Goal: Information Seeking & Learning: Check status

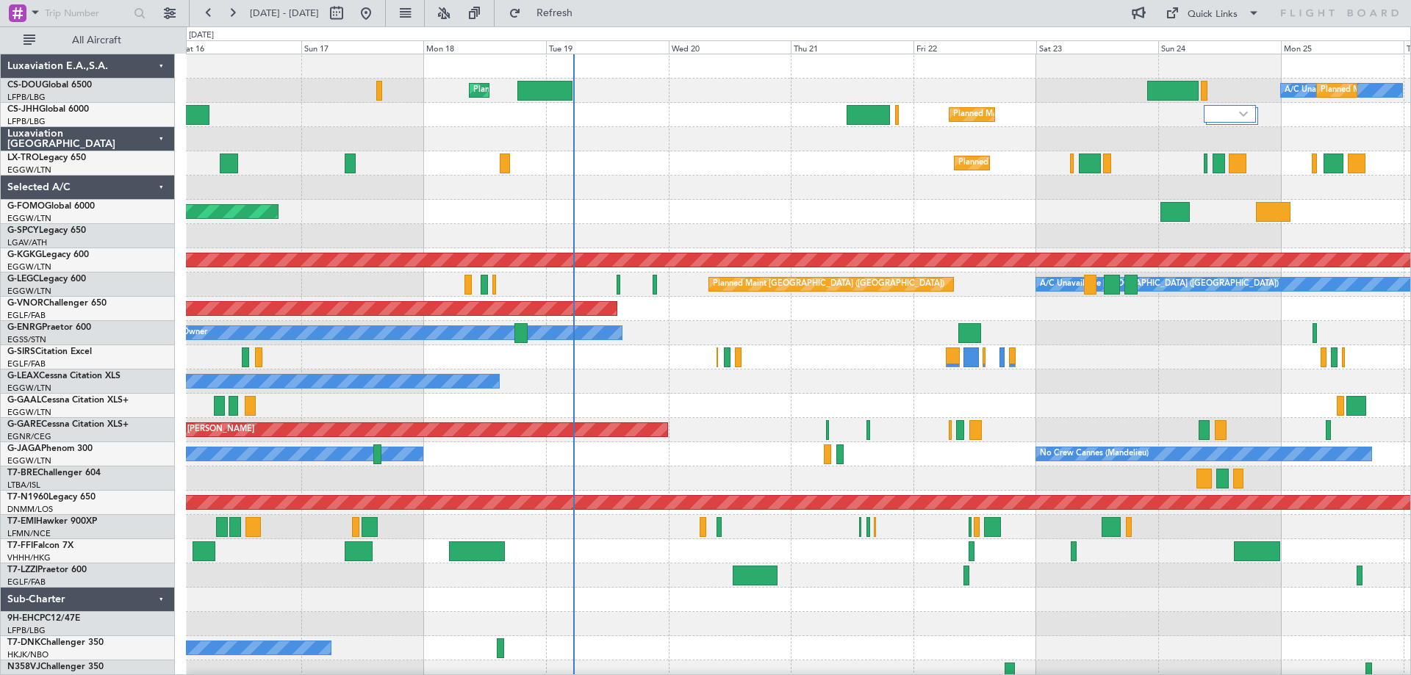
click at [900, 208] on div "Planned Maint London (Luton) A/C Unavailable Planned Maint Paris (Le Bourget) U…" at bounding box center [798, 369] width 1224 height 630
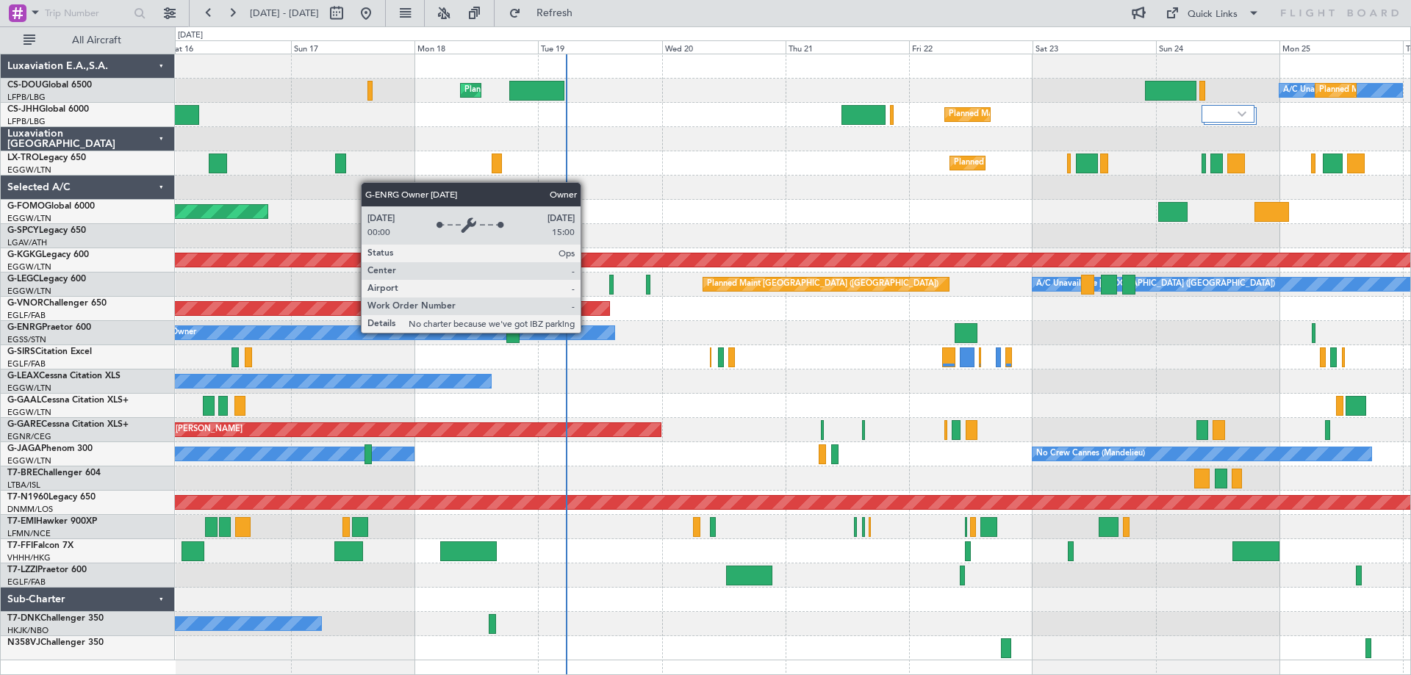
click at [587, 332] on div "Owner" at bounding box center [391, 332] width 447 height 13
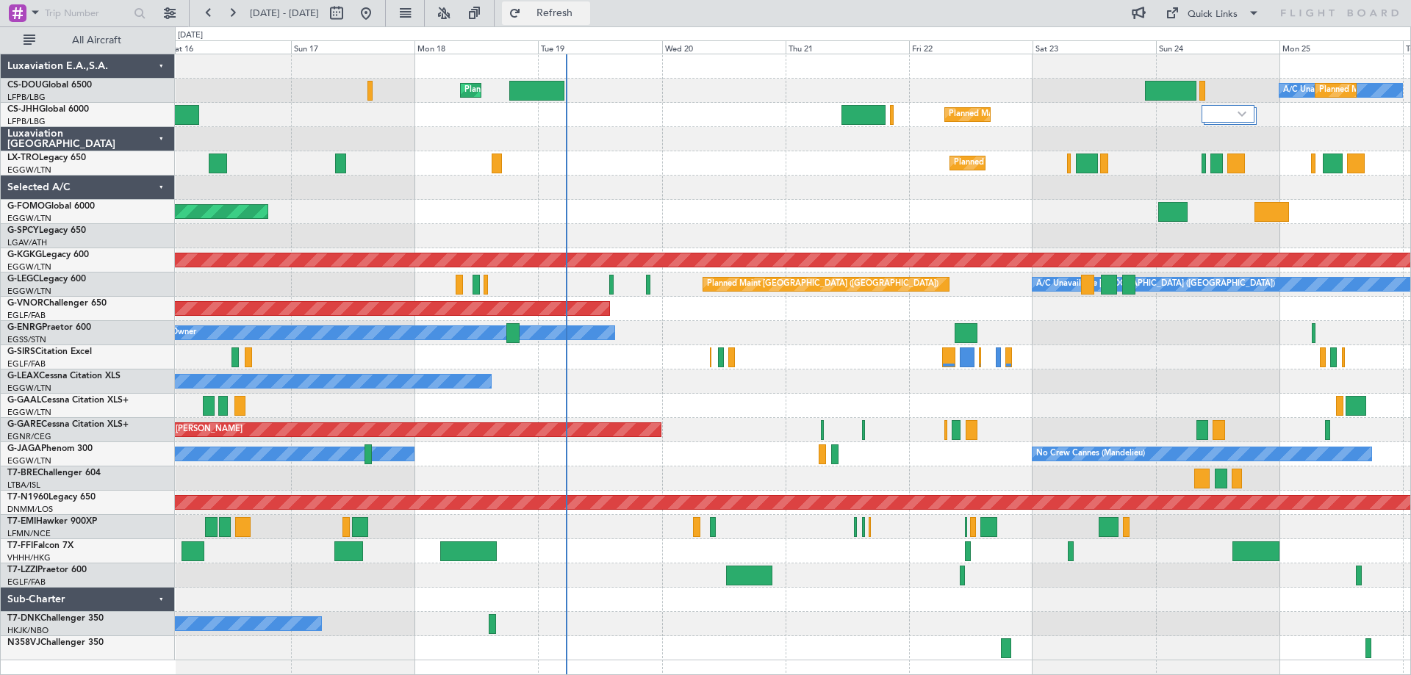
click at [586, 14] on span "Refresh" at bounding box center [555, 13] width 62 height 10
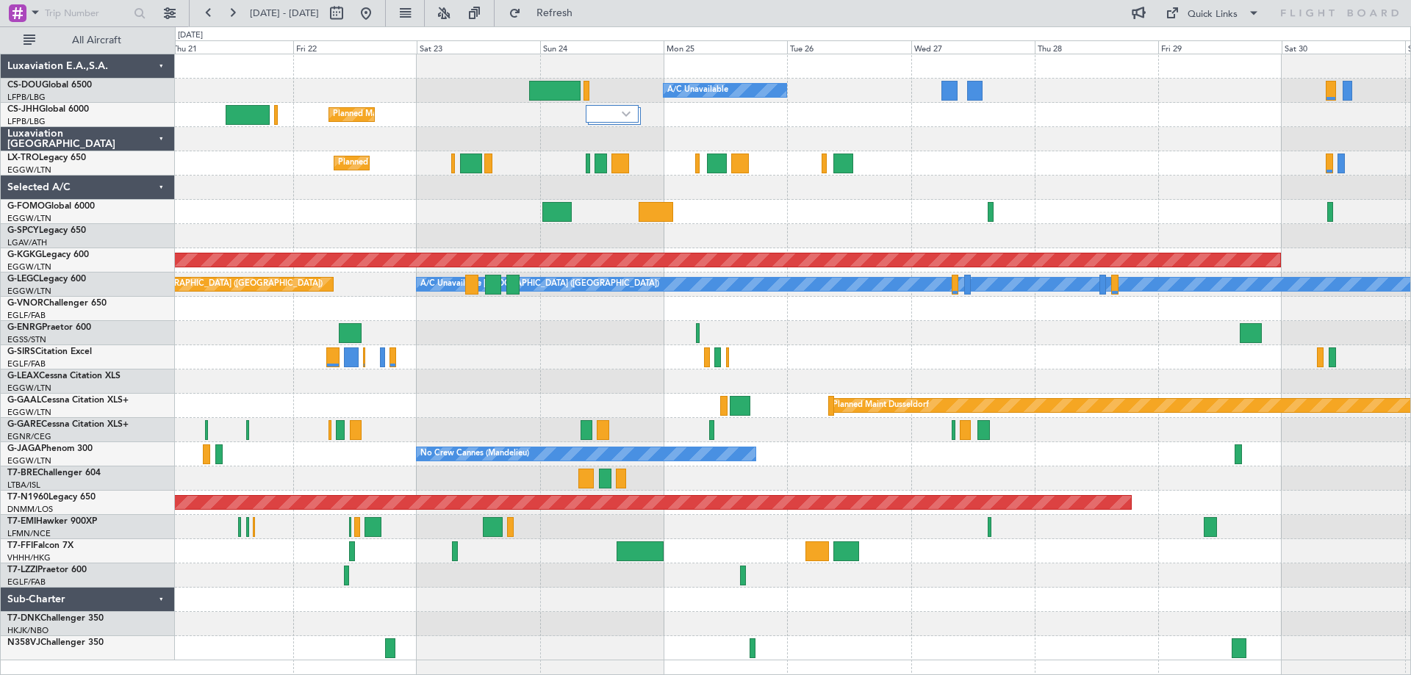
click at [655, 108] on div "Planned Maint [GEOGRAPHIC_DATA] ([GEOGRAPHIC_DATA])" at bounding box center [792, 115] width 1235 height 24
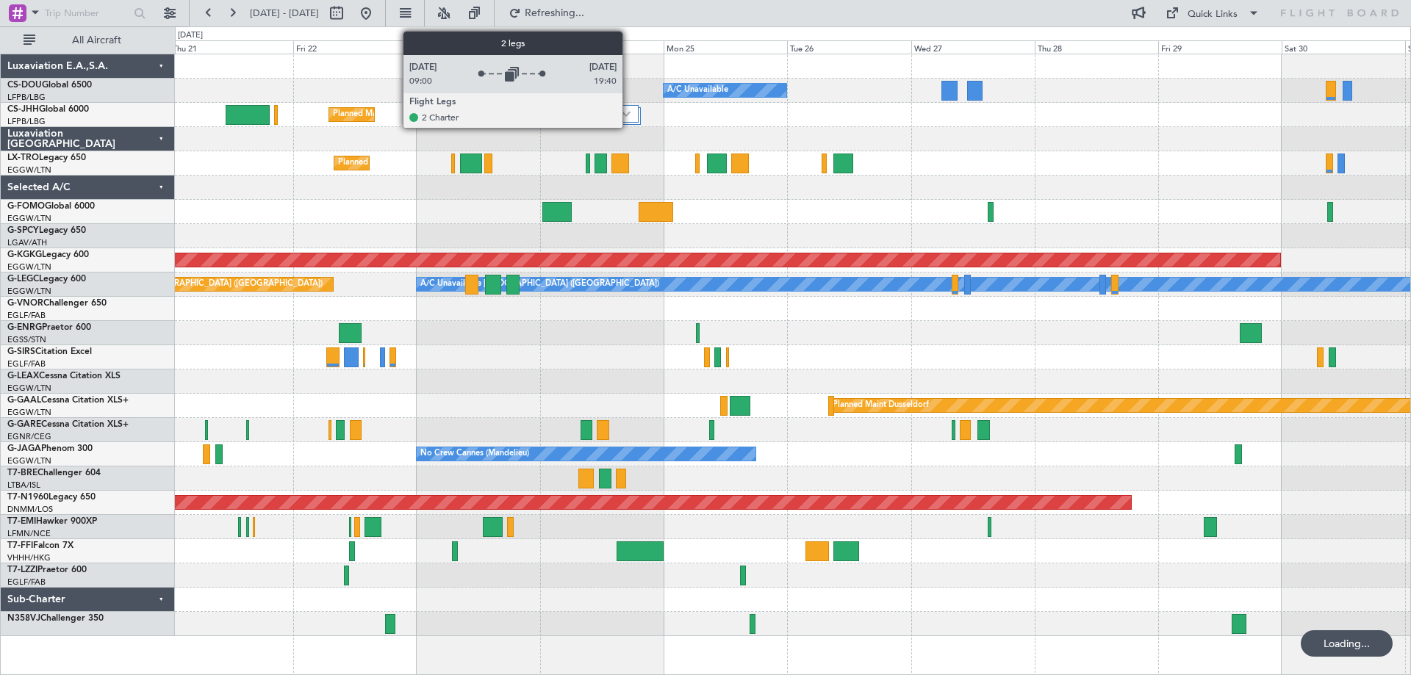
click at [629, 112] on img at bounding box center [626, 114] width 9 height 6
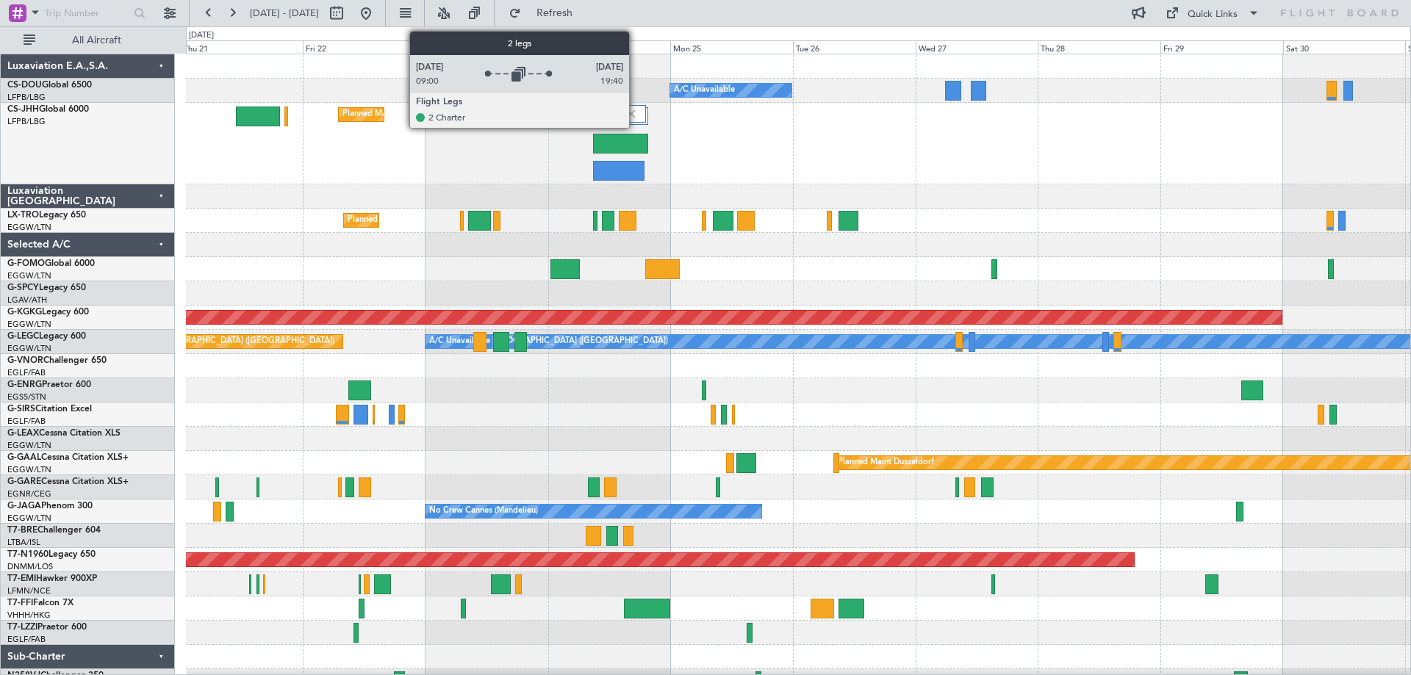
click at [635, 119] on img at bounding box center [630, 113] width 13 height 13
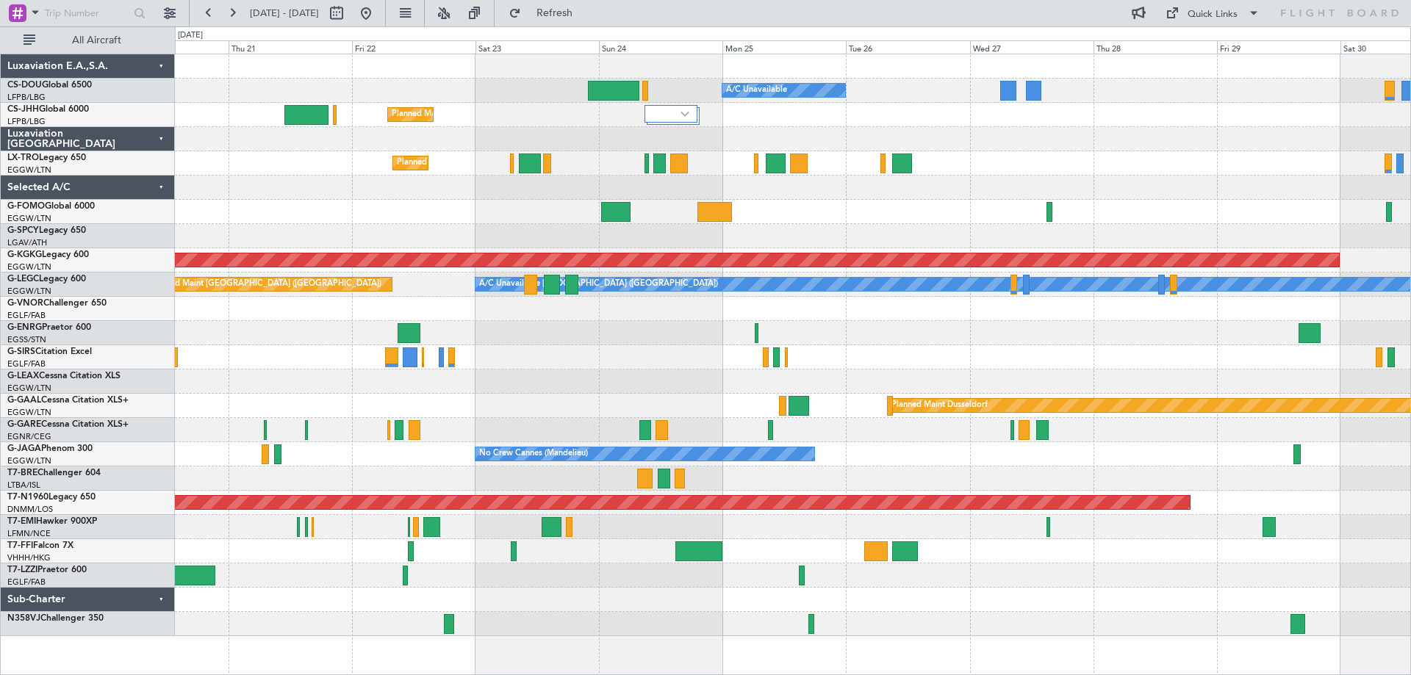
click at [587, 134] on div at bounding box center [792, 139] width 1235 height 24
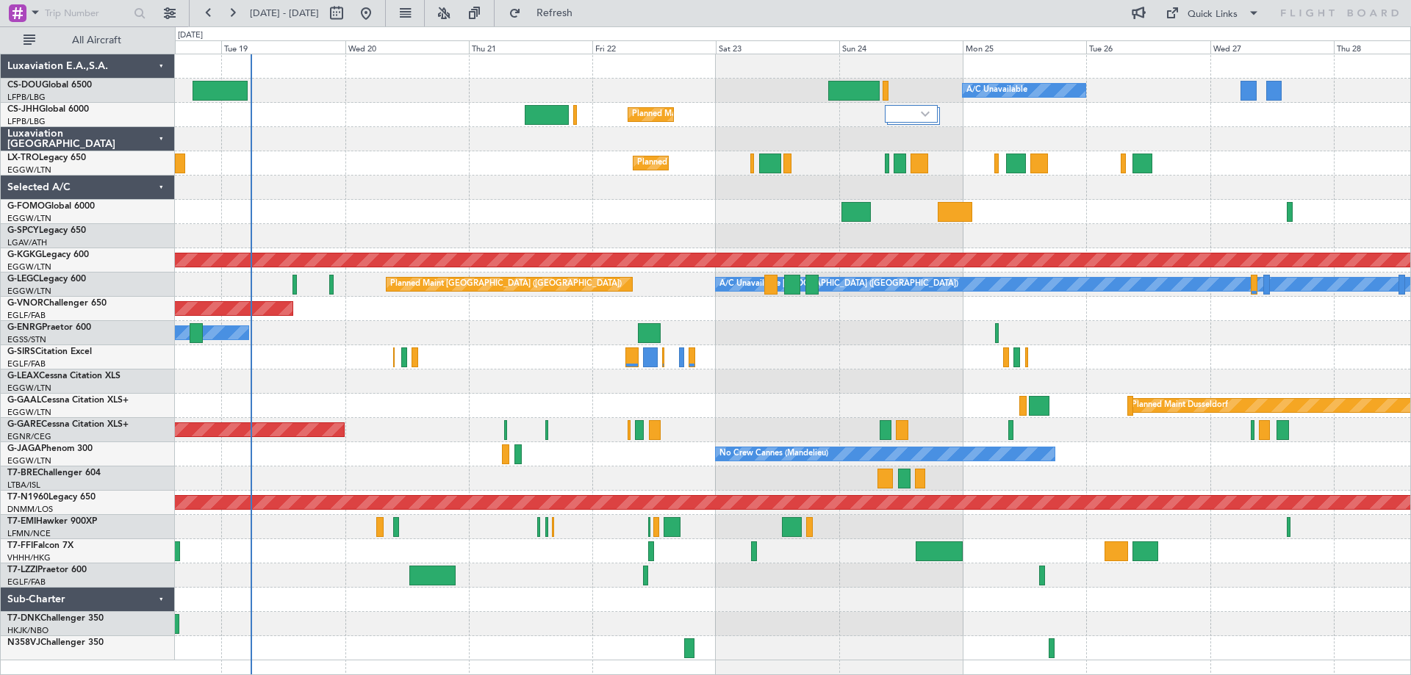
click at [957, 135] on div at bounding box center [792, 139] width 1235 height 24
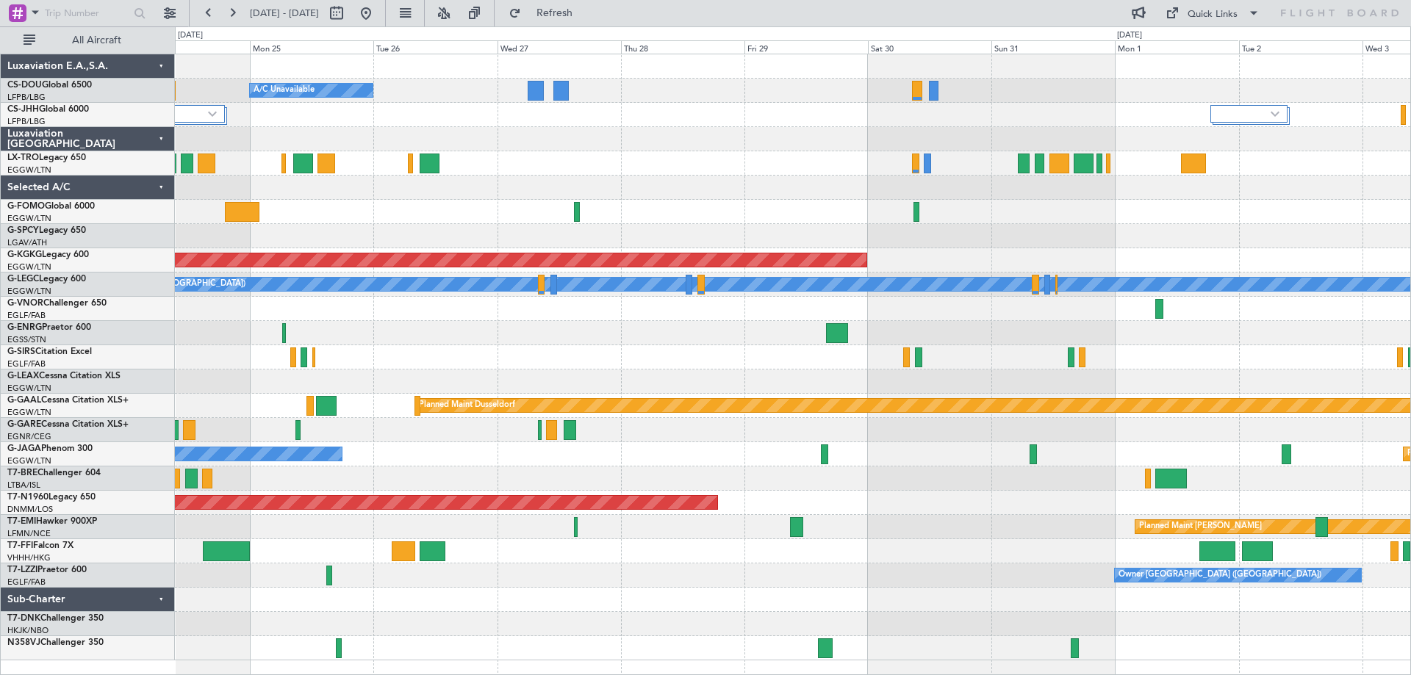
click at [617, 204] on div "Planned Maint [GEOGRAPHIC_DATA] ([GEOGRAPHIC_DATA]) A/C Unavailable Planned Mai…" at bounding box center [792, 357] width 1235 height 606
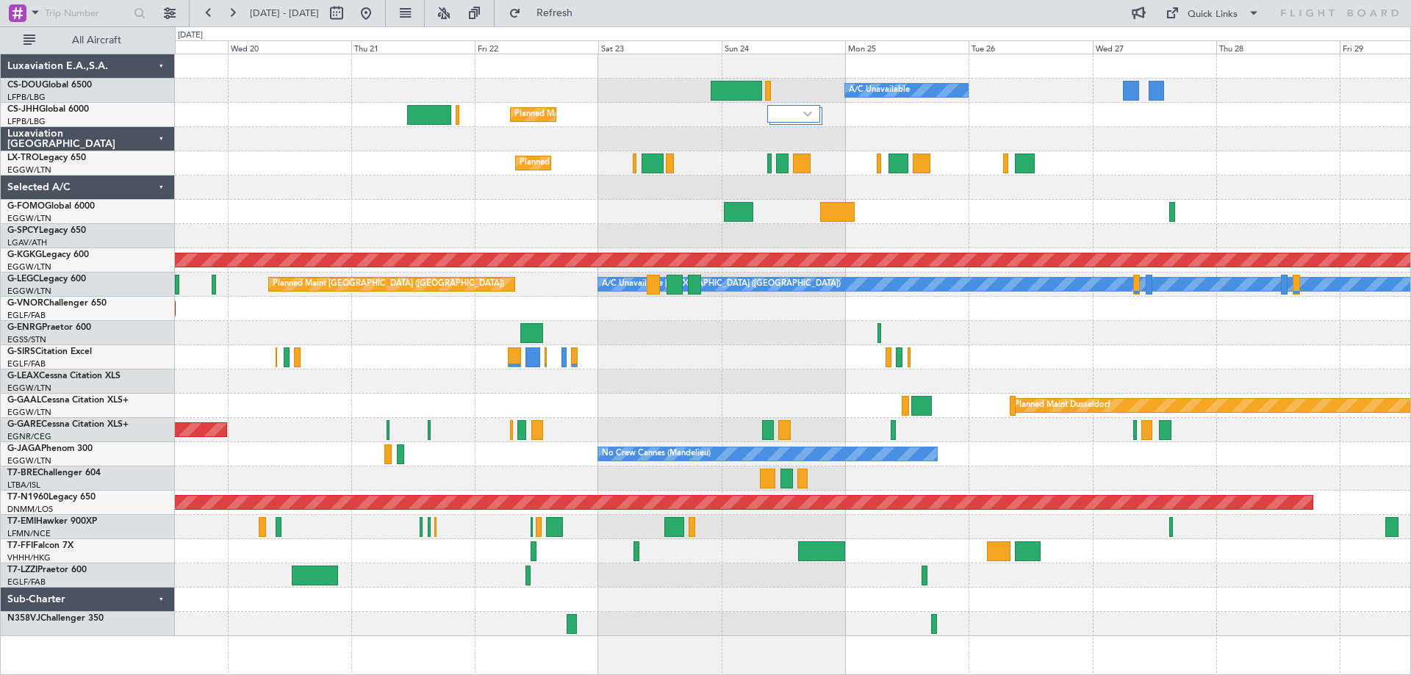
click at [1333, 178] on div at bounding box center [792, 188] width 1235 height 24
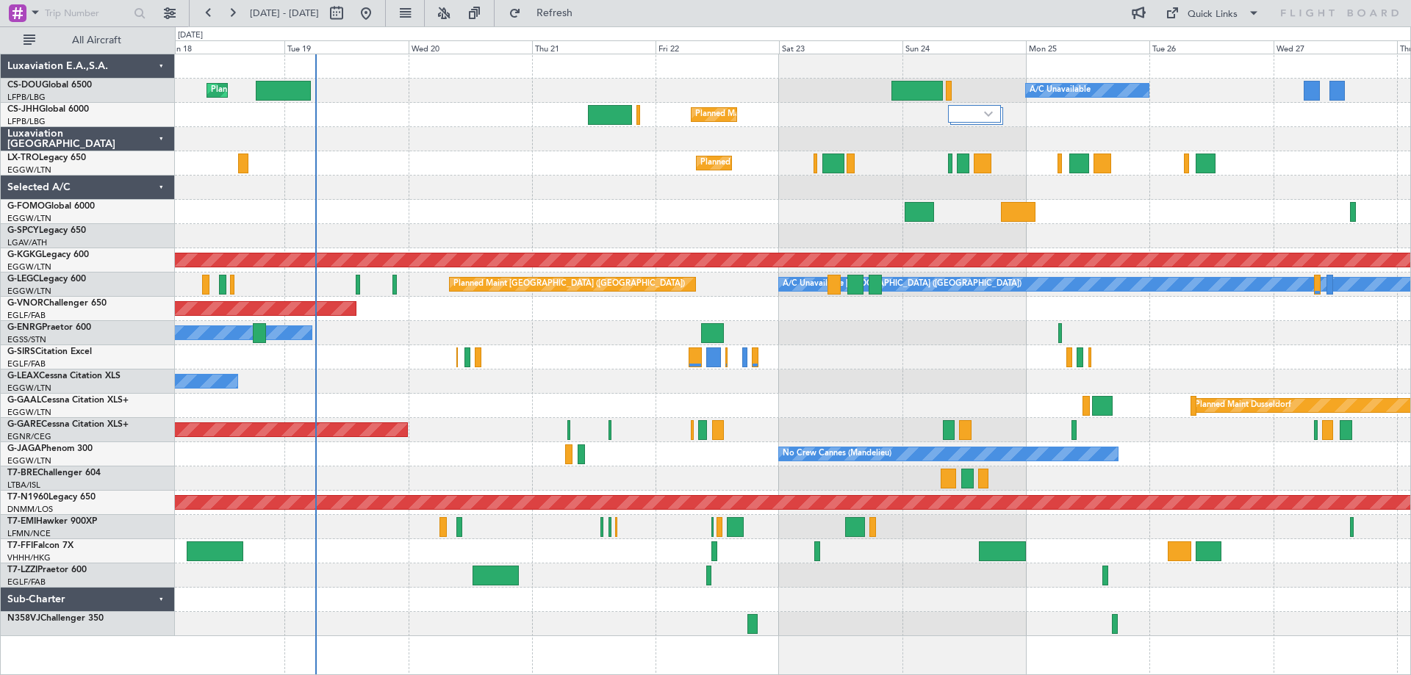
click at [673, 204] on div "Planned Maint Windsor Locks ([PERSON_NAME] Intl)" at bounding box center [792, 212] width 1235 height 24
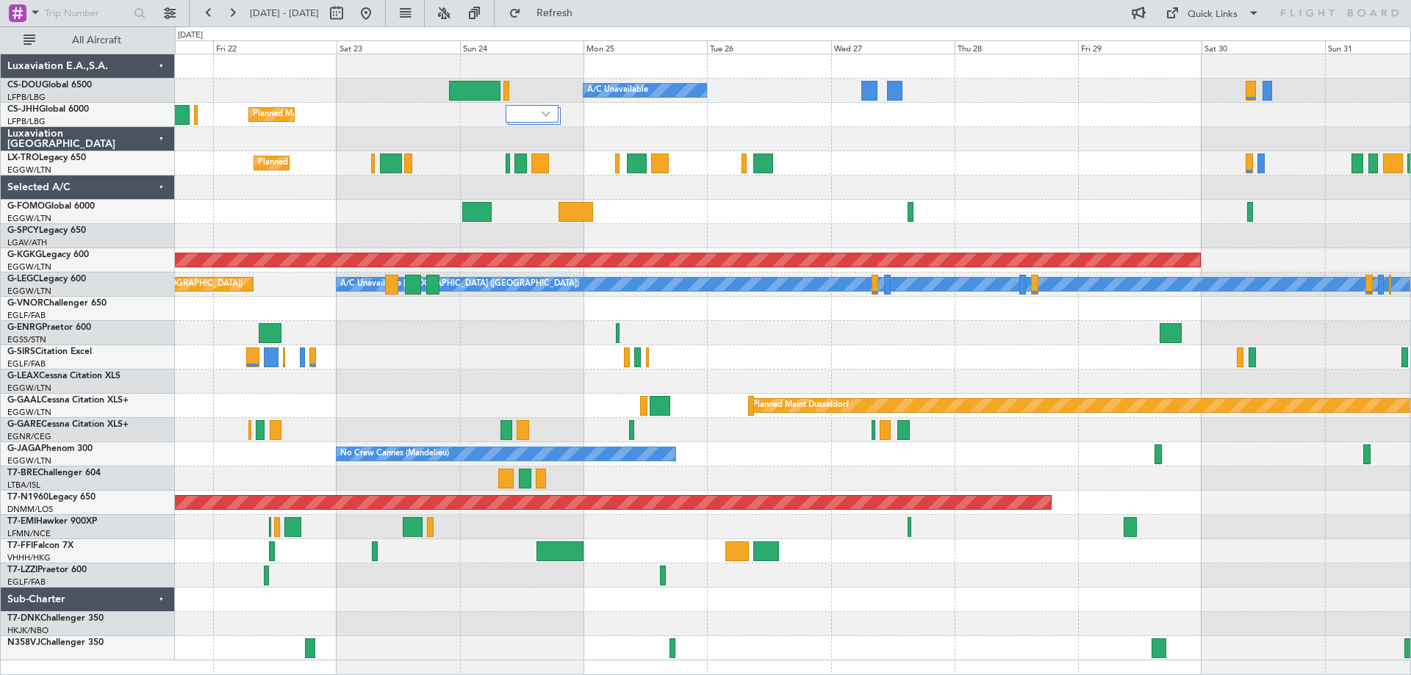
click at [716, 204] on div "Planned Maint Paris (Le Bourget) A/C Unavailable Planned Maint London (Luton) P…" at bounding box center [792, 357] width 1235 height 606
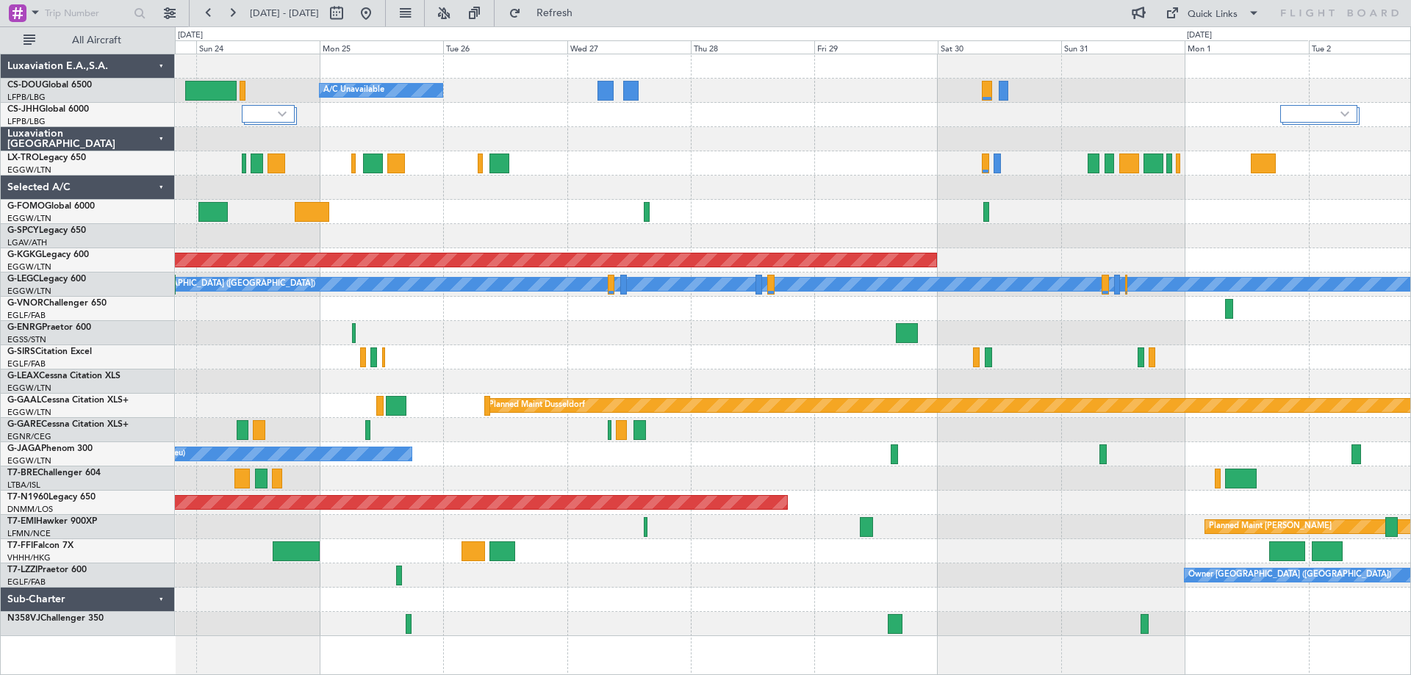
click at [954, 202] on div "Planned Maint [GEOGRAPHIC_DATA] ([GEOGRAPHIC_DATA]) A/C Unavailable Planned Mai…" at bounding box center [792, 345] width 1235 height 582
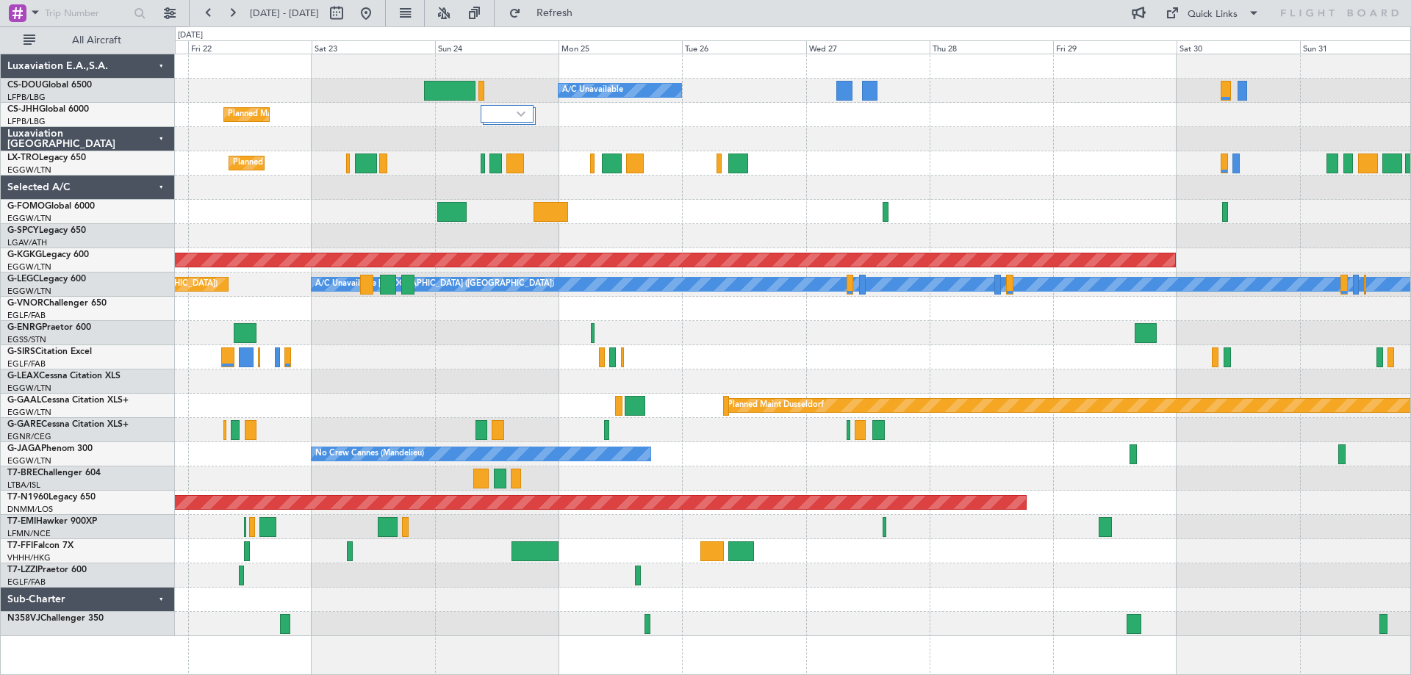
click at [990, 186] on div at bounding box center [792, 188] width 1235 height 24
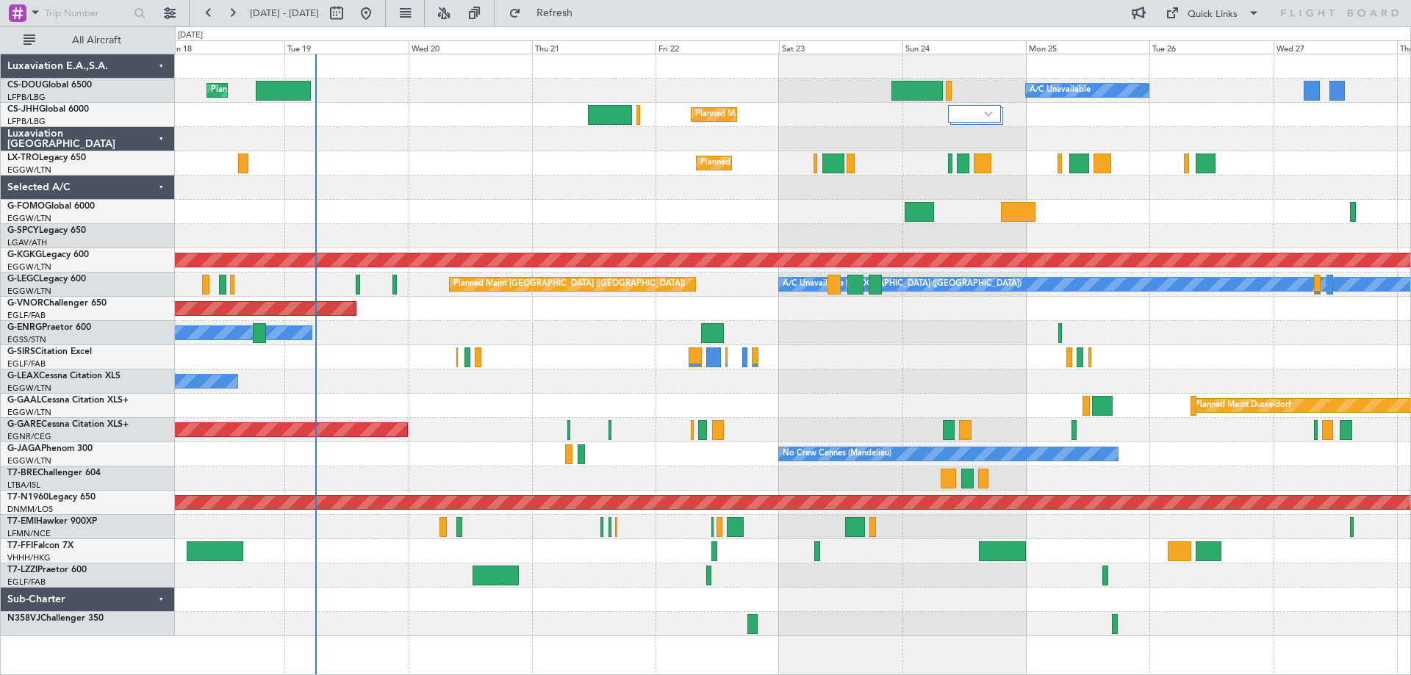
click at [1108, 195] on div "Planned Maint [GEOGRAPHIC_DATA] ([GEOGRAPHIC_DATA]) A/C Unavailable Planned Mai…" at bounding box center [792, 345] width 1235 height 582
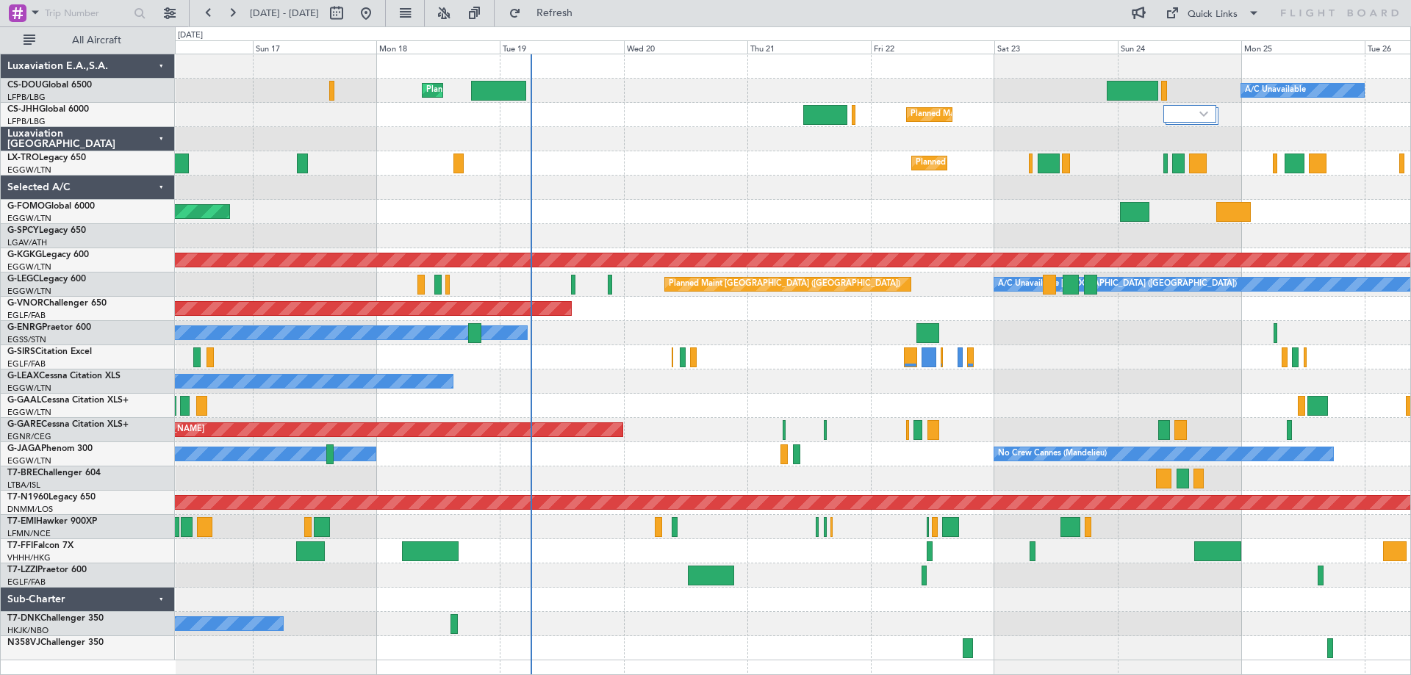
click at [842, 202] on div "Planned Maint Windsor Locks ([PERSON_NAME] Intl)" at bounding box center [792, 212] width 1235 height 24
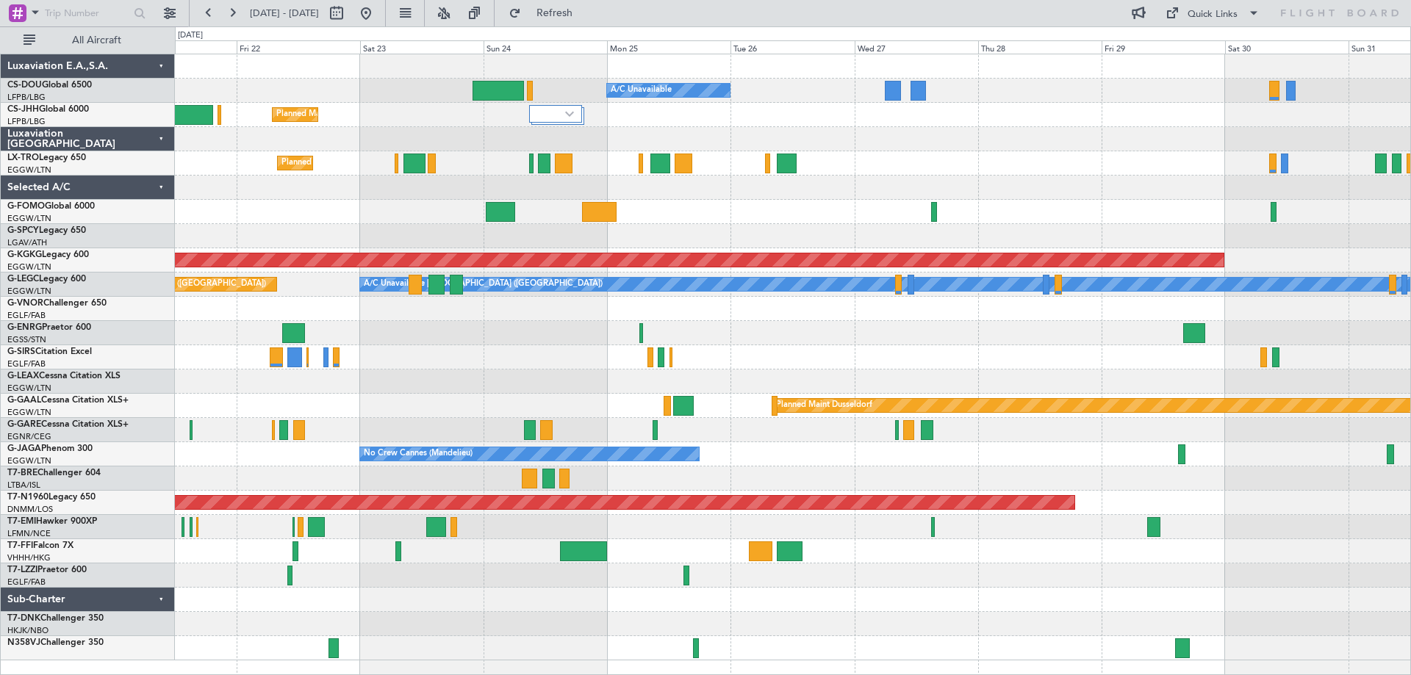
click at [697, 237] on div "Planned Maint Paris (Le Bourget) A/C Unavailable Planned Maint London (Luton) P…" at bounding box center [792, 357] width 1235 height 606
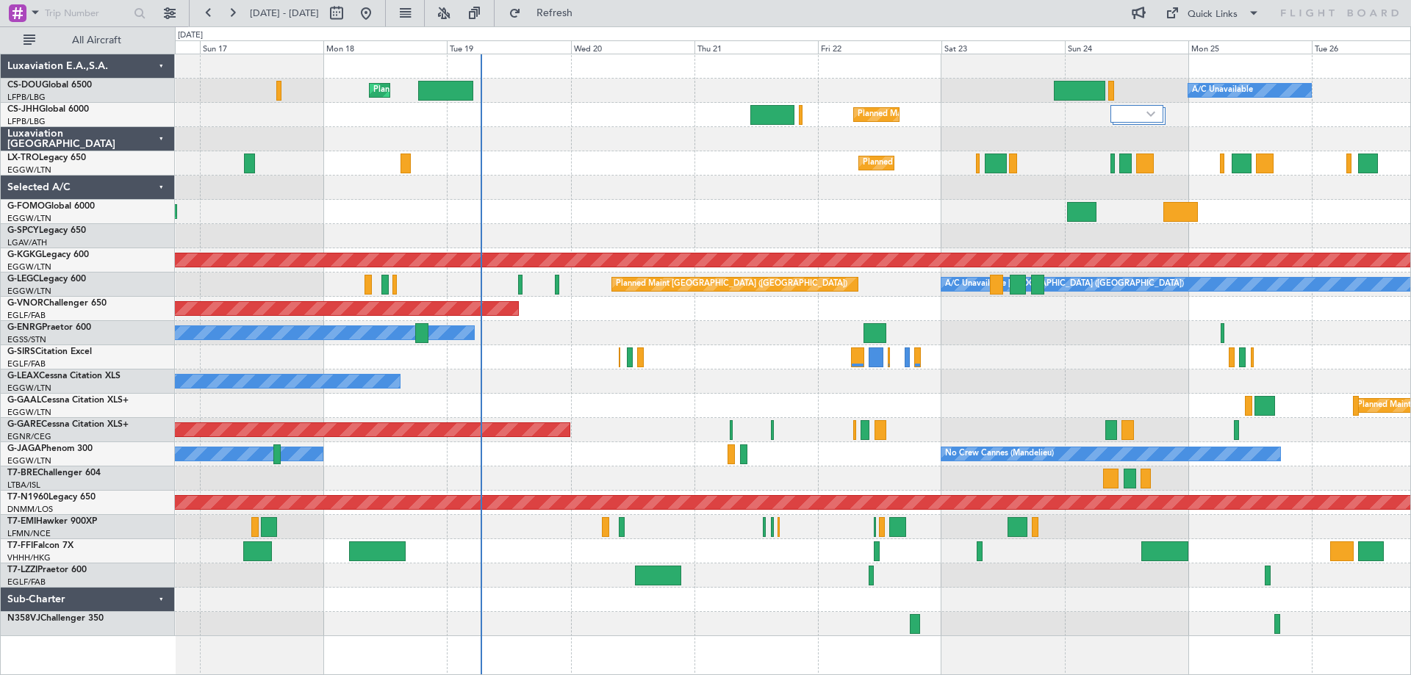
click at [1011, 298] on div "Planned Maint Paris (Le Bourget) A/C Unavailable Planned Maint London (Luton) U…" at bounding box center [792, 345] width 1235 height 582
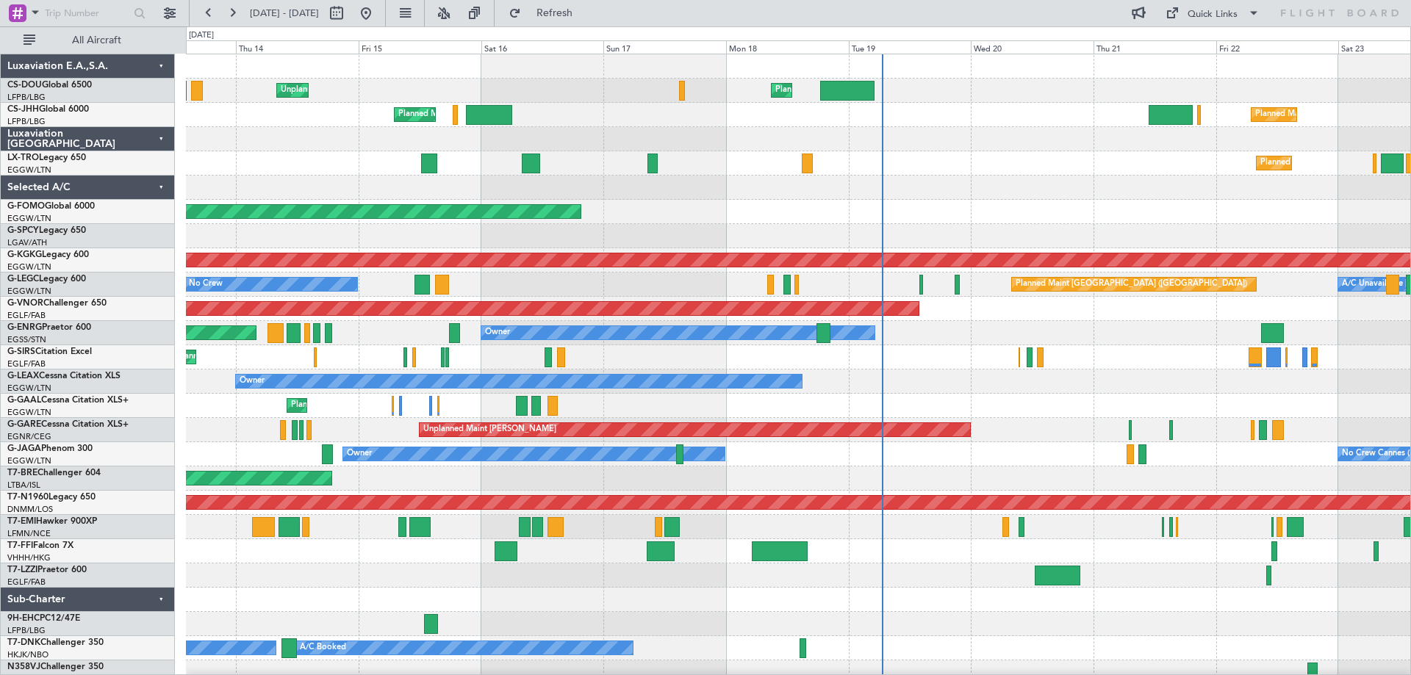
click at [416, 482] on div "Planned Maint Warsaw ([GEOGRAPHIC_DATA])" at bounding box center [798, 479] width 1224 height 24
click at [1296, 381] on div "Owner" at bounding box center [798, 382] width 1224 height 24
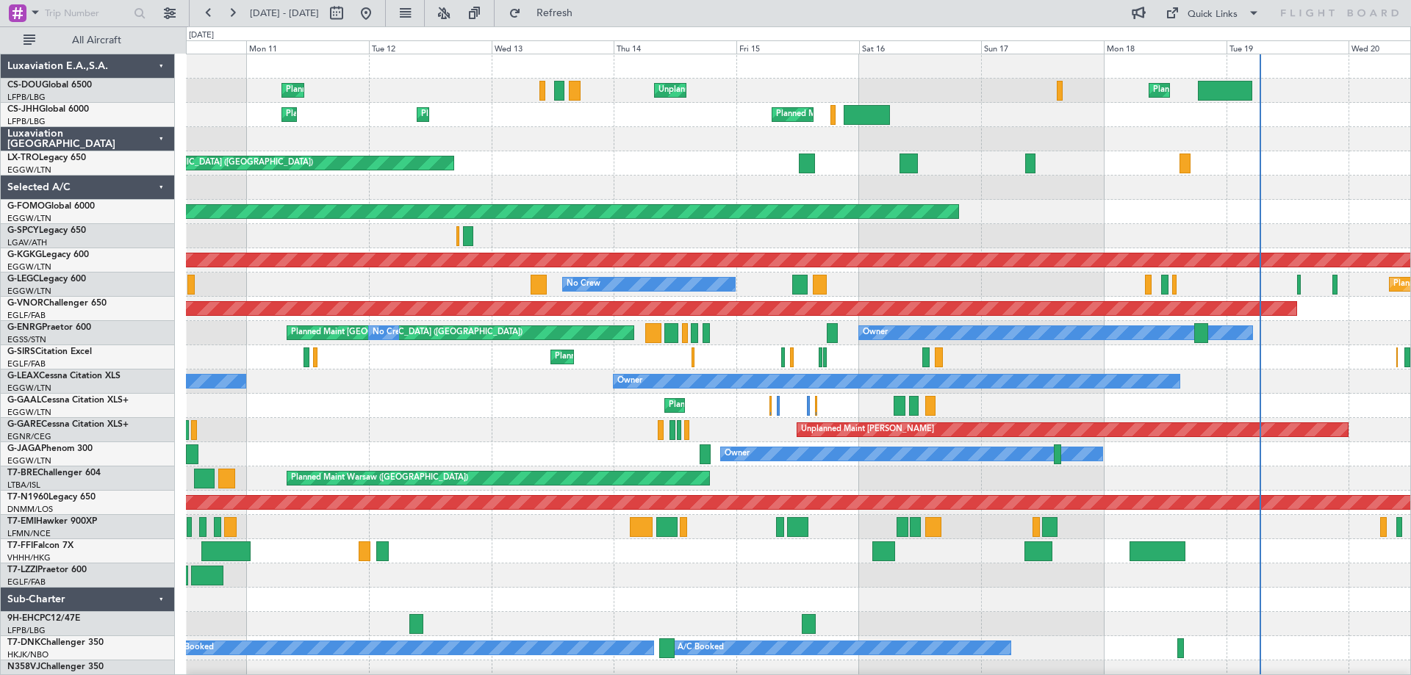
click at [1201, 415] on div "Planned Maint No Crew" at bounding box center [798, 406] width 1224 height 24
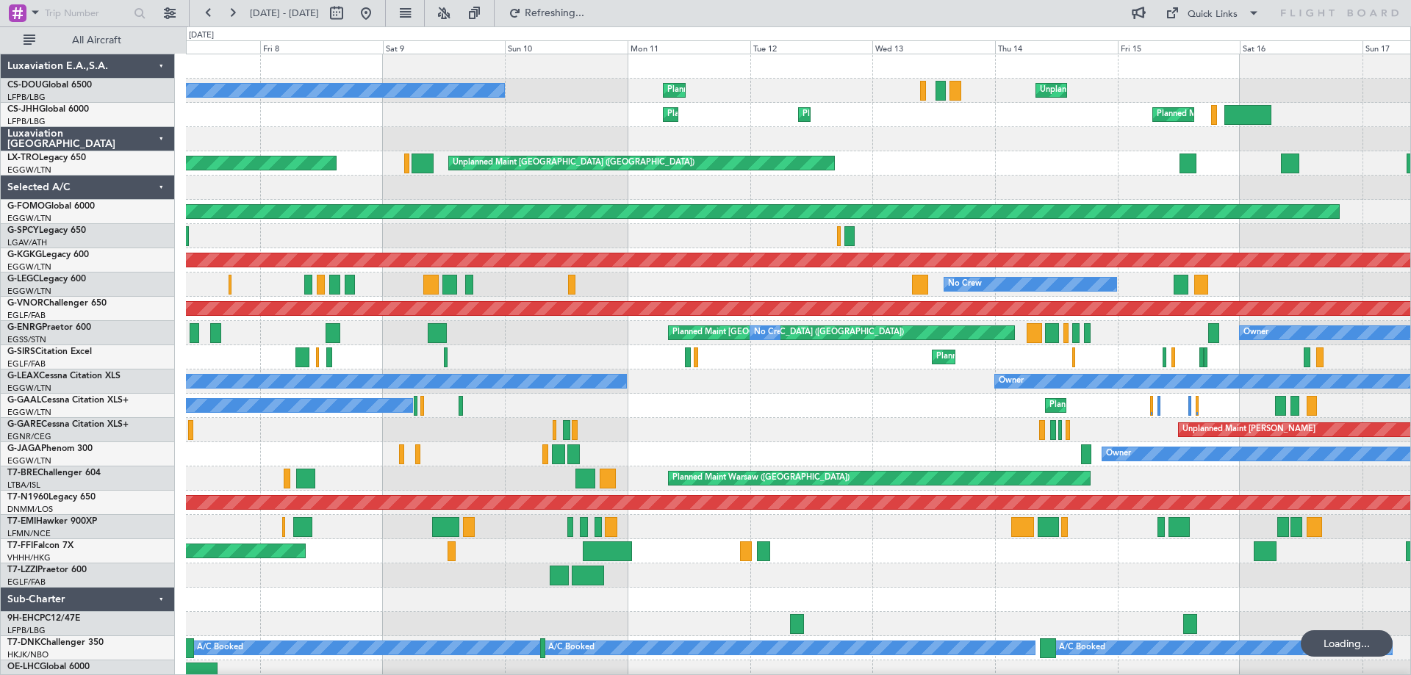
scroll to position [9, 0]
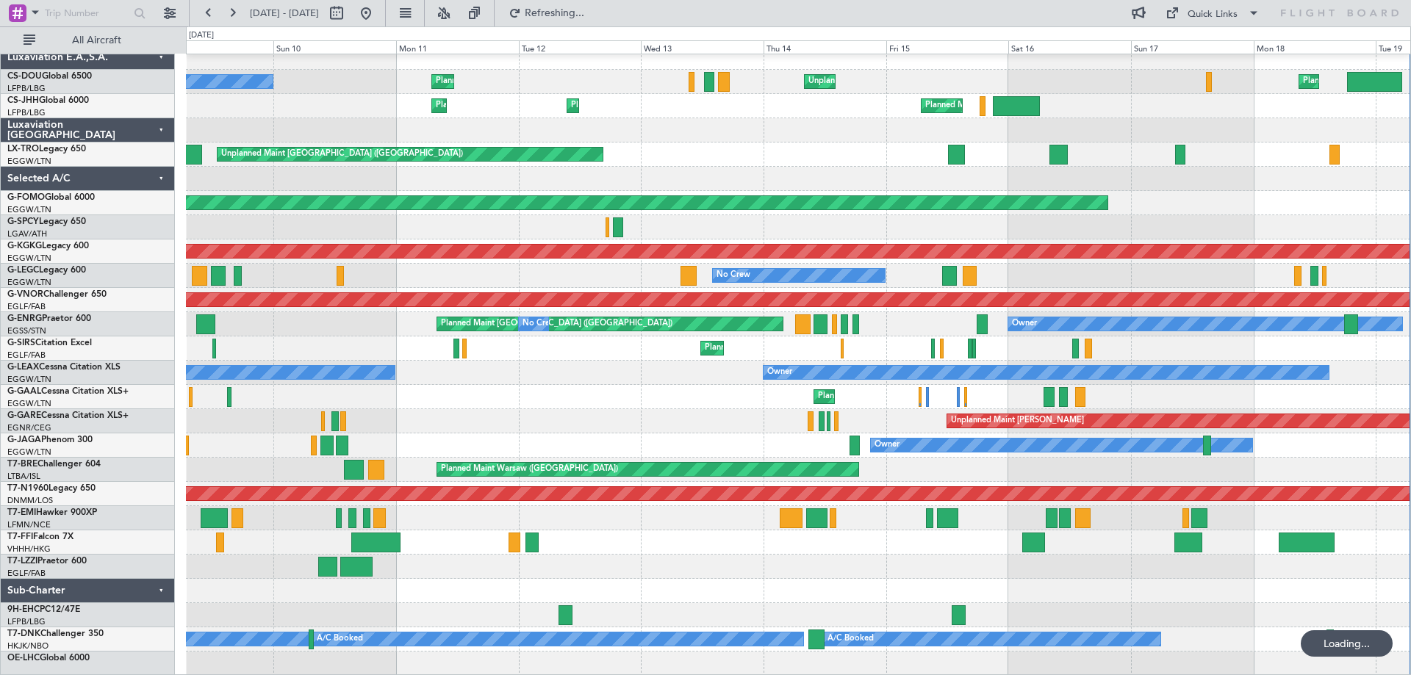
click at [624, 425] on div "Unplanned Maint [PERSON_NAME]" at bounding box center [798, 421] width 1224 height 24
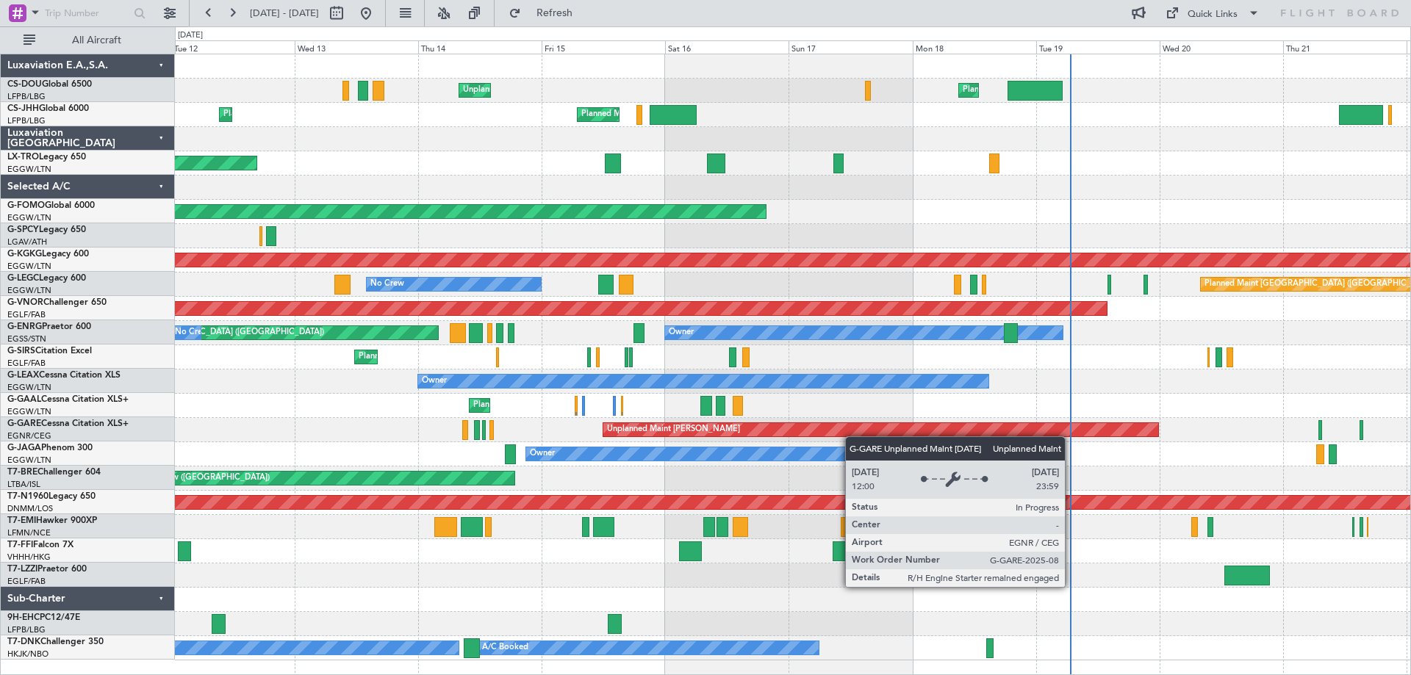
scroll to position [0, 0]
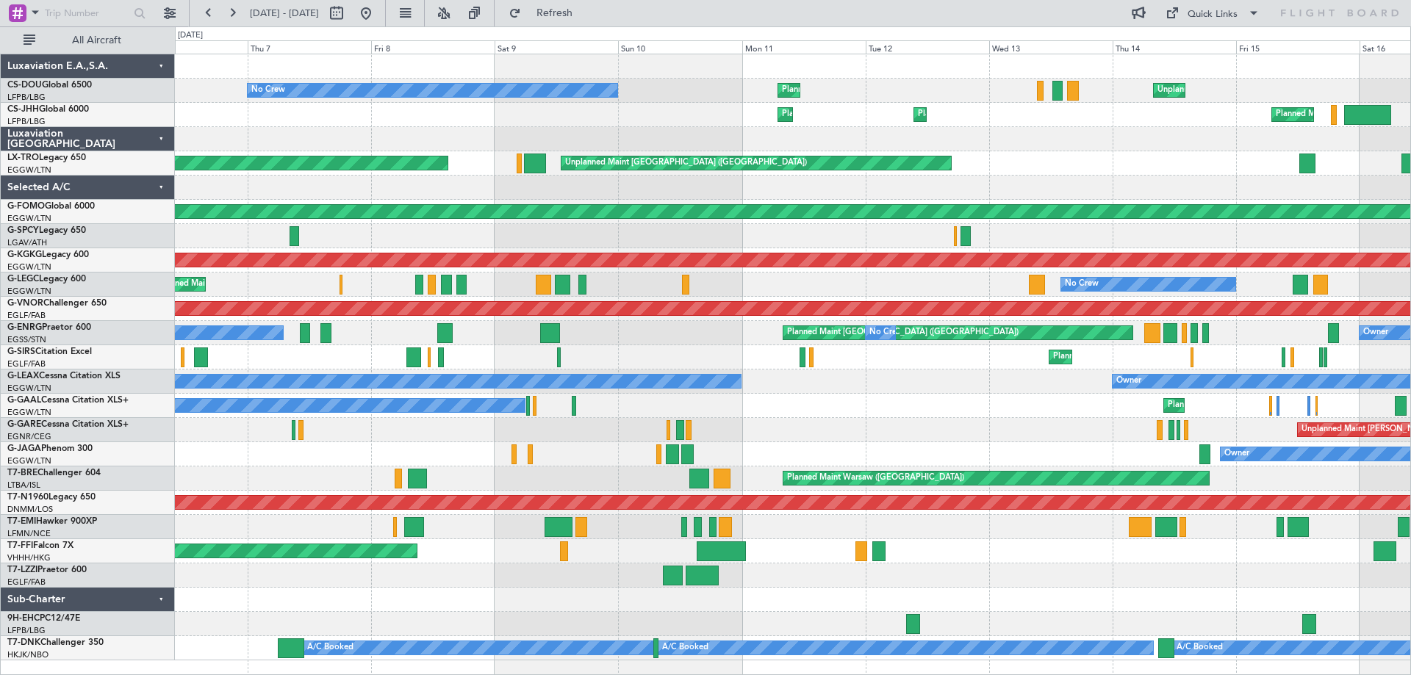
click at [1084, 444] on div "Unplanned Maint Paris (Le Bourget) Planned Maint Paris (Le Bourget) No Crew Pla…" at bounding box center [792, 357] width 1235 height 606
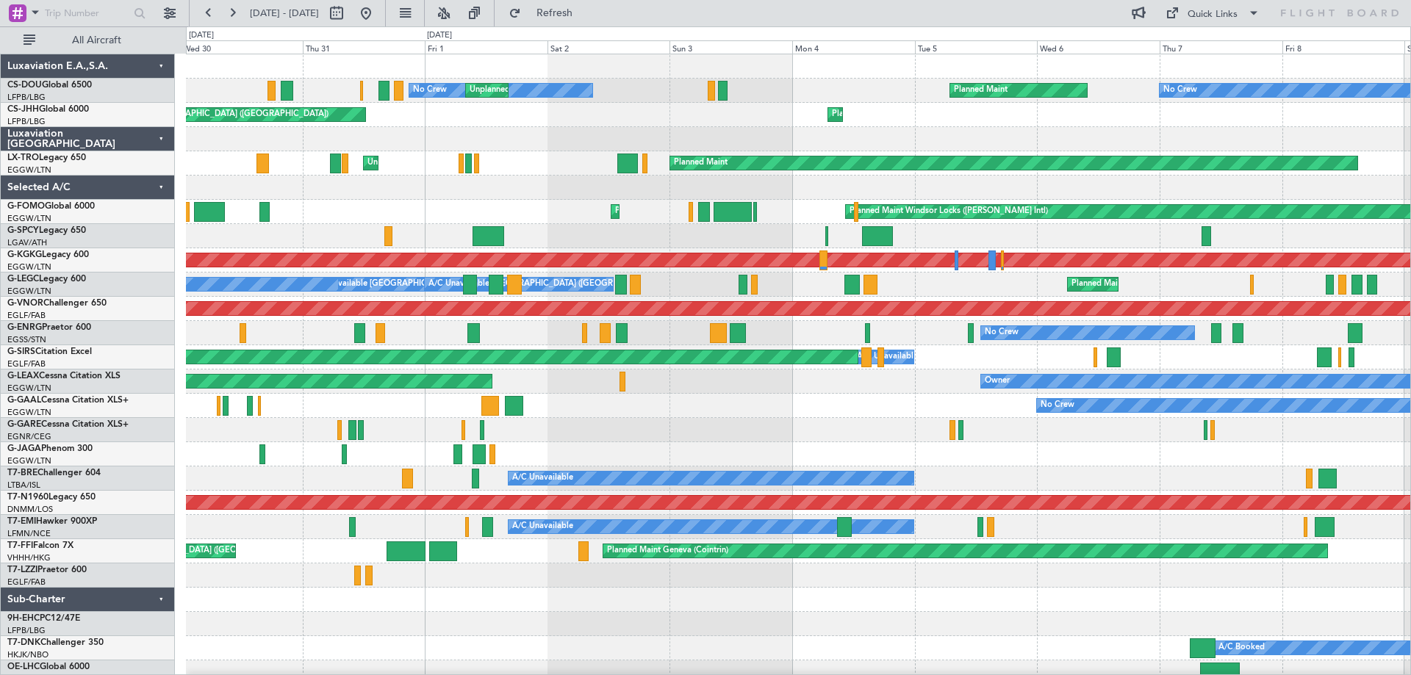
click at [1219, 442] on div "No Crew Planned Maint No Crew Unplanned Maint Paris (Le Bourget) Unplanned Main…" at bounding box center [798, 369] width 1224 height 630
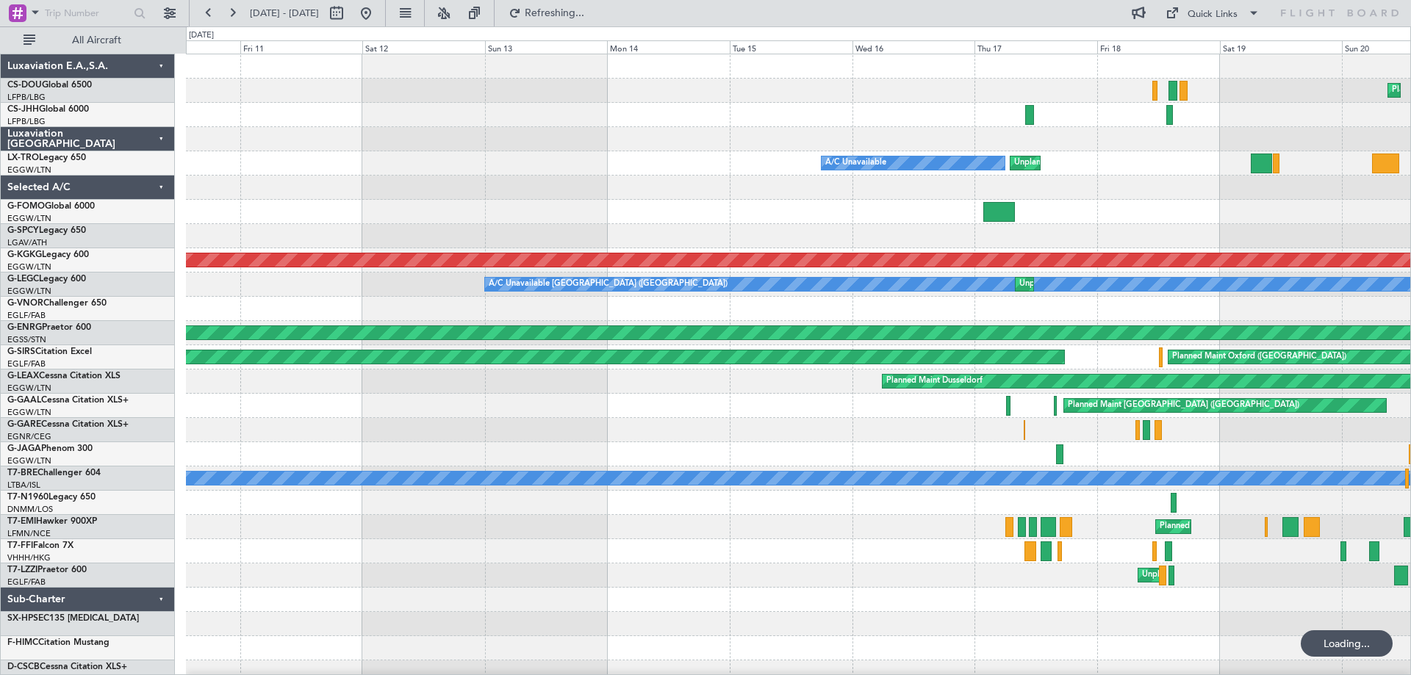
click at [970, 436] on div at bounding box center [798, 430] width 1224 height 24
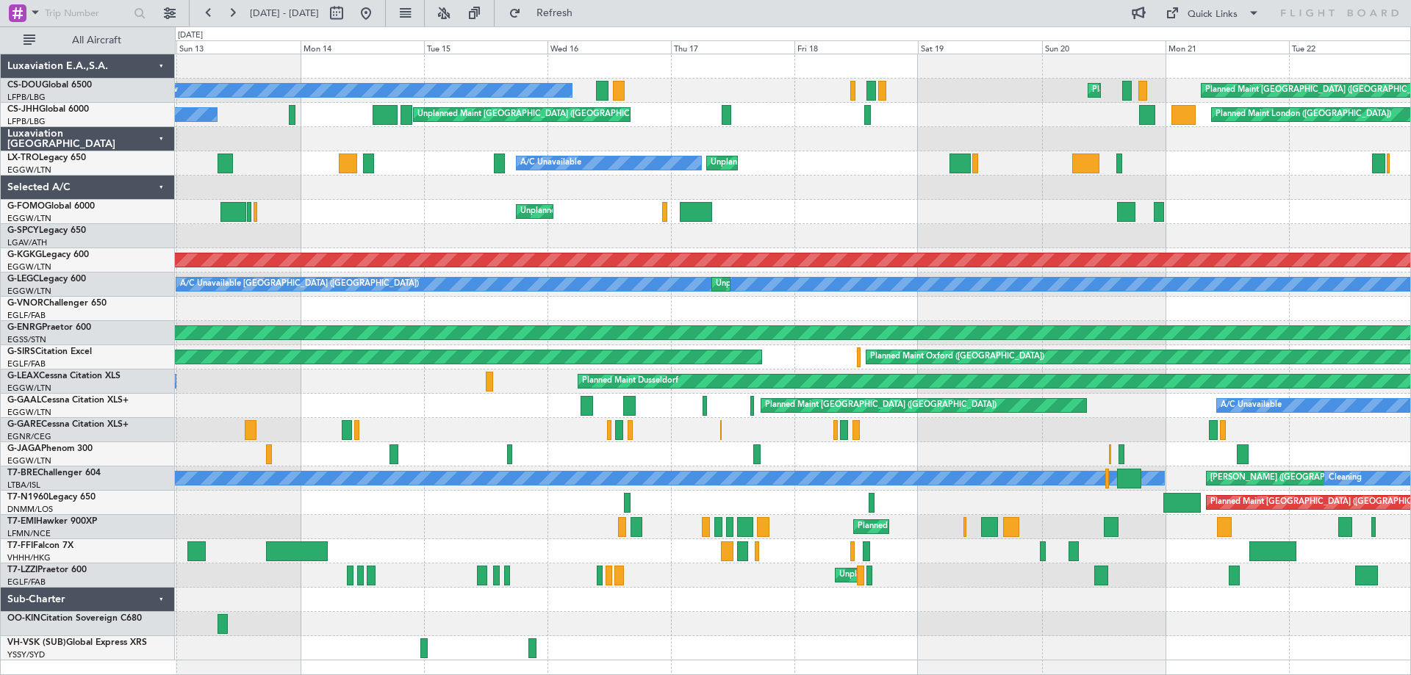
click at [276, 389] on div "Planned Maint Dusseldorf A/C Unavailable" at bounding box center [792, 382] width 1235 height 24
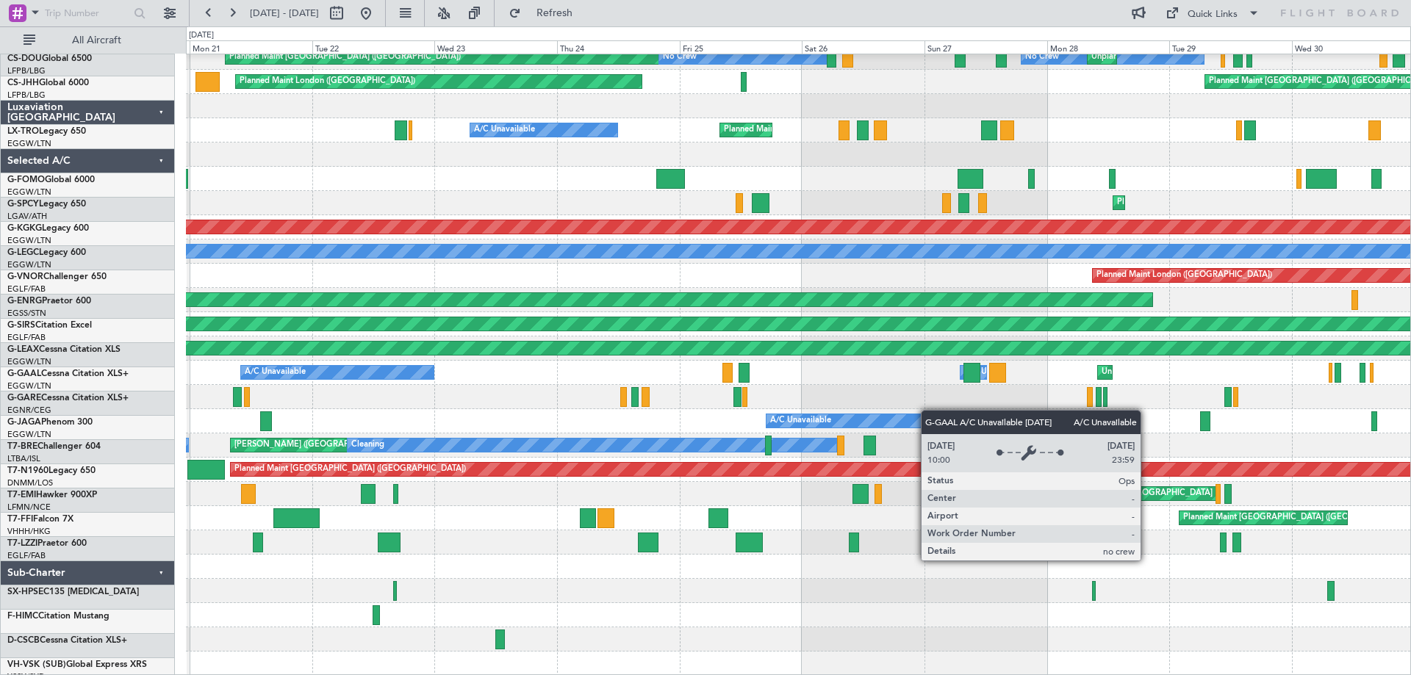
scroll to position [33, 0]
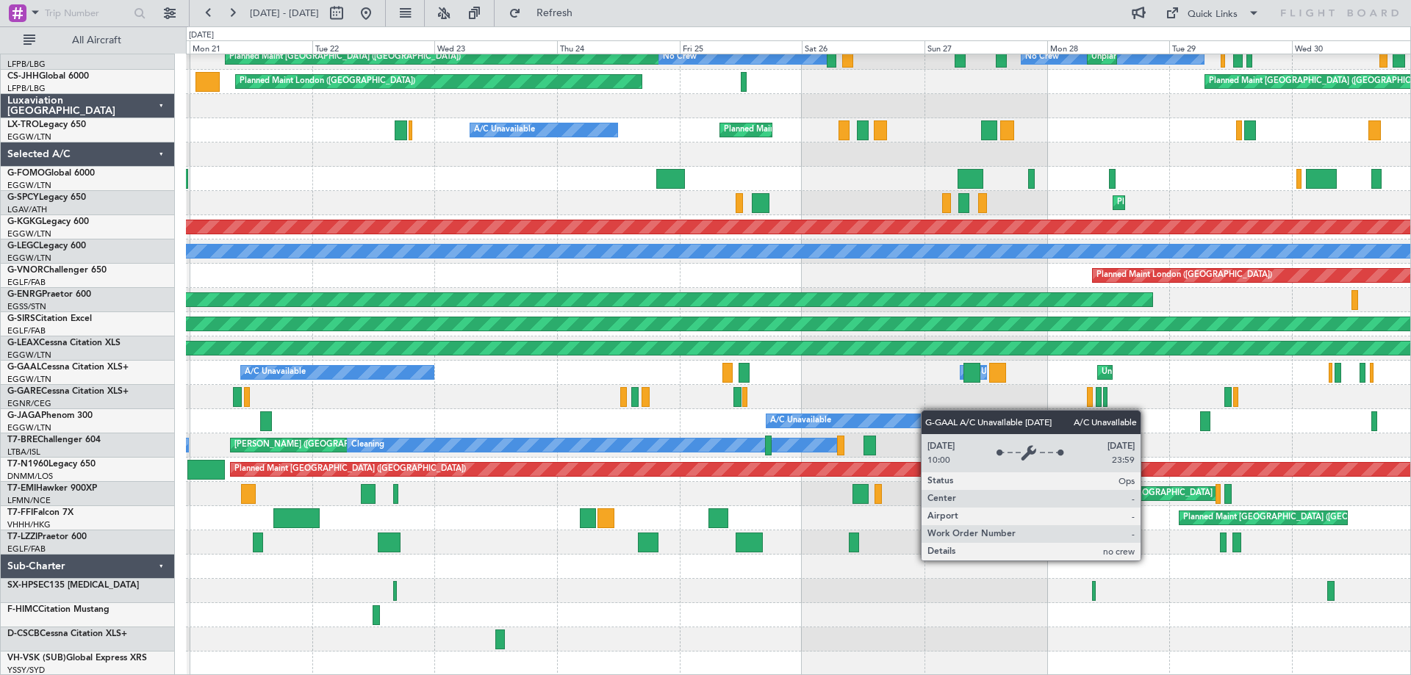
click at [401, 370] on div "A/C Unavailable A/C Unavailable Unplanned Maint London (Luton) Planned Maint Lo…" at bounding box center [798, 373] width 1224 height 24
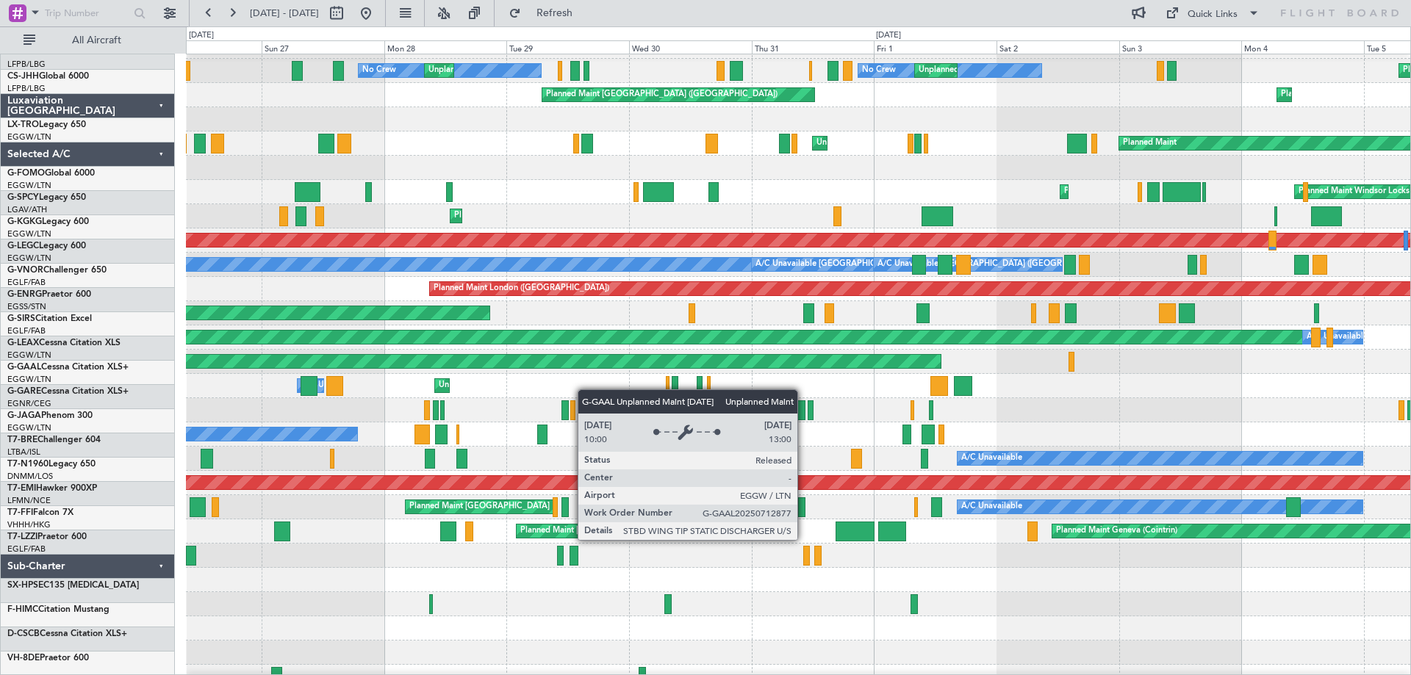
click at [261, 374] on div "A/C Unavailable Unplanned Maint London (Luton) No Crew" at bounding box center [798, 386] width 1224 height 24
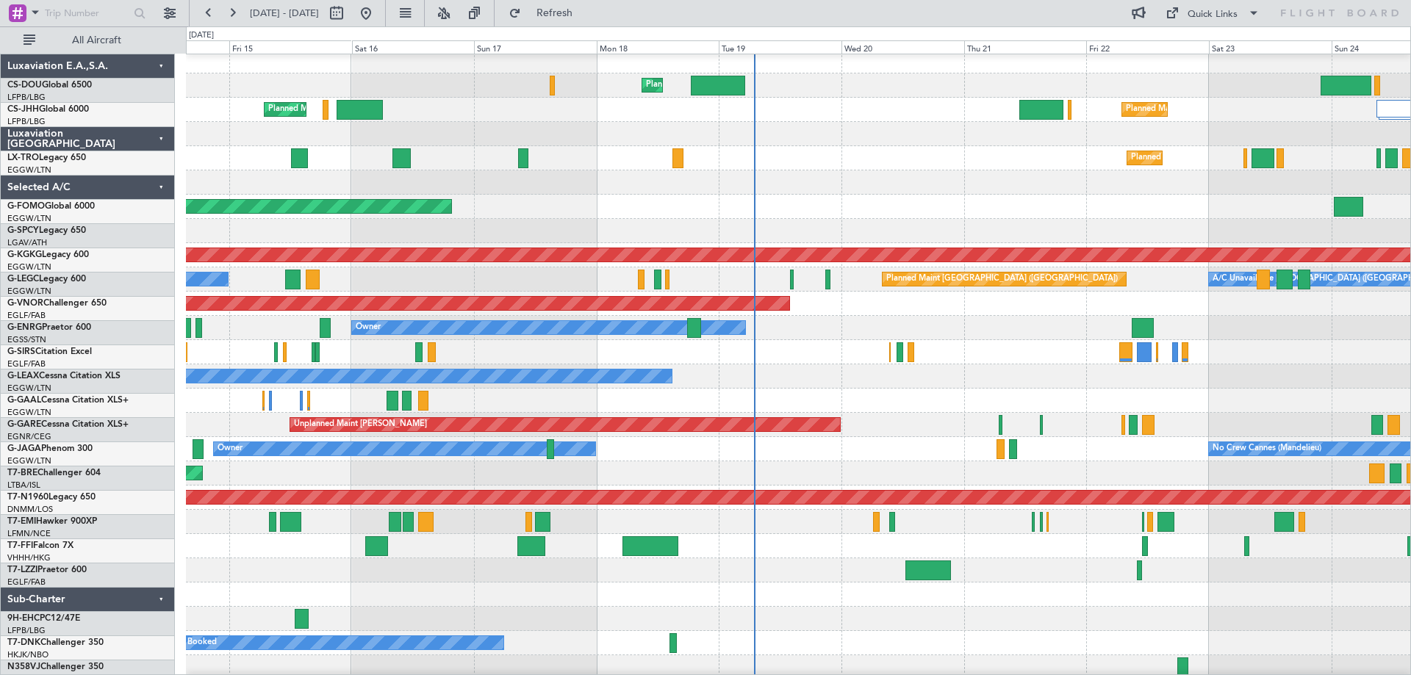
scroll to position [9, 0]
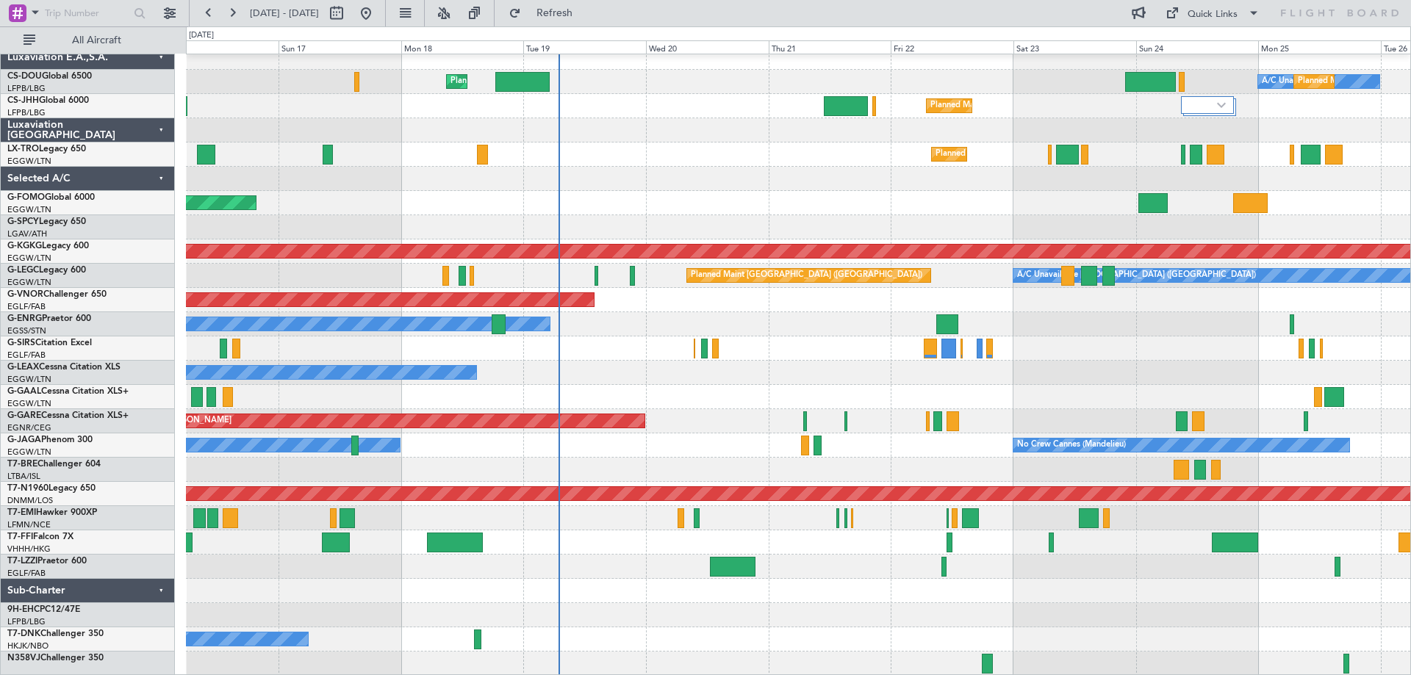
click at [793, 356] on div "Planned Maint London (Luton) A/C Unavailable Planned Maint Paris (Le Bourget) U…" at bounding box center [798, 361] width 1224 height 630
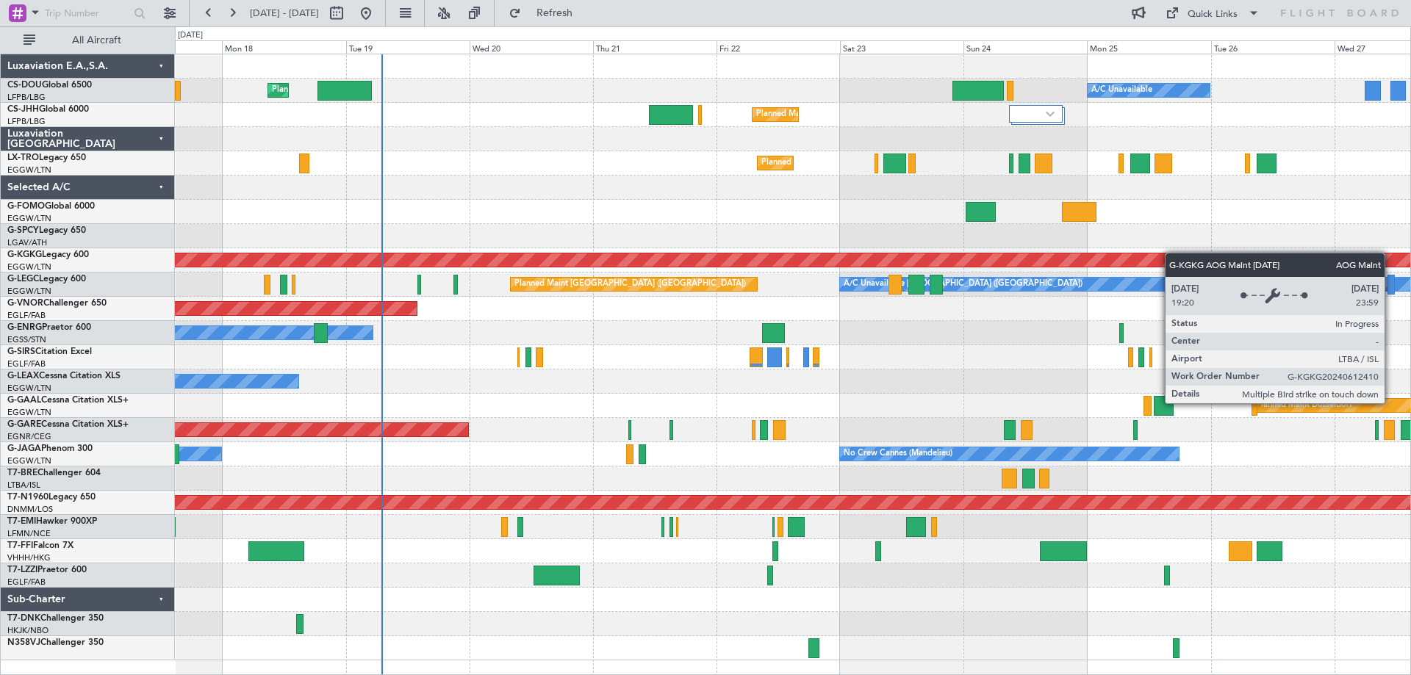
click at [1126, 256] on div "Planned Maint London (Luton) Planned Maint Paris (Le Bourget) A/C Unavailable P…" at bounding box center [792, 357] width 1235 height 606
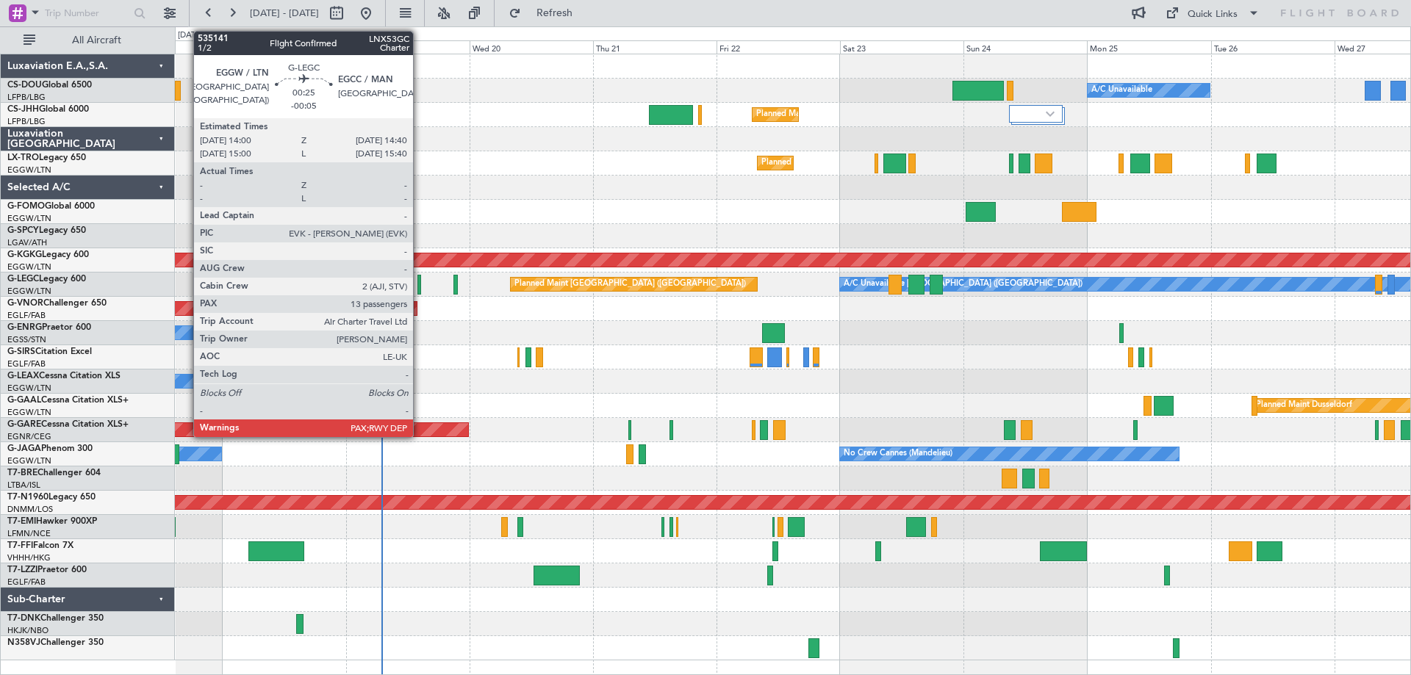
click at [419, 285] on div at bounding box center [419, 285] width 4 height 20
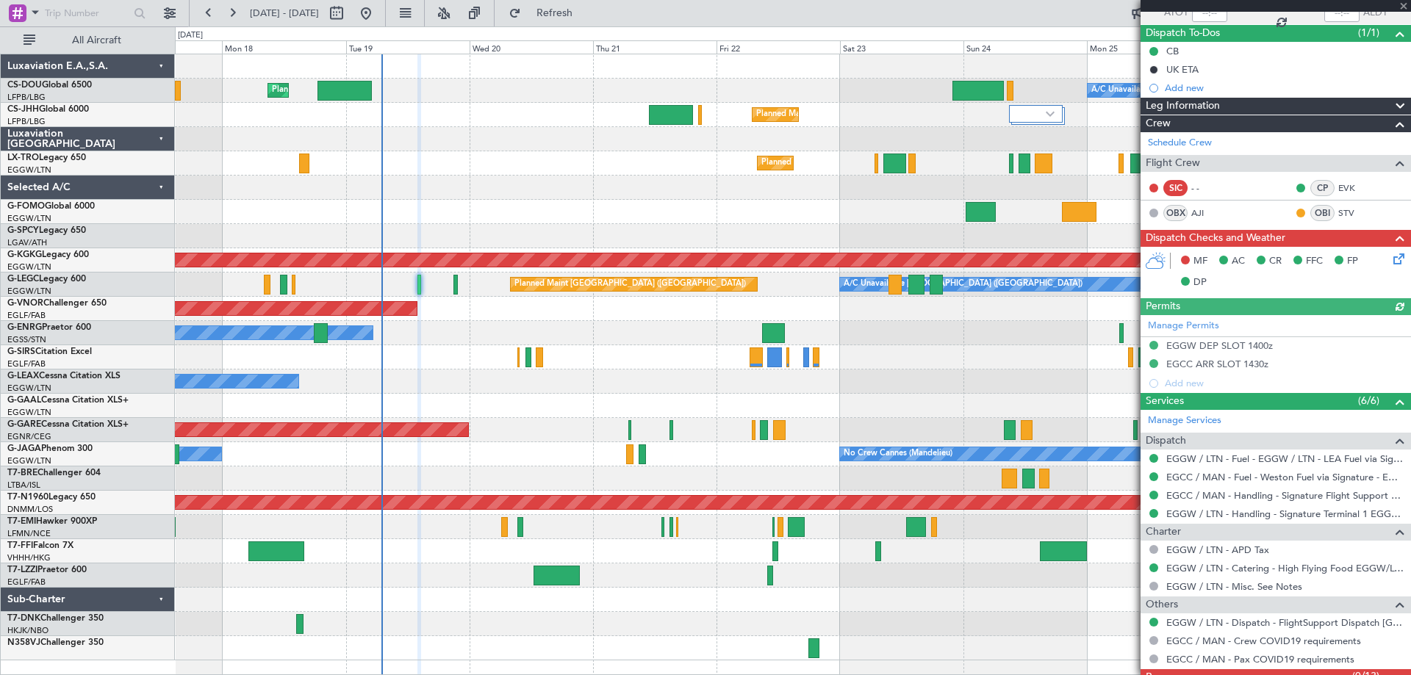
scroll to position [172, 0]
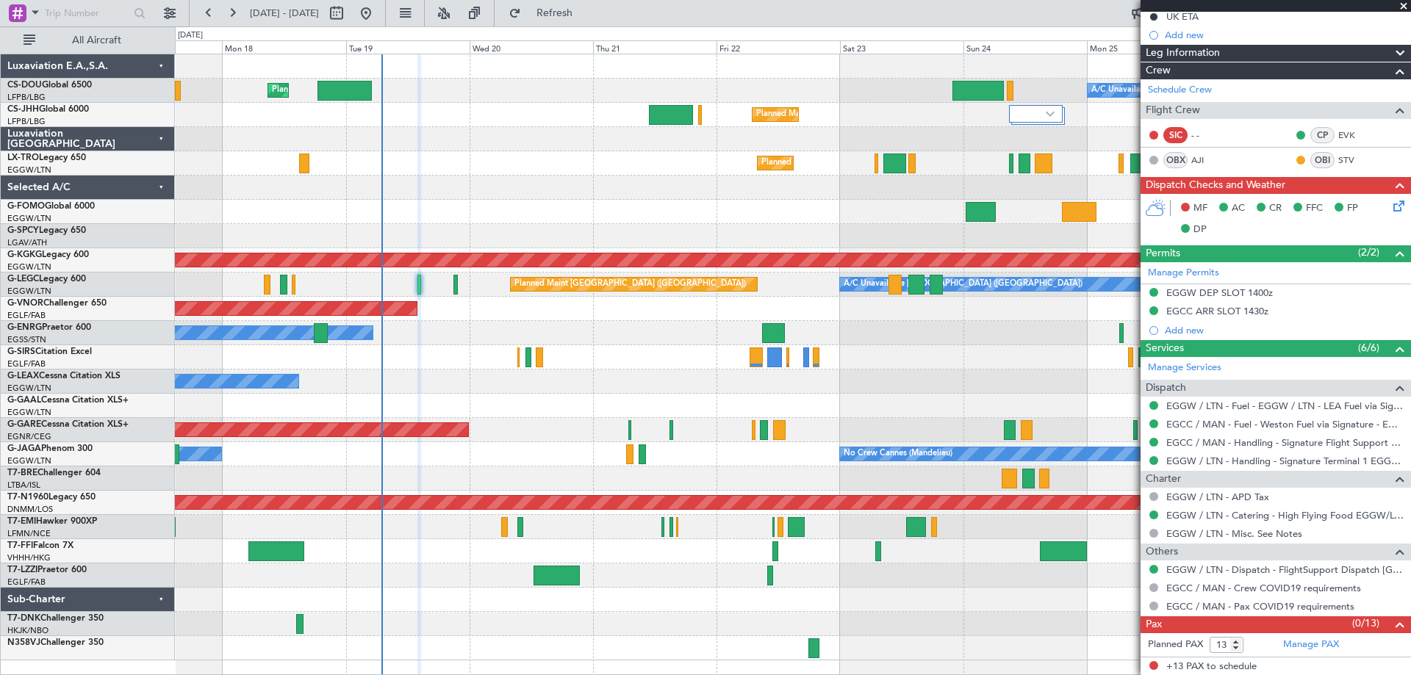
click at [1401, 9] on span at bounding box center [1403, 6] width 15 height 13
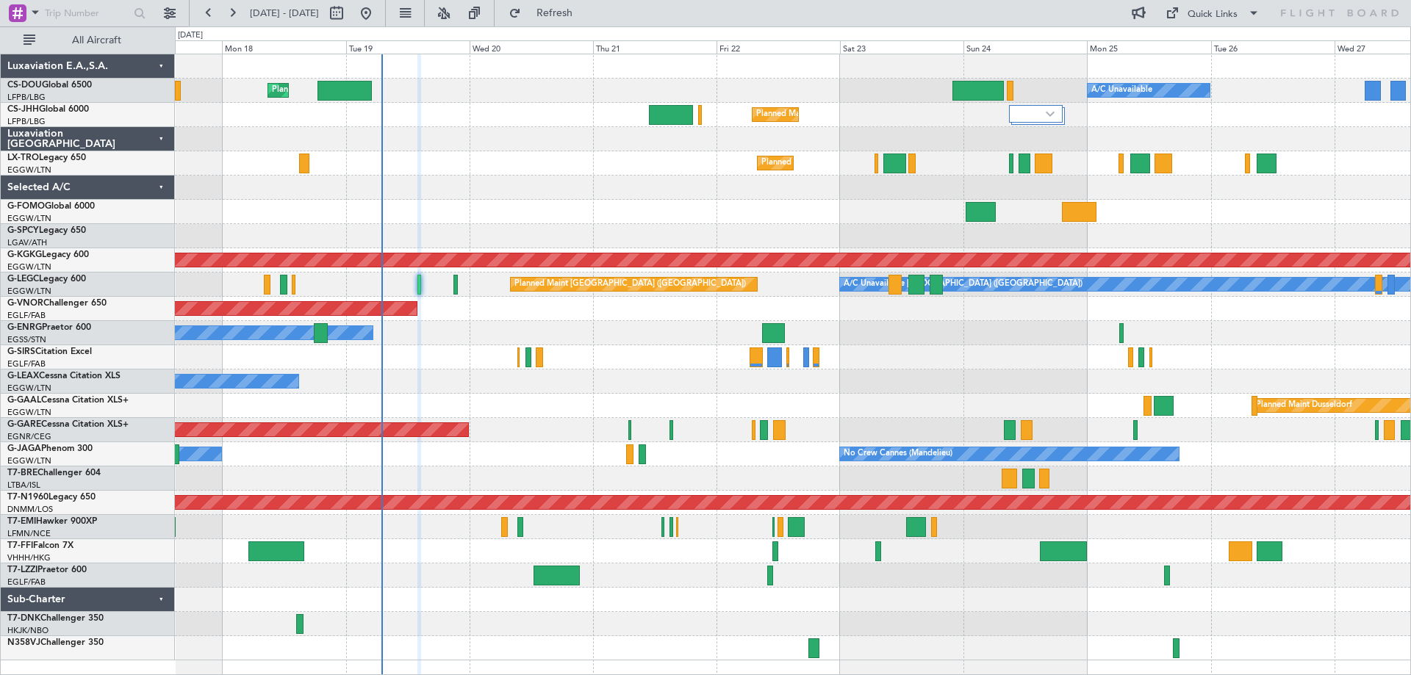
type input "0"
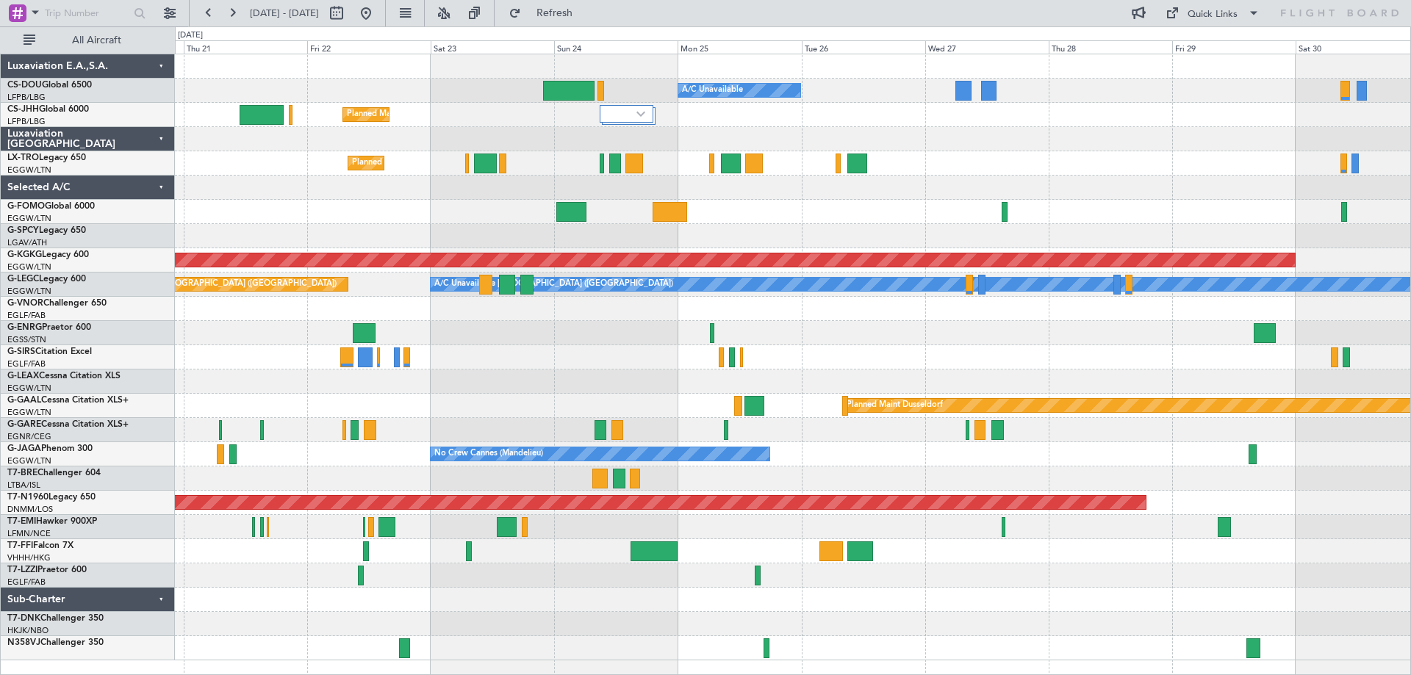
click at [915, 170] on div "Planned Maint Paris (Le Bourget) A/C Unavailable Planned Maint London (Luton) P…" at bounding box center [792, 357] width 1235 height 606
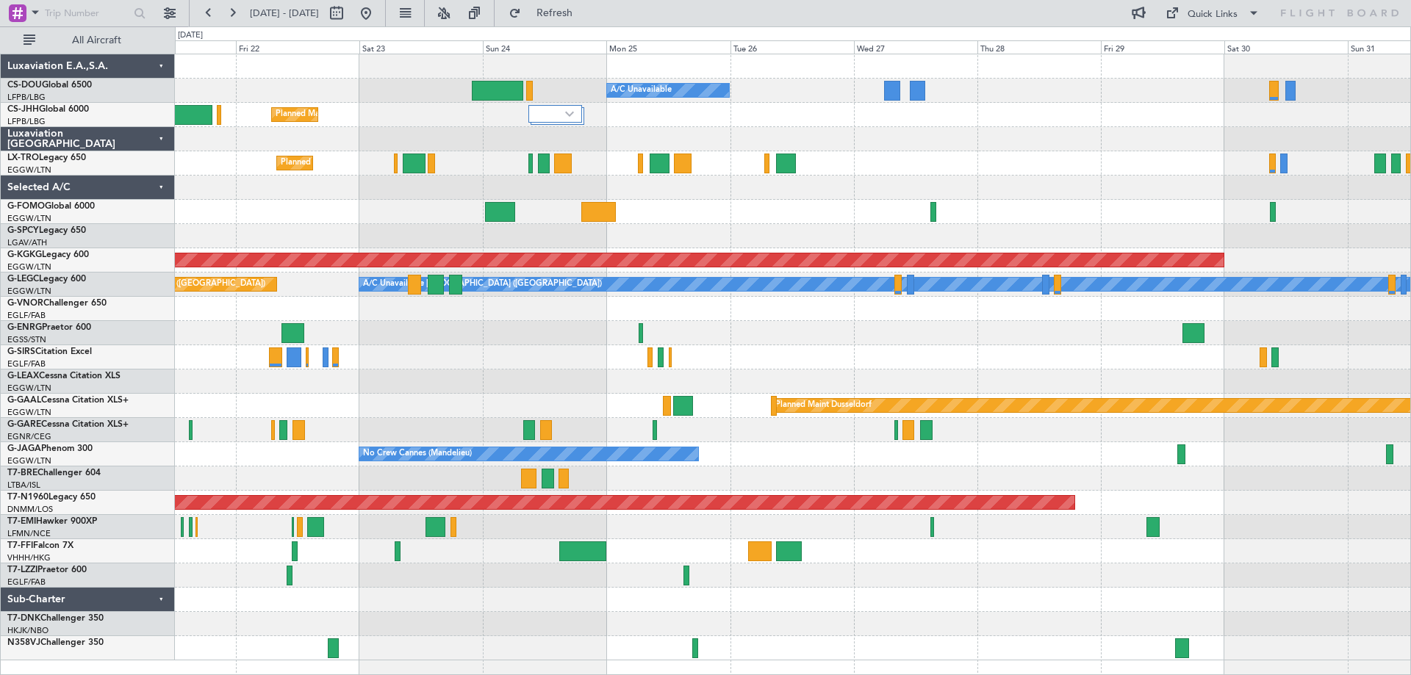
click at [736, 173] on div "Planned Maint Paris (Le Bourget) A/C Unavailable Planned Maint London (Luton) P…" at bounding box center [792, 357] width 1235 height 606
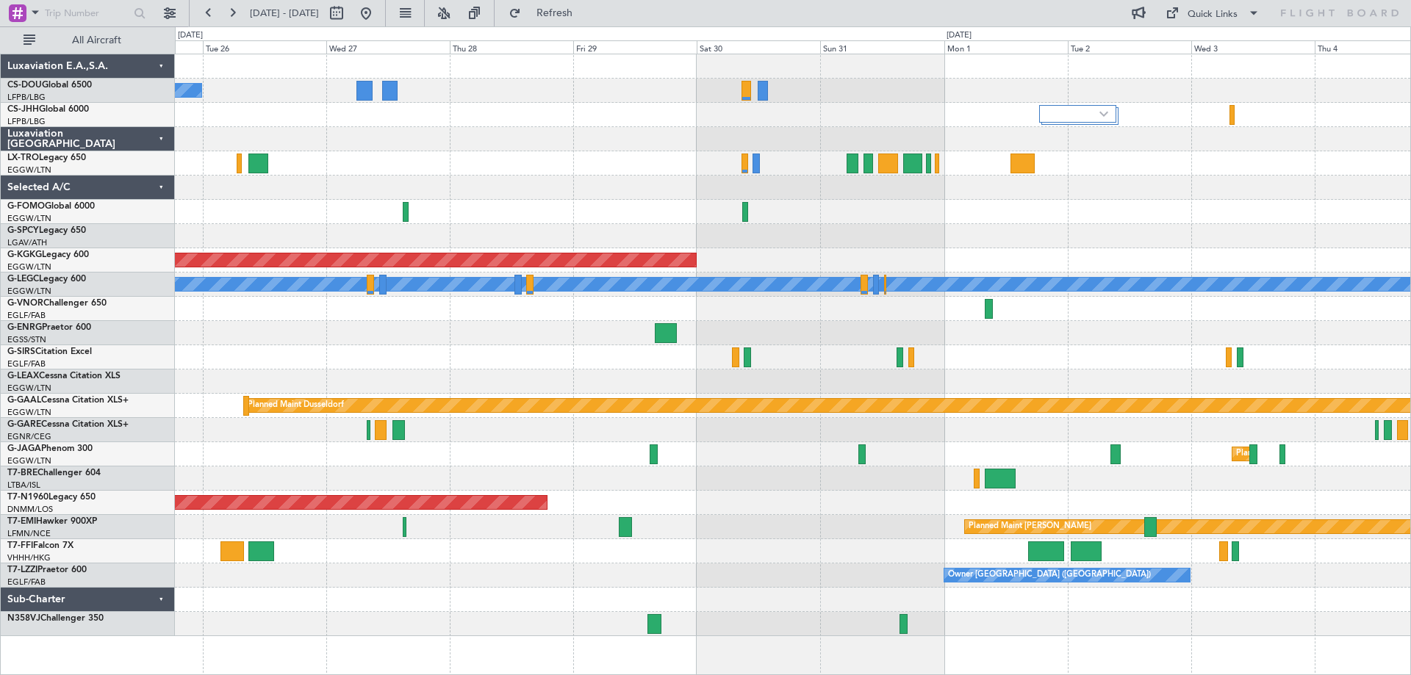
click at [512, 126] on div at bounding box center [792, 115] width 1235 height 24
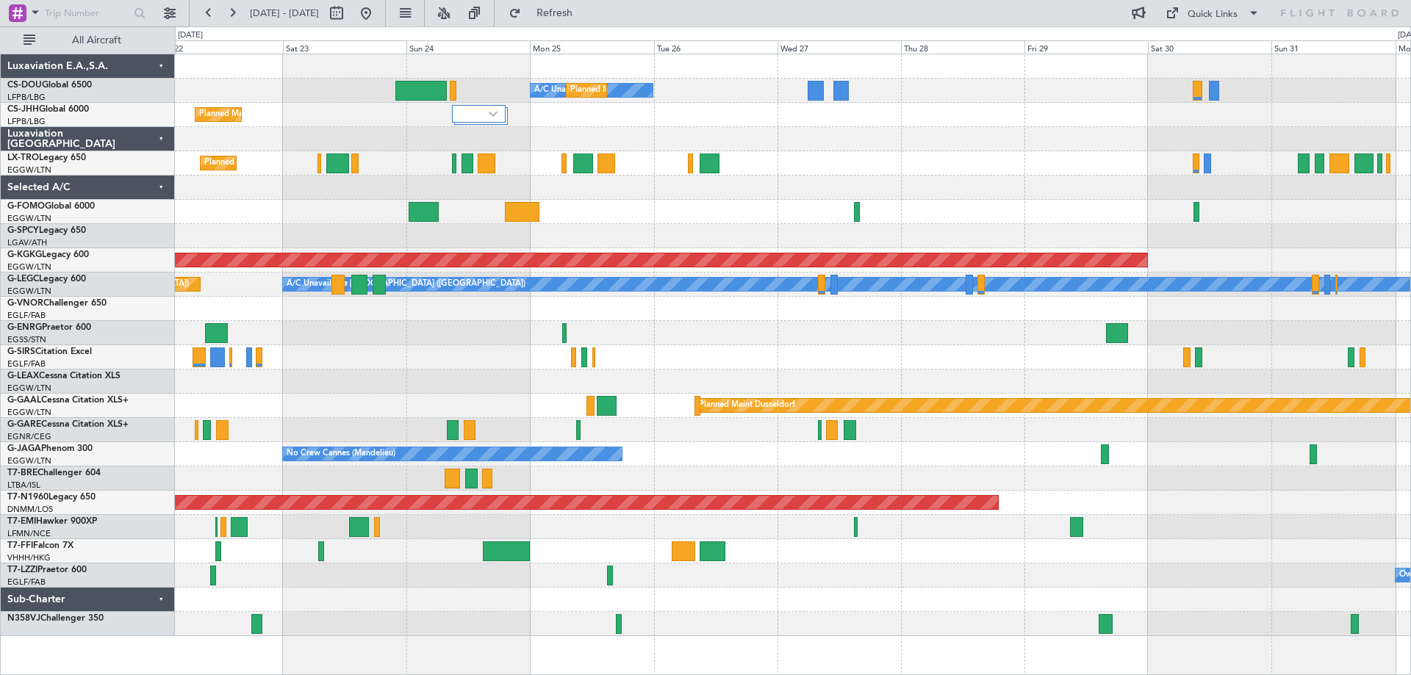
click at [898, 156] on div "Planned Maint [GEOGRAPHIC_DATA] ([GEOGRAPHIC_DATA])" at bounding box center [792, 163] width 1235 height 24
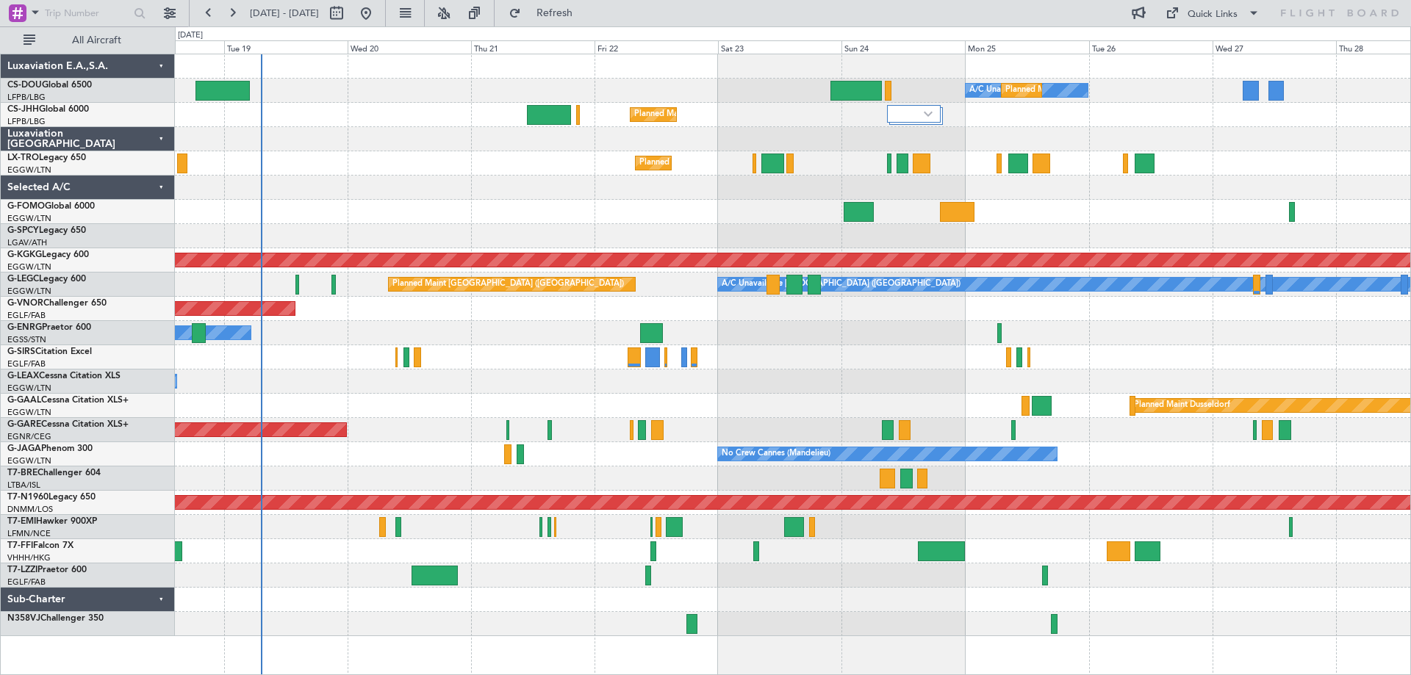
click at [1128, 228] on div at bounding box center [792, 236] width 1235 height 24
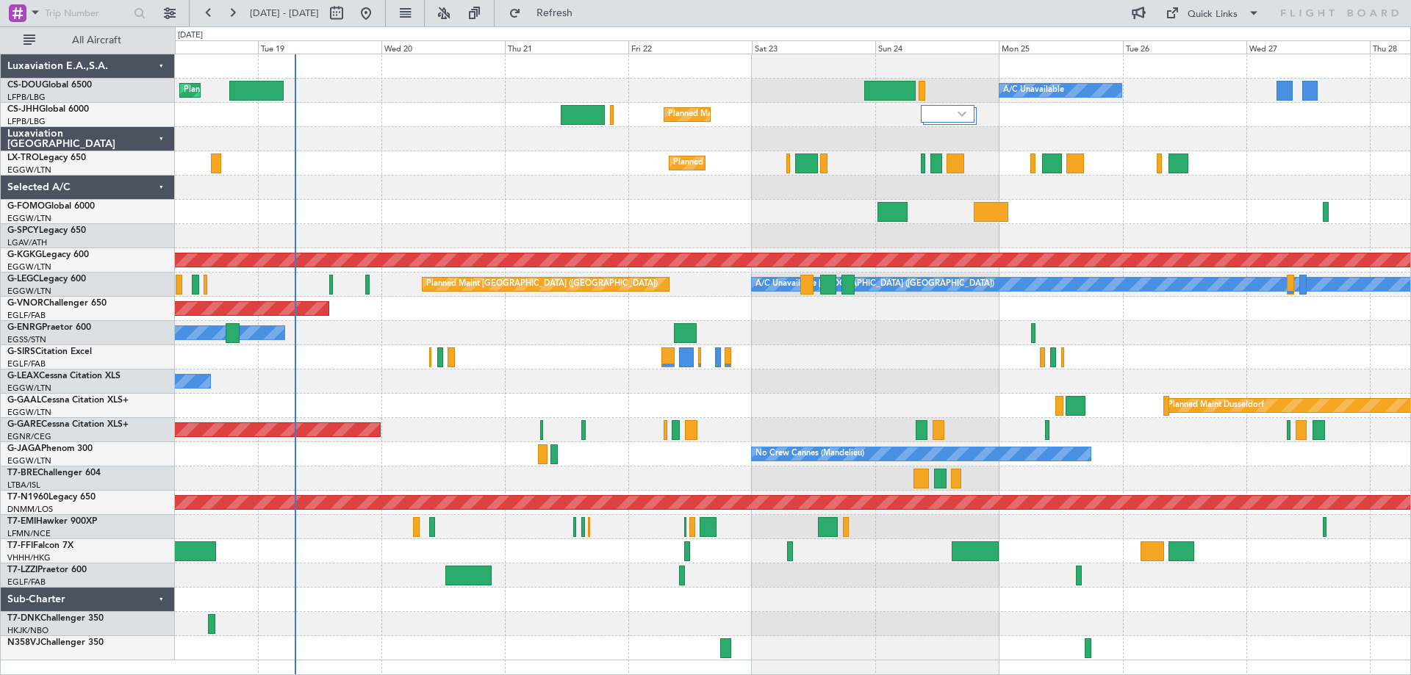
click at [413, 217] on div "Planned Maint Windsor Locks ([PERSON_NAME] Intl)" at bounding box center [792, 212] width 1235 height 24
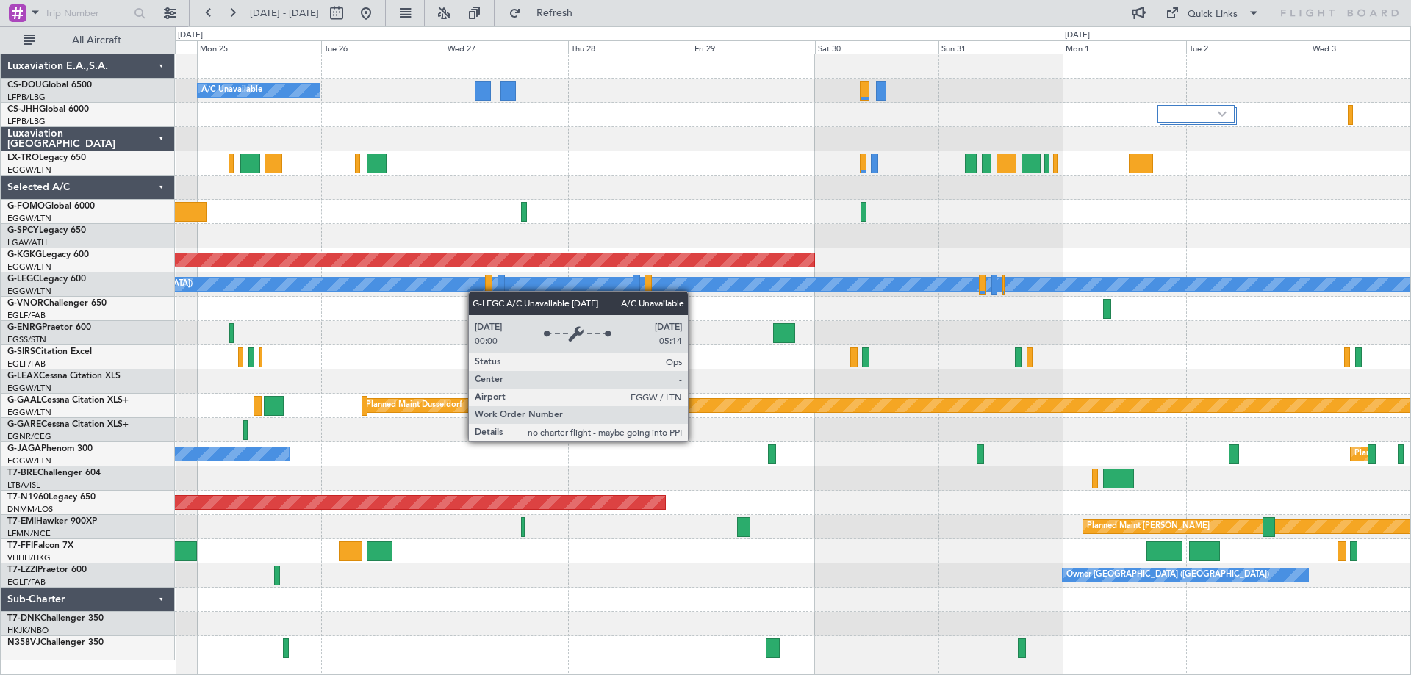
click at [443, 289] on div "Planned Maint [GEOGRAPHIC_DATA] ([GEOGRAPHIC_DATA]) A/C Unavailable Planned Mai…" at bounding box center [792, 357] width 1235 height 606
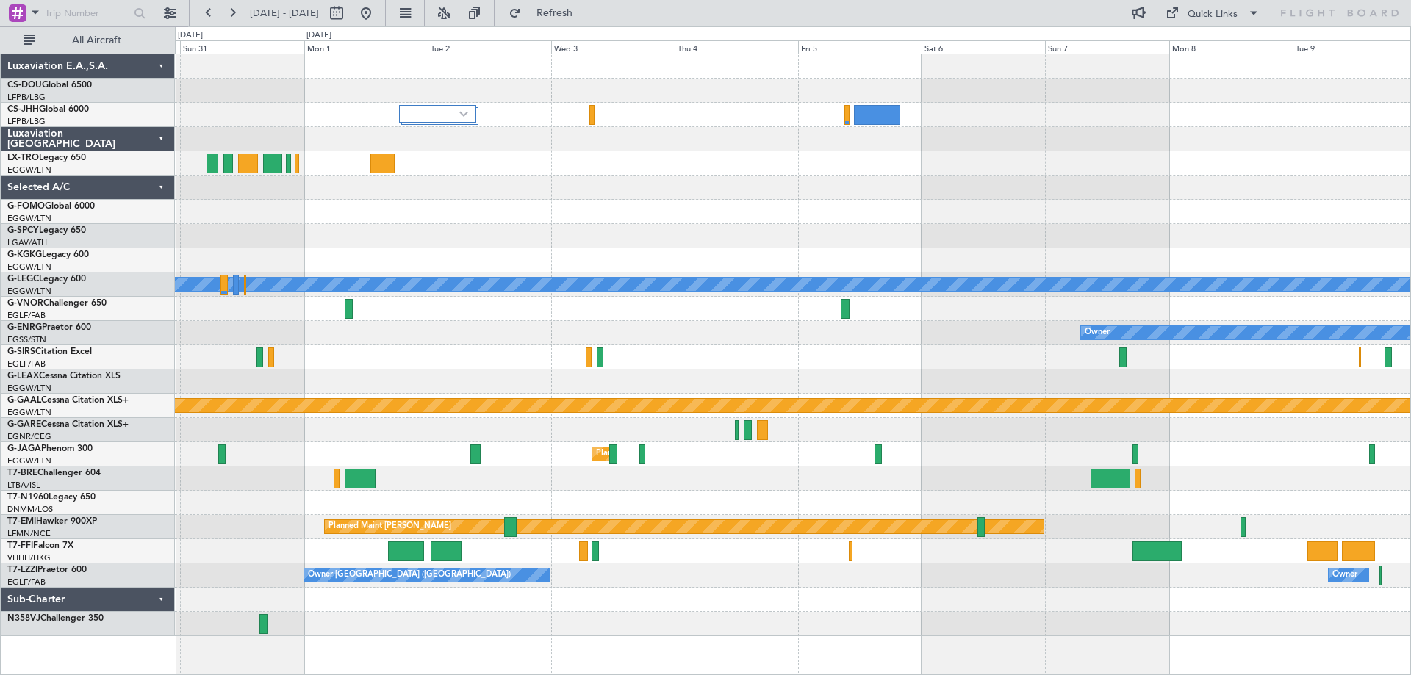
click at [393, 352] on div at bounding box center [792, 357] width 1235 height 24
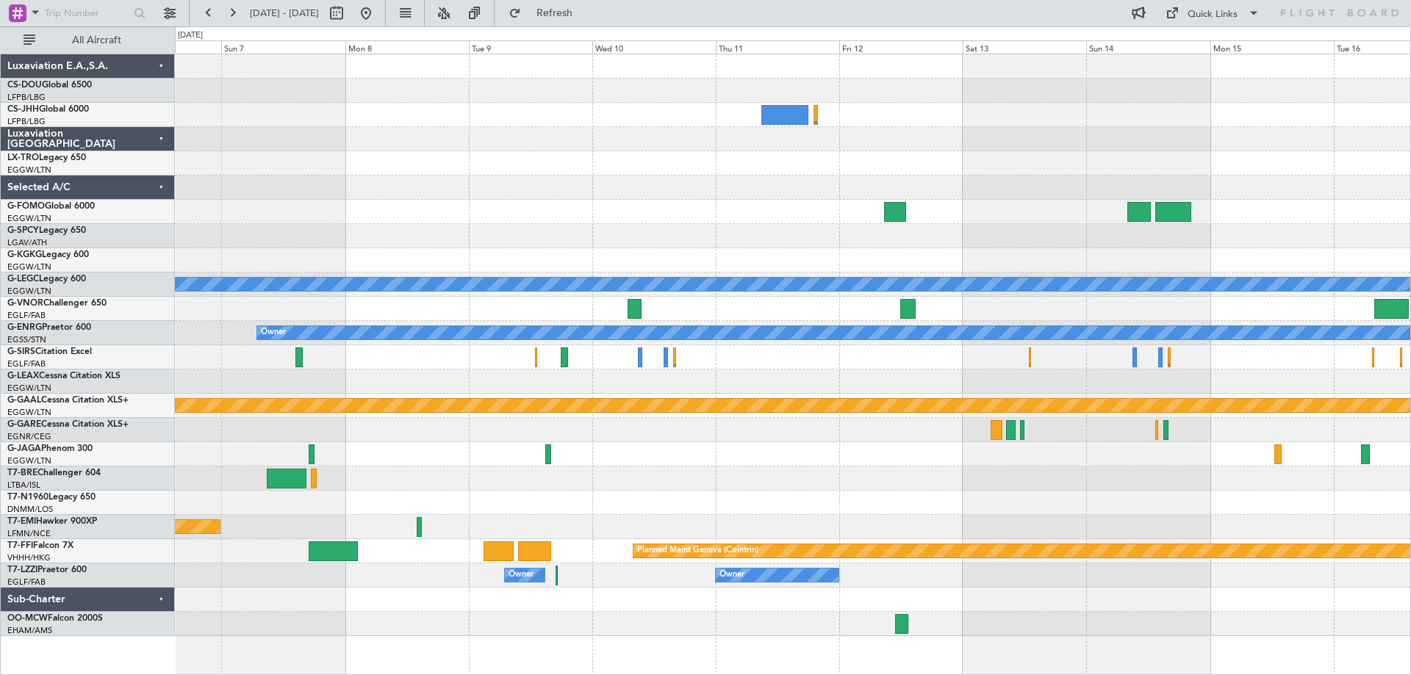
click at [765, 240] on div at bounding box center [792, 236] width 1235 height 24
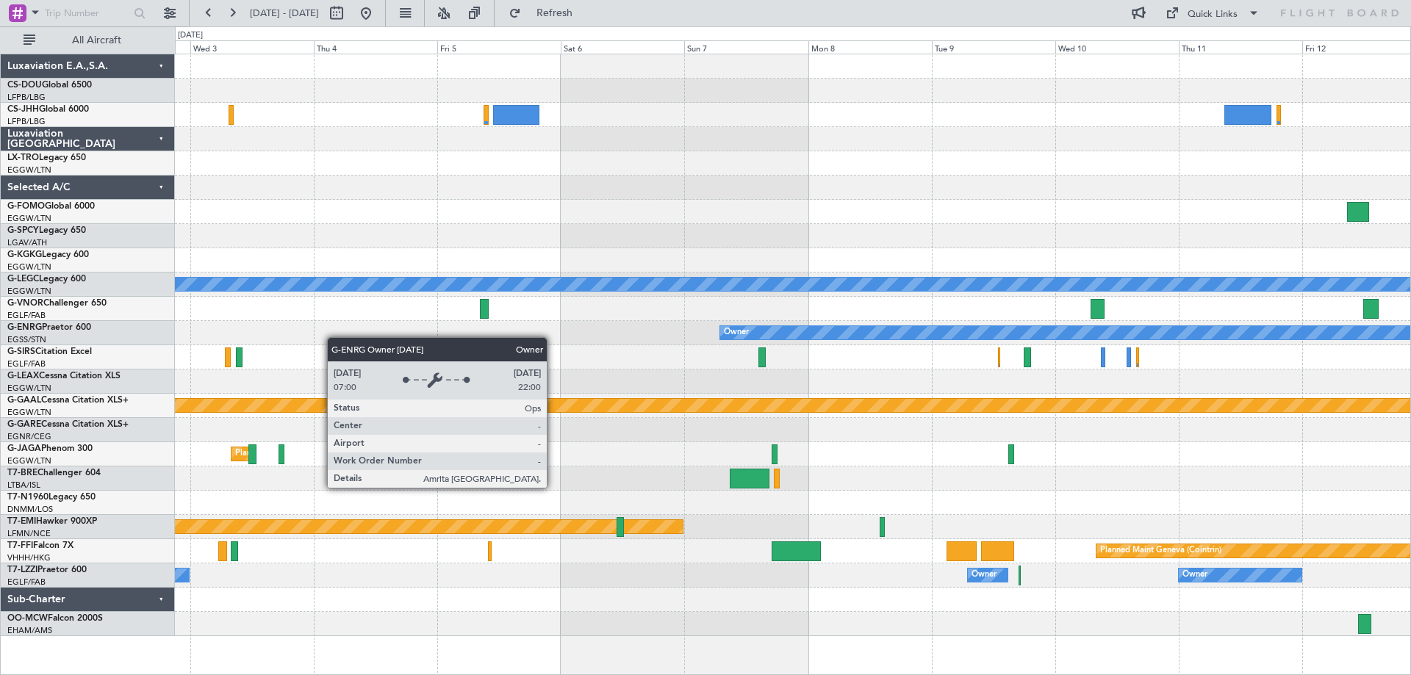
click at [735, 336] on div "Owner" at bounding box center [792, 333] width 1235 height 24
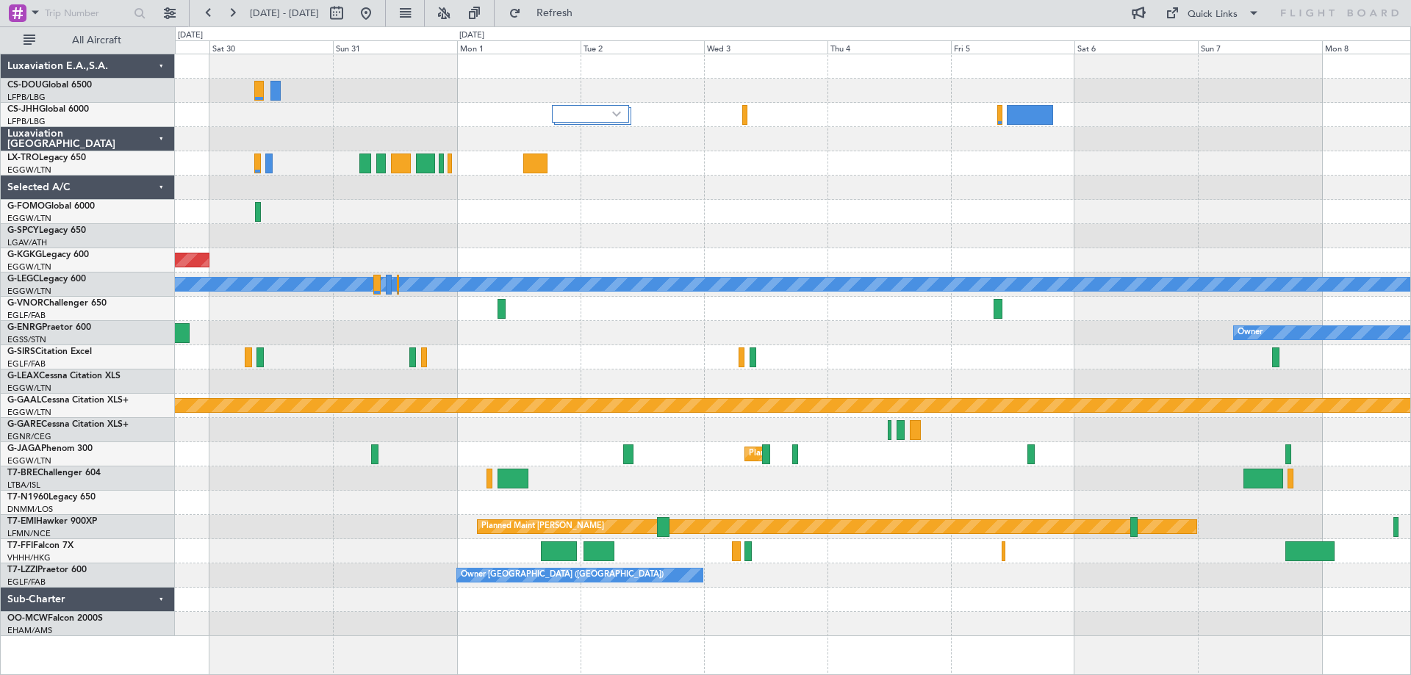
click at [860, 328] on div "Owner" at bounding box center [792, 333] width 1235 height 24
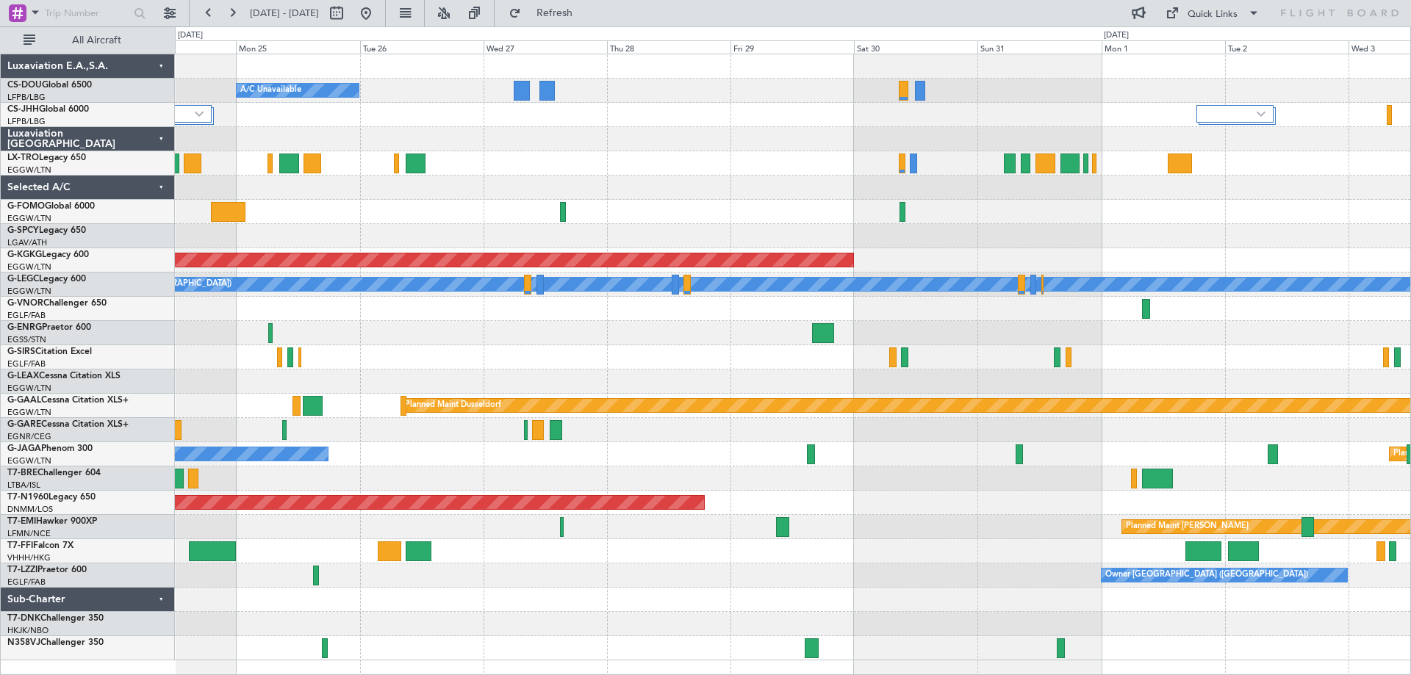
click at [408, 151] on div "Planned Maint [GEOGRAPHIC_DATA] ([GEOGRAPHIC_DATA]) A/C Unavailable Planned Mai…" at bounding box center [792, 357] width 1235 height 606
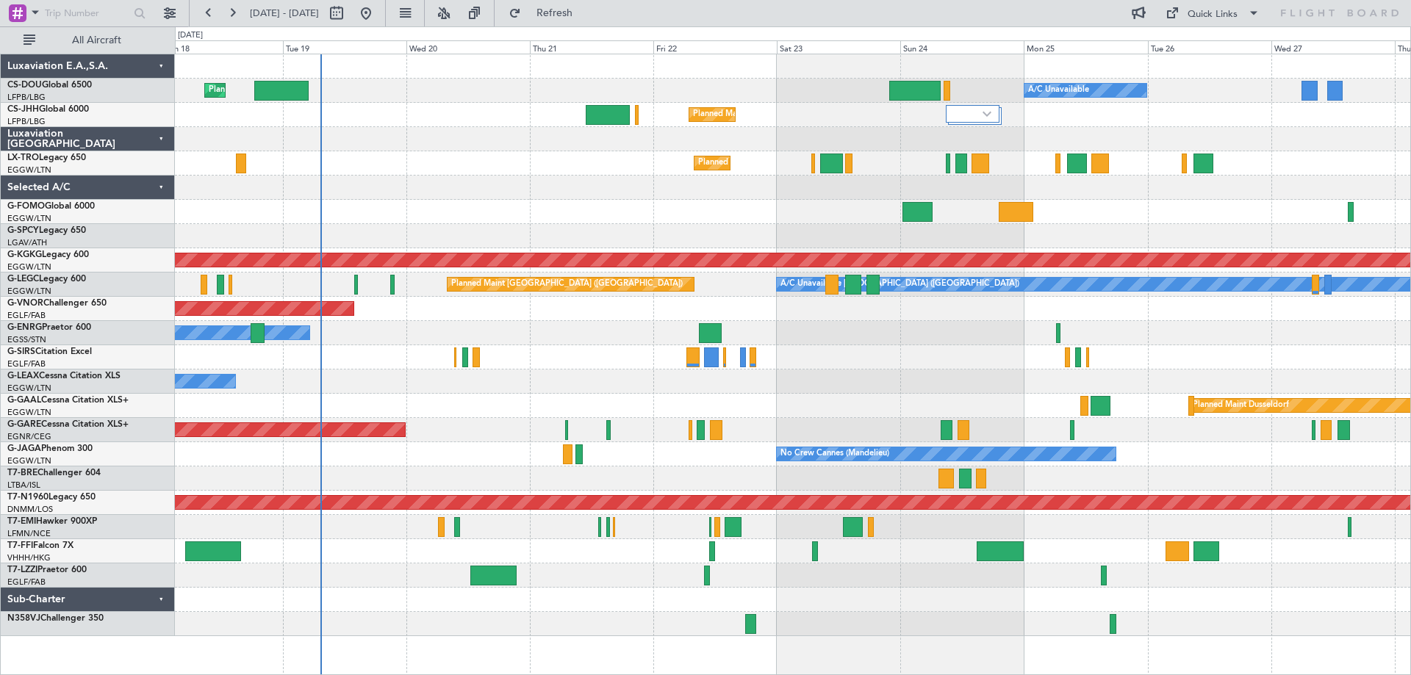
click at [1107, 177] on div at bounding box center [792, 188] width 1235 height 24
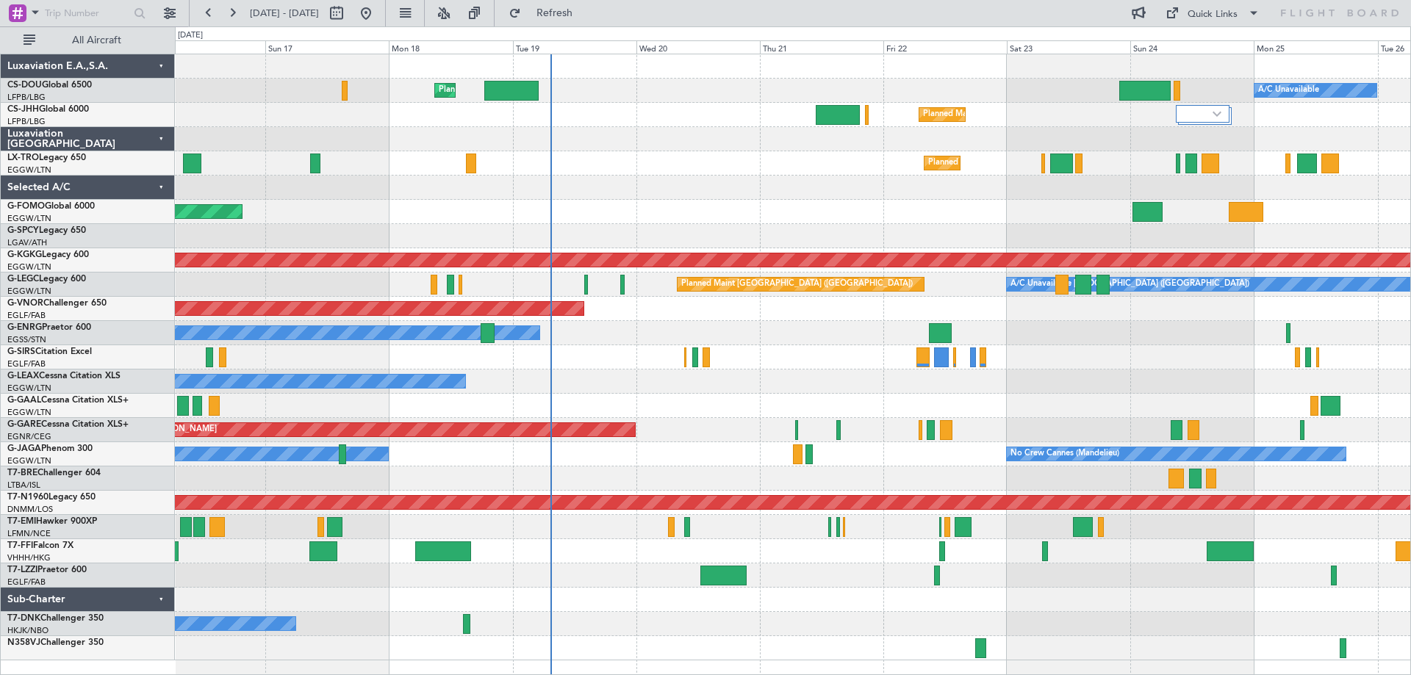
click at [699, 167] on div "Planned Maint [GEOGRAPHIC_DATA] ([GEOGRAPHIC_DATA])" at bounding box center [792, 163] width 1235 height 24
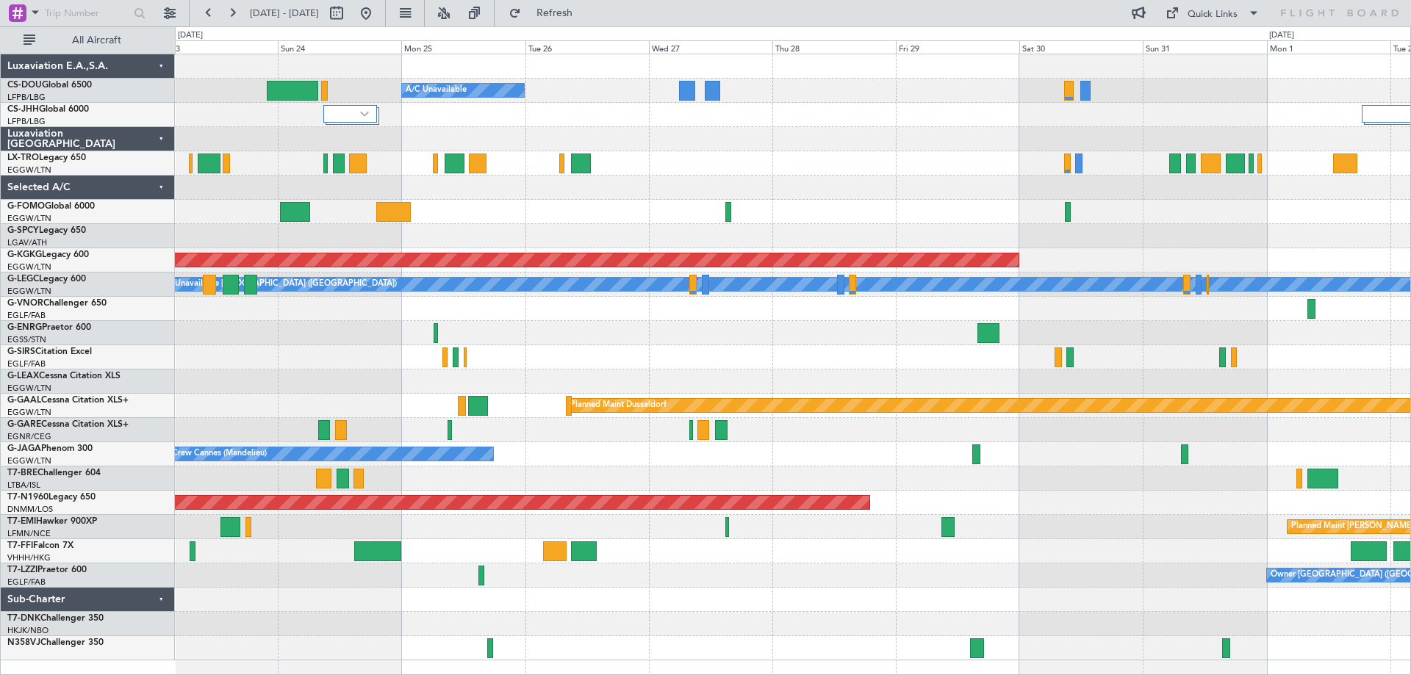
click at [397, 233] on div at bounding box center [792, 236] width 1235 height 24
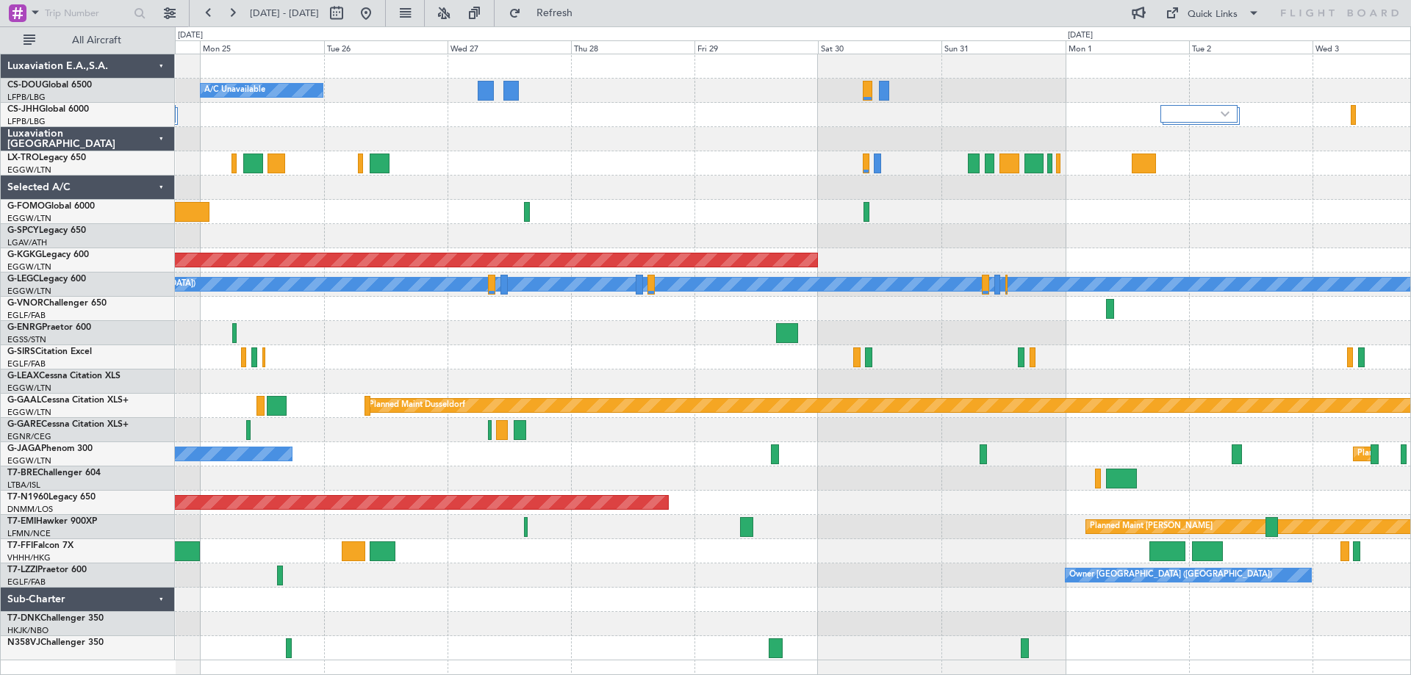
click at [853, 214] on div at bounding box center [792, 212] width 1235 height 24
click at [1223, 13] on div "Quick Links" at bounding box center [1212, 14] width 50 height 15
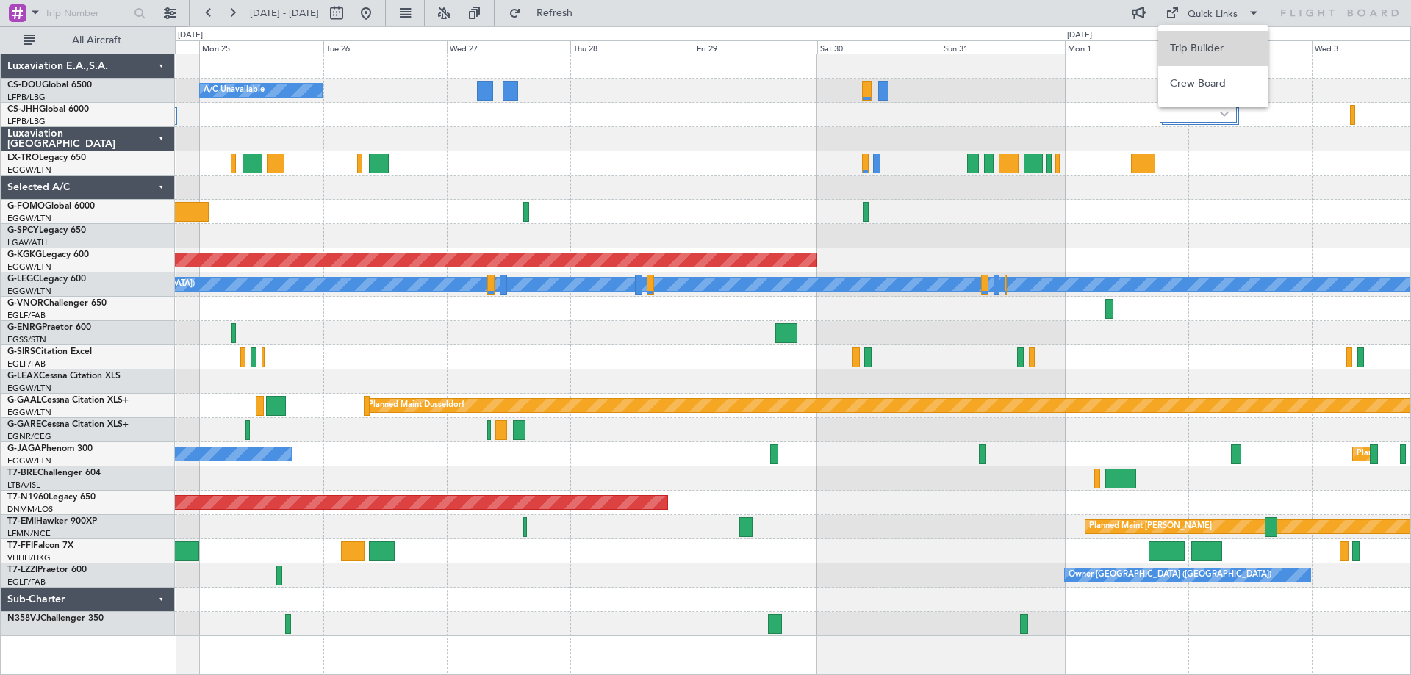
click at [1218, 38] on button "Trip Builder" at bounding box center [1213, 48] width 110 height 35
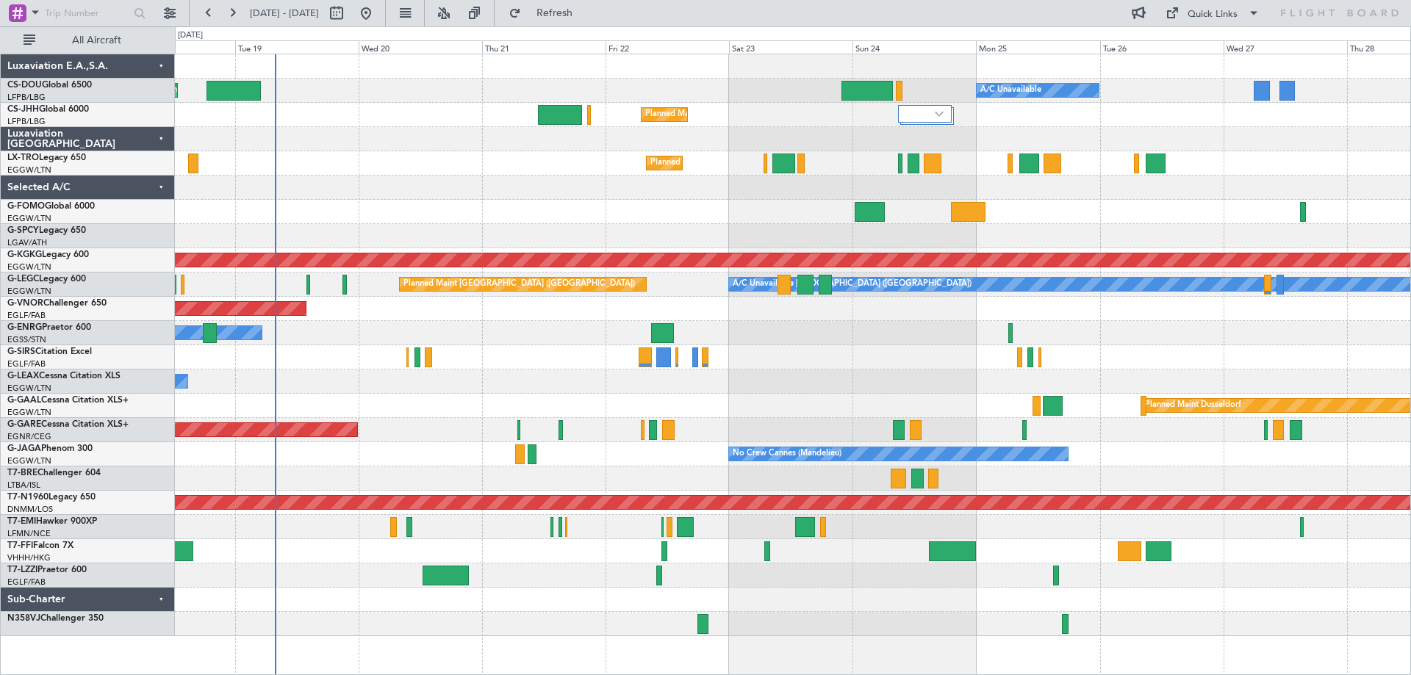
click at [1092, 213] on div "Planned Maint [GEOGRAPHIC_DATA] ([GEOGRAPHIC_DATA]) A/C Unavailable Planned Mai…" at bounding box center [792, 345] width 1235 height 582
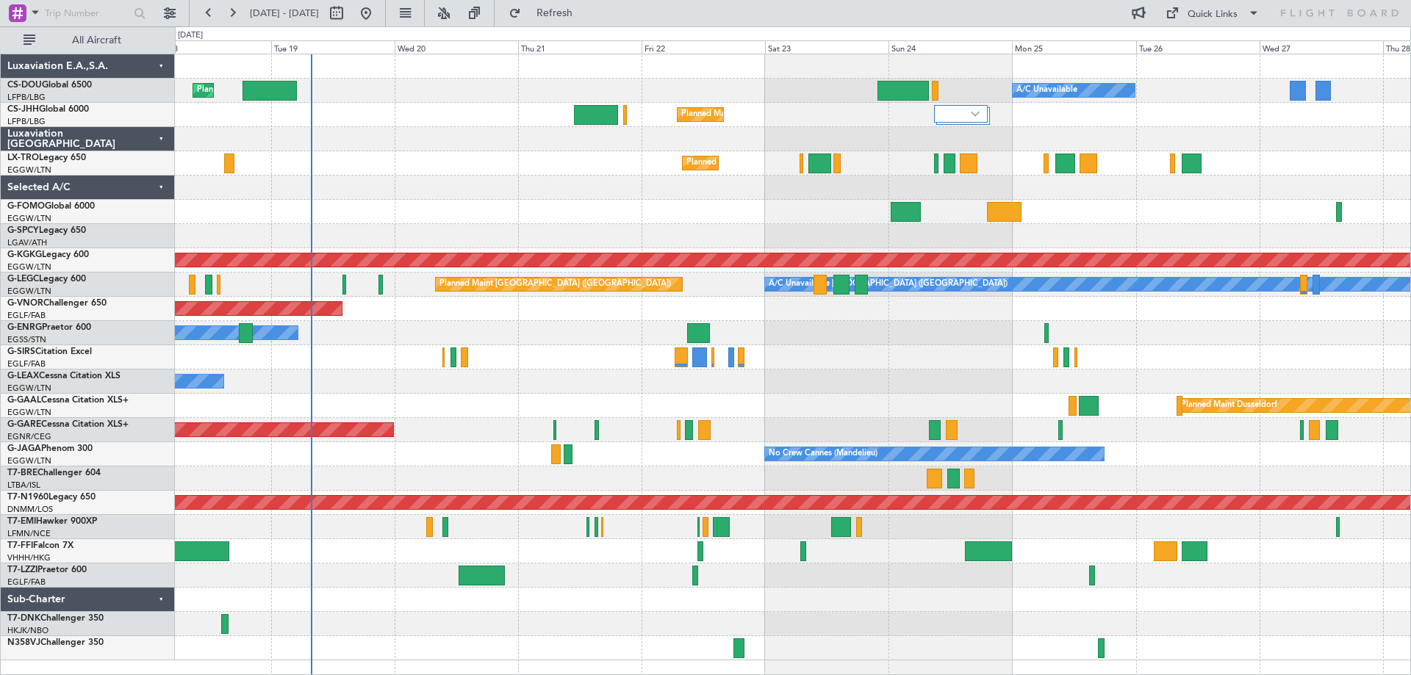
click at [614, 205] on div "Planned Maint Windsor Locks ([PERSON_NAME] Intl)" at bounding box center [792, 212] width 1235 height 24
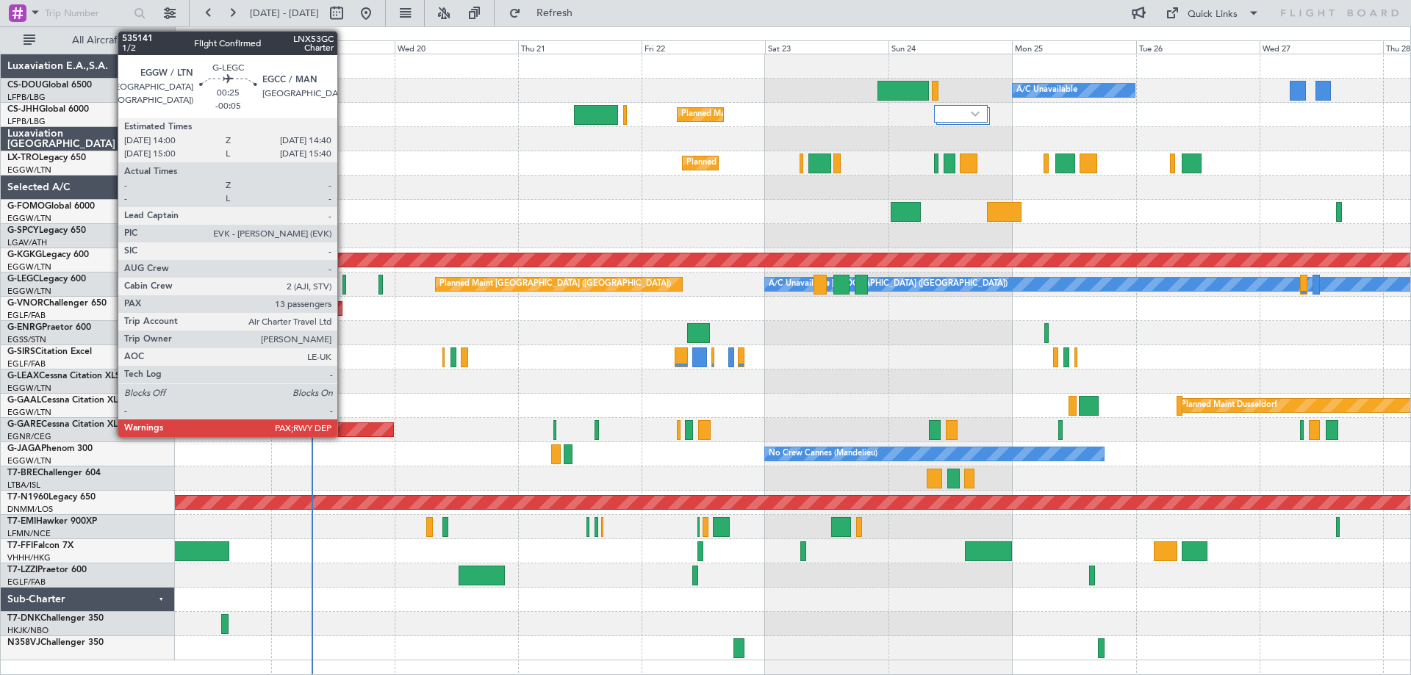
click at [344, 287] on div at bounding box center [344, 285] width 4 height 20
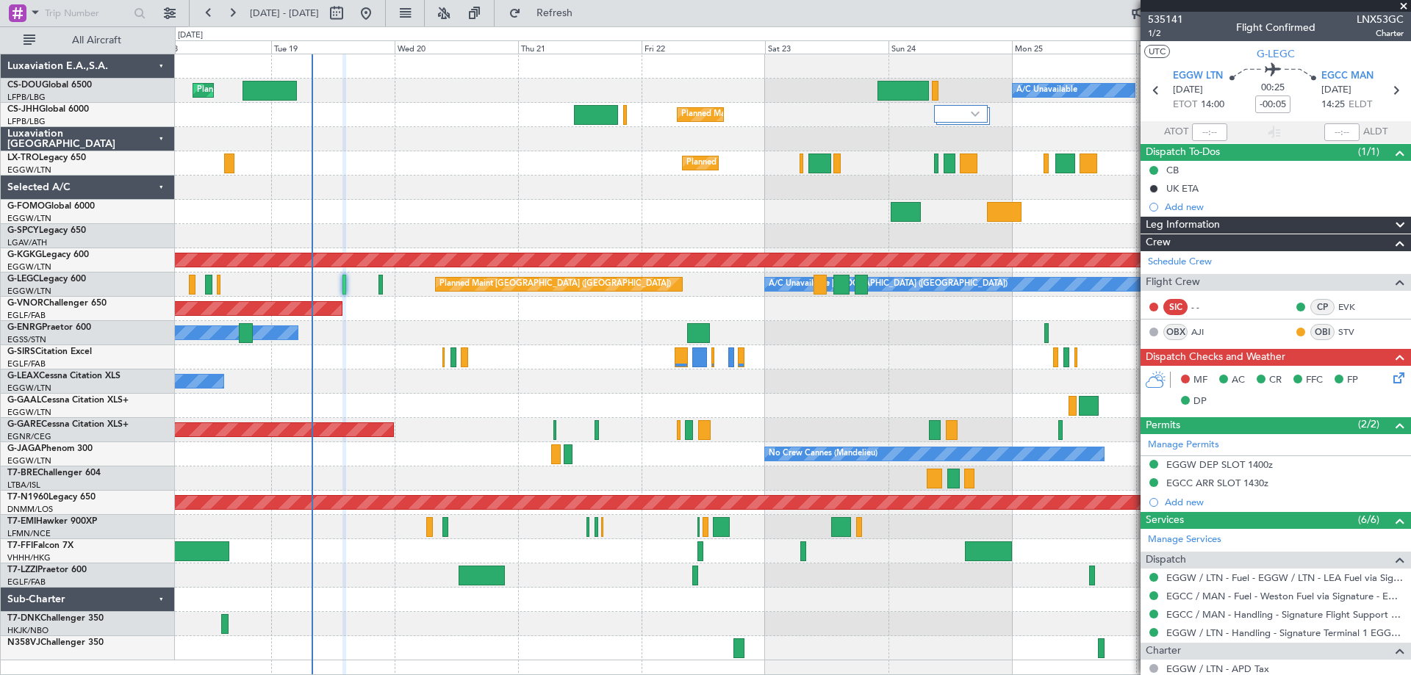
click at [1401, 2] on span at bounding box center [1403, 6] width 15 height 13
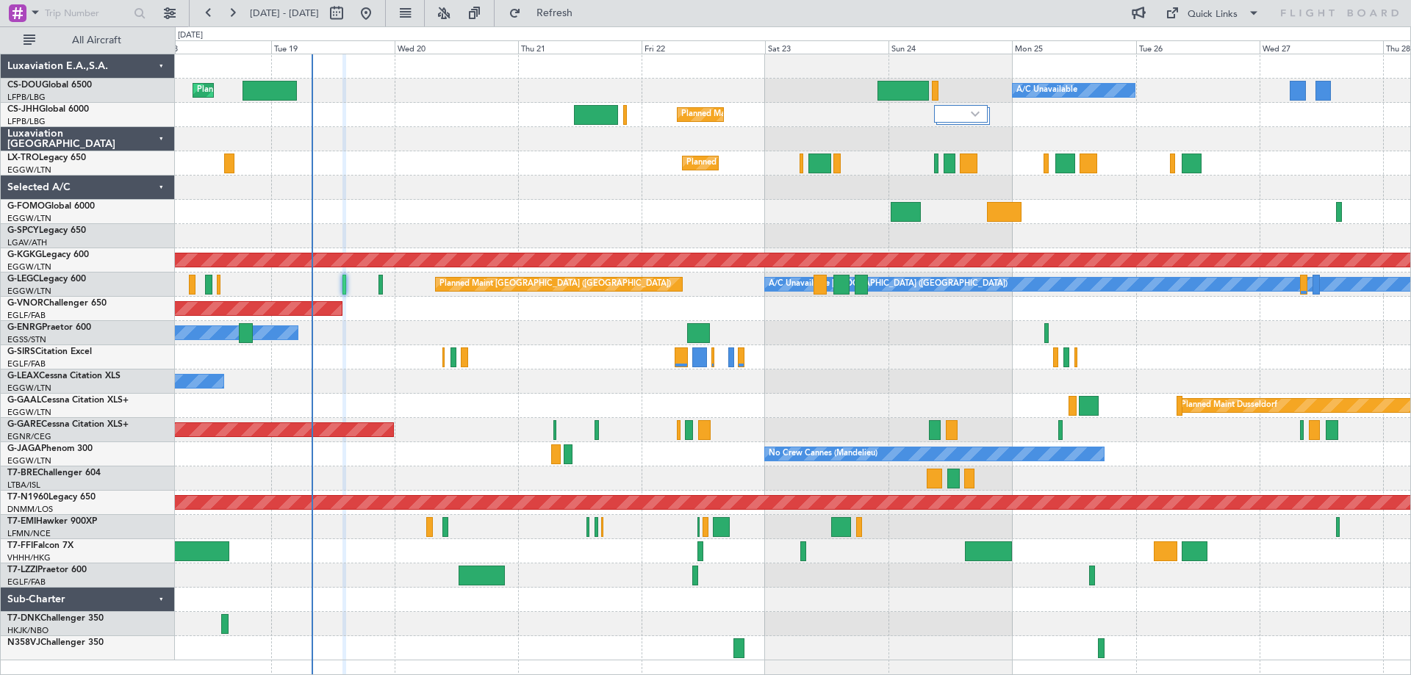
type input "0"
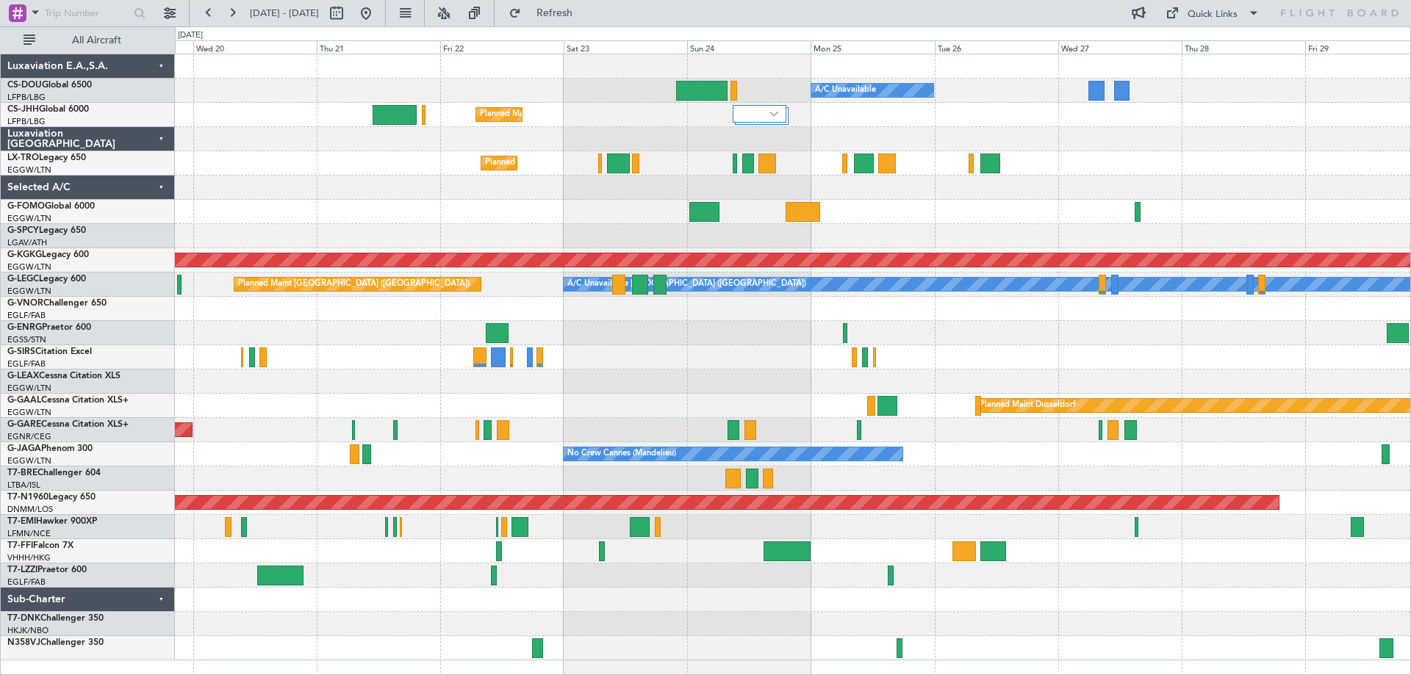
click at [715, 381] on div "Owner" at bounding box center [792, 382] width 1235 height 24
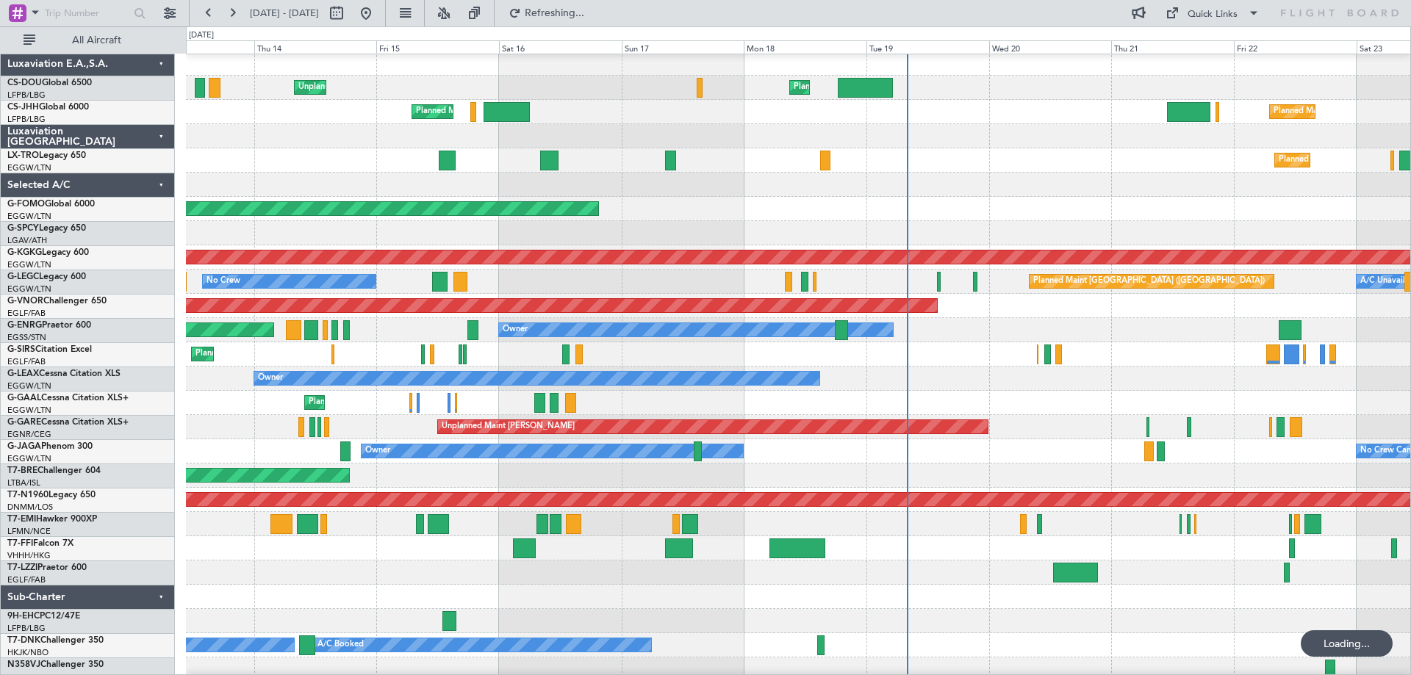
scroll to position [3, 0]
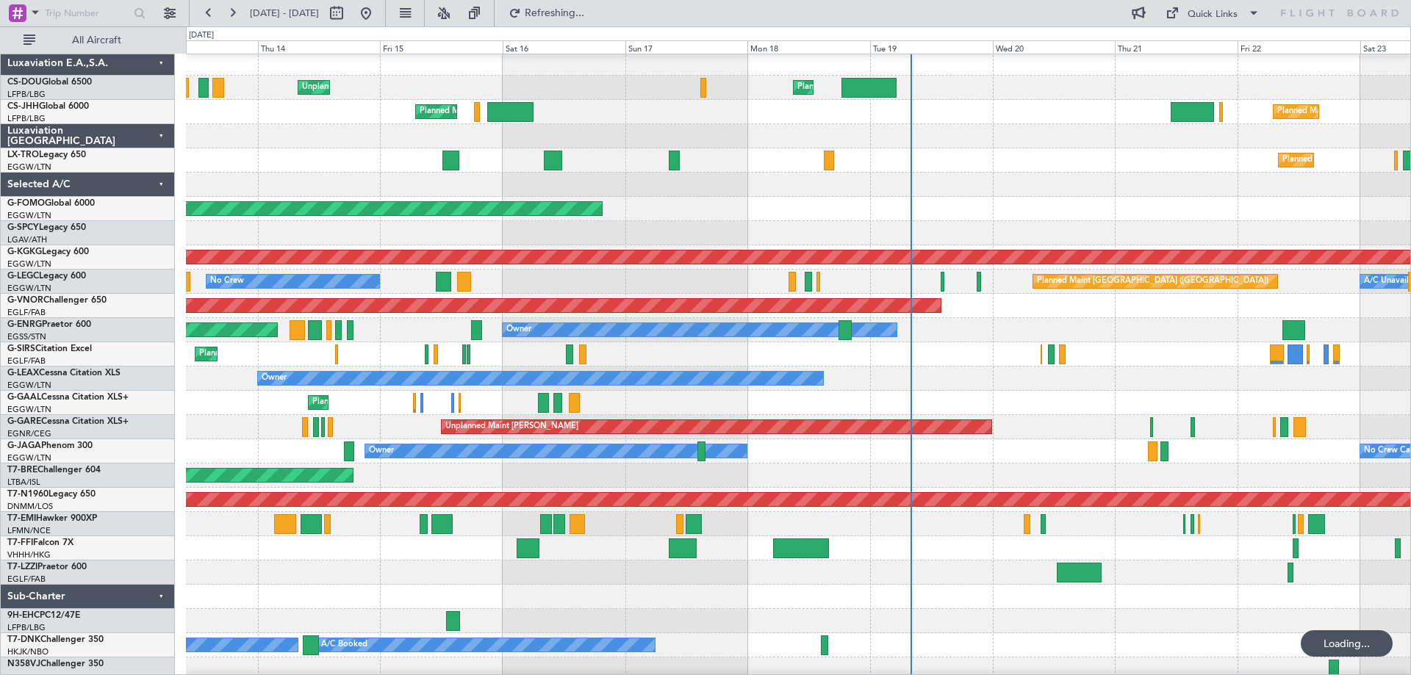
click at [991, 403] on div "Planned Maint" at bounding box center [798, 403] width 1224 height 24
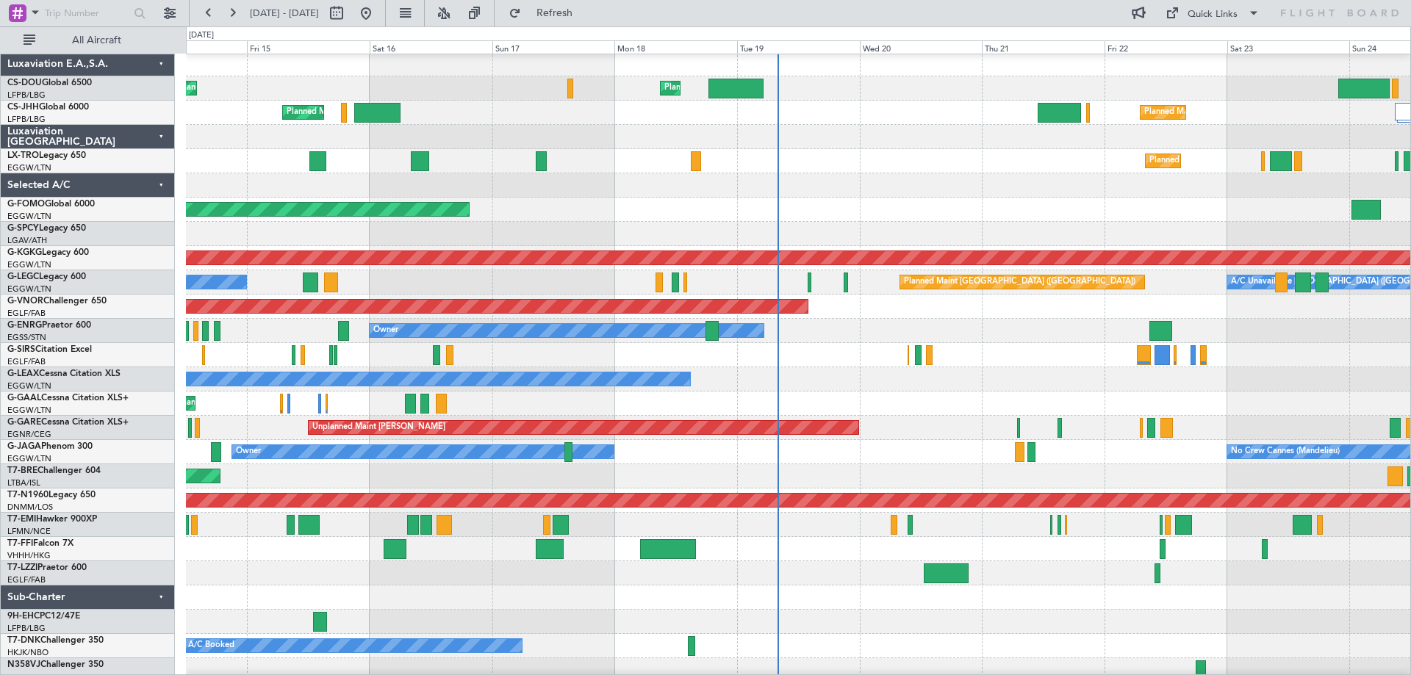
click at [942, 398] on div "Planned Maint" at bounding box center [798, 404] width 1224 height 24
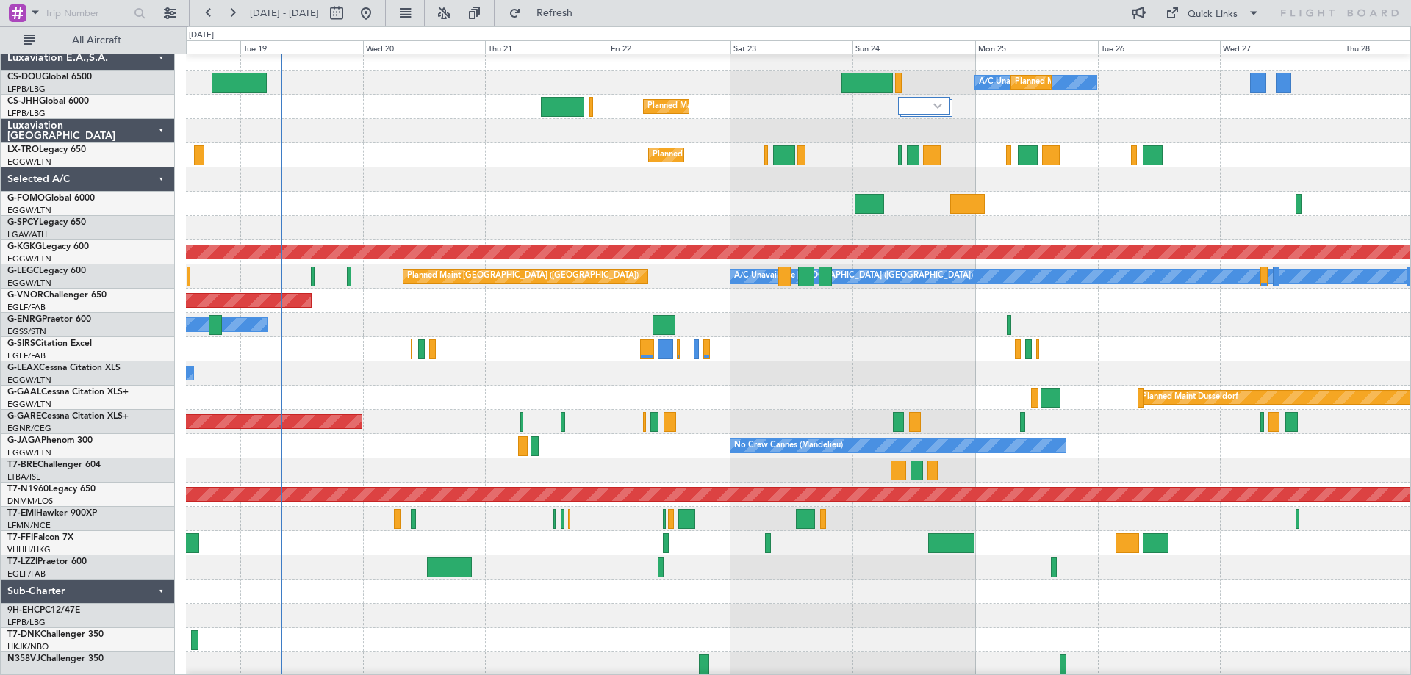
scroll to position [0, 0]
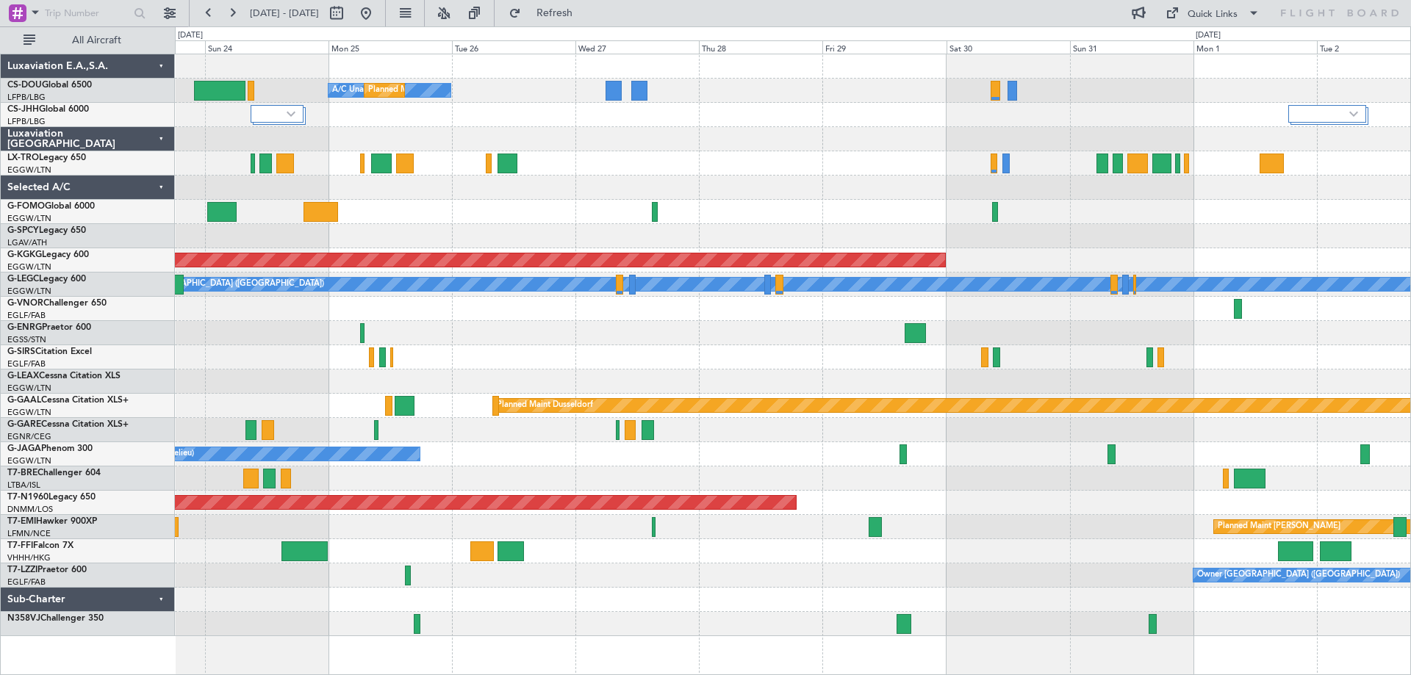
click at [763, 357] on div "A/C Unavailable Planned Maint [GEOGRAPHIC_DATA] ([GEOGRAPHIC_DATA]) Planned Mai…" at bounding box center [792, 345] width 1235 height 582
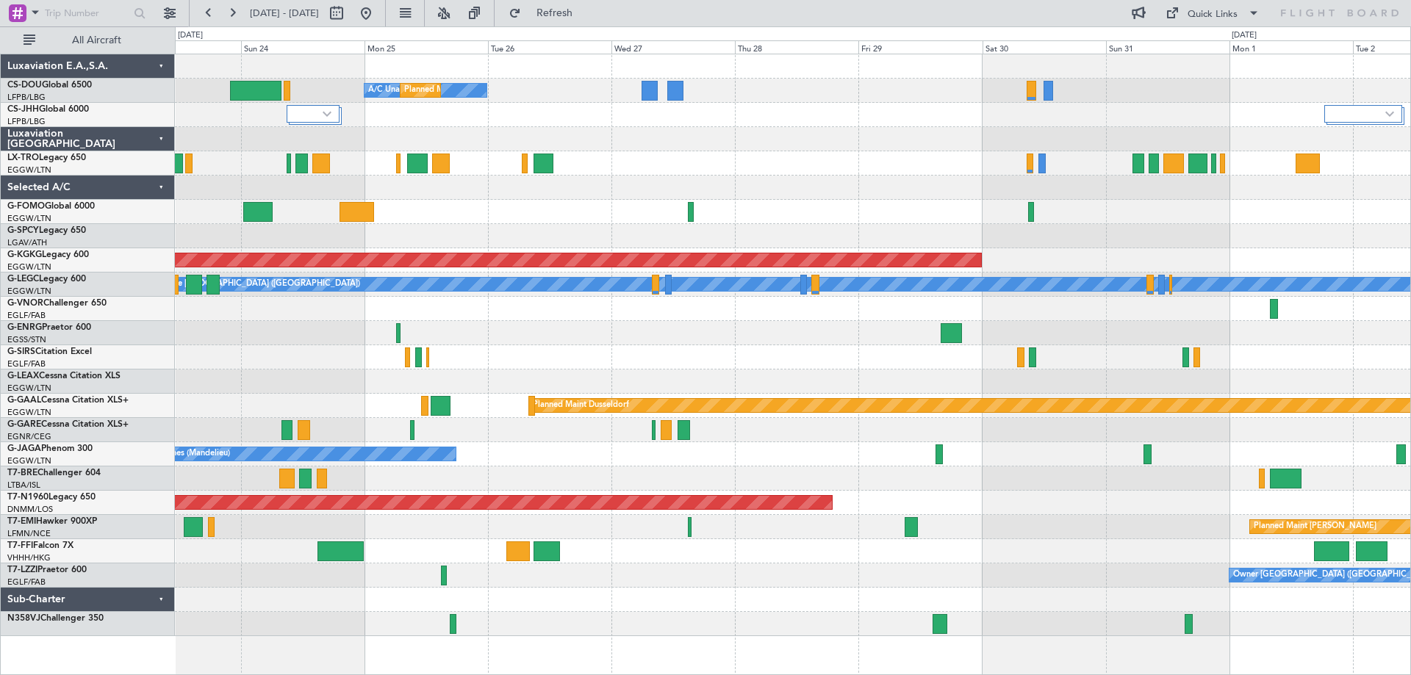
click at [774, 363] on div at bounding box center [792, 357] width 1235 height 24
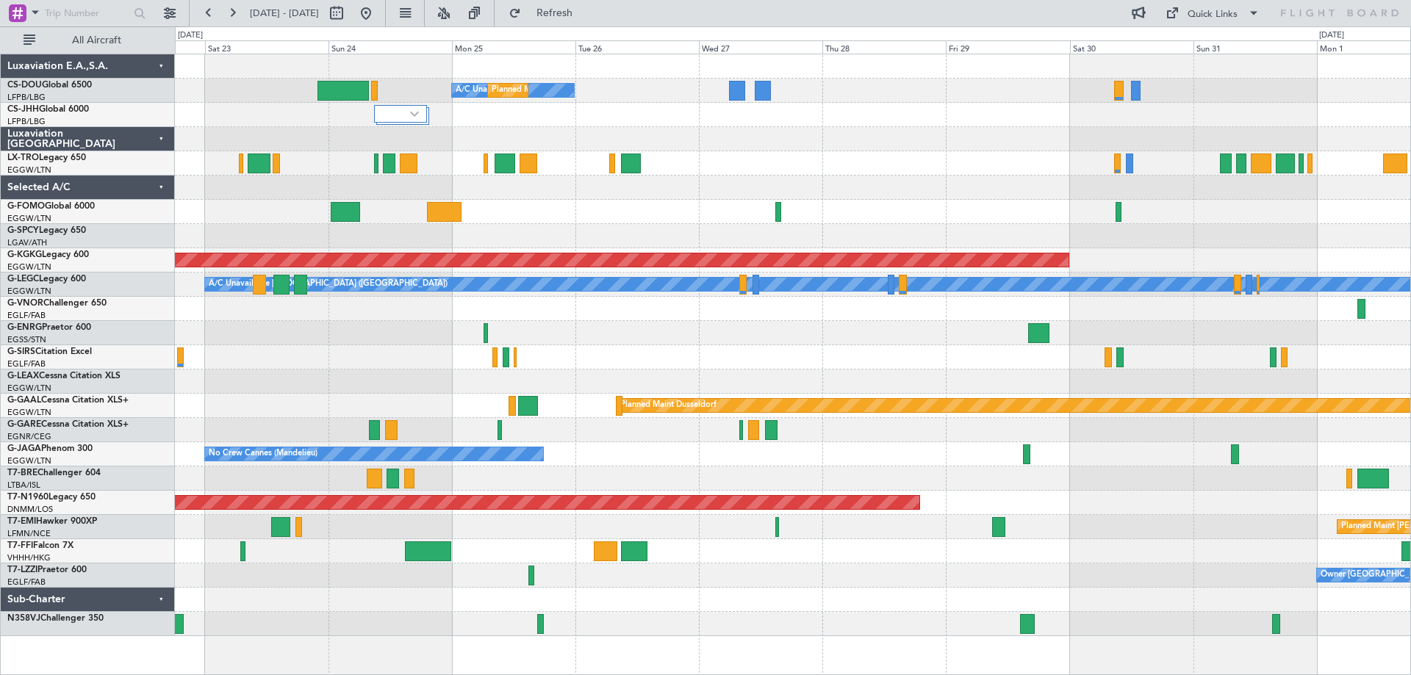
click at [840, 363] on div at bounding box center [792, 357] width 1235 height 24
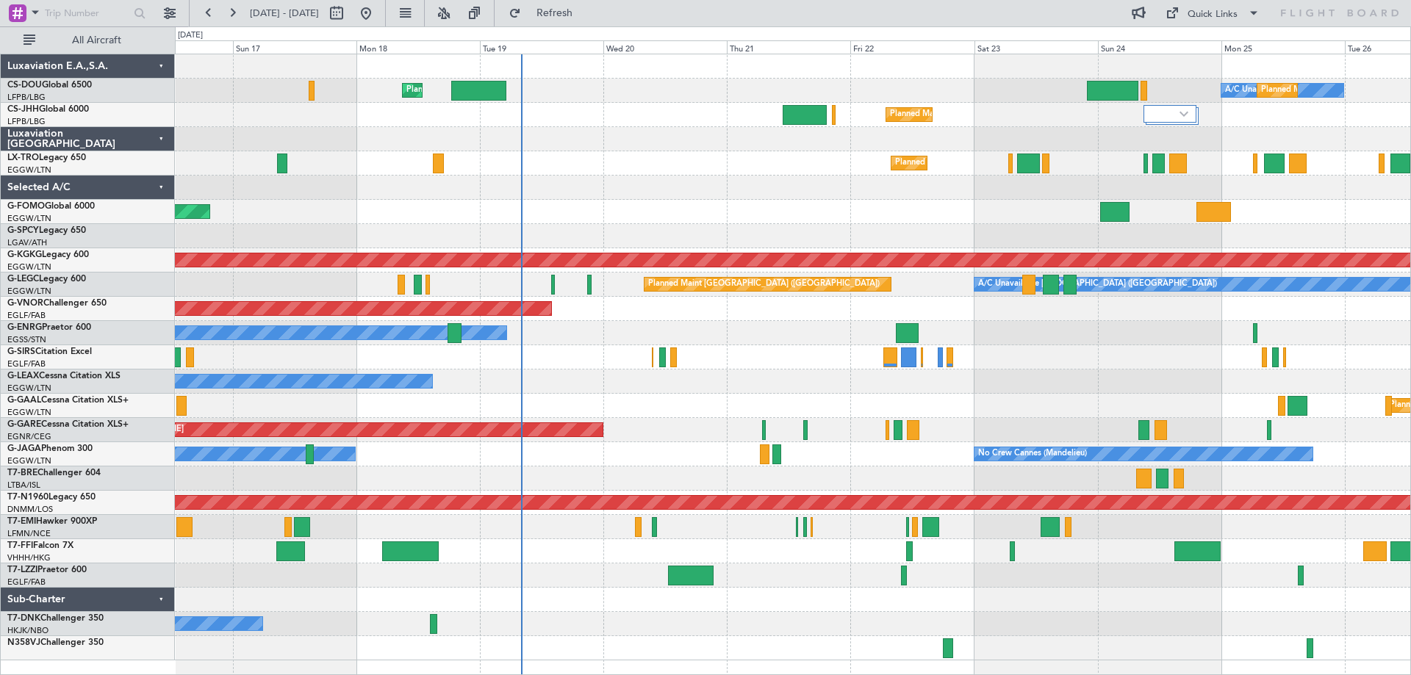
click at [785, 328] on div "Owner Planned Maint [GEOGRAPHIC_DATA] ([GEOGRAPHIC_DATA])" at bounding box center [792, 333] width 1235 height 24
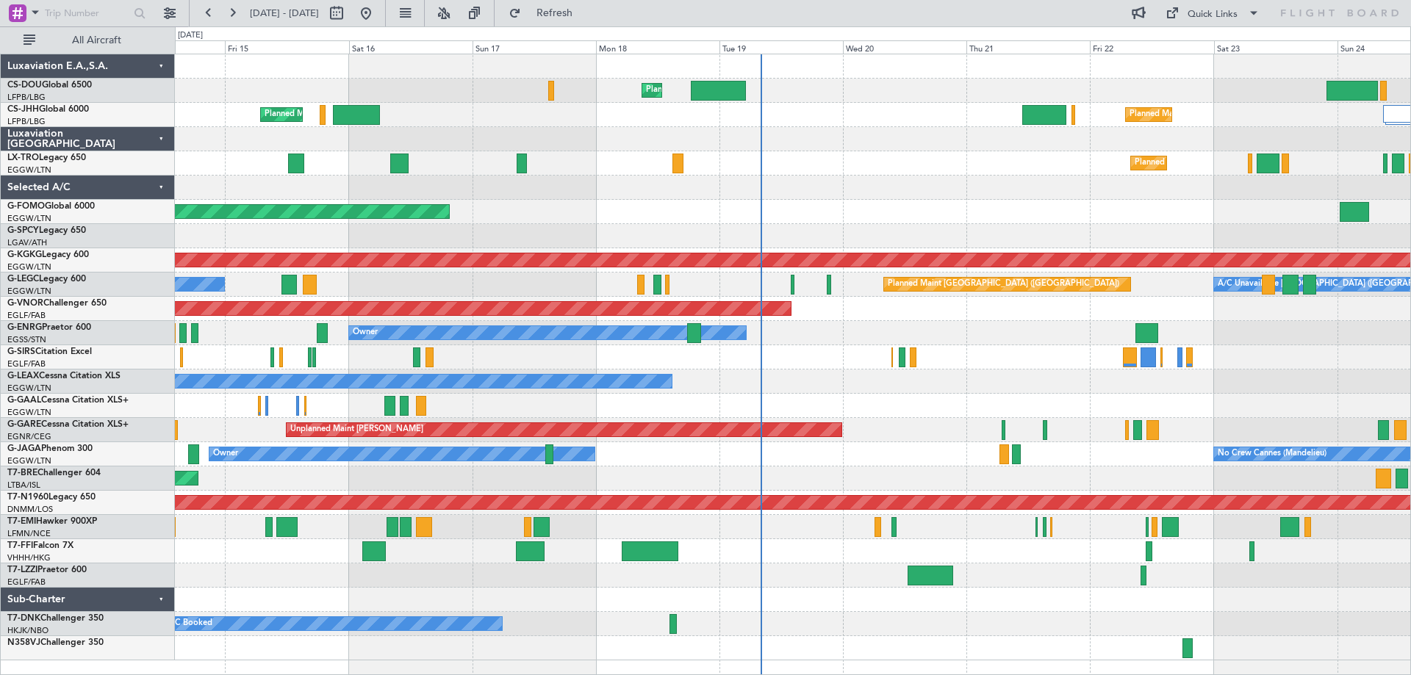
click at [904, 325] on div "Owner Planned Maint [GEOGRAPHIC_DATA] ([GEOGRAPHIC_DATA]) No Crew" at bounding box center [792, 333] width 1235 height 24
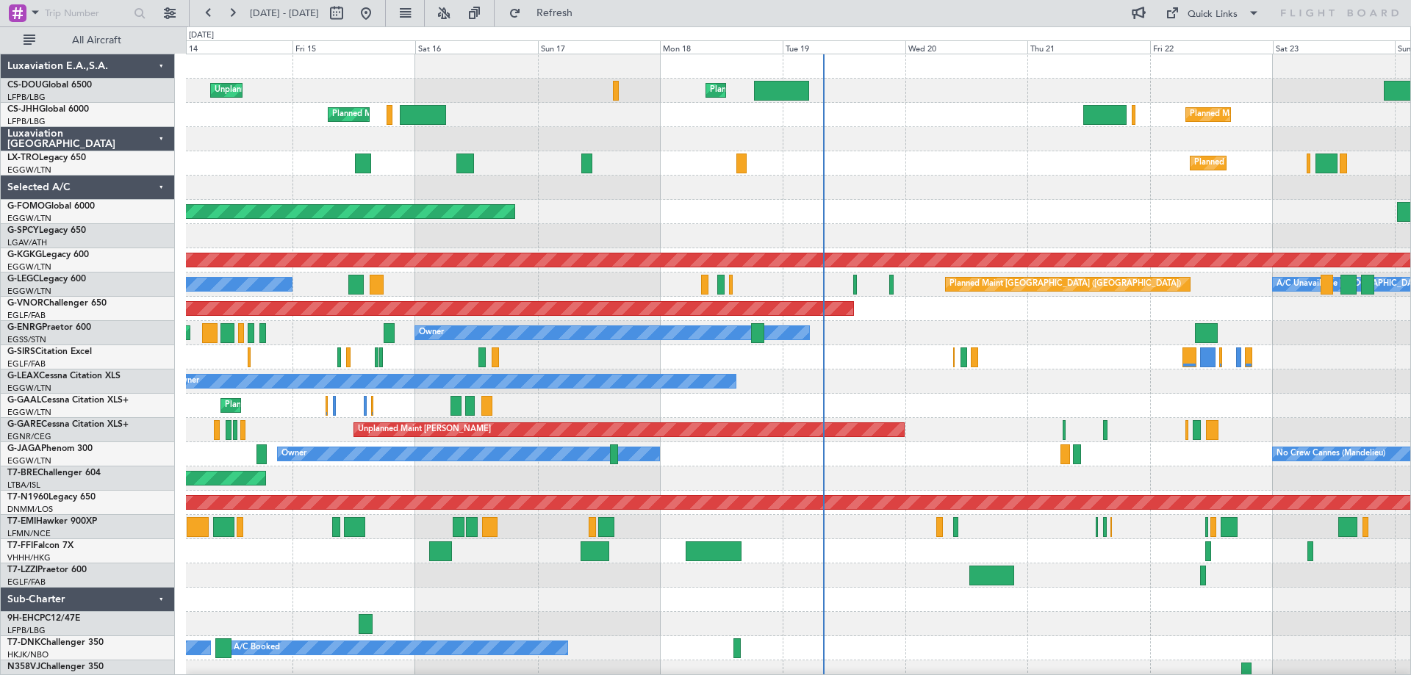
scroll to position [9, 0]
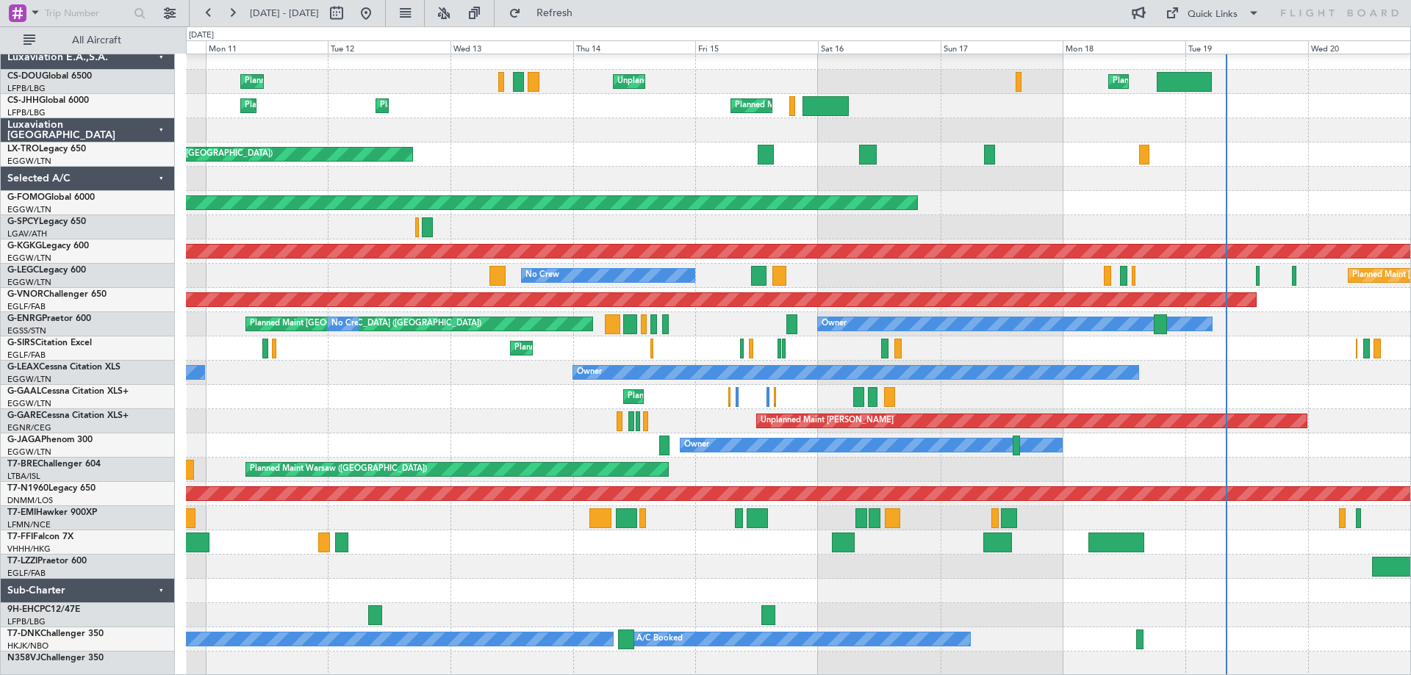
click at [968, 348] on div "Planned Maint [GEOGRAPHIC_DATA] ([GEOGRAPHIC_DATA])" at bounding box center [798, 348] width 1224 height 24
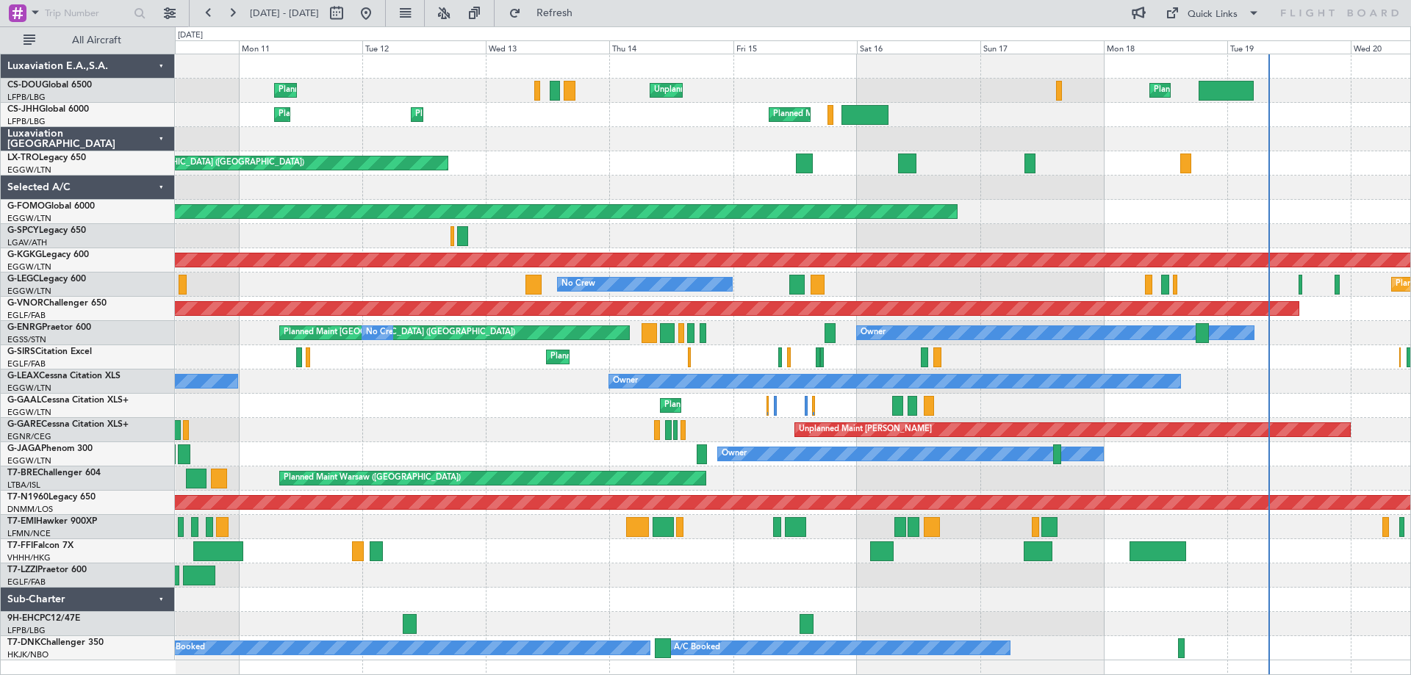
click at [522, 408] on div "Planned Maint No Crew" at bounding box center [792, 406] width 1235 height 24
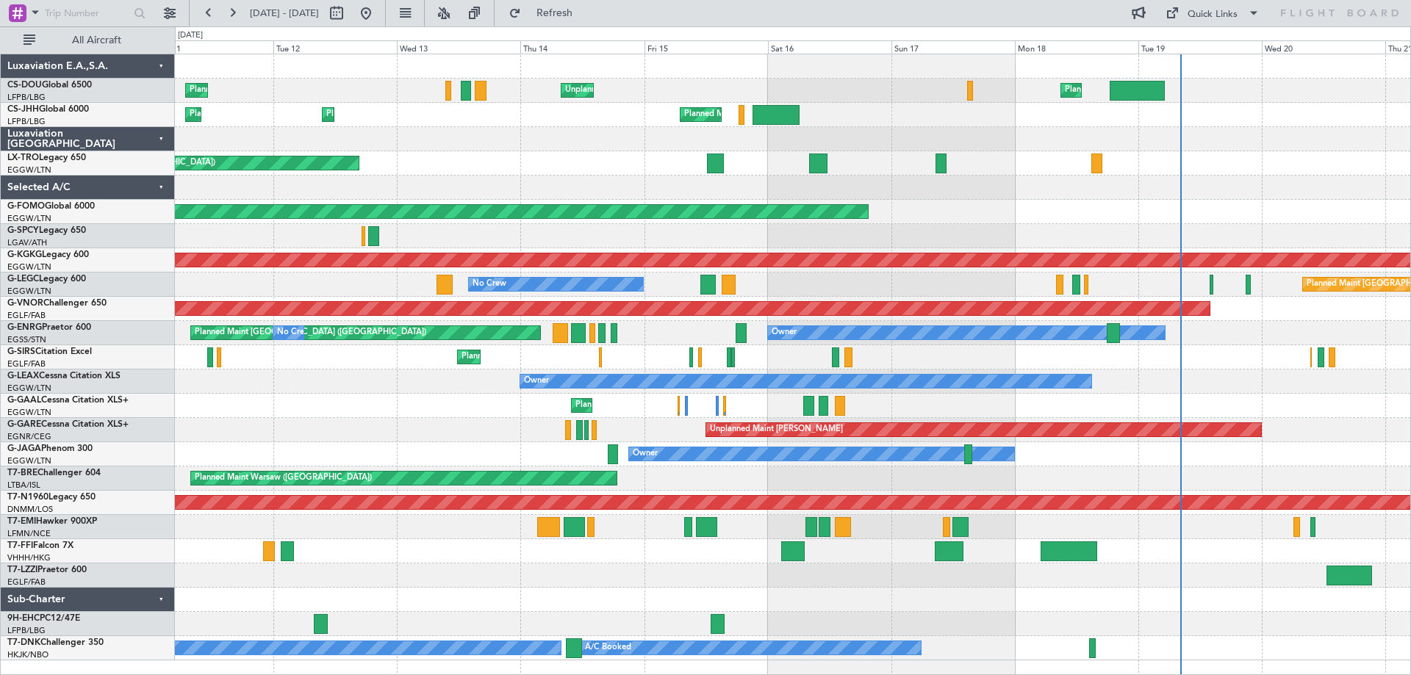
click at [1090, 457] on div "Owner No Crew Cannes ([GEOGRAPHIC_DATA])" at bounding box center [792, 454] width 1235 height 24
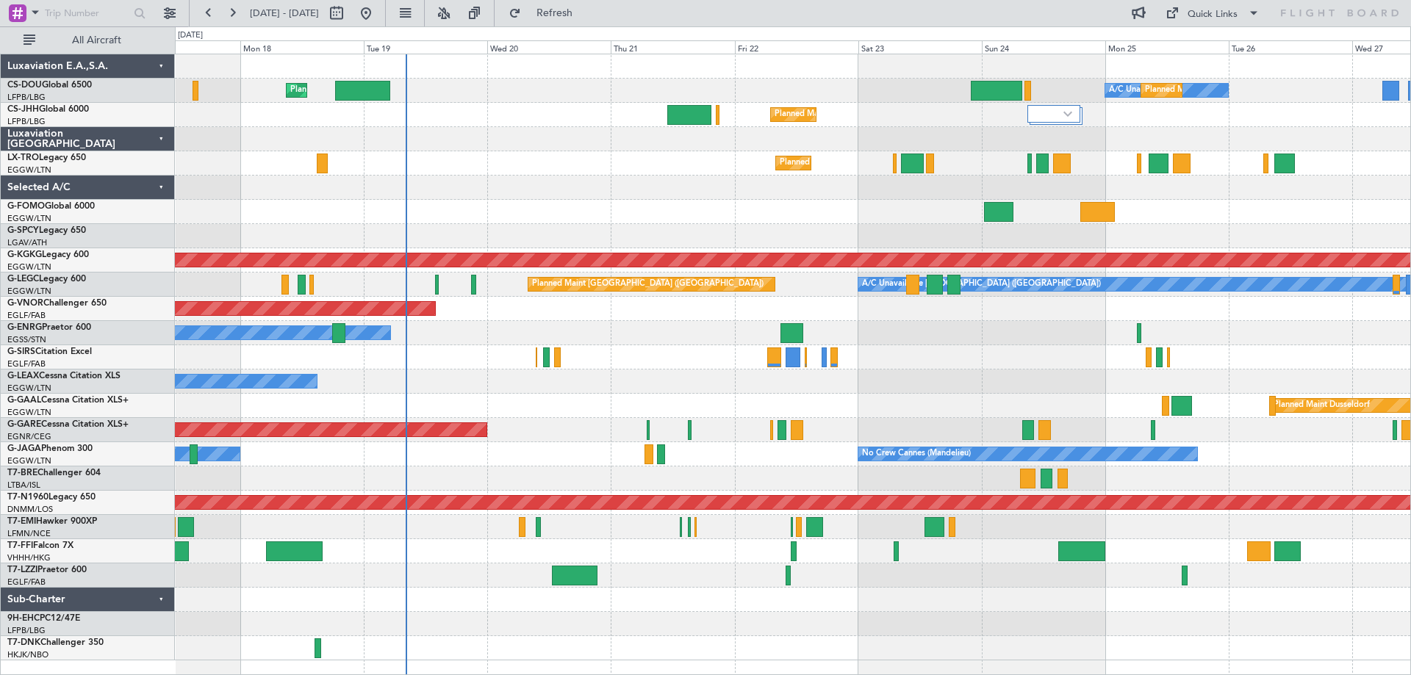
click at [569, 431] on div "Unplanned Maint [PERSON_NAME]" at bounding box center [792, 430] width 1235 height 24
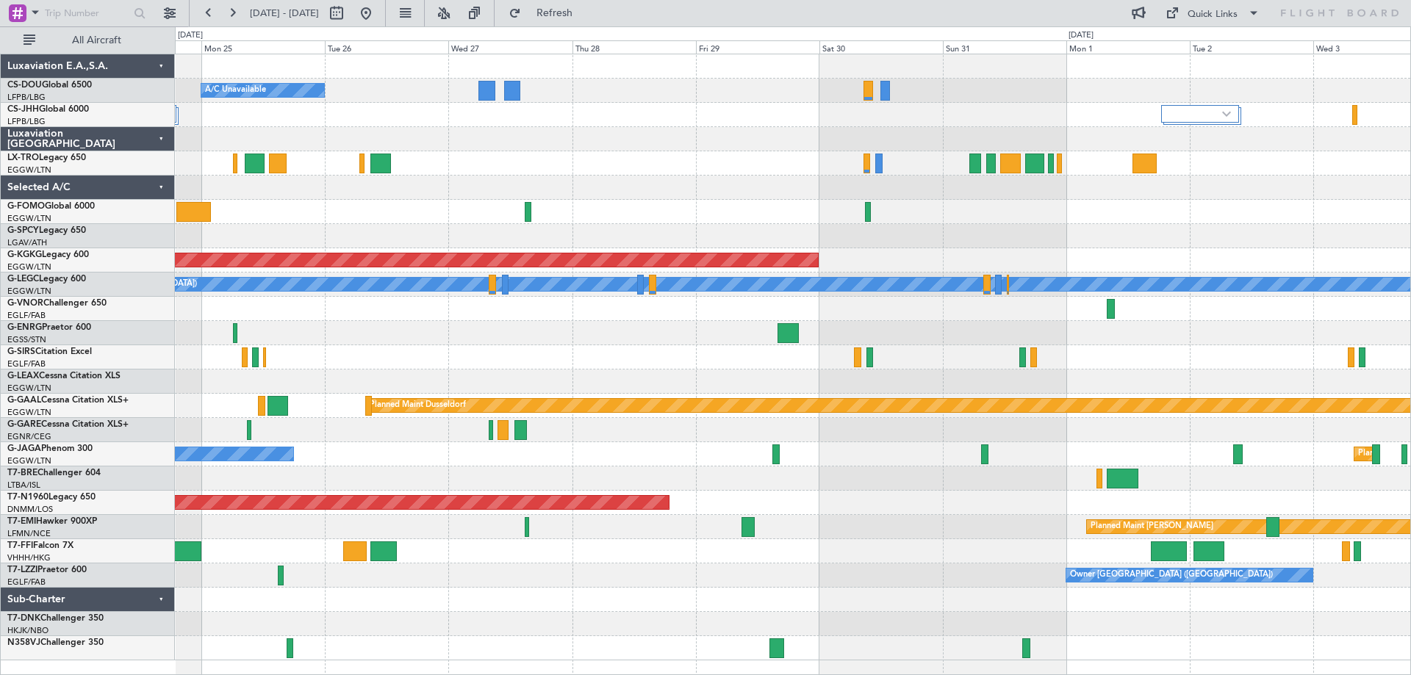
click at [335, 179] on div at bounding box center [792, 188] width 1235 height 24
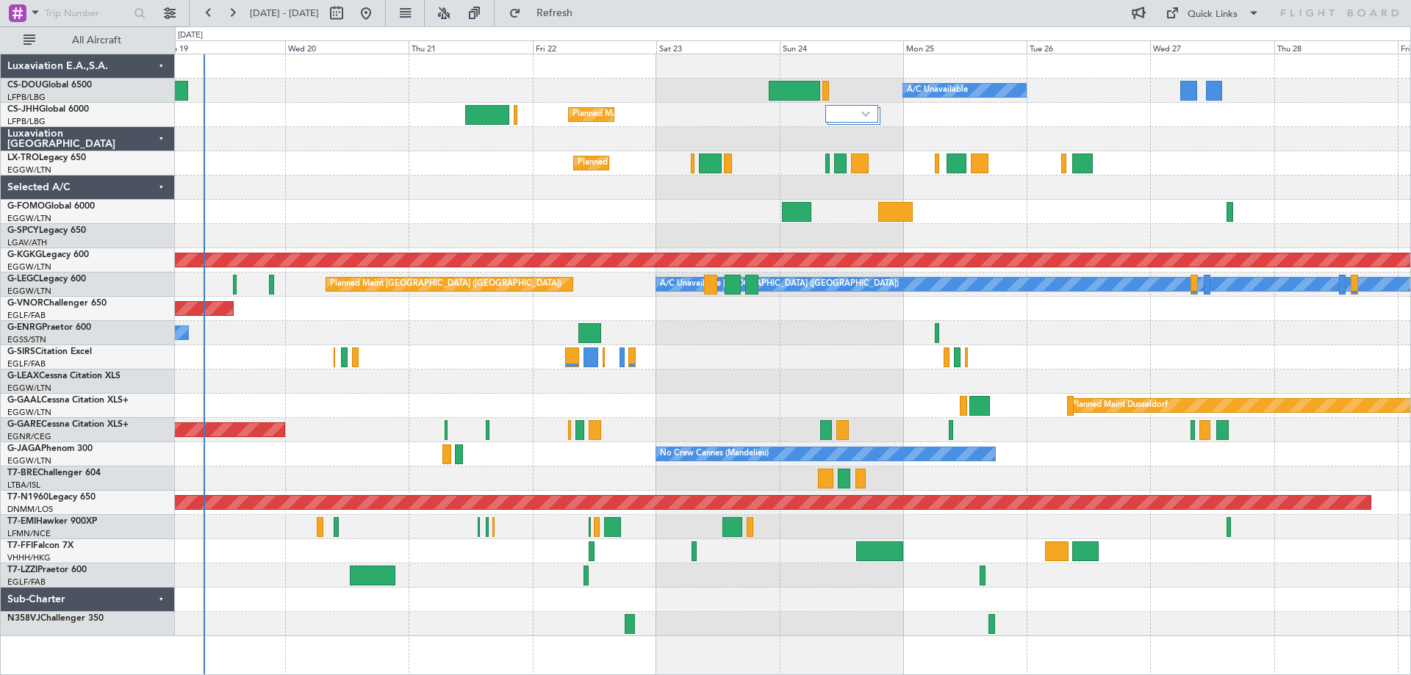
click at [942, 187] on div at bounding box center [792, 188] width 1235 height 24
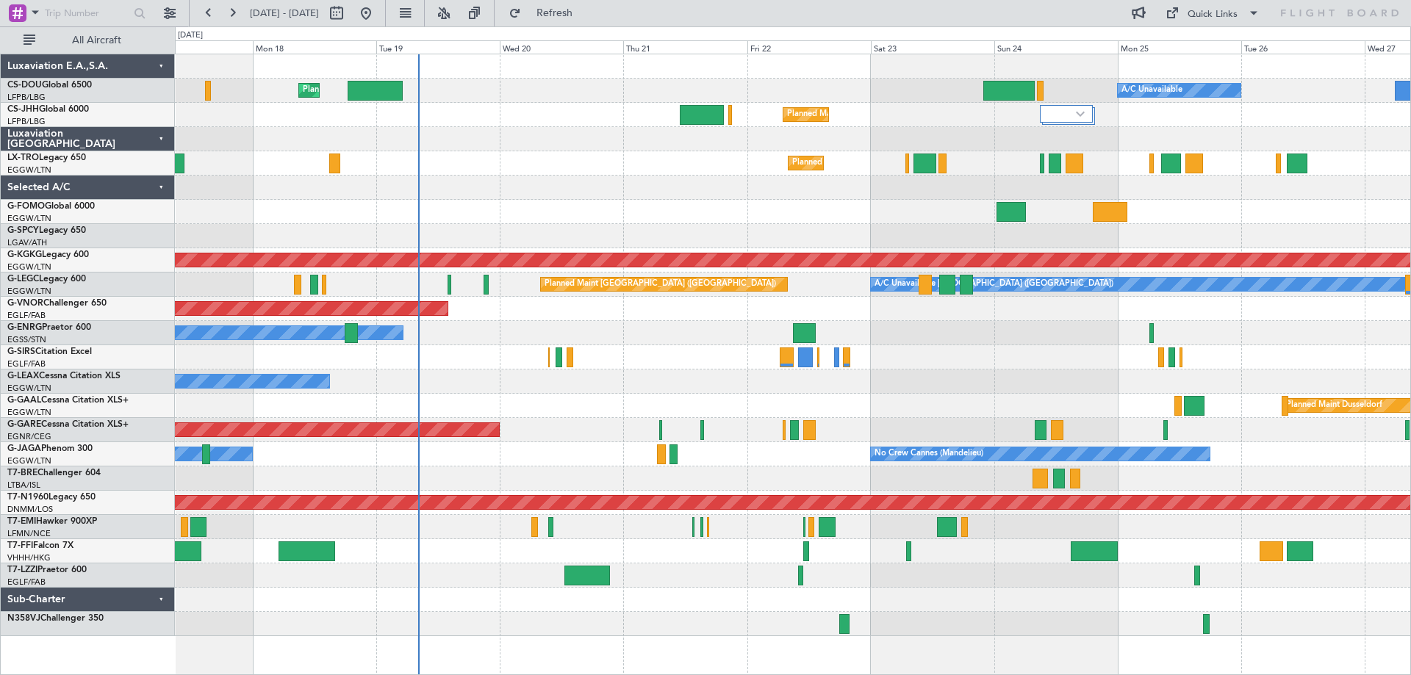
click at [809, 197] on div at bounding box center [792, 188] width 1235 height 24
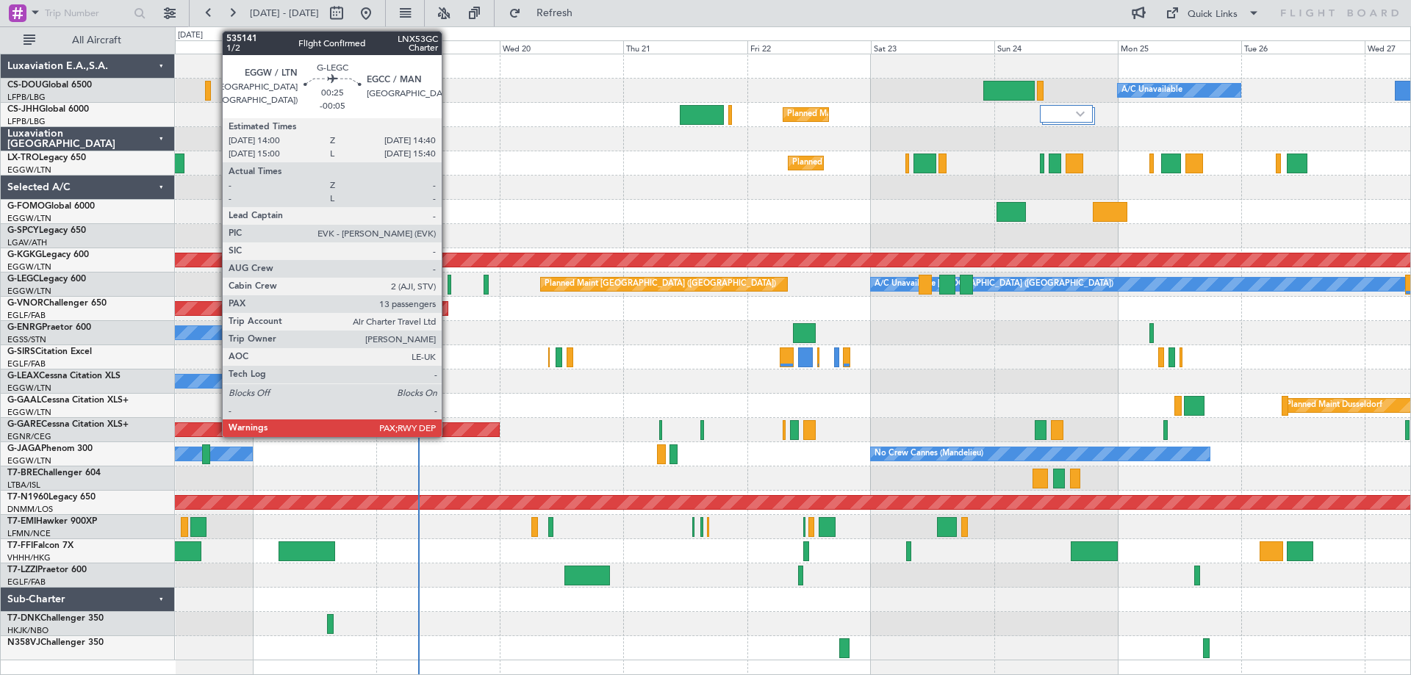
click at [448, 287] on div at bounding box center [449, 285] width 4 height 20
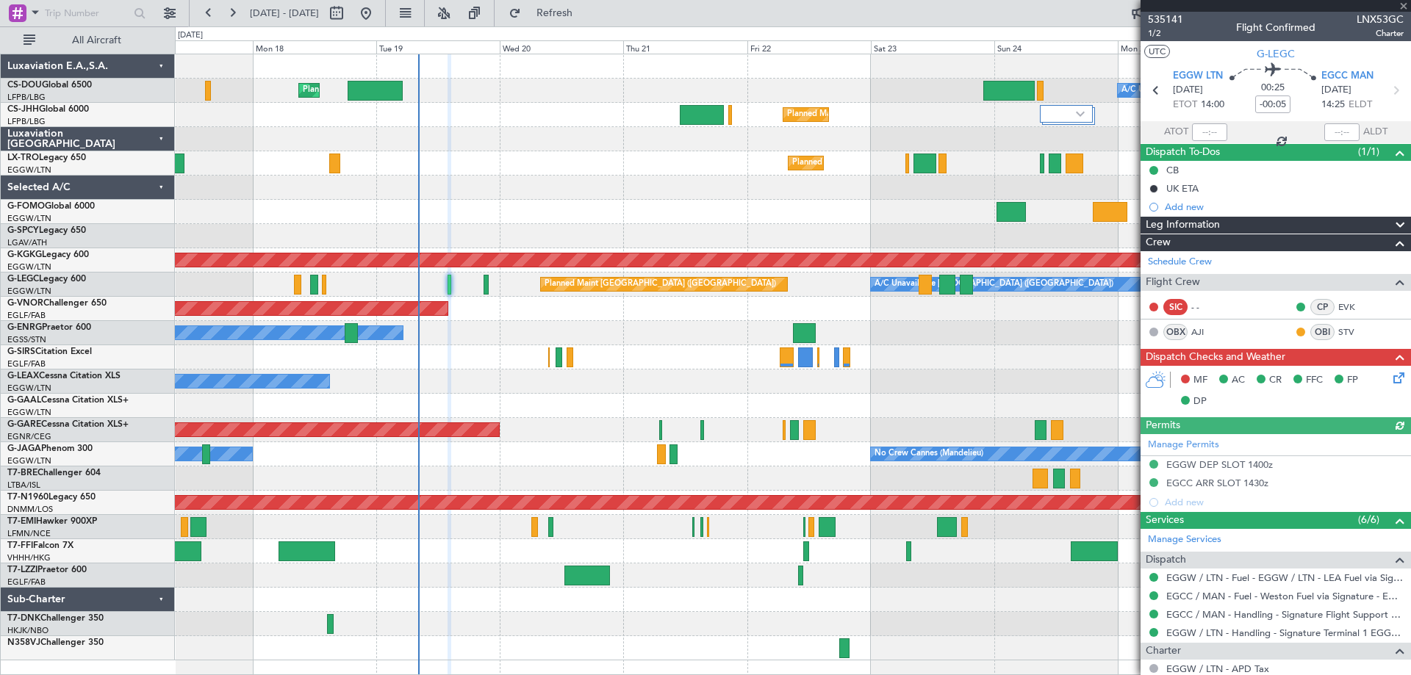
scroll to position [172, 0]
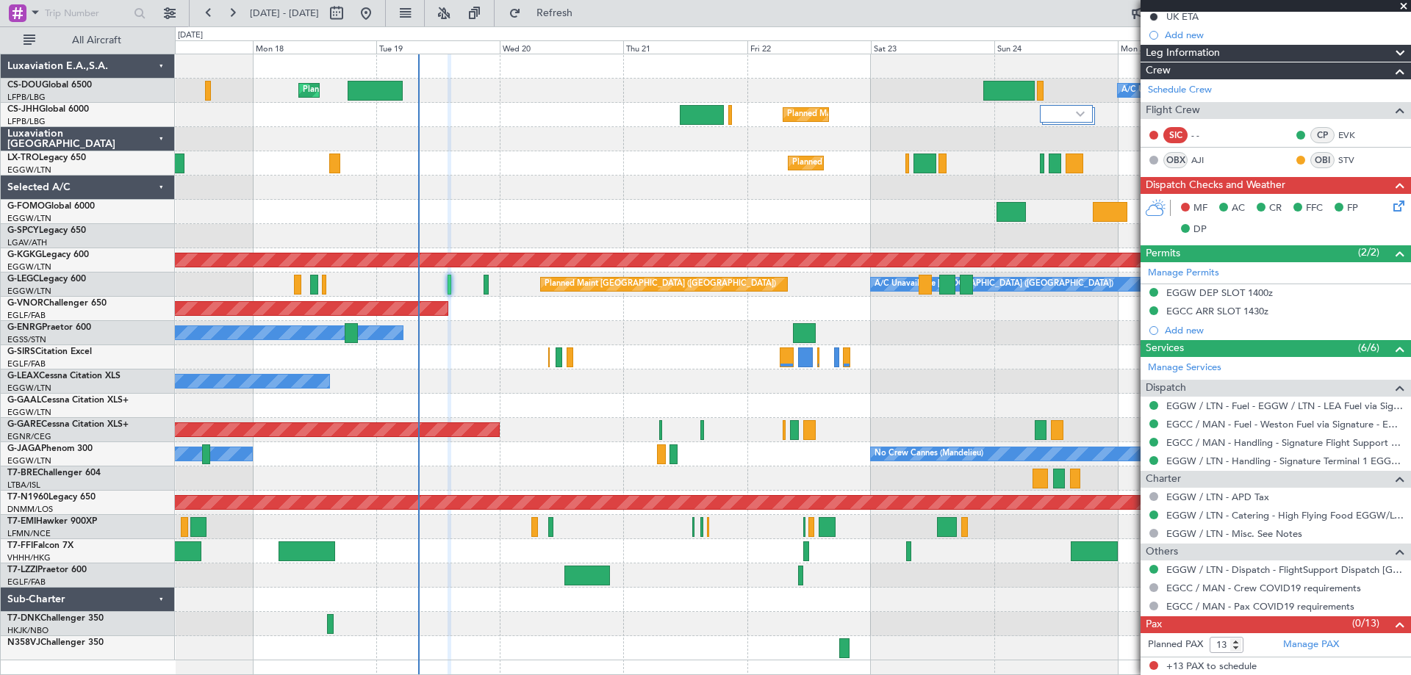
click at [1401, 8] on span at bounding box center [1403, 6] width 15 height 13
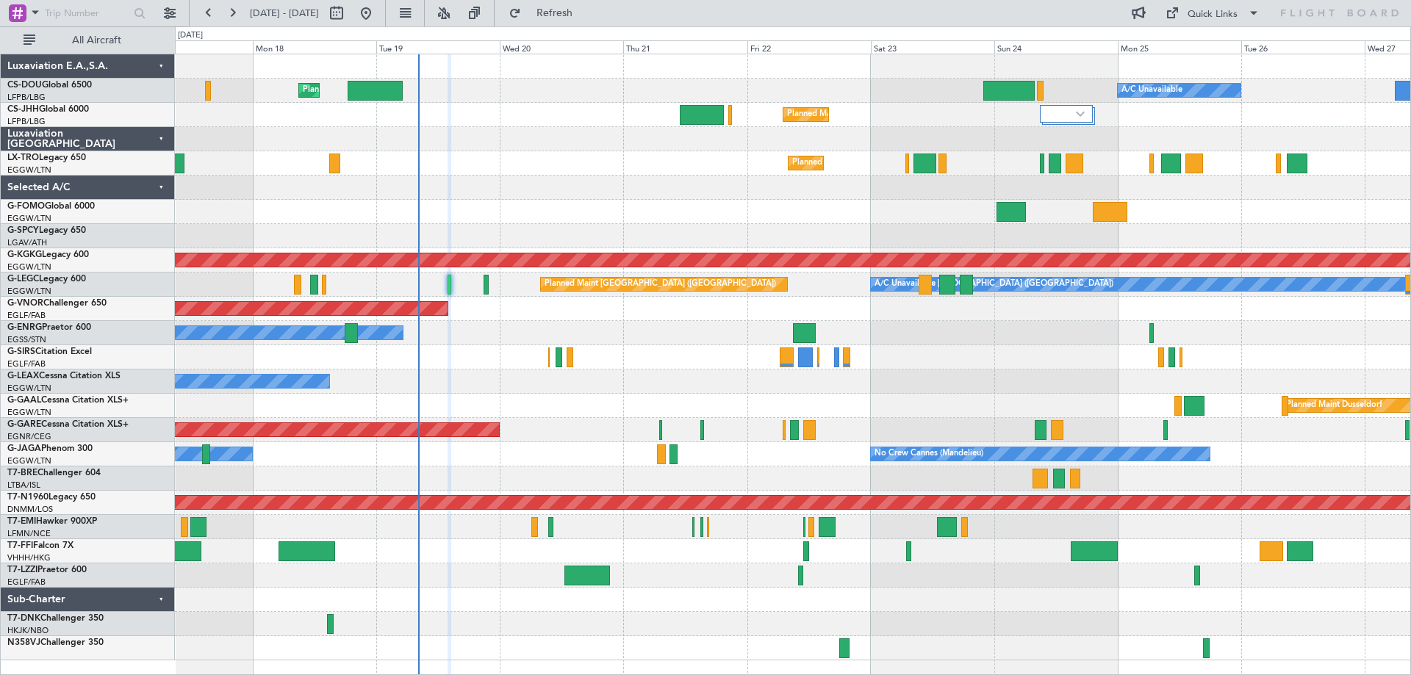
type input "0"
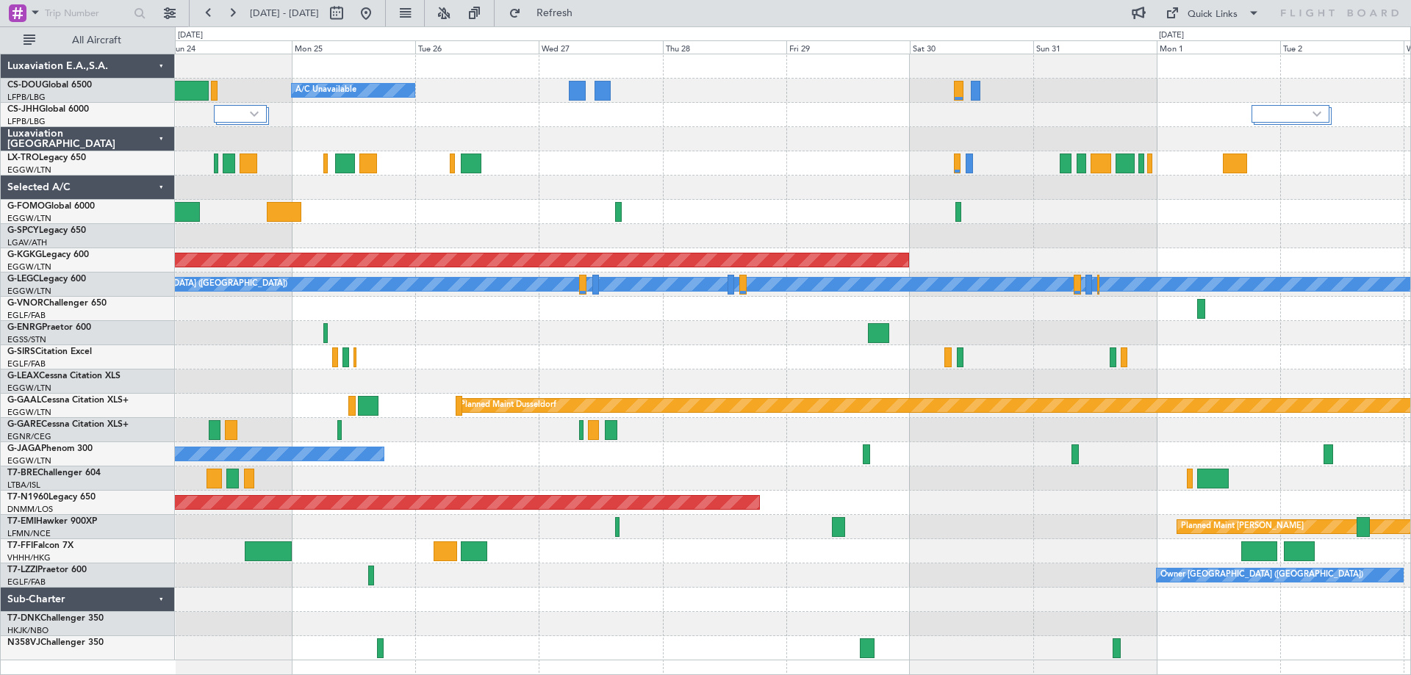
click at [423, 188] on div "Planned Maint [GEOGRAPHIC_DATA] ([GEOGRAPHIC_DATA]) A/C Unavailable Planned Mai…" at bounding box center [792, 357] width 1235 height 606
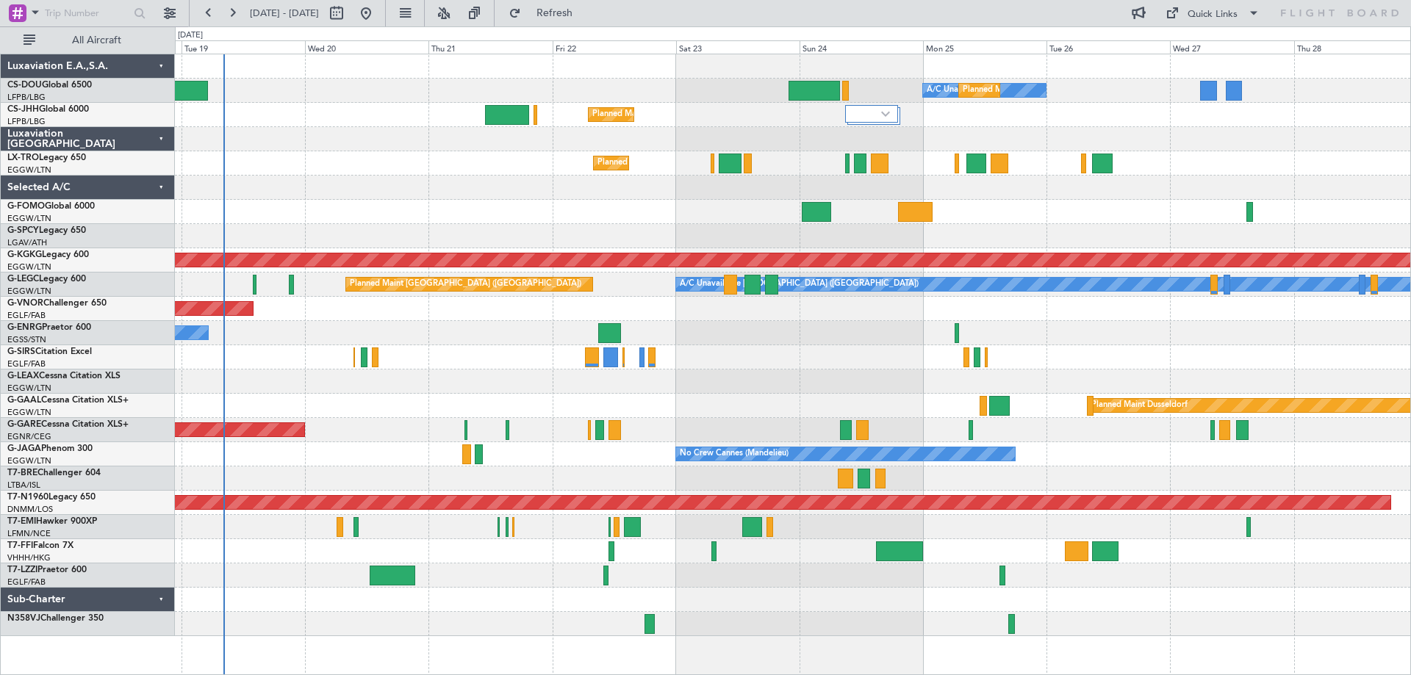
click at [1053, 216] on div "Planned Maint Windsor Locks ([PERSON_NAME] Intl)" at bounding box center [792, 212] width 1235 height 24
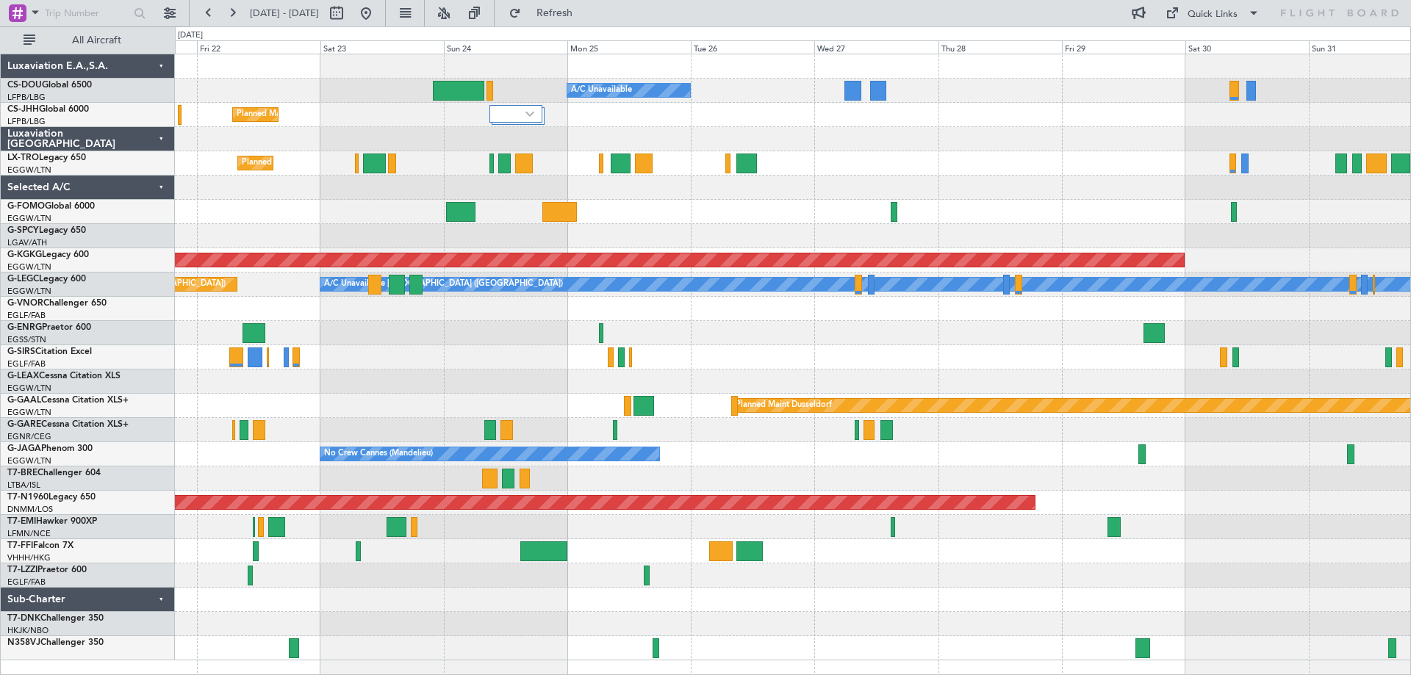
click at [805, 184] on div at bounding box center [792, 188] width 1235 height 24
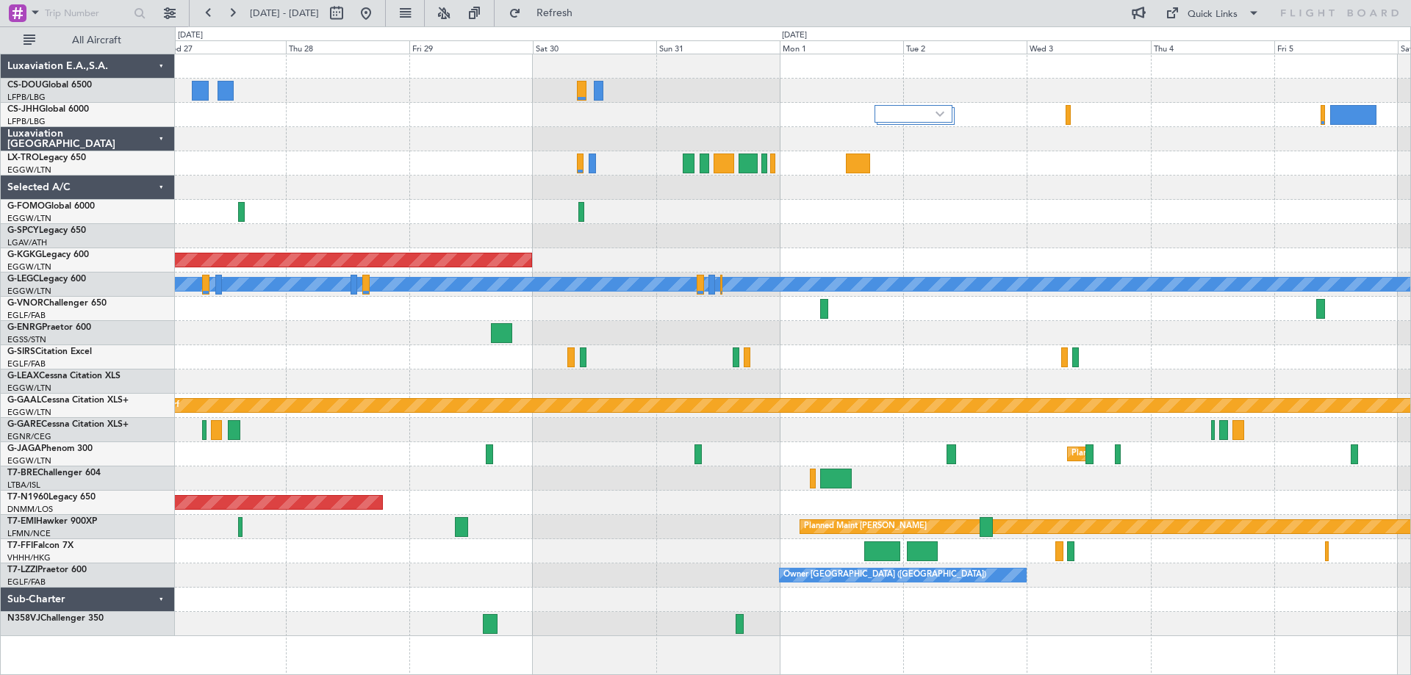
click at [453, 137] on div "A/C Unavailable Planned Maint [GEOGRAPHIC_DATA] ([GEOGRAPHIC_DATA]) AOG Maint […" at bounding box center [792, 345] width 1235 height 582
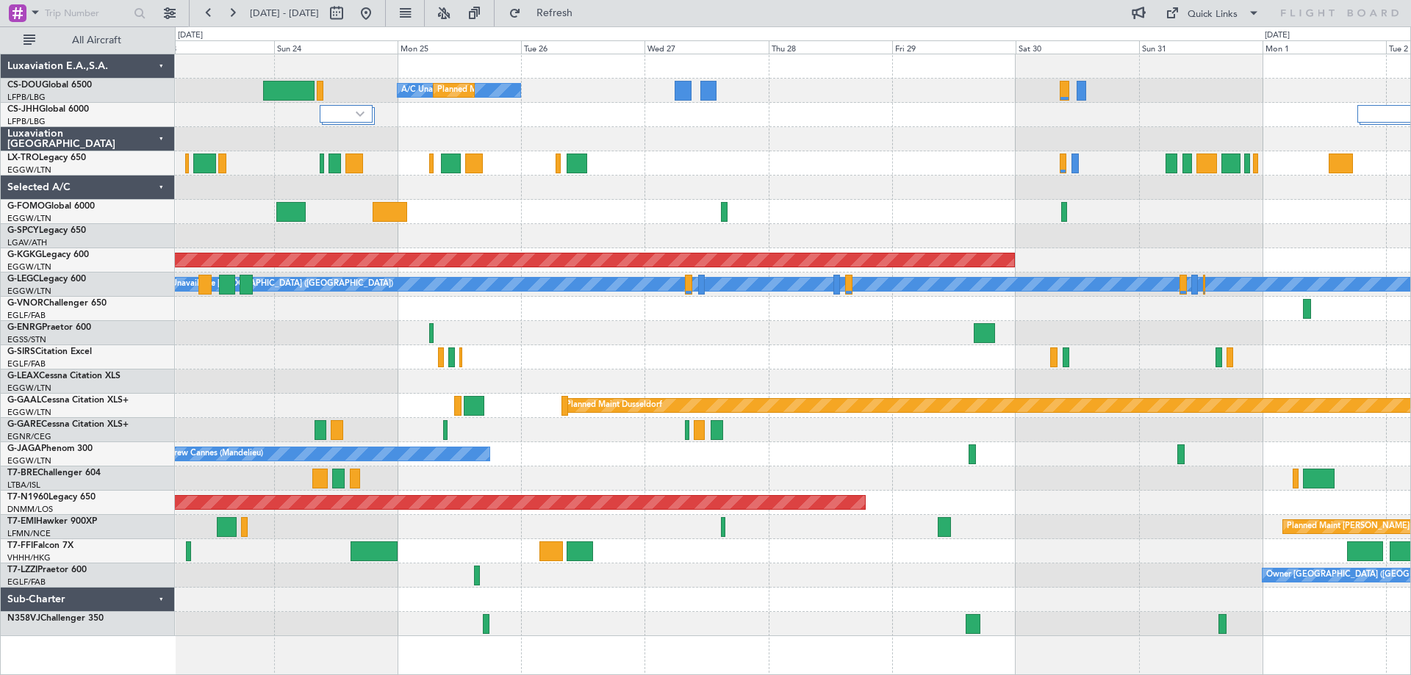
click at [841, 190] on div "A/C Unavailable Planned Maint [GEOGRAPHIC_DATA] ([GEOGRAPHIC_DATA]) Planned Mai…" at bounding box center [792, 345] width 1235 height 582
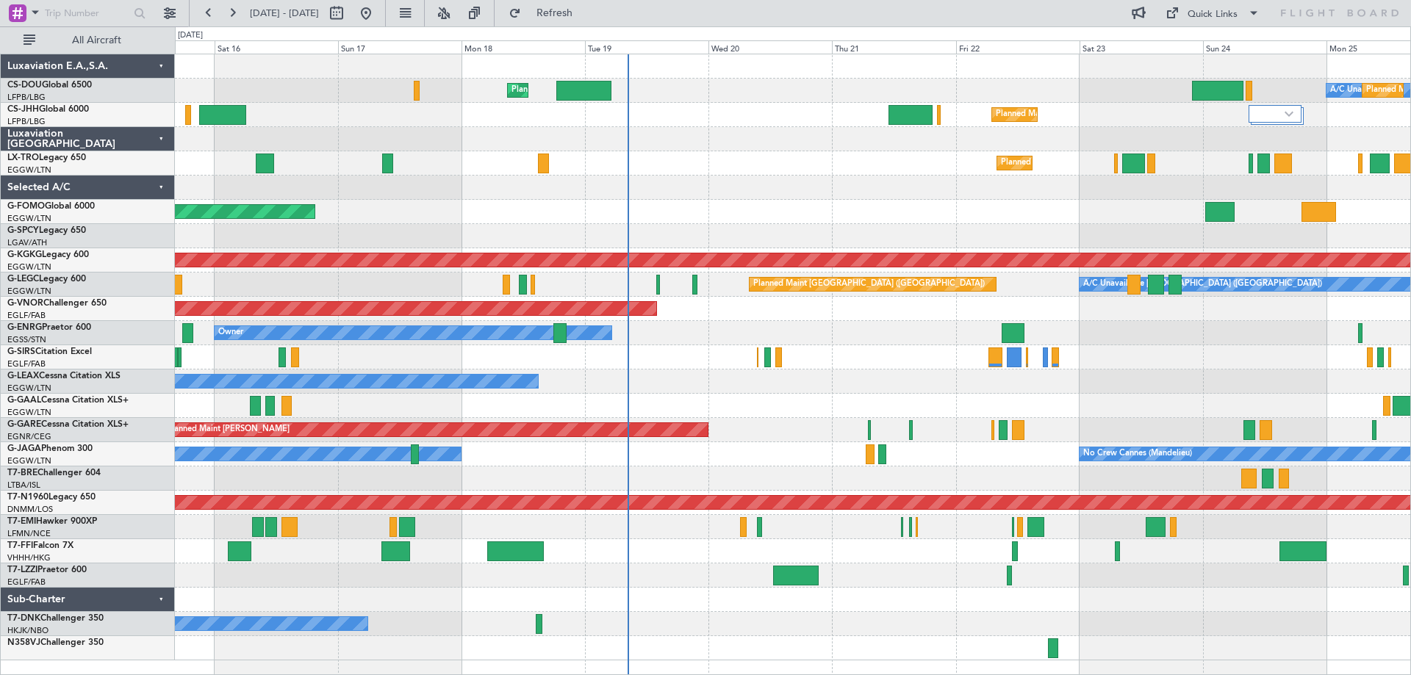
click at [748, 217] on div "Planned Maint Windsor Locks ([PERSON_NAME] Intl)" at bounding box center [792, 212] width 1235 height 24
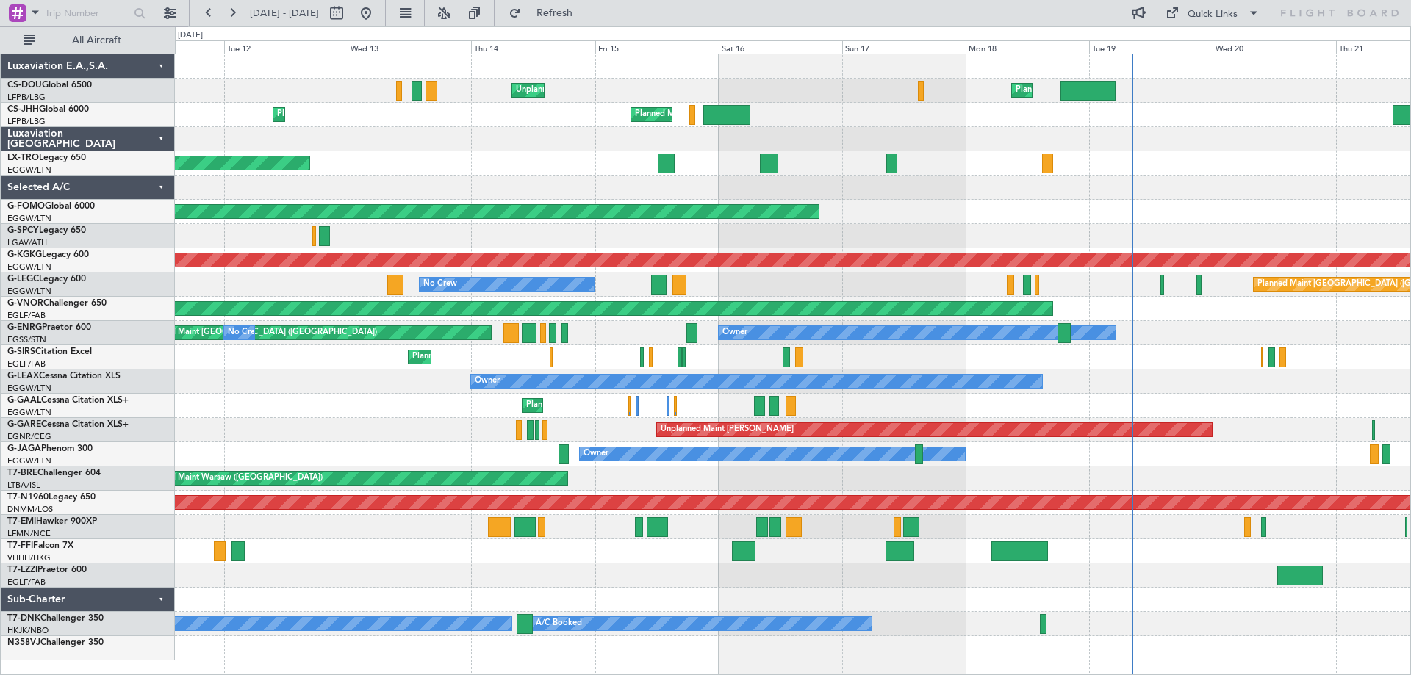
click at [1247, 341] on div "Owner Planned Maint [GEOGRAPHIC_DATA] ([GEOGRAPHIC_DATA]) No Crew" at bounding box center [792, 333] width 1235 height 24
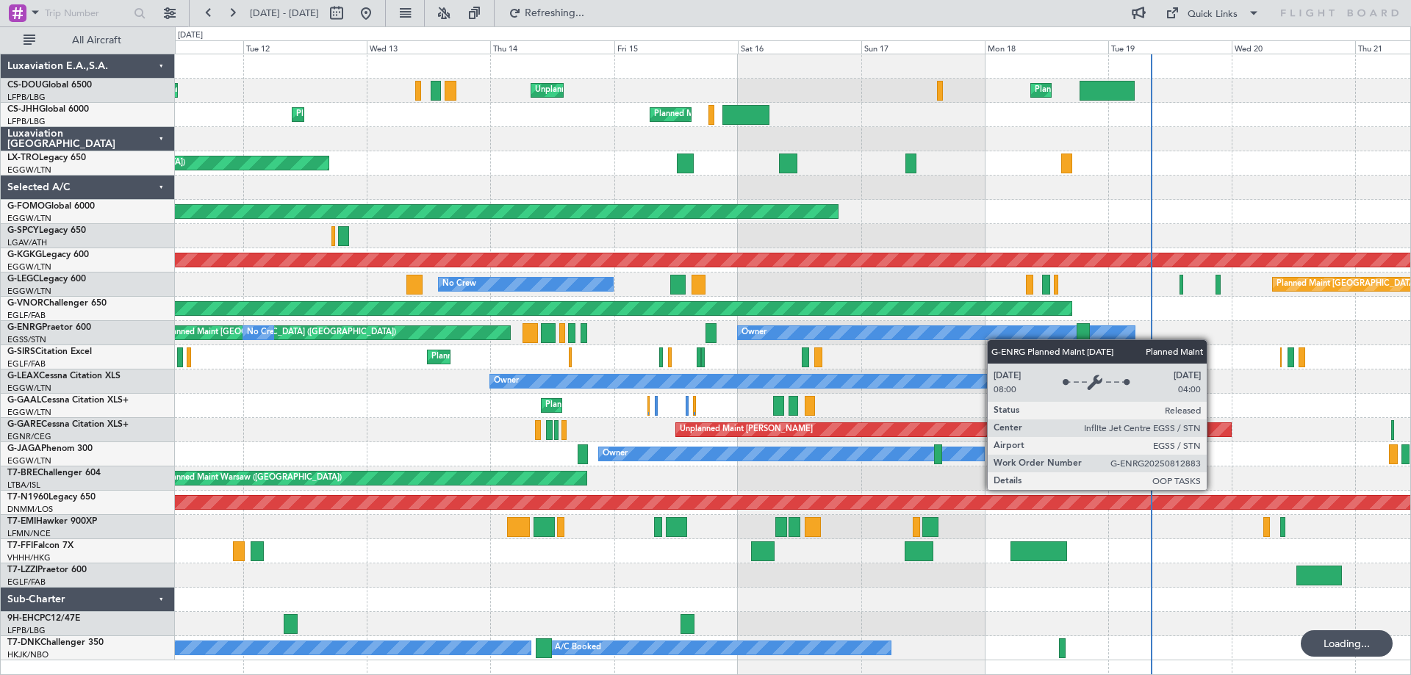
click at [490, 336] on div "Unplanned Maint [GEOGRAPHIC_DATA] ([GEOGRAPHIC_DATA]) Planned Maint [GEOGRAPHIC…" at bounding box center [792, 357] width 1235 height 606
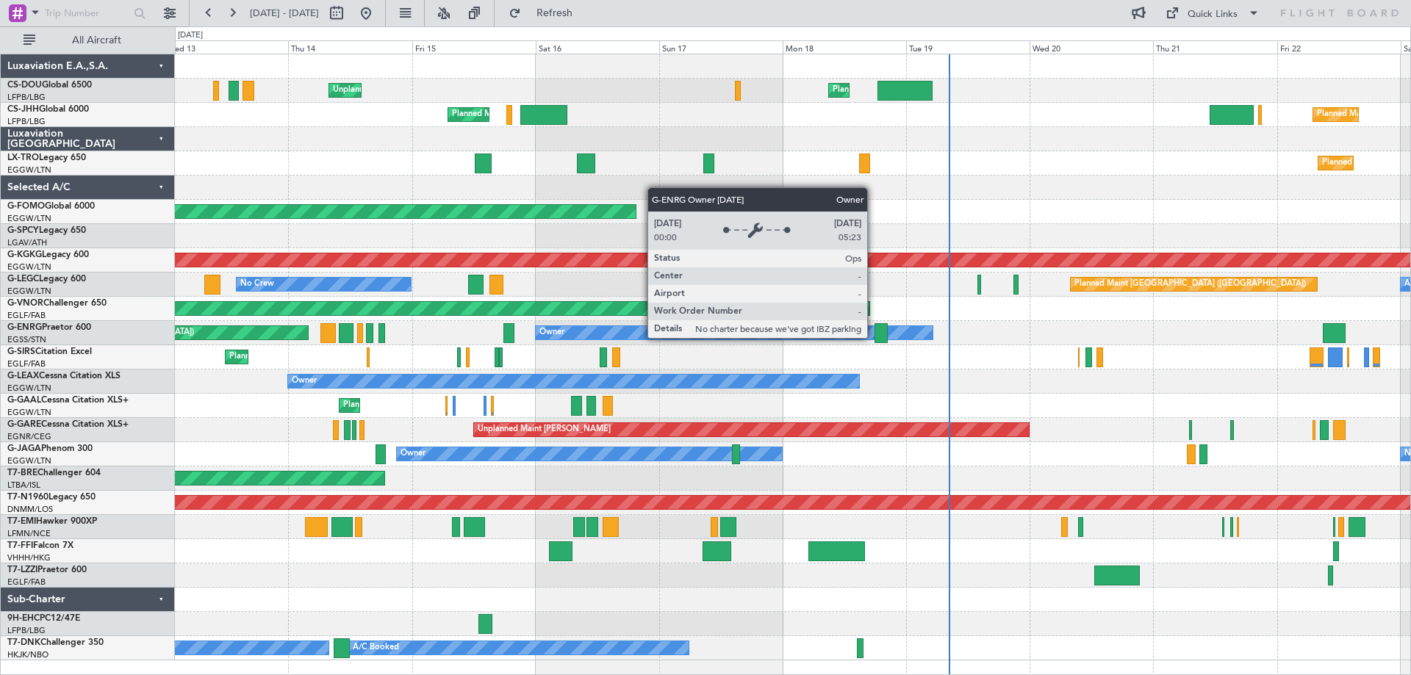
click at [802, 357] on div "Planned Maint [GEOGRAPHIC_DATA] ([GEOGRAPHIC_DATA])" at bounding box center [792, 357] width 1235 height 24
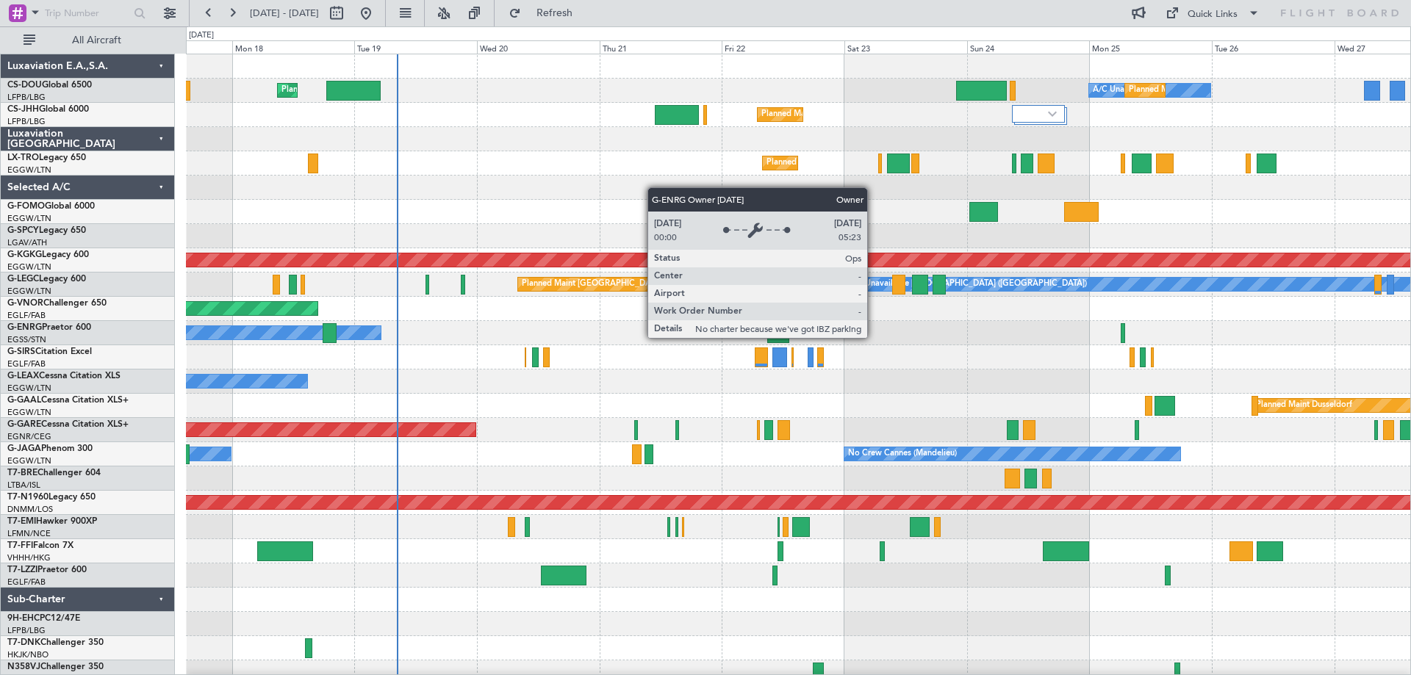
click at [623, 359] on div "Planned Maint [GEOGRAPHIC_DATA] ([GEOGRAPHIC_DATA]) A/C Unavailable Planned Mai…" at bounding box center [798, 369] width 1224 height 630
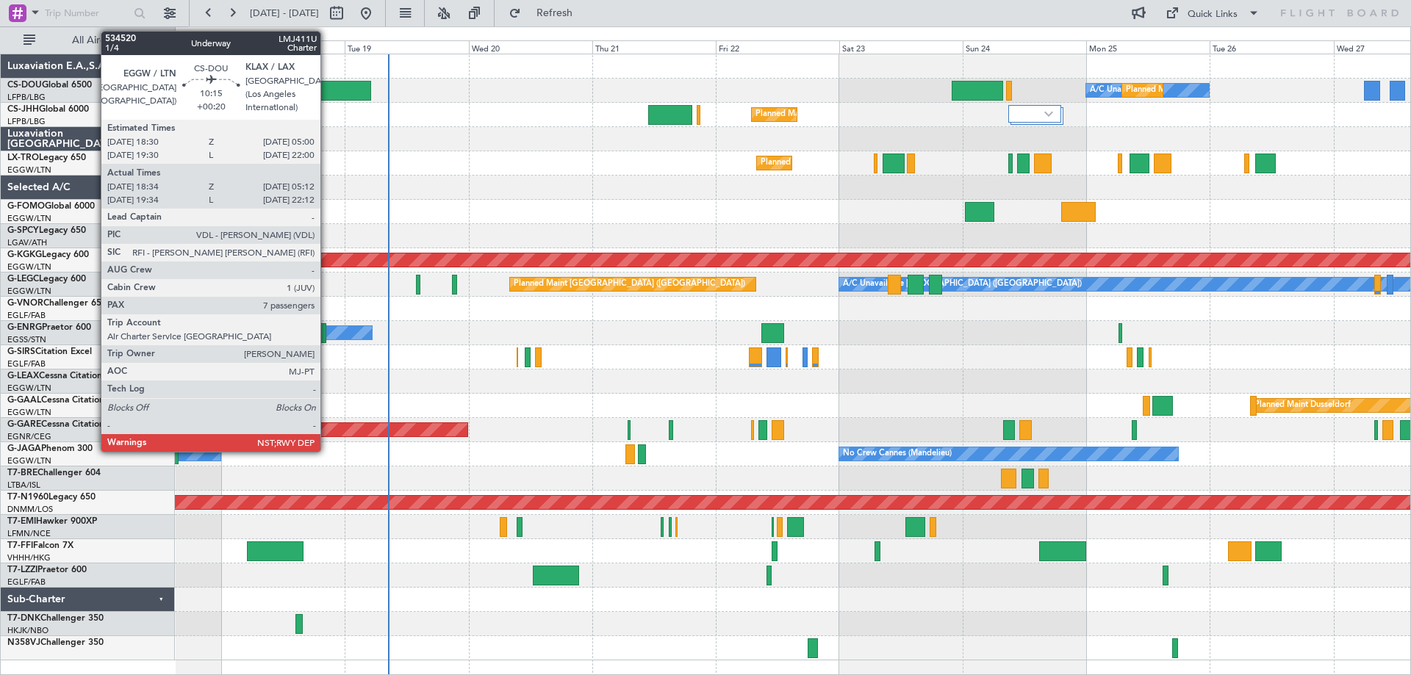
click at [327, 85] on div at bounding box center [343, 91] width 55 height 20
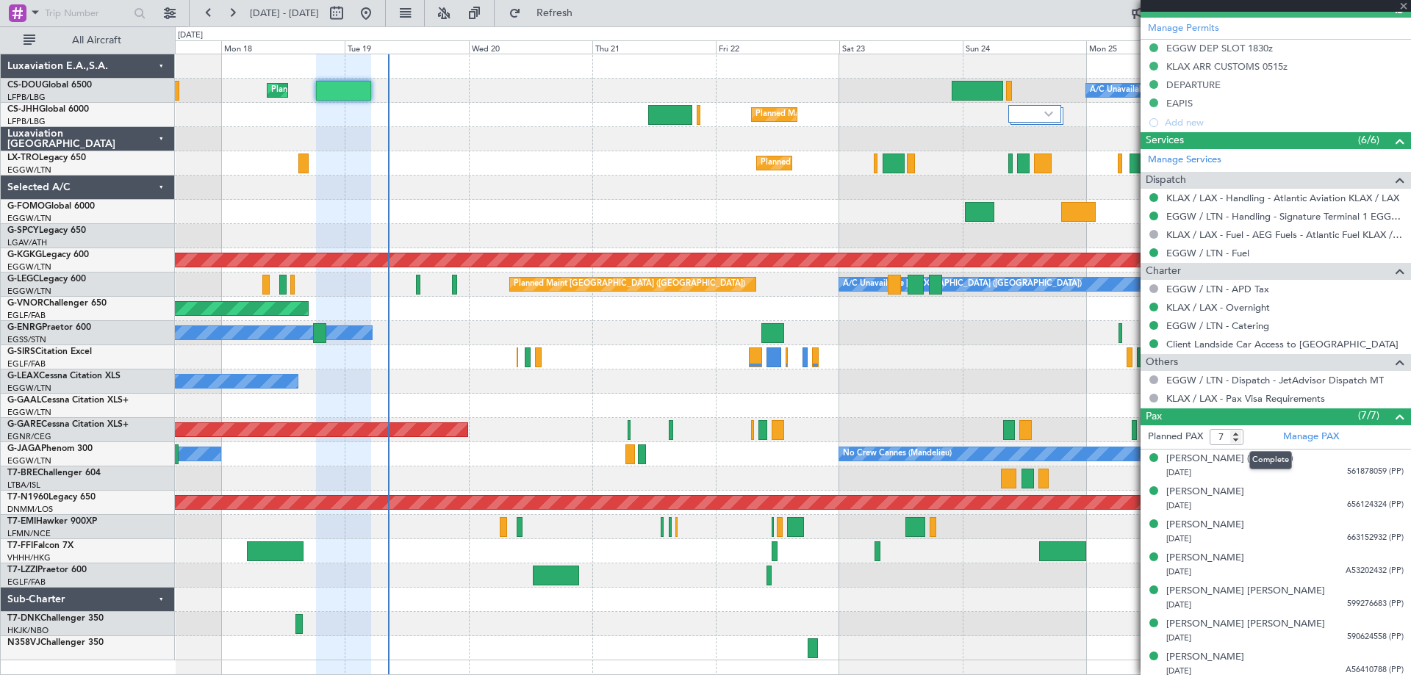
scroll to position [609, 0]
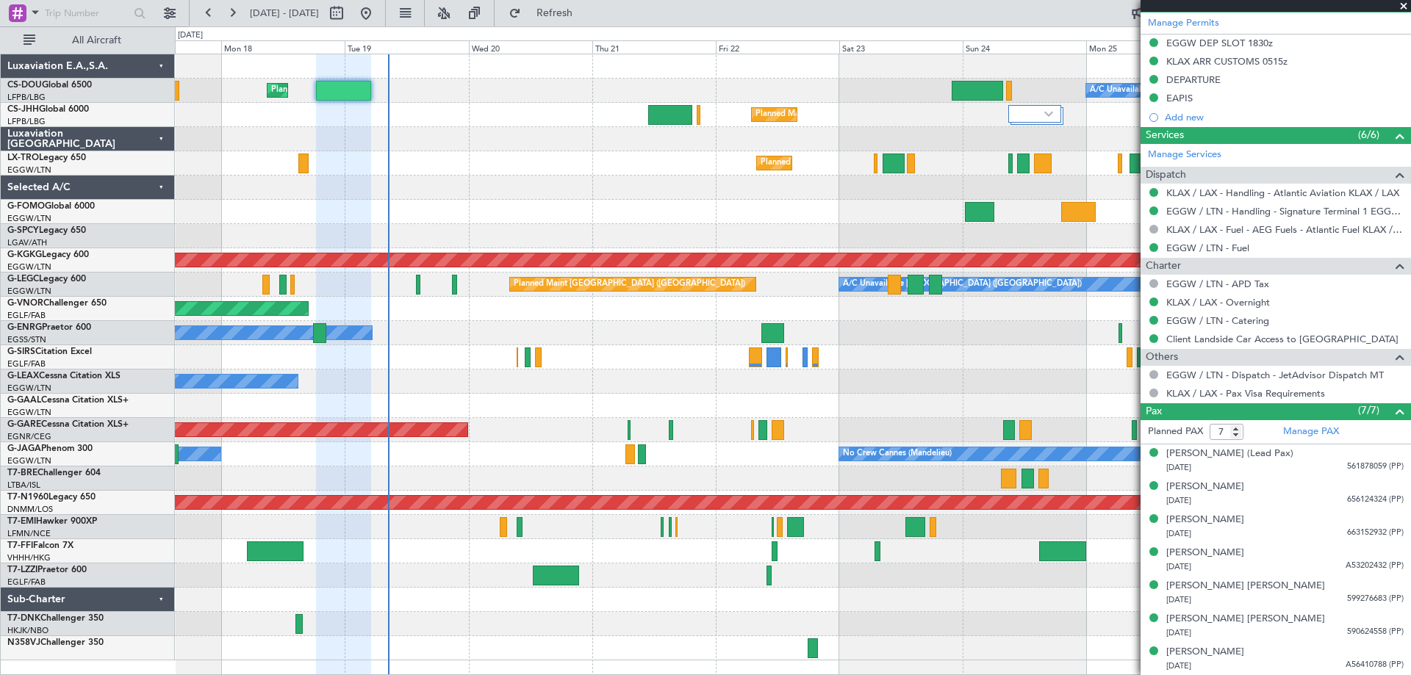
click at [1403, 4] on span at bounding box center [1403, 6] width 15 height 13
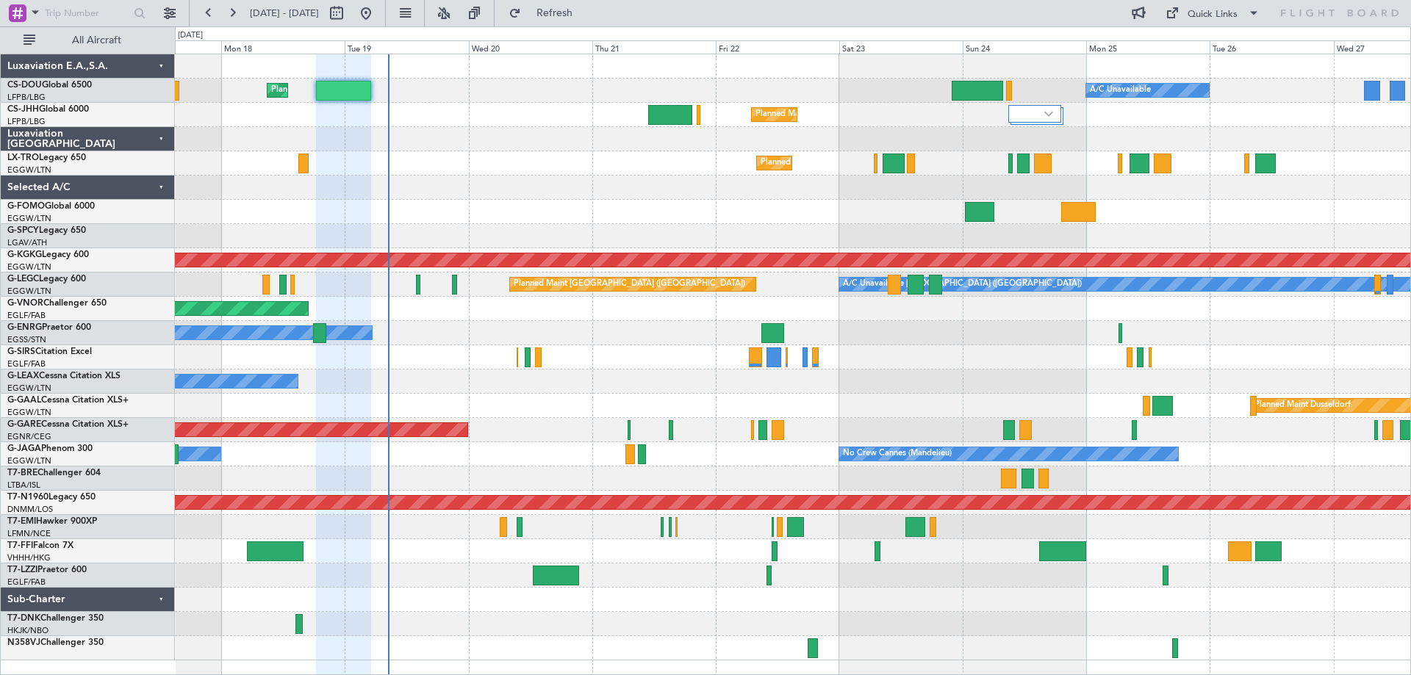
type input "0"
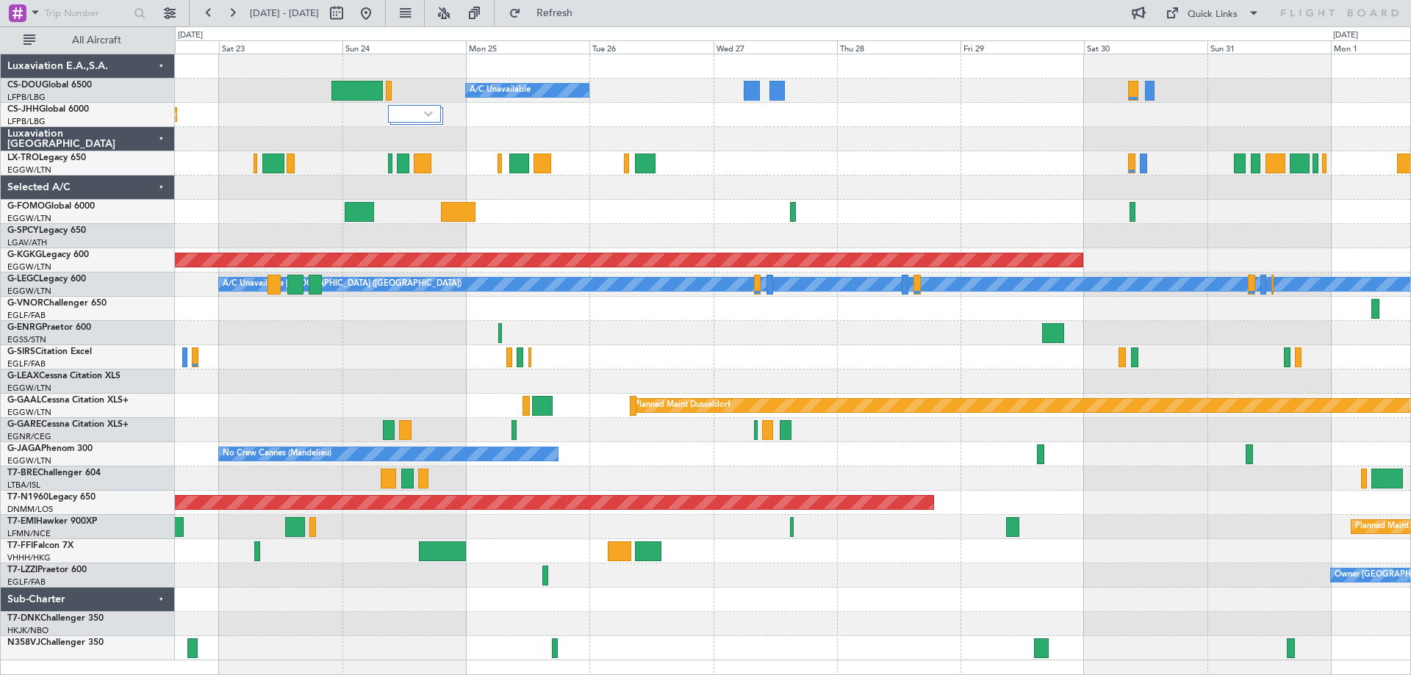
click at [700, 185] on div "Planned Maint [GEOGRAPHIC_DATA] ([GEOGRAPHIC_DATA]) A/C Unavailable Planned Mai…" at bounding box center [792, 357] width 1235 height 606
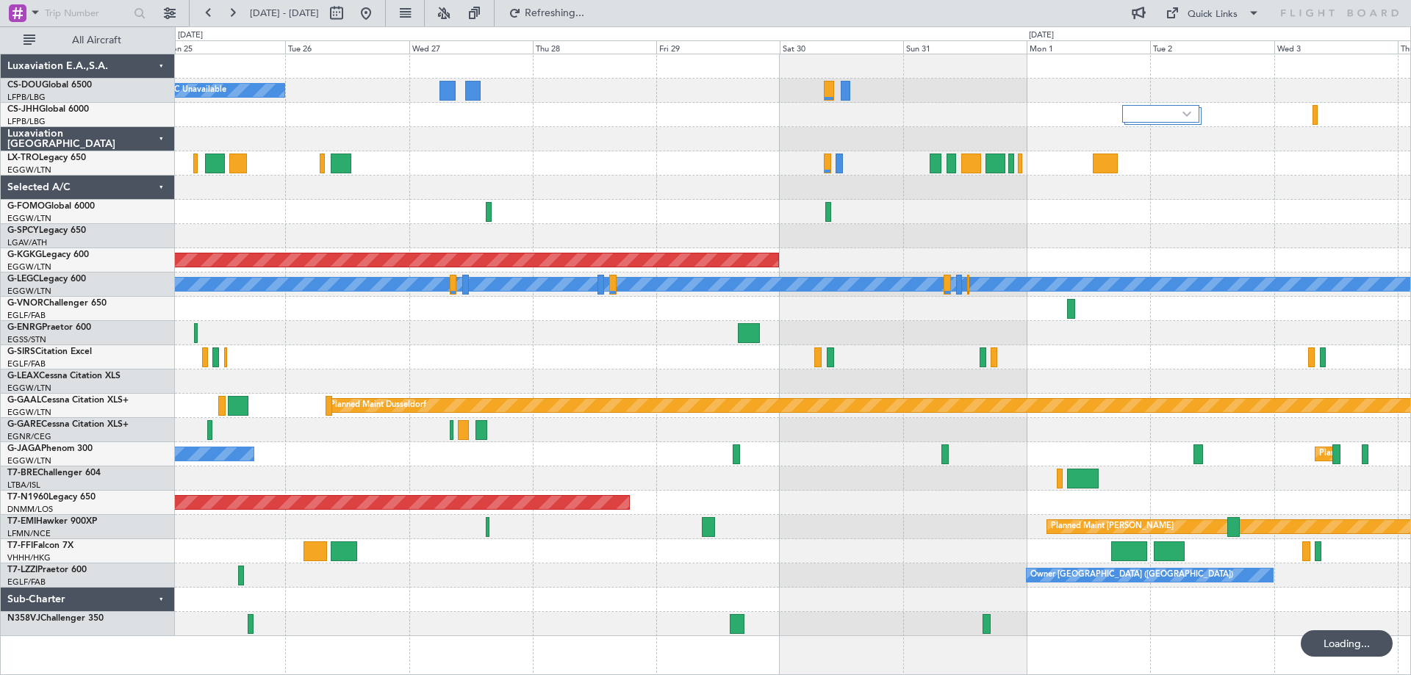
click at [883, 202] on div at bounding box center [792, 212] width 1235 height 24
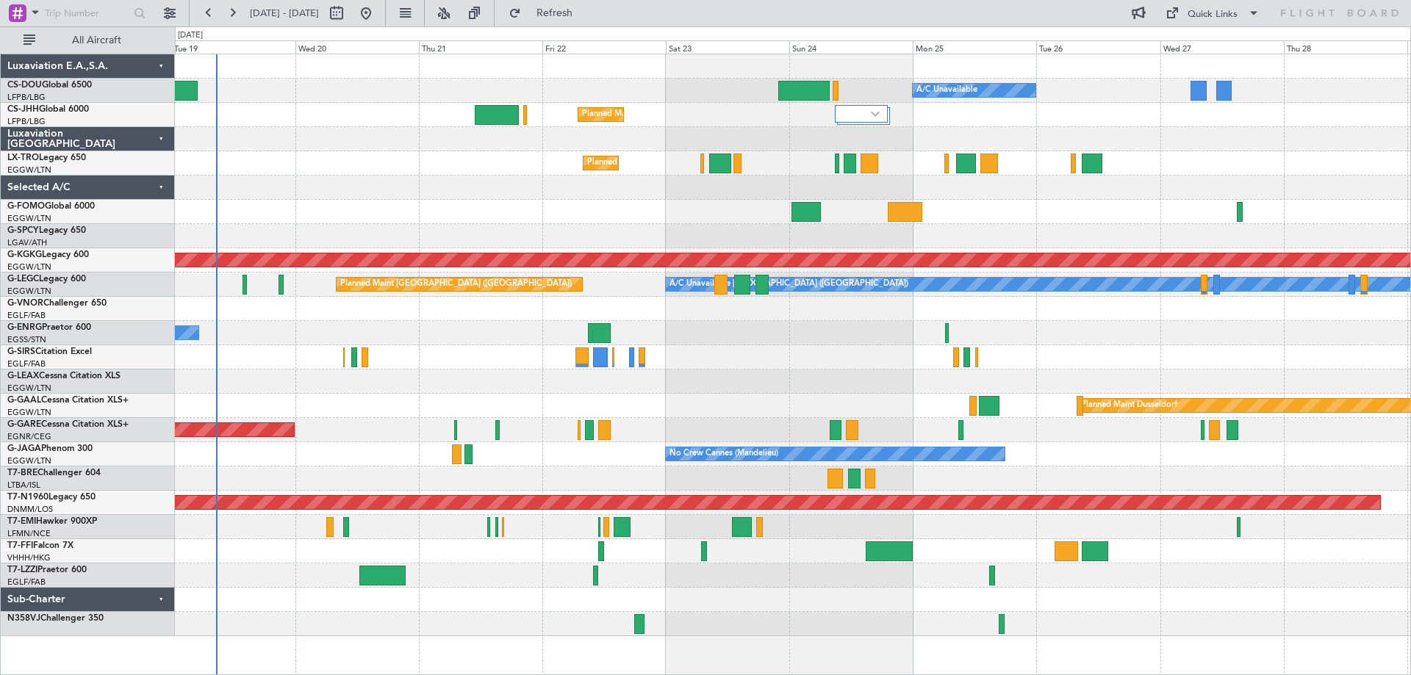
click at [1193, 189] on div "Planned Maint [GEOGRAPHIC_DATA] ([GEOGRAPHIC_DATA]) A/C Unavailable Planned Mai…" at bounding box center [792, 345] width 1235 height 582
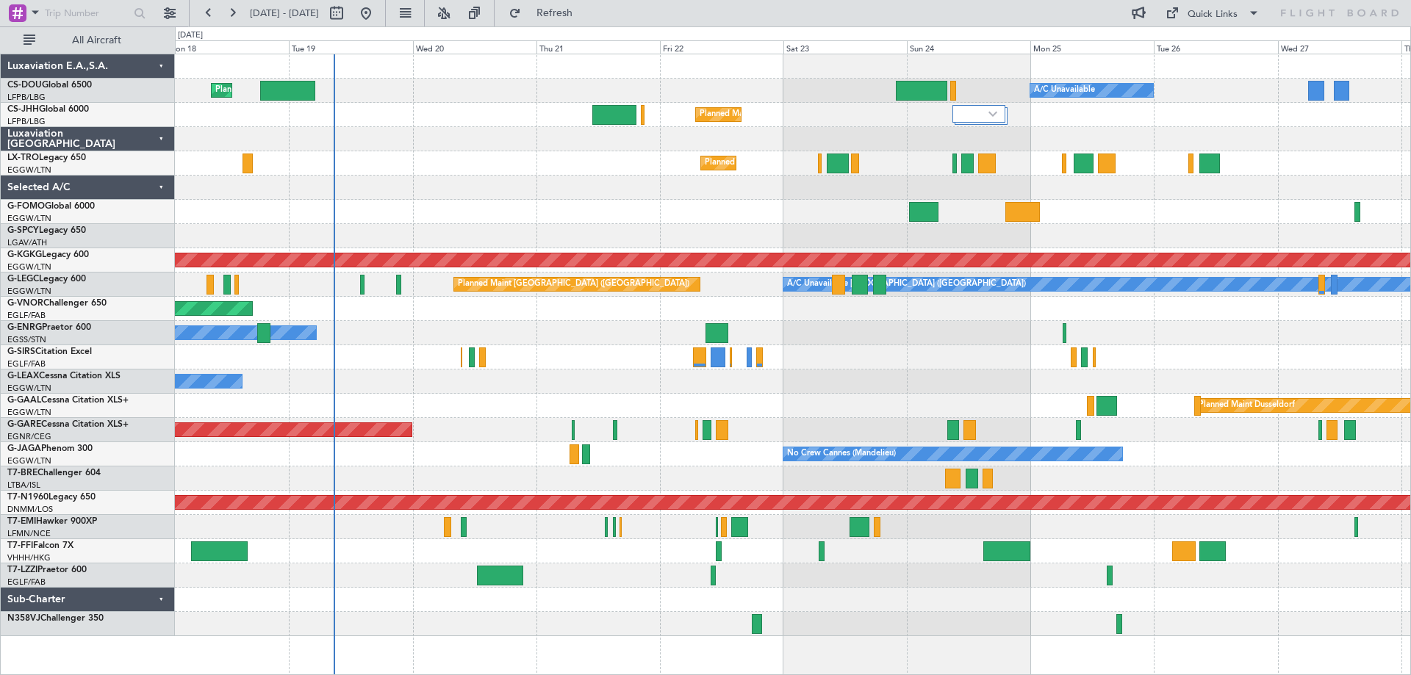
click at [599, 202] on div "Planned Maint [GEOGRAPHIC_DATA] ([GEOGRAPHIC_DATA]) A/C Unavailable Planned Mai…" at bounding box center [792, 345] width 1235 height 582
click at [497, 175] on div "Planned Maint [GEOGRAPHIC_DATA] ([GEOGRAPHIC_DATA])" at bounding box center [792, 163] width 1235 height 24
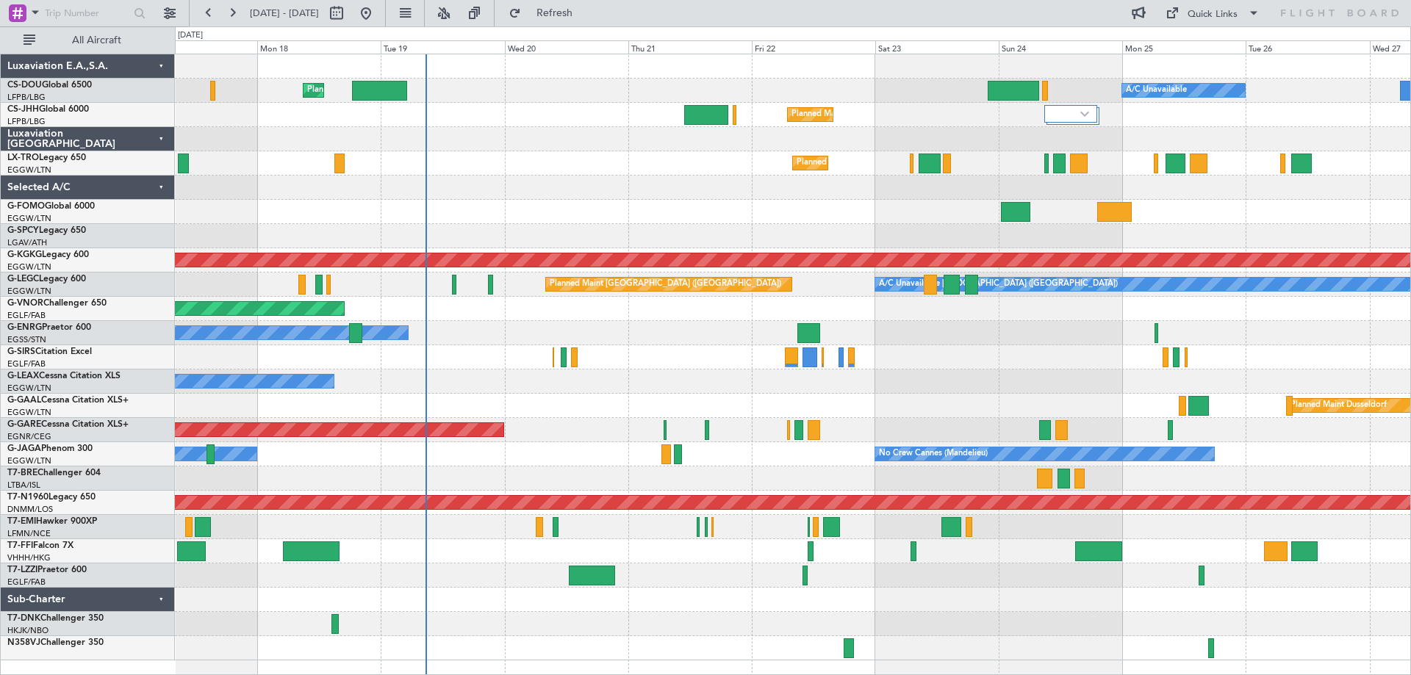
click at [561, 212] on div "Planned Maint Windsor Locks ([PERSON_NAME] Intl)" at bounding box center [792, 212] width 1235 height 24
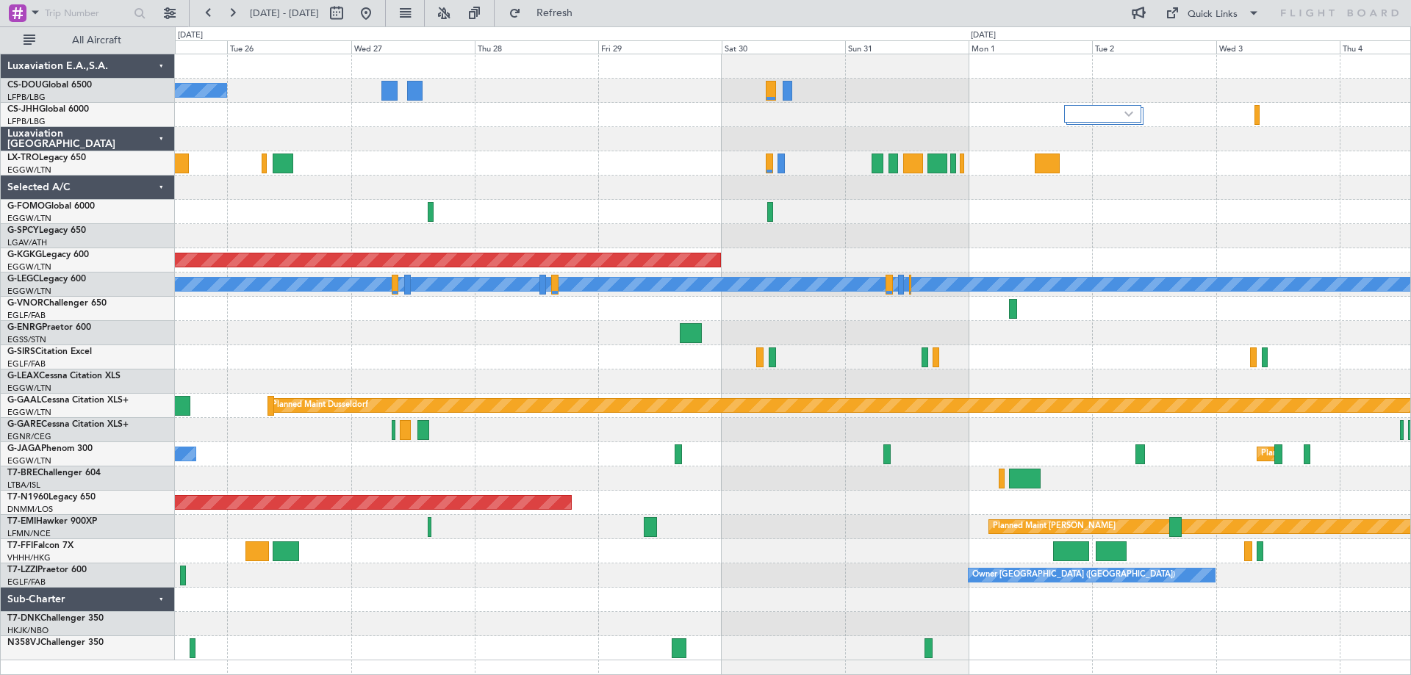
click at [257, 155] on div "Planned Maint [GEOGRAPHIC_DATA] ([GEOGRAPHIC_DATA]) A/C Unavailable AOG Maint […" at bounding box center [792, 357] width 1235 height 606
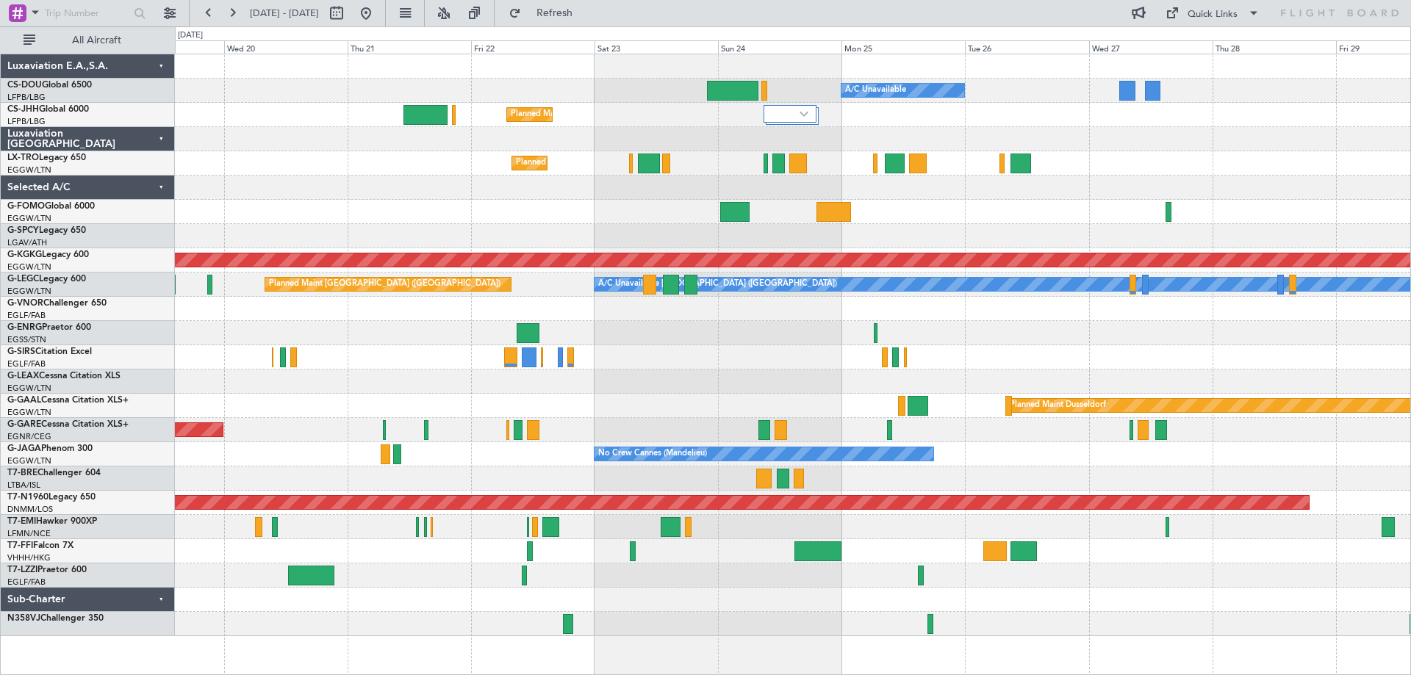
click at [1187, 179] on div "Planned Maint [GEOGRAPHIC_DATA] ([GEOGRAPHIC_DATA]) A/C Unavailable Planned Mai…" at bounding box center [792, 345] width 1235 height 582
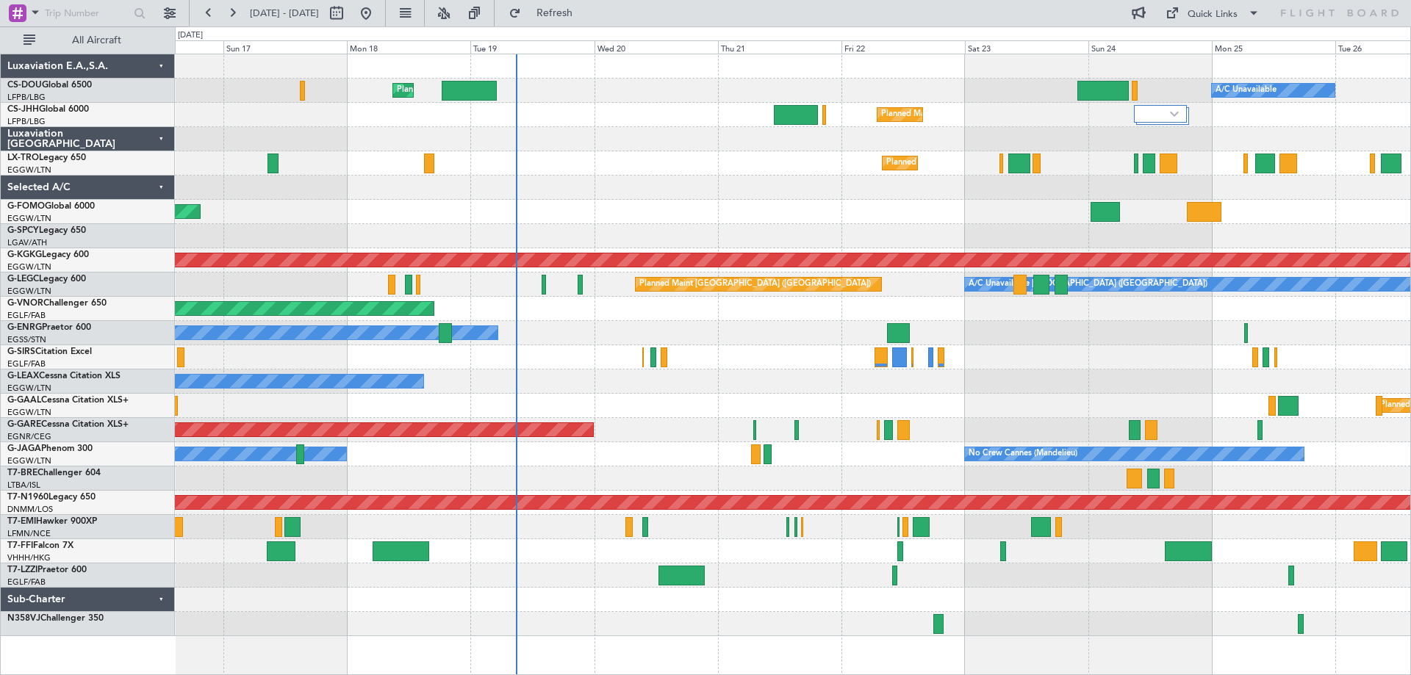
click at [868, 205] on div "Planned Maint [GEOGRAPHIC_DATA] ([GEOGRAPHIC_DATA]) A/C Unavailable Planned Mai…" at bounding box center [792, 345] width 1235 height 582
click at [657, 201] on div "Planned Maint Windsor Locks ([PERSON_NAME] Intl)" at bounding box center [792, 212] width 1235 height 24
click at [660, 201] on div "Planned Maint Windsor Locks ([PERSON_NAME] Intl)" at bounding box center [792, 212] width 1235 height 24
click at [655, 176] on div at bounding box center [792, 188] width 1235 height 24
click at [658, 153] on div "Planned Maint [GEOGRAPHIC_DATA] ([GEOGRAPHIC_DATA])" at bounding box center [792, 163] width 1235 height 24
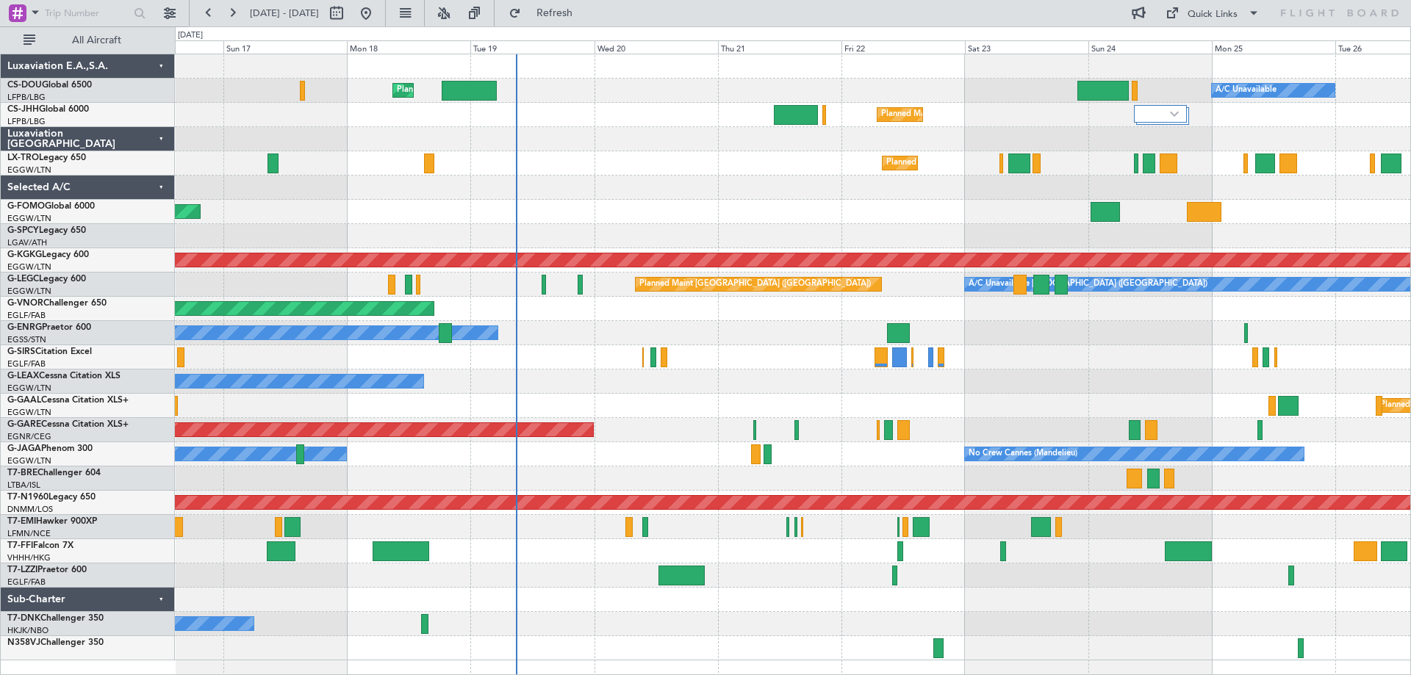
click at [658, 153] on div "Planned Maint [GEOGRAPHIC_DATA] ([GEOGRAPHIC_DATA])" at bounding box center [792, 163] width 1235 height 24
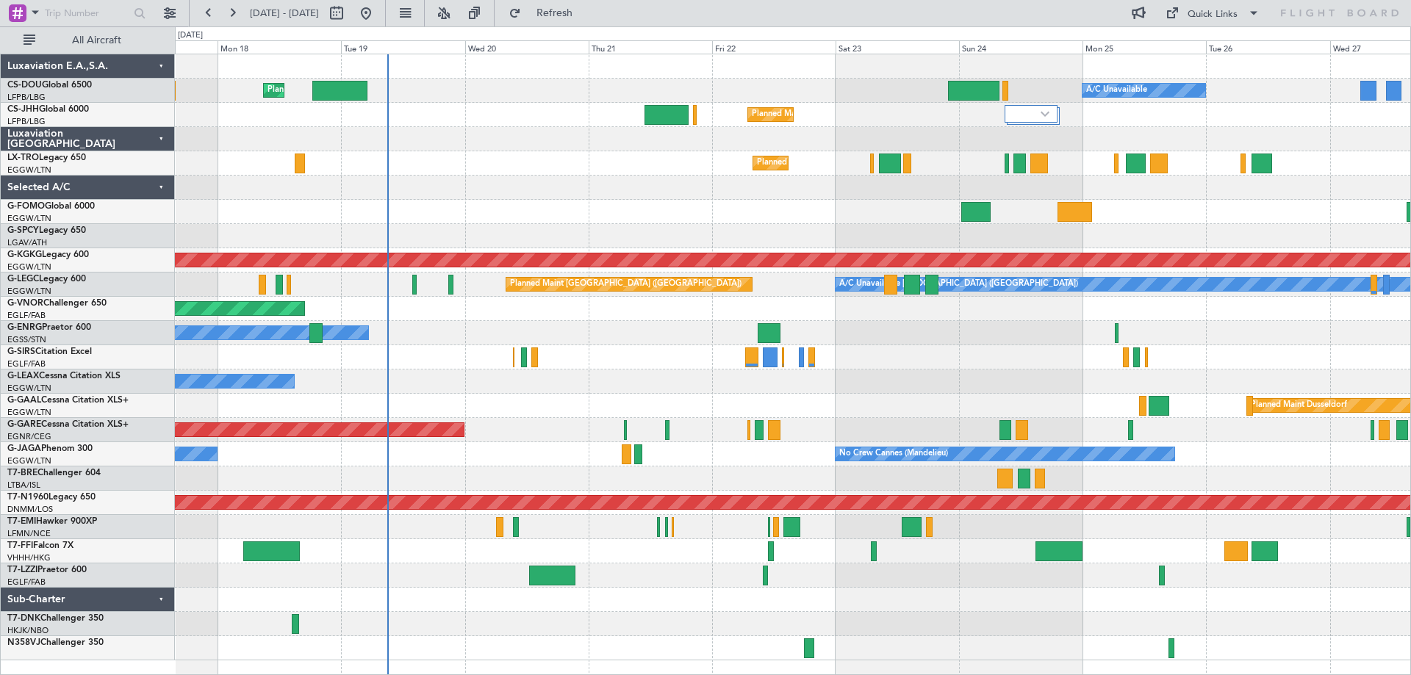
click at [800, 611] on div at bounding box center [792, 600] width 1235 height 24
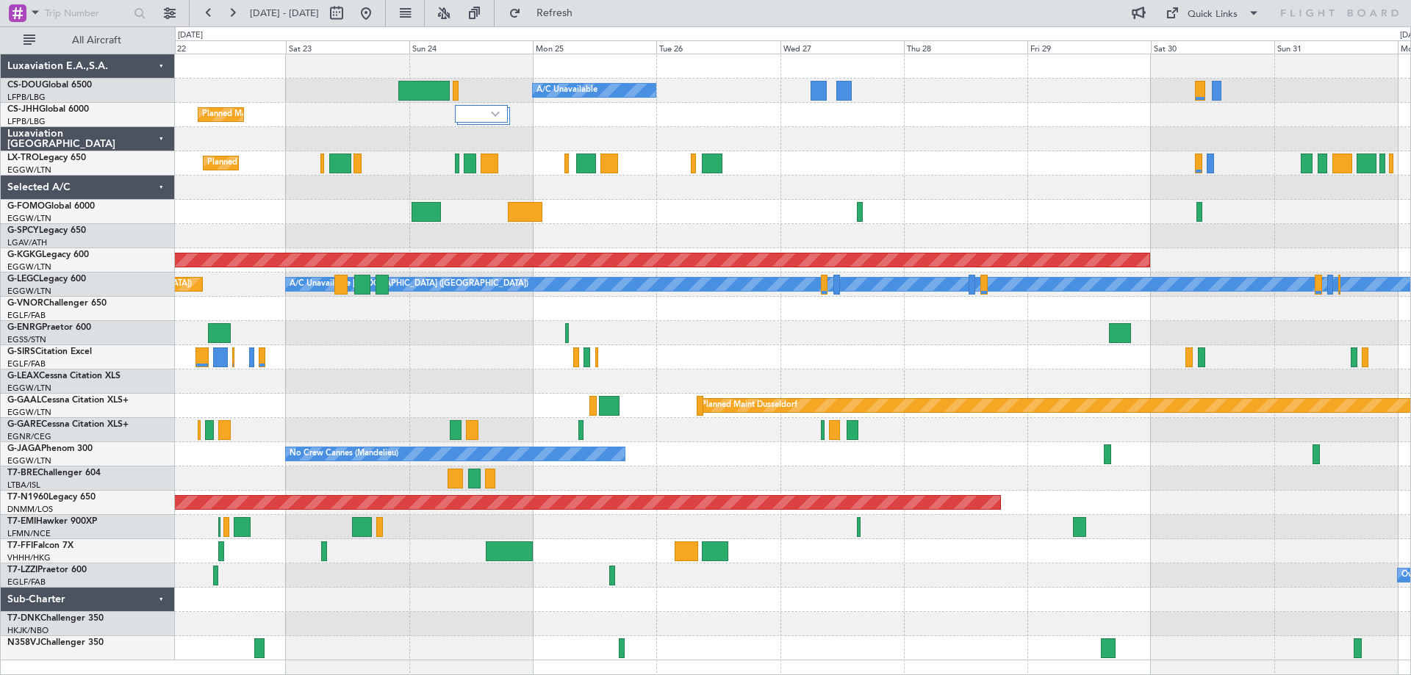
click at [704, 580] on div "Planned Maint [GEOGRAPHIC_DATA] ([GEOGRAPHIC_DATA]) A/C Unavailable Planned Mai…" at bounding box center [792, 357] width 1235 height 606
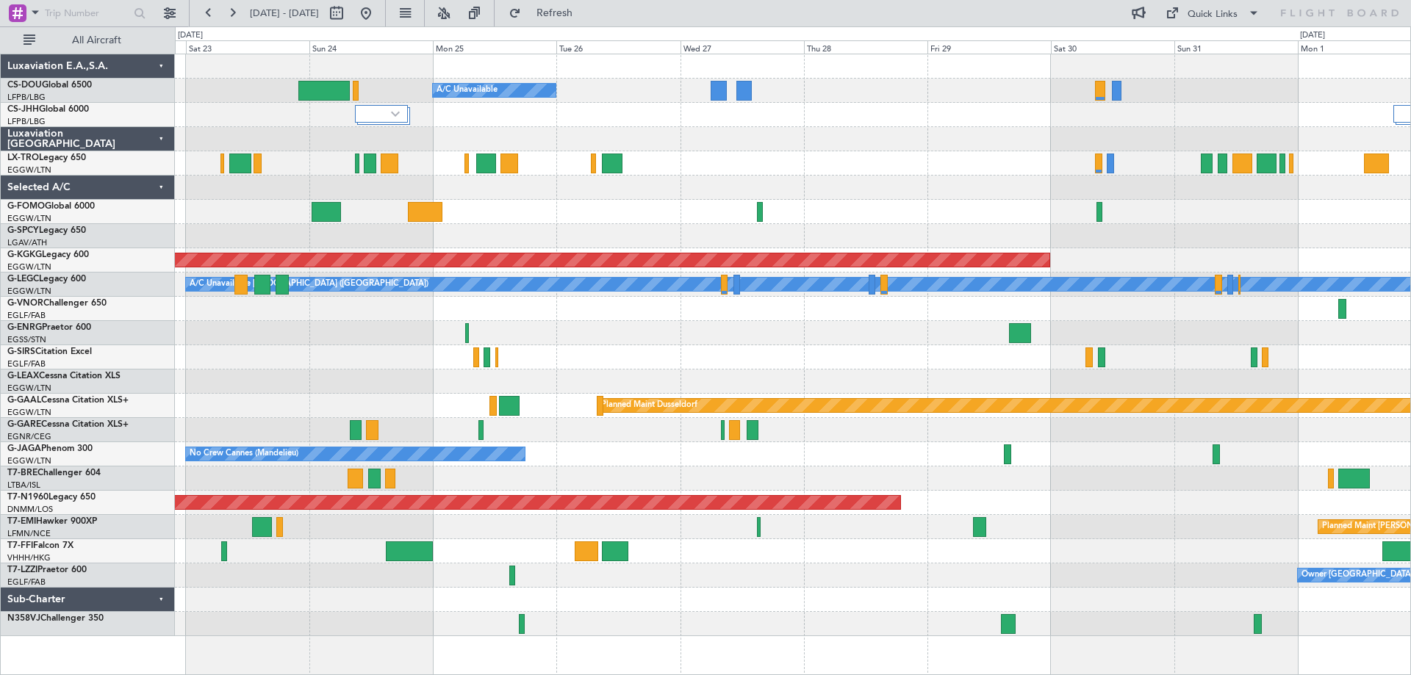
click at [841, 587] on div "Owner [GEOGRAPHIC_DATA] ([GEOGRAPHIC_DATA])" at bounding box center [792, 575] width 1235 height 24
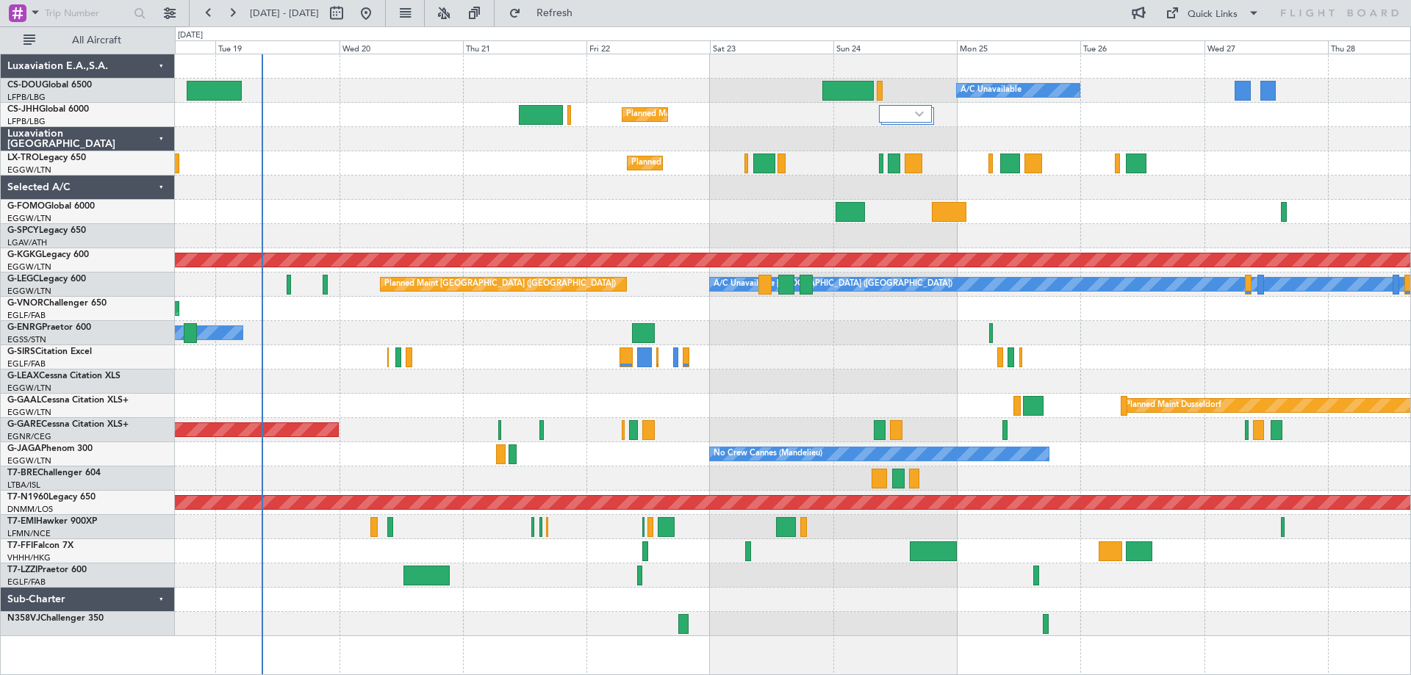
click at [988, 483] on div at bounding box center [792, 479] width 1235 height 24
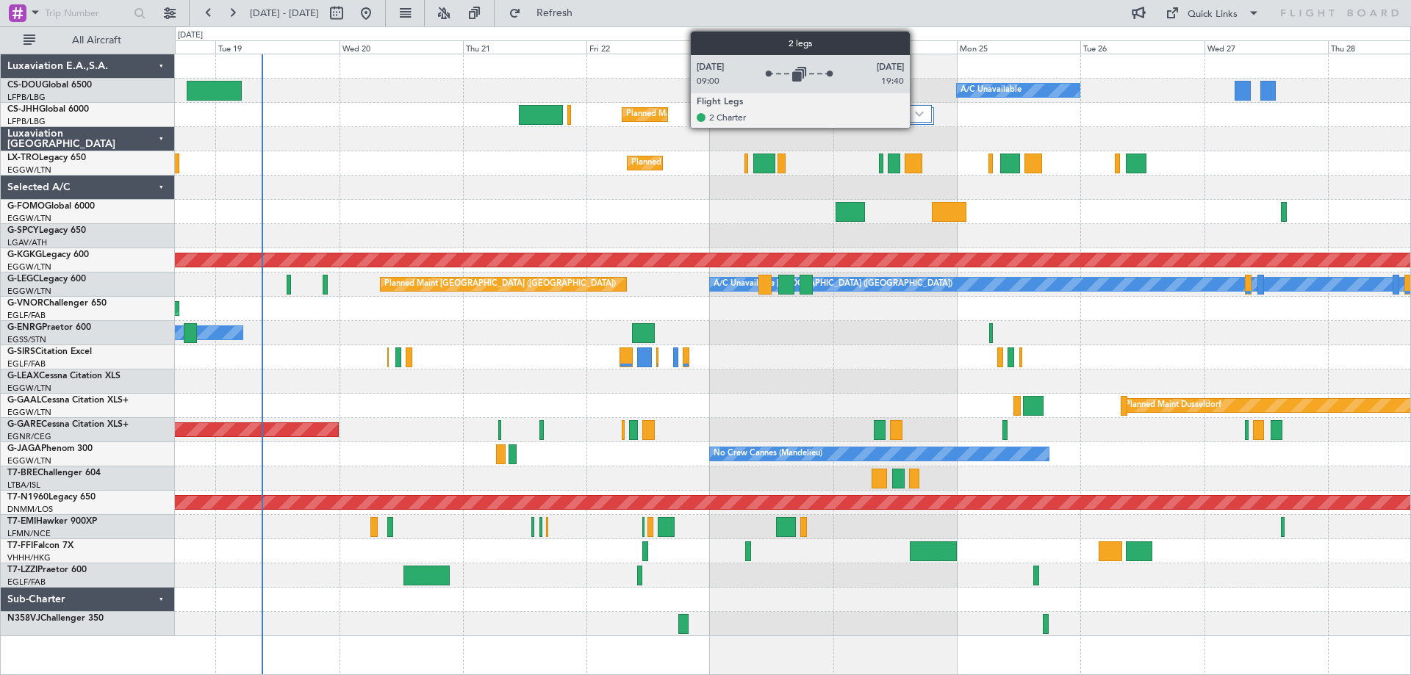
click at [916, 115] on img at bounding box center [919, 114] width 9 height 6
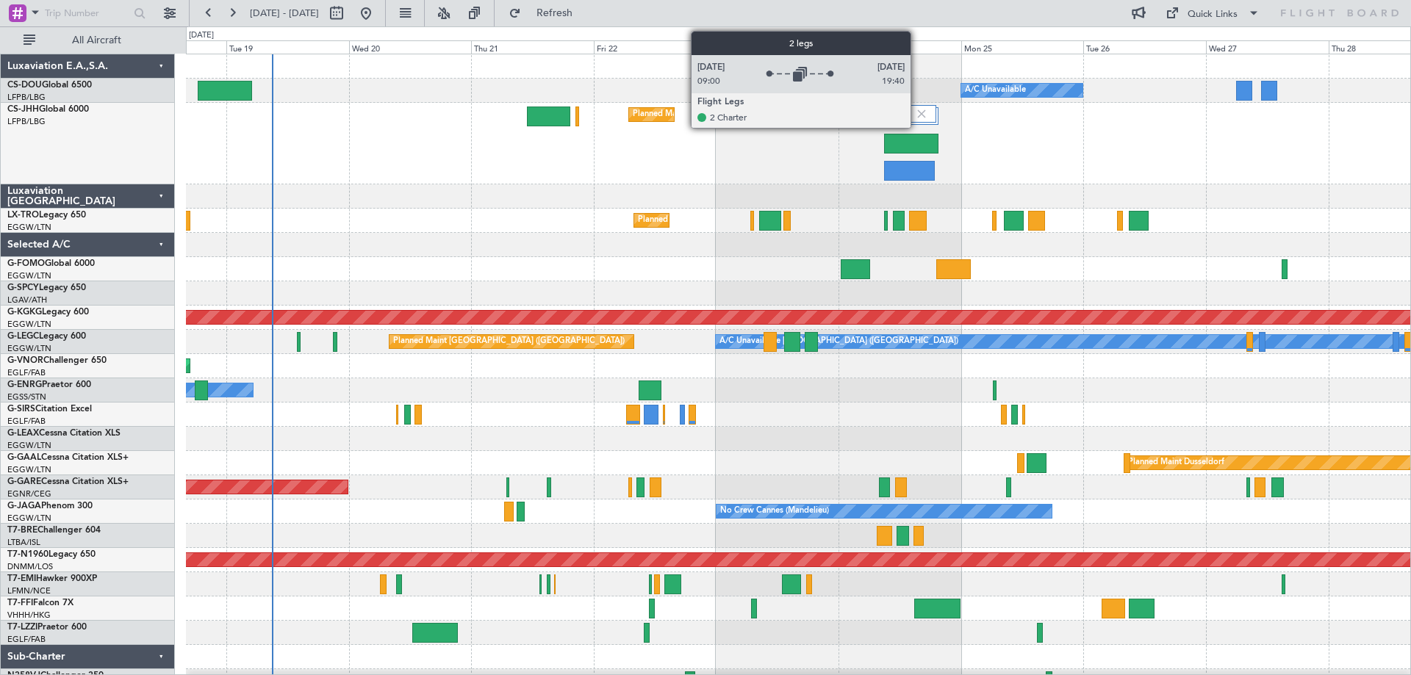
click at [917, 115] on img at bounding box center [921, 113] width 13 height 13
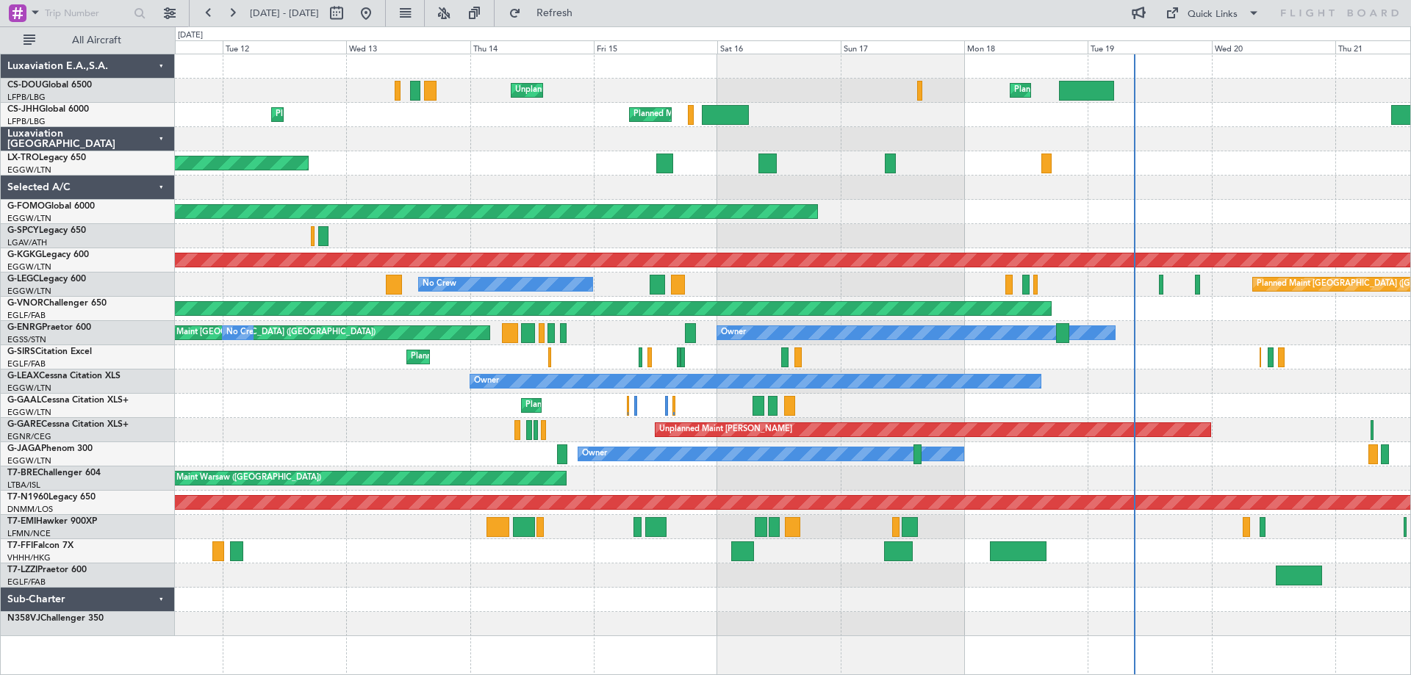
click at [1253, 204] on div "Planned Maint Windsor Locks ([PERSON_NAME] Intl)" at bounding box center [792, 212] width 1235 height 24
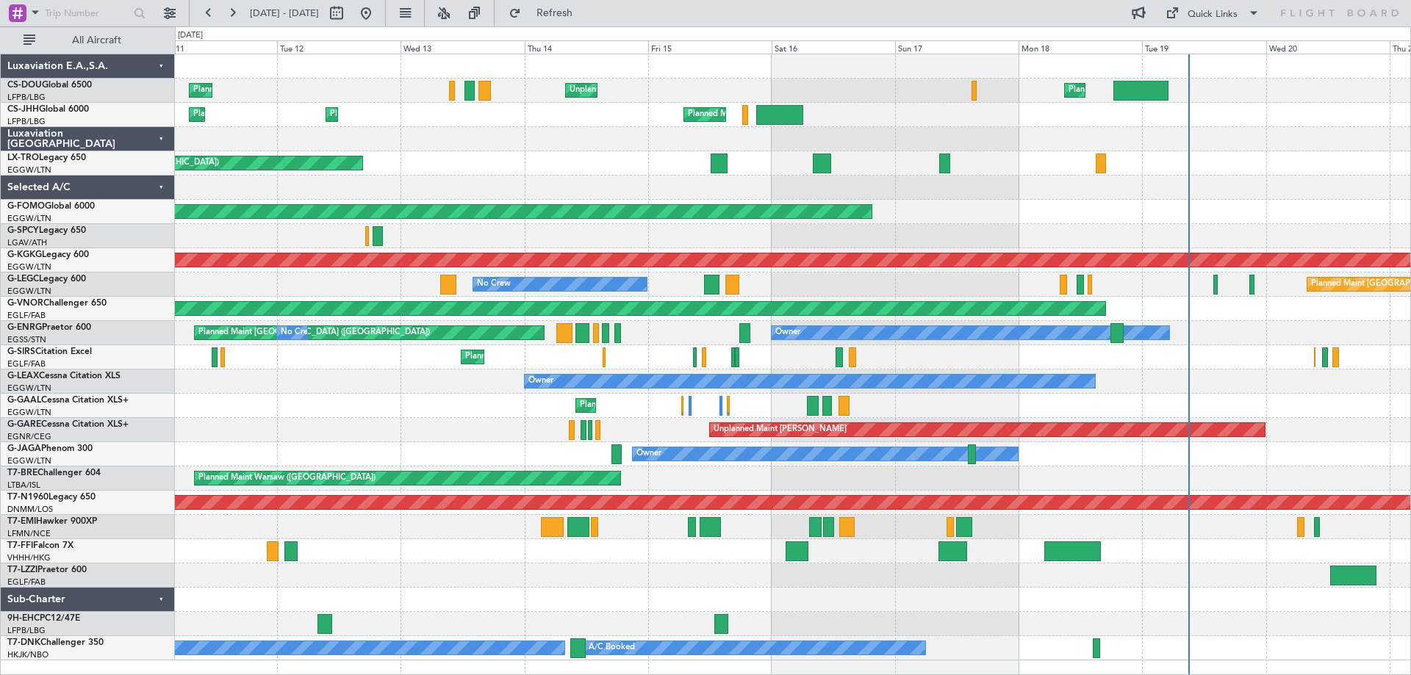
click at [1240, 220] on div "Planned Maint Windsor Locks ([PERSON_NAME] Intl)" at bounding box center [792, 212] width 1235 height 24
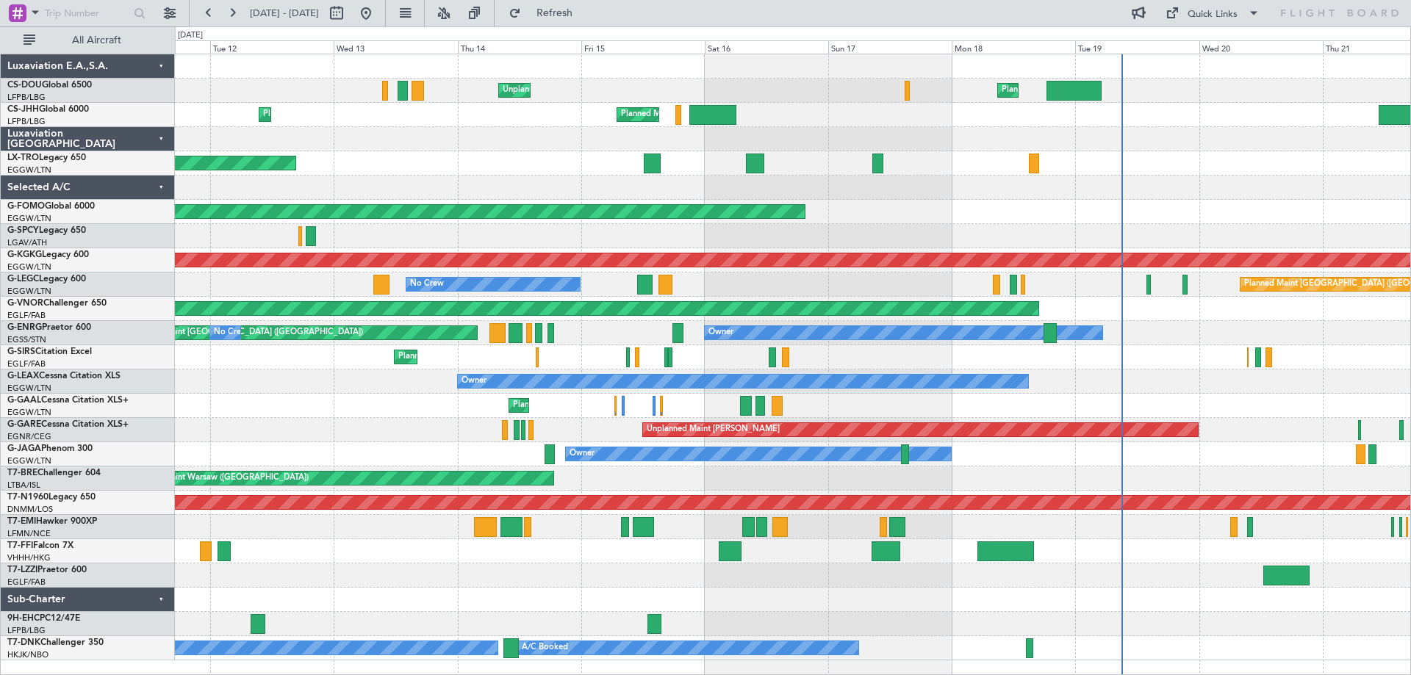
click at [1179, 370] on div "Unplanned Maint [GEOGRAPHIC_DATA] ([GEOGRAPHIC_DATA]) Planned Maint [GEOGRAPHIC…" at bounding box center [792, 357] width 1235 height 606
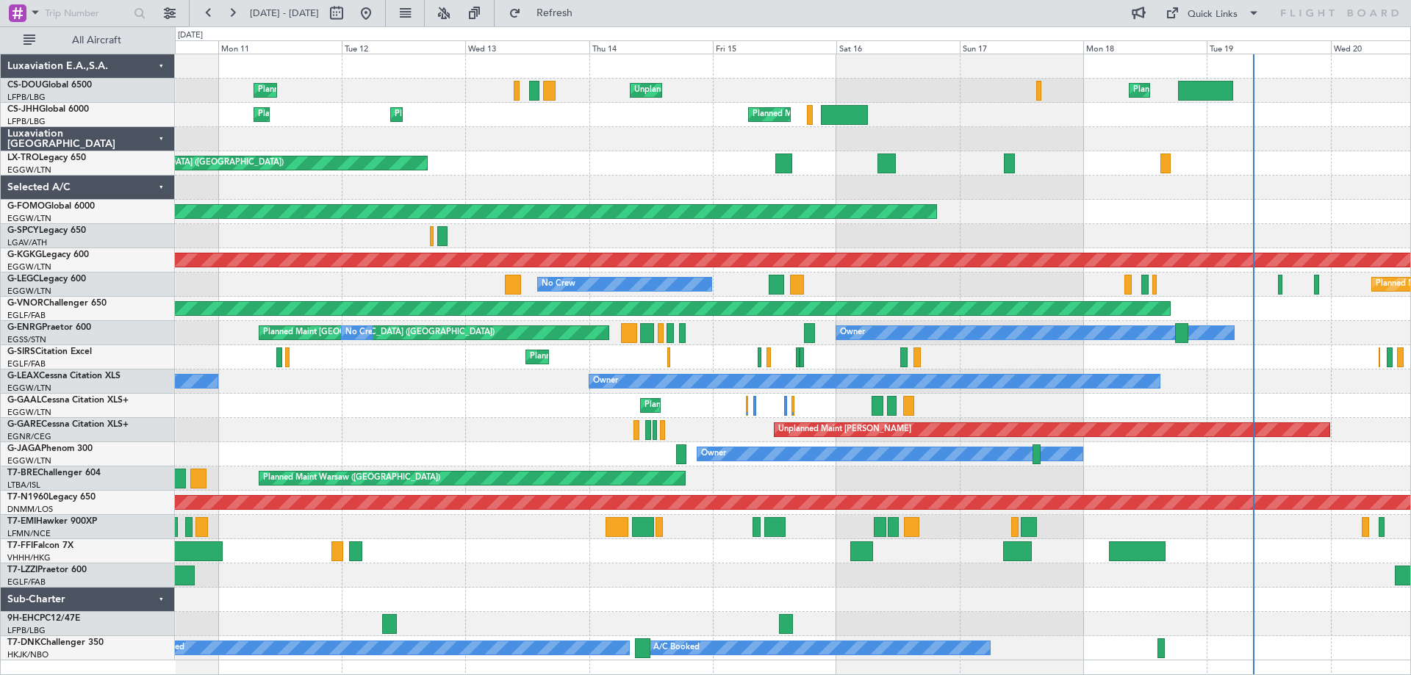
click at [1363, 374] on div "Owner Owner" at bounding box center [792, 382] width 1235 height 24
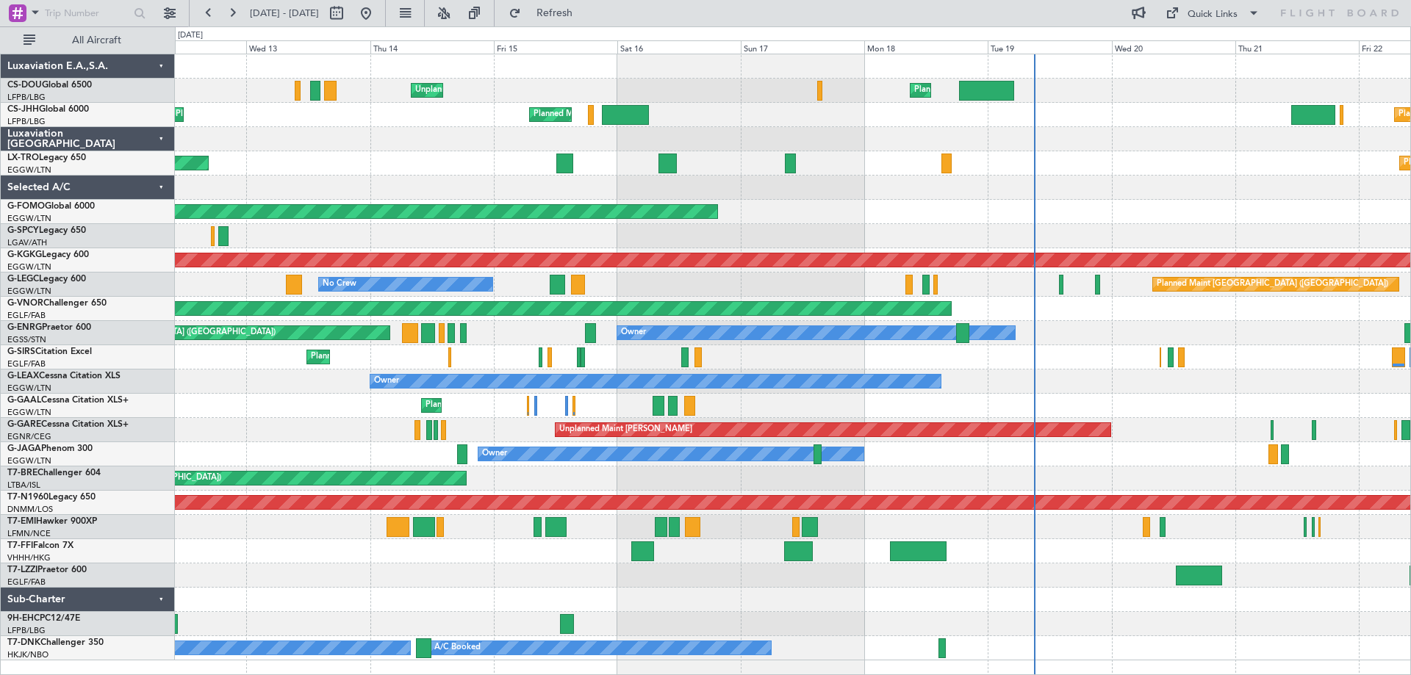
click at [1153, 224] on div "Planned Maint [GEOGRAPHIC_DATA] ([GEOGRAPHIC_DATA]) Unplanned Maint [GEOGRAPHIC…" at bounding box center [792, 357] width 1235 height 606
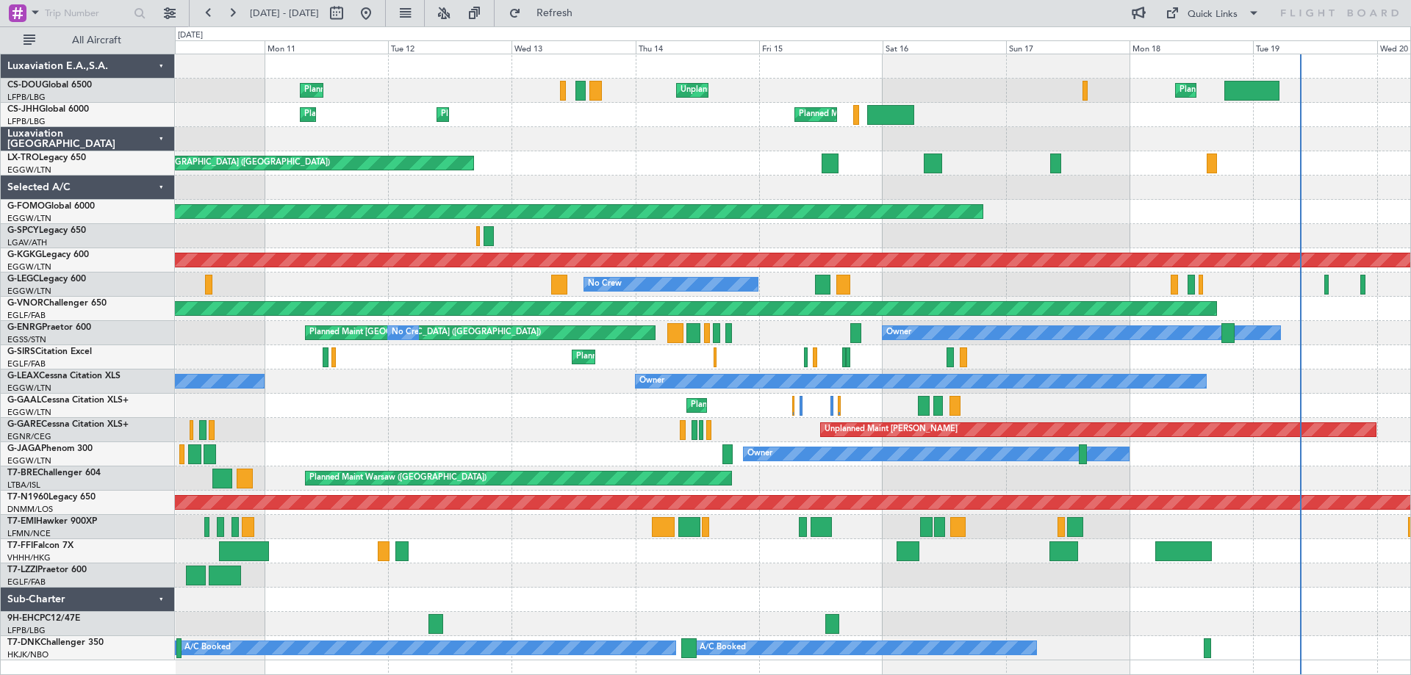
click at [1043, 227] on div "Planned Maint [GEOGRAPHIC_DATA] ([GEOGRAPHIC_DATA]) Unplanned Maint [GEOGRAPHIC…" at bounding box center [792, 357] width 1235 height 606
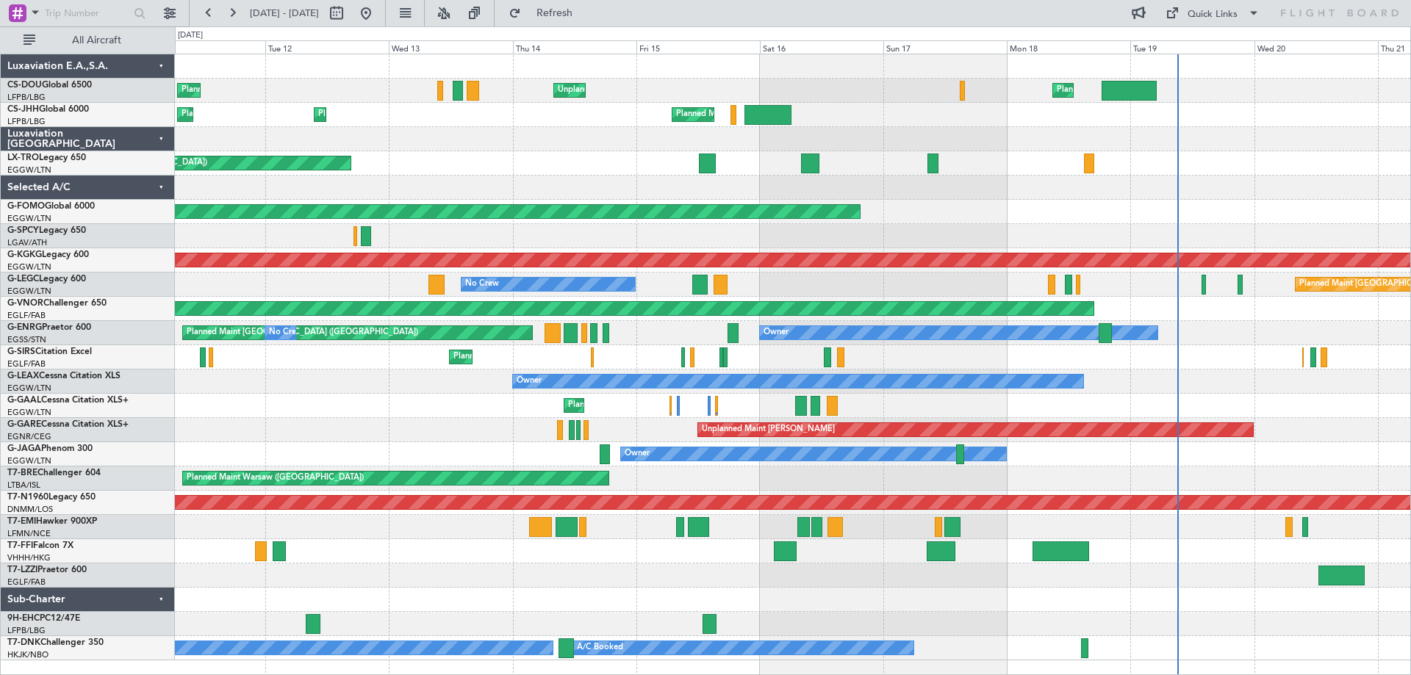
click at [1222, 349] on div "Planned Maint [GEOGRAPHIC_DATA] ([GEOGRAPHIC_DATA]) Unplanned Maint [GEOGRAPHIC…" at bounding box center [792, 357] width 1235 height 606
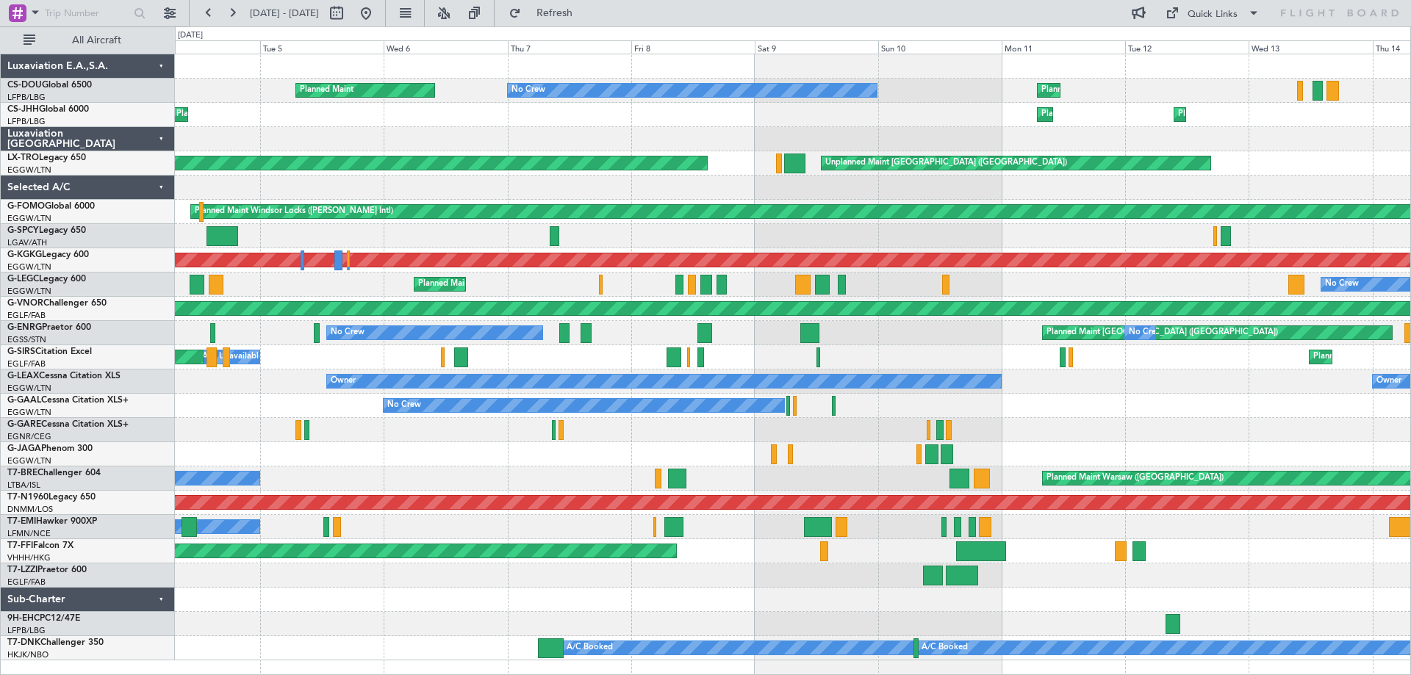
click at [1157, 395] on div "No Crew Planned Maint" at bounding box center [792, 406] width 1235 height 24
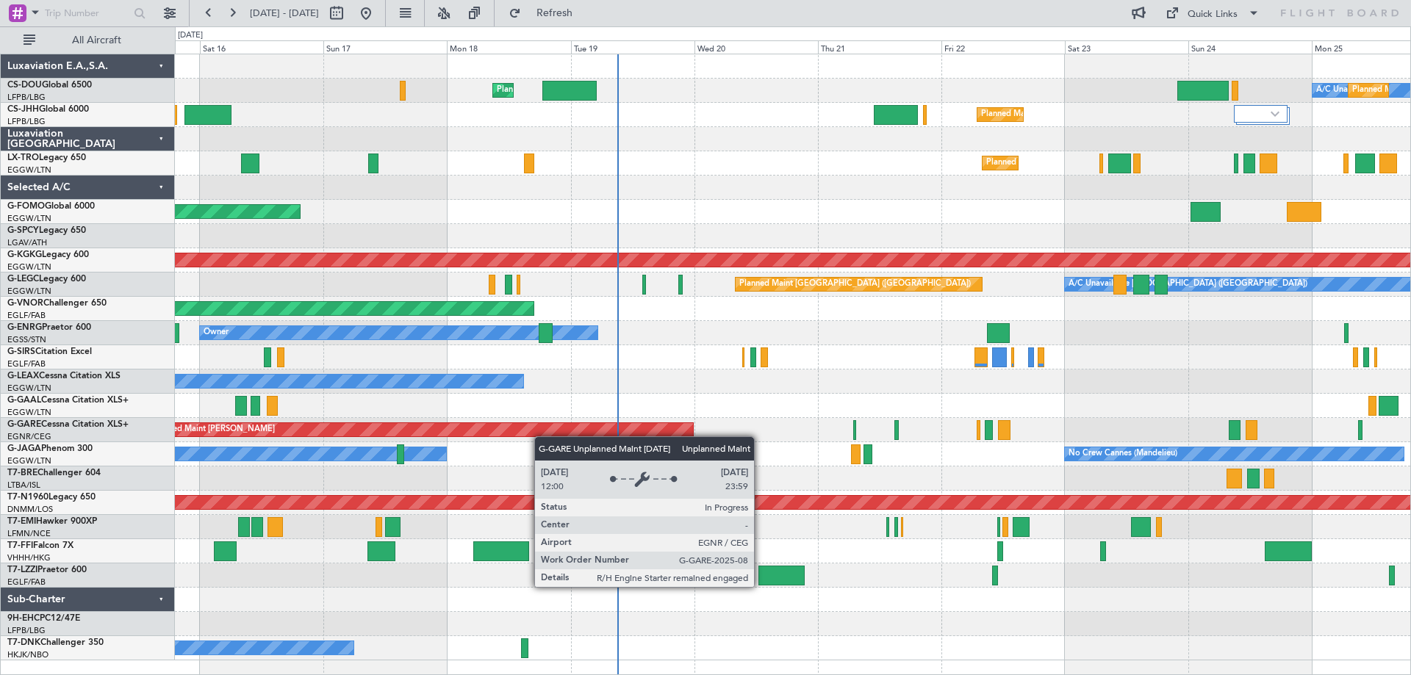
click at [519, 433] on div "Planned Maint [GEOGRAPHIC_DATA] ([GEOGRAPHIC_DATA]) A/C Unavailable Planned Mai…" at bounding box center [792, 357] width 1235 height 606
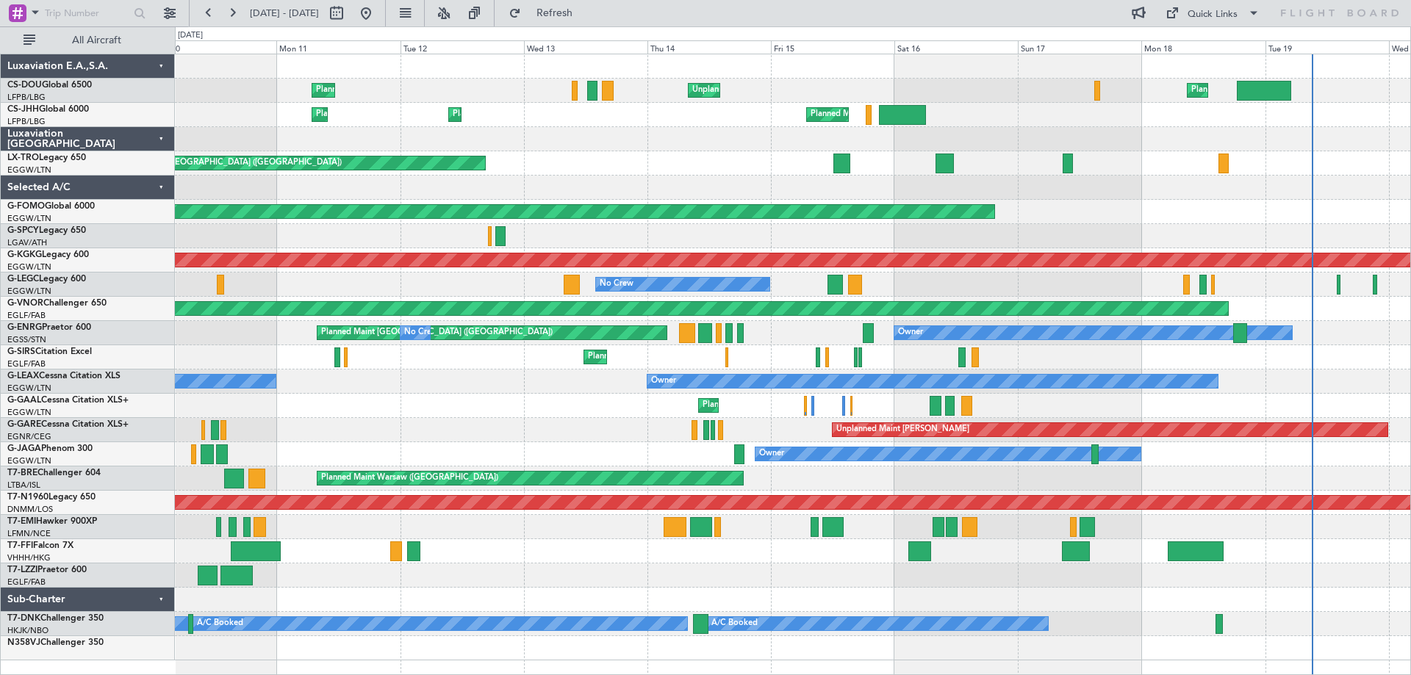
click at [1180, 471] on div "Planned Maint London (Luton) Unplanned Maint Paris (Le Bourget) Planned Maint P…" at bounding box center [792, 357] width 1235 height 606
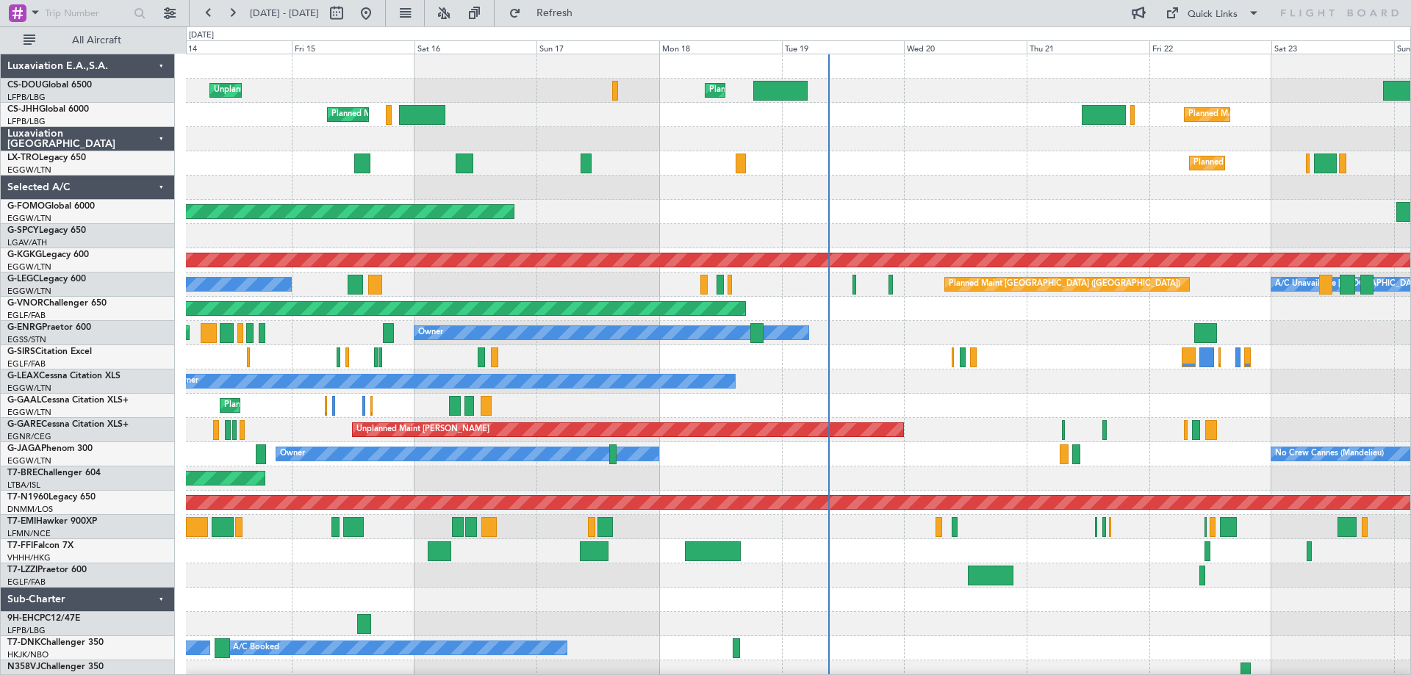
click at [965, 190] on div at bounding box center [798, 188] width 1224 height 24
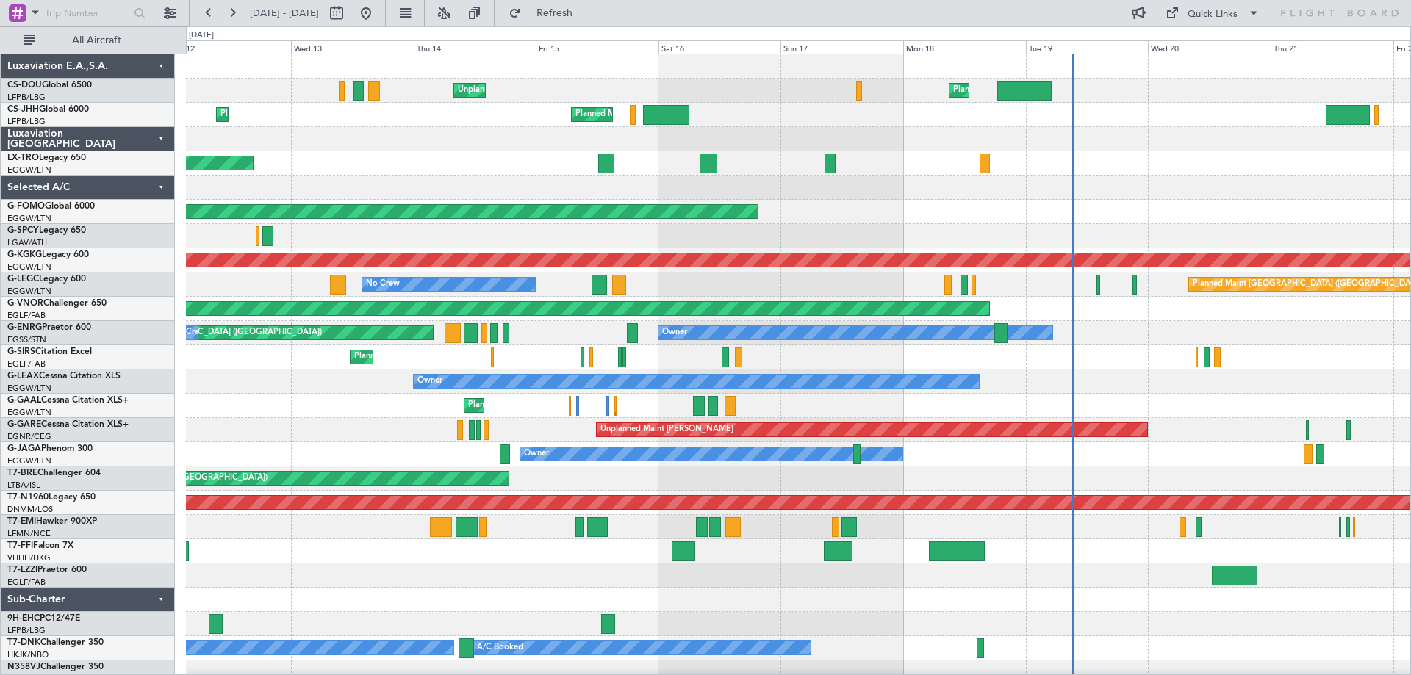
click at [1206, 184] on div at bounding box center [798, 188] width 1224 height 24
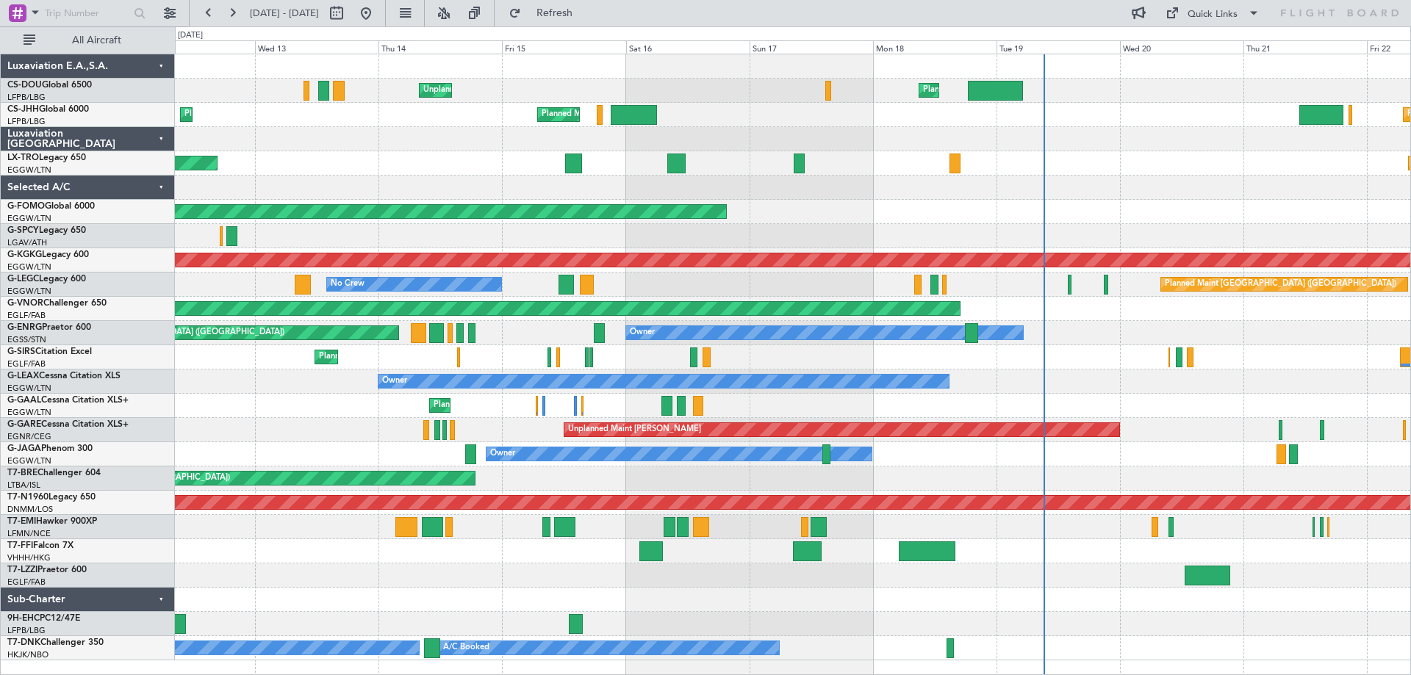
click at [1117, 519] on div "Planned Maint London (Luton) Unplanned Maint Paris (Le Bourget) Planned Maint P…" at bounding box center [792, 357] width 1235 height 606
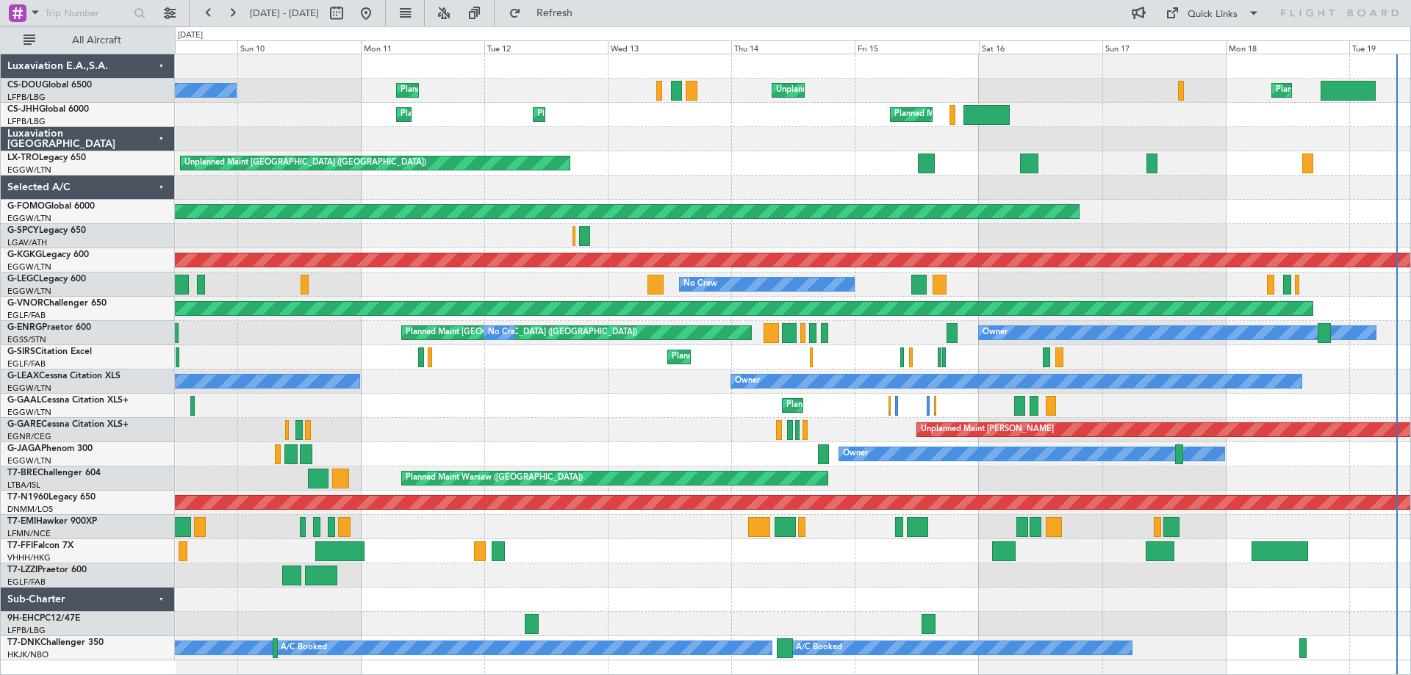
click at [943, 572] on div "Unplanned Maint Paris (Le Bourget) Planned Maint Paris (Le Bourget) No Crew Pla…" at bounding box center [792, 357] width 1235 height 606
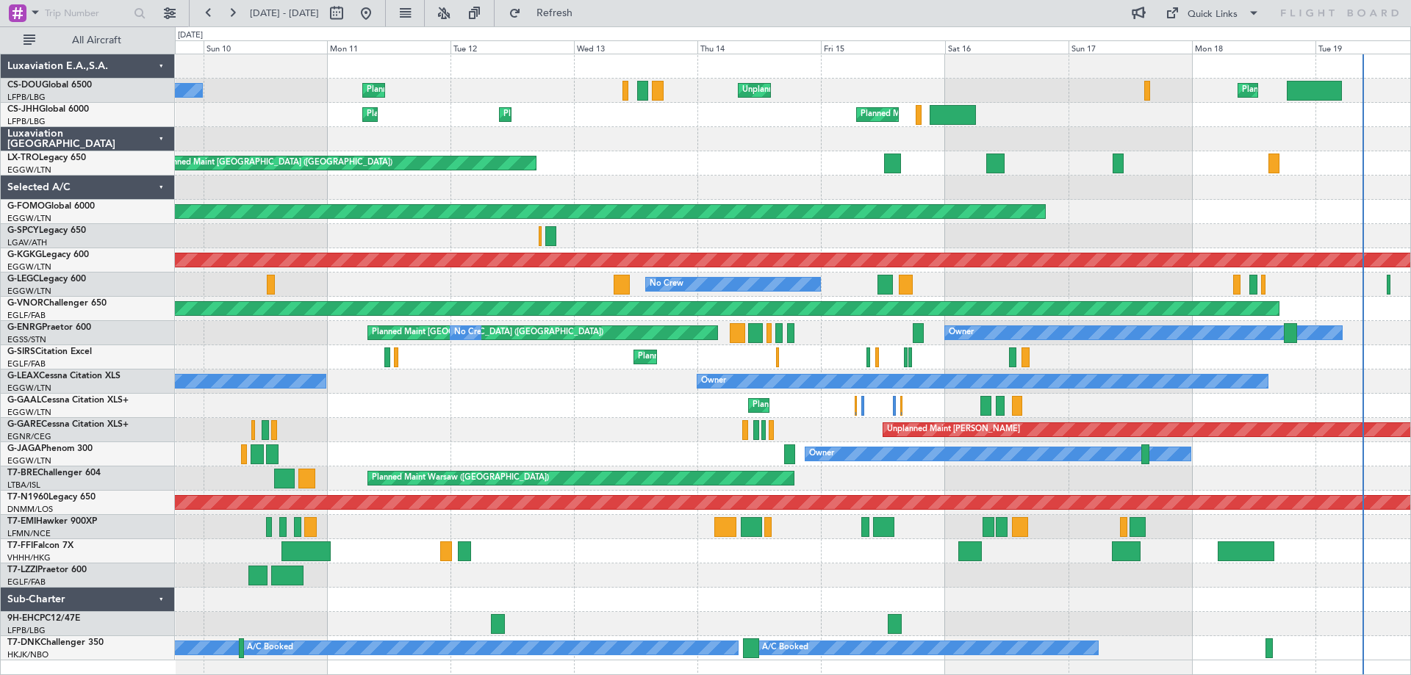
click at [1083, 600] on div at bounding box center [792, 600] width 1235 height 24
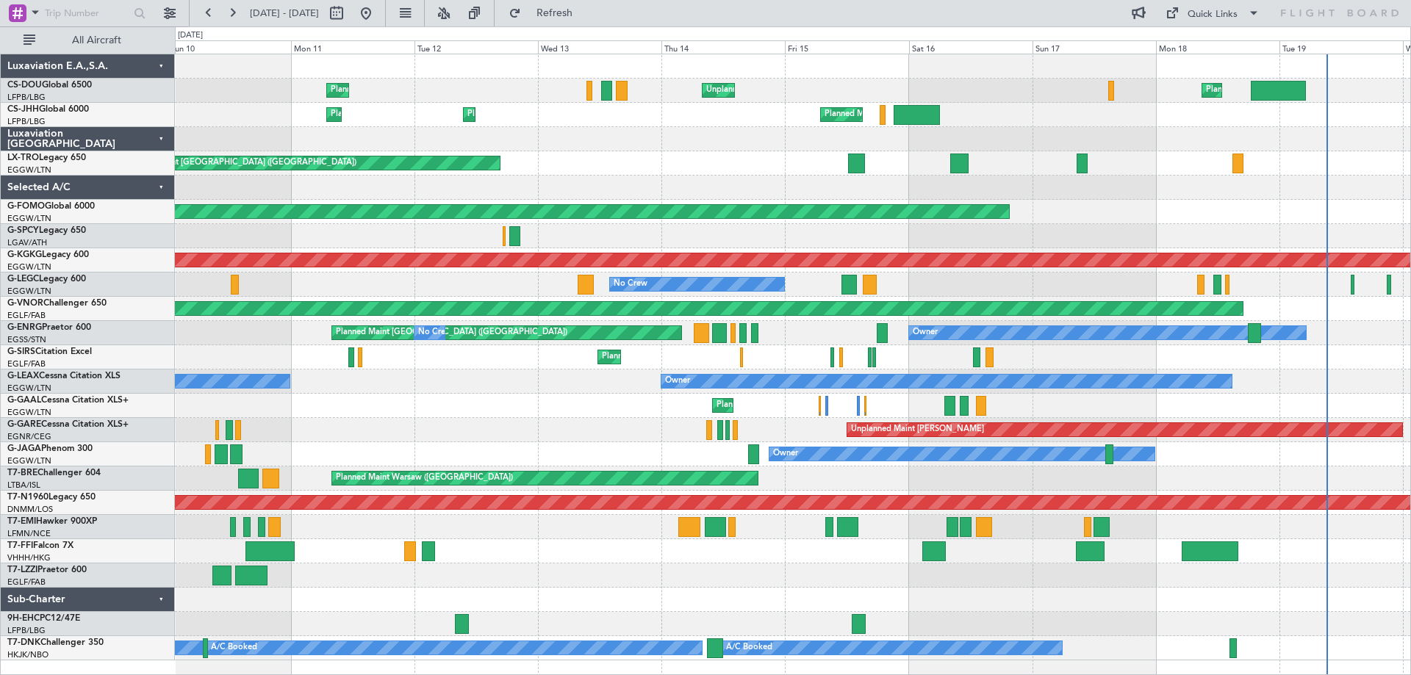
click at [1217, 458] on div "Owner" at bounding box center [792, 454] width 1235 height 24
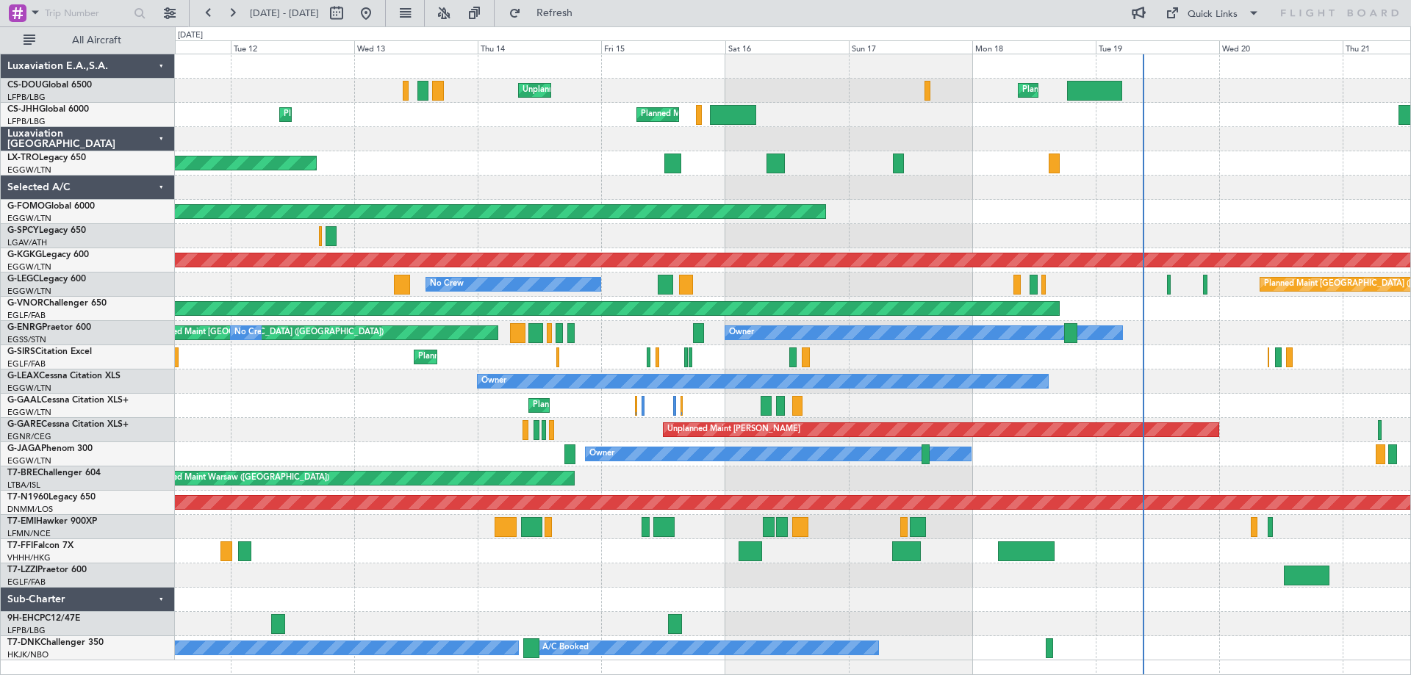
click at [929, 190] on div "Unplanned Maint Paris (Le Bourget) Planned Maint London (Luton) Planned Maint P…" at bounding box center [792, 357] width 1235 height 606
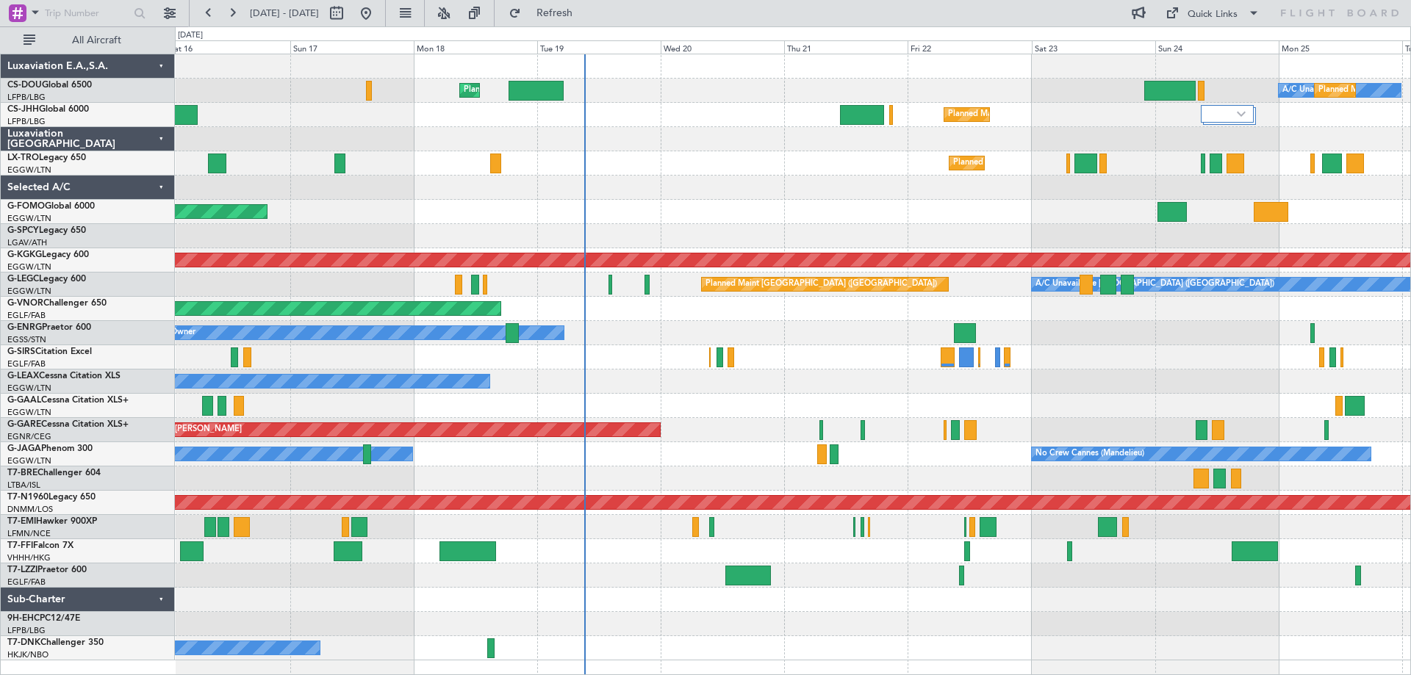
click at [650, 206] on div "Planned Maint Windsor Locks ([PERSON_NAME] Intl)" at bounding box center [792, 212] width 1235 height 24
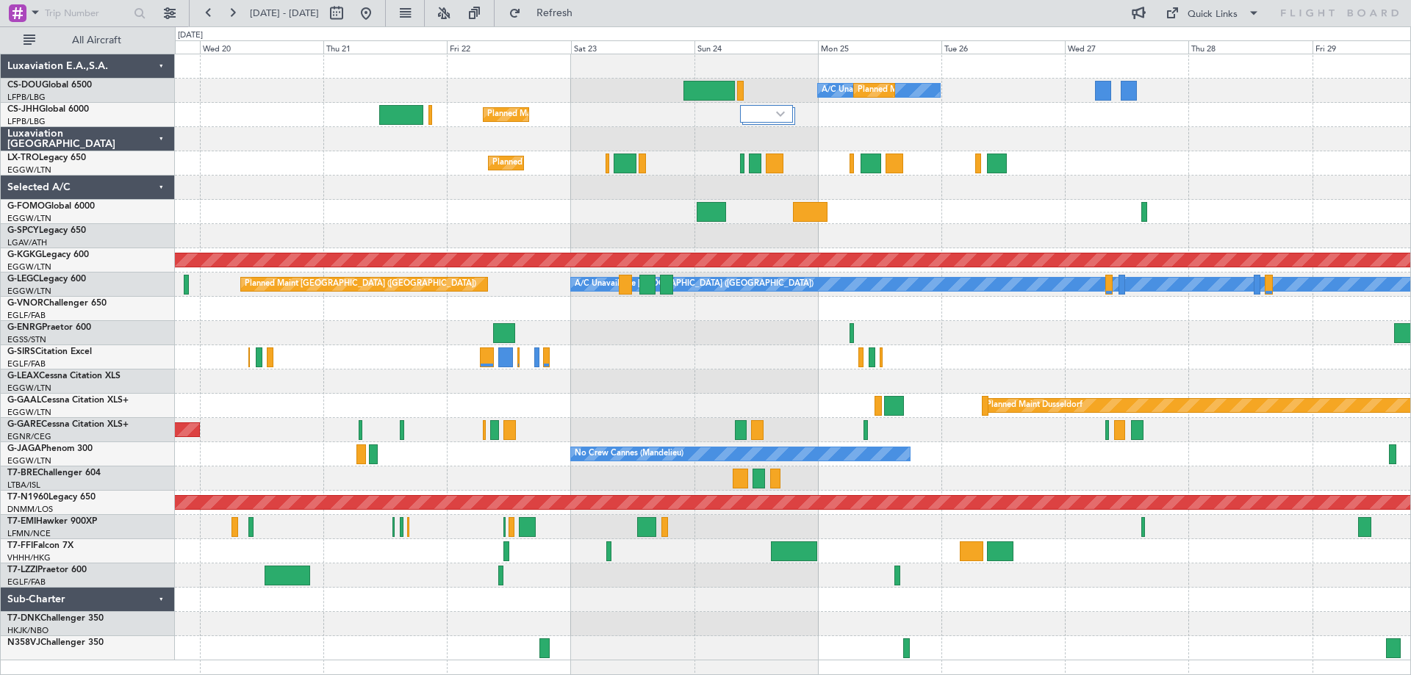
click at [654, 231] on div "A/C Unavailable Planned Maint Paris (Le Bourget) Planned Maint London (Luton) P…" at bounding box center [792, 357] width 1235 height 606
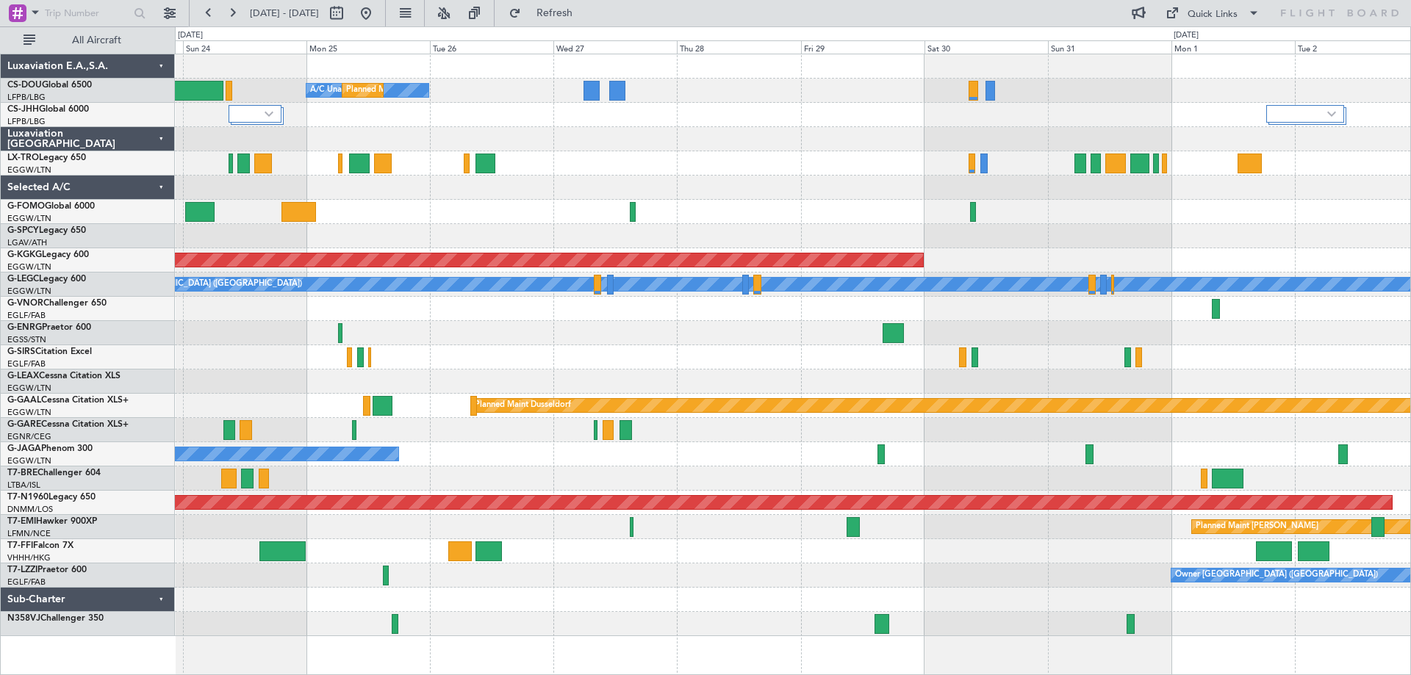
click at [814, 243] on div at bounding box center [792, 236] width 1235 height 24
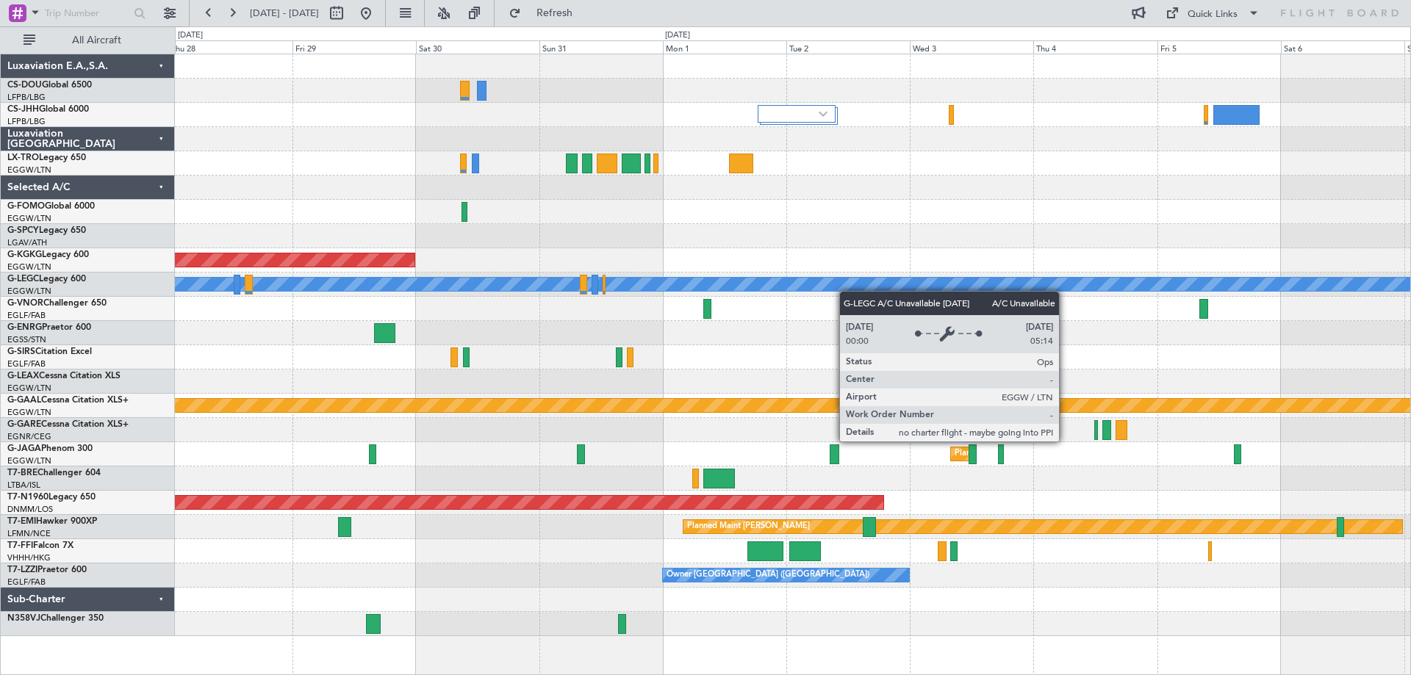
click at [550, 287] on div "Planned Maint Paris (Le Bourget) A/C Unavailable AOG Maint Istanbul (Ataturk) A…" at bounding box center [792, 345] width 1235 height 582
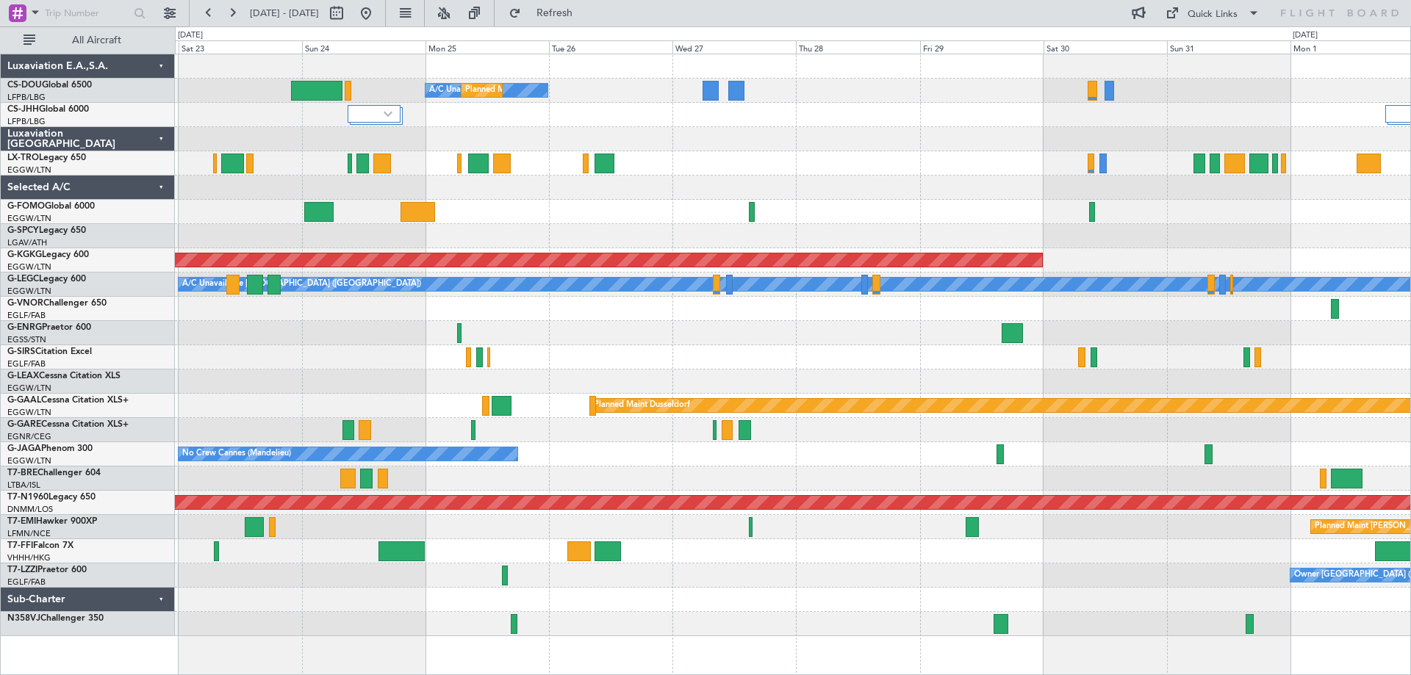
click at [1078, 316] on div at bounding box center [792, 309] width 1235 height 24
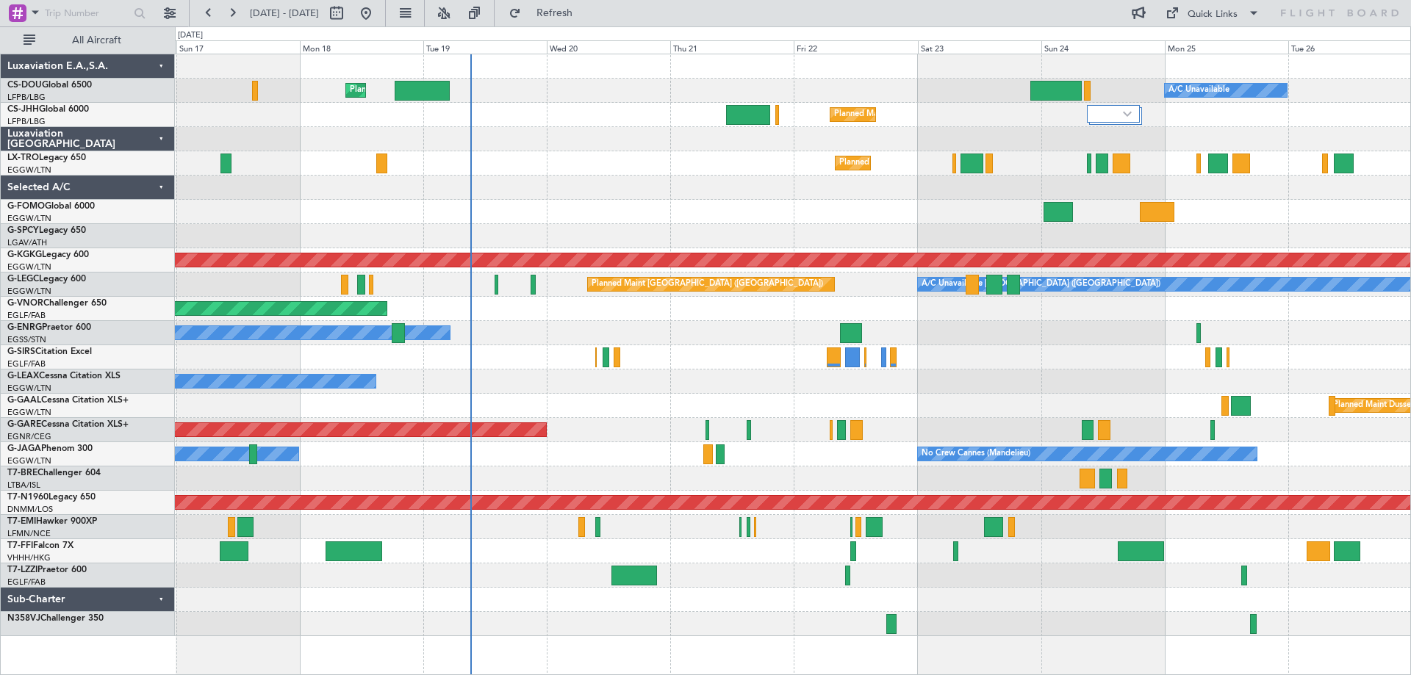
click at [1052, 340] on div "Owner" at bounding box center [792, 333] width 1235 height 24
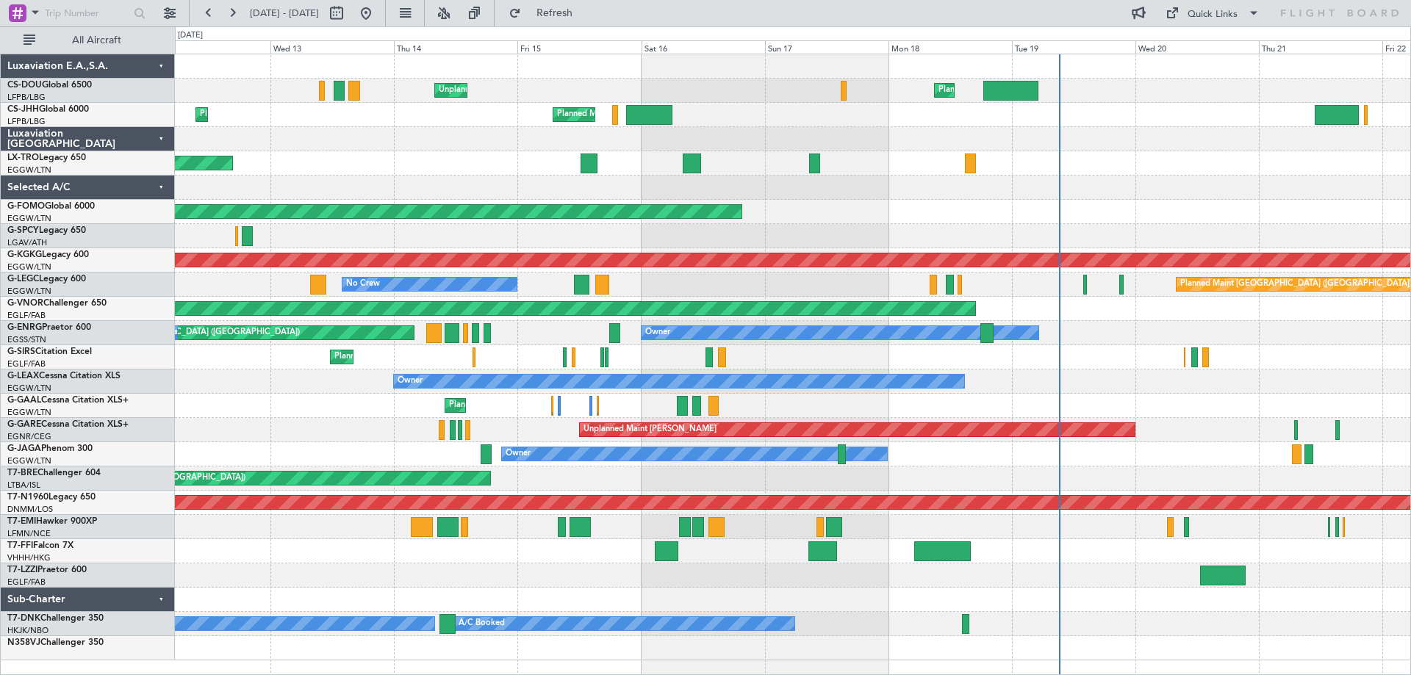
click at [1225, 313] on div "Planned Maint London (Luton) Unplanned Maint Paris (Le Bourget) Planned Maint P…" at bounding box center [792, 357] width 1235 height 606
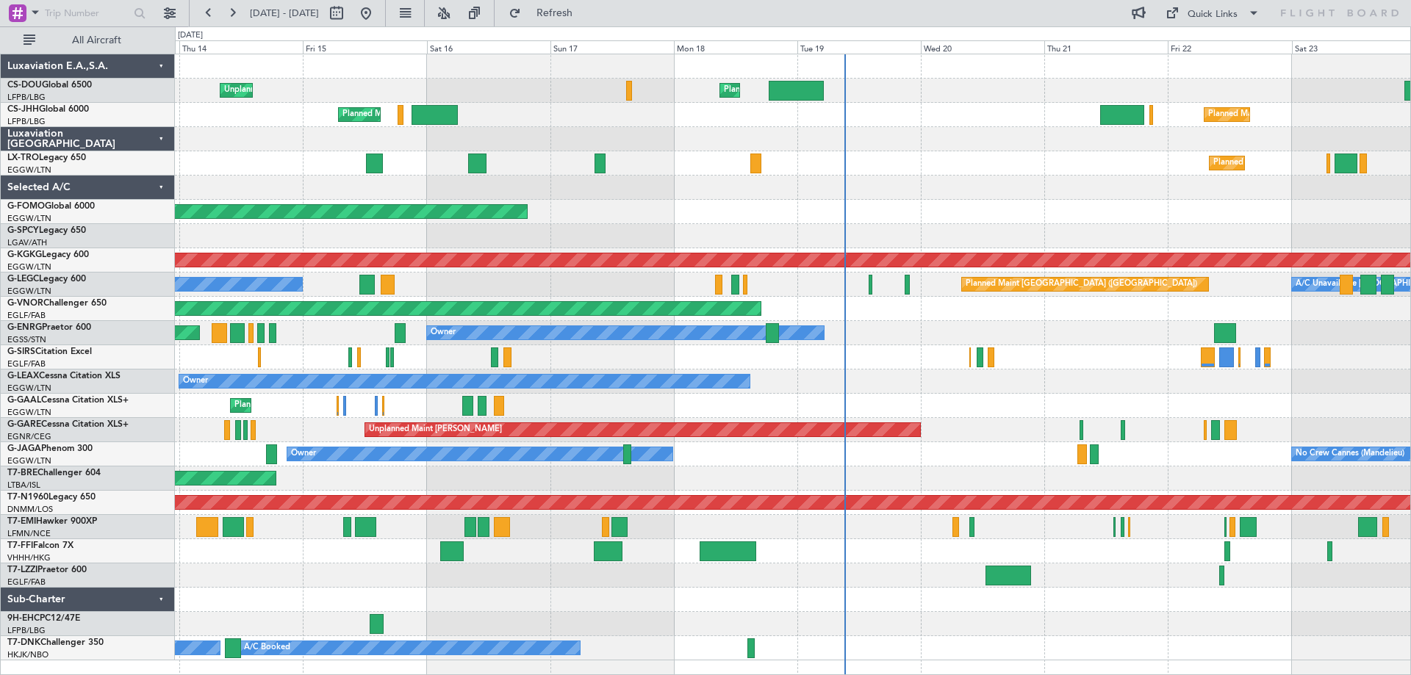
click at [375, 231] on div at bounding box center [792, 236] width 1235 height 24
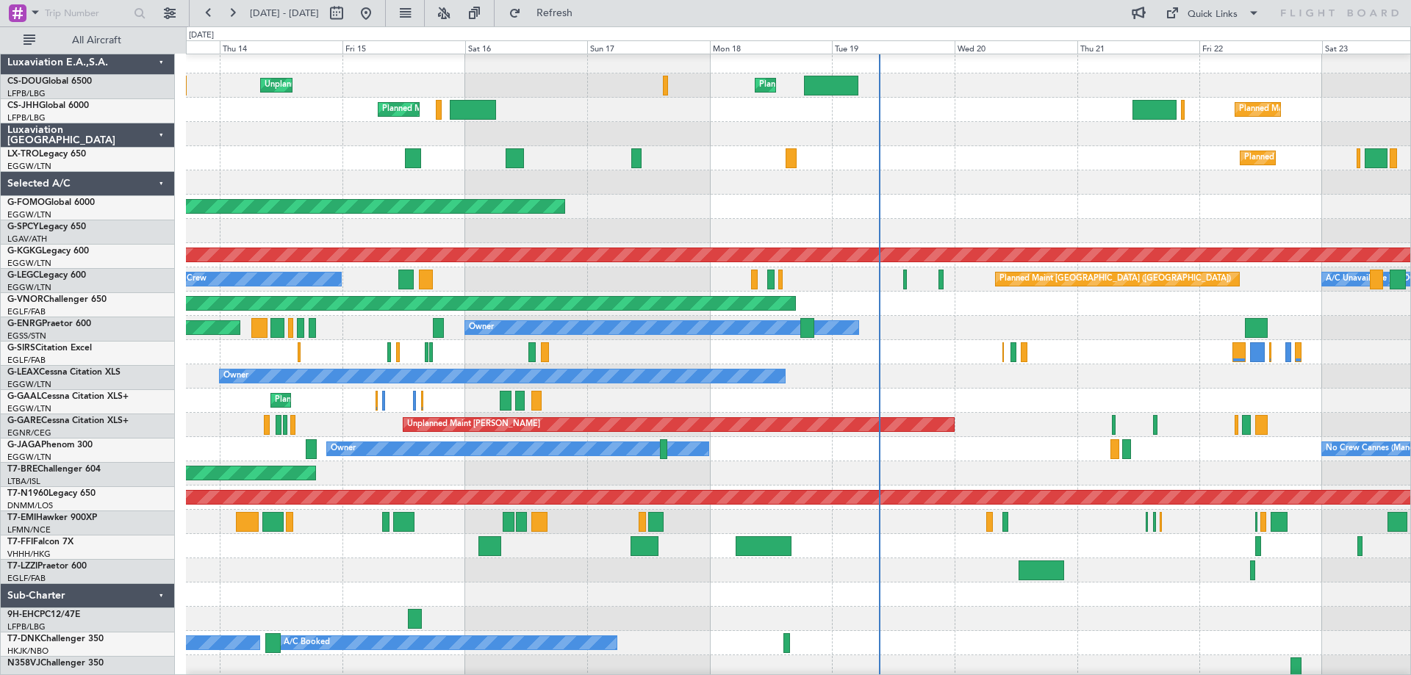
scroll to position [9, 0]
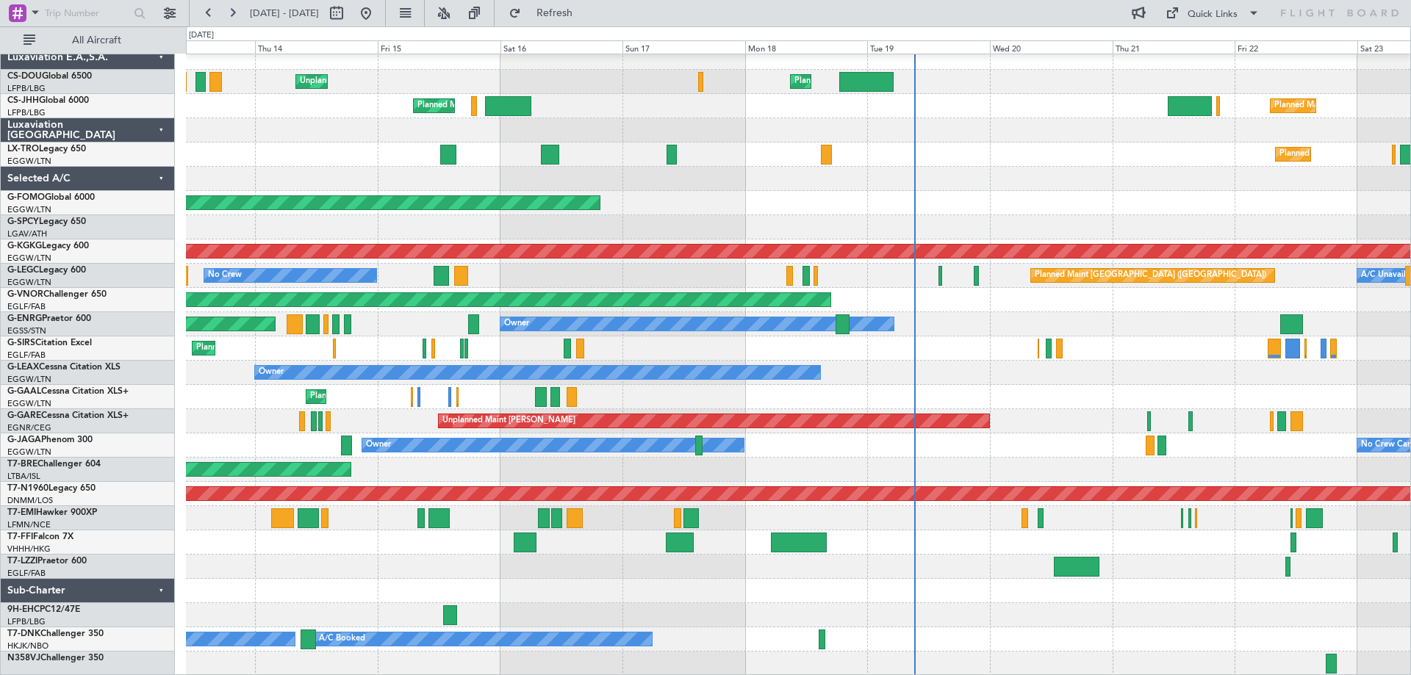
click at [1028, 180] on div at bounding box center [798, 179] width 1224 height 24
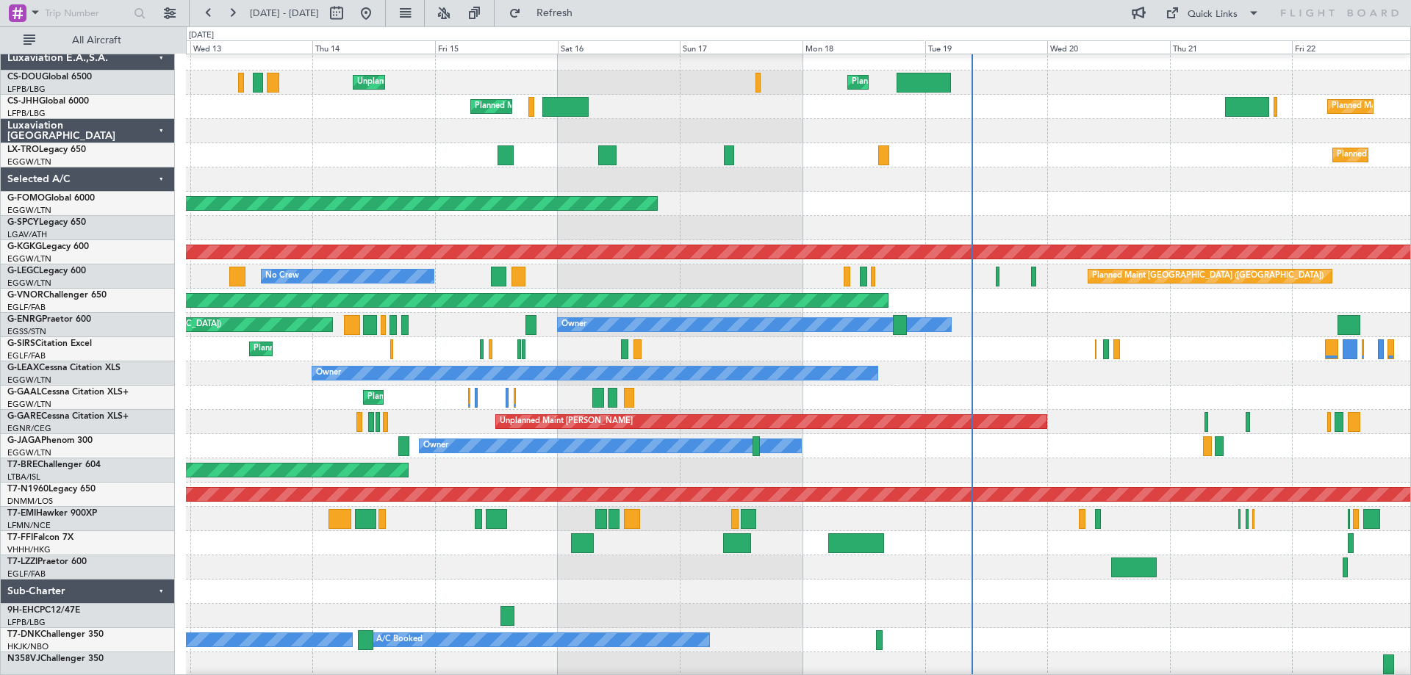
click at [1118, 189] on div at bounding box center [798, 180] width 1224 height 24
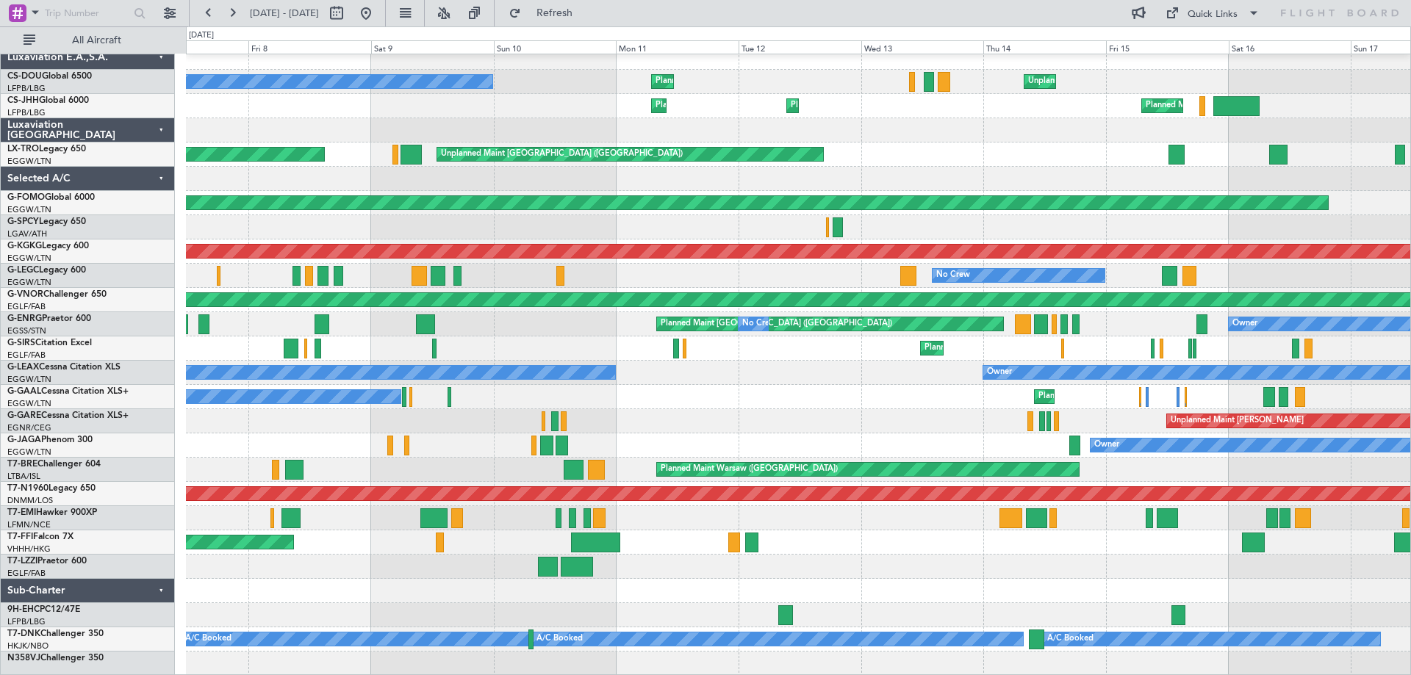
click at [1114, 284] on div "Unplanned Maint Paris (Le Bourget) Planned Maint Paris (Le Bourget) No Crew Pla…" at bounding box center [798, 361] width 1224 height 630
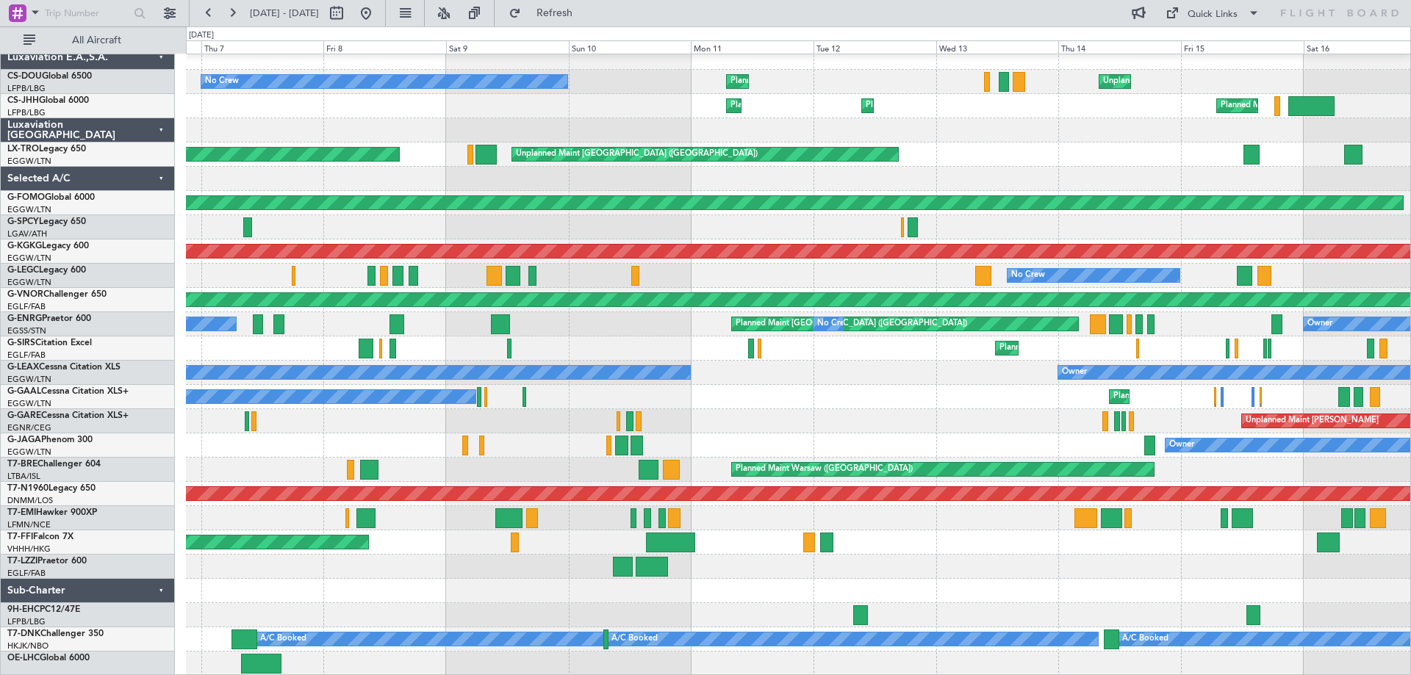
scroll to position [0, 0]
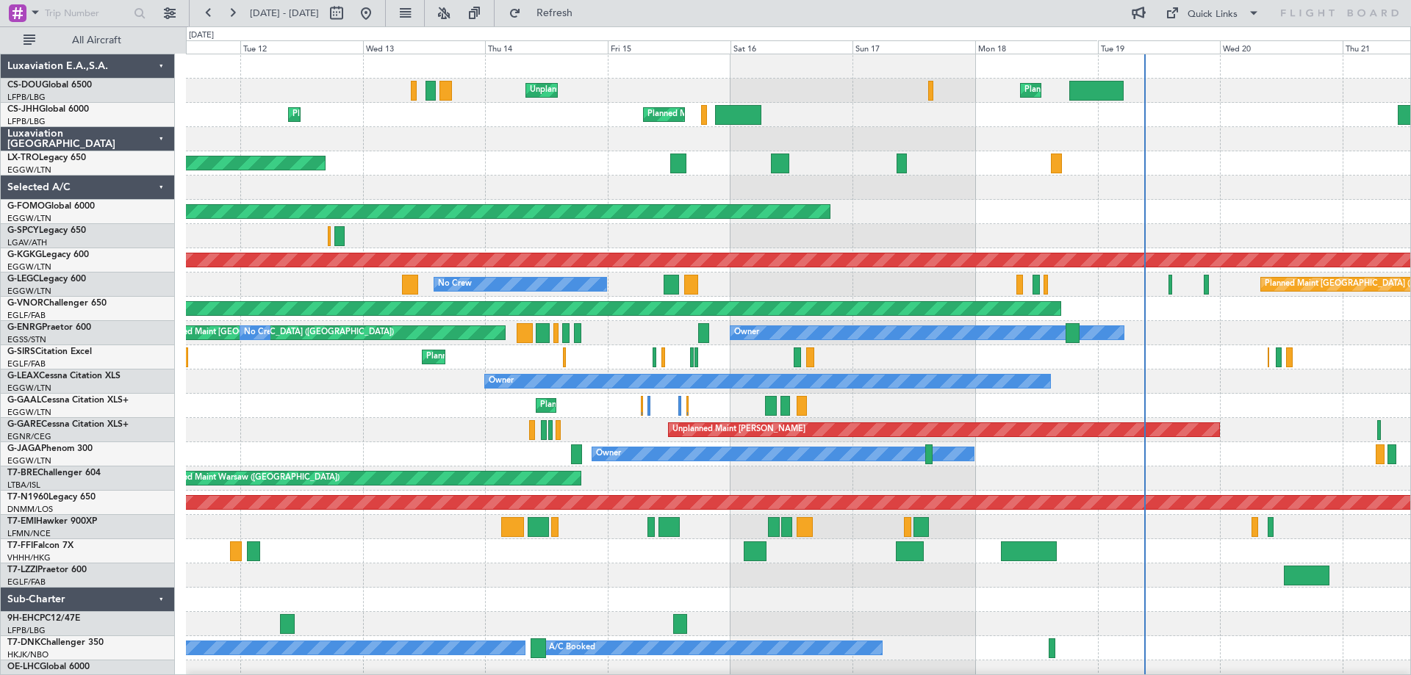
click at [595, 596] on div "Unplanned Maint Paris (Le Bourget) Planned Maint London (Luton) Planned Maint P…" at bounding box center [798, 369] width 1224 height 630
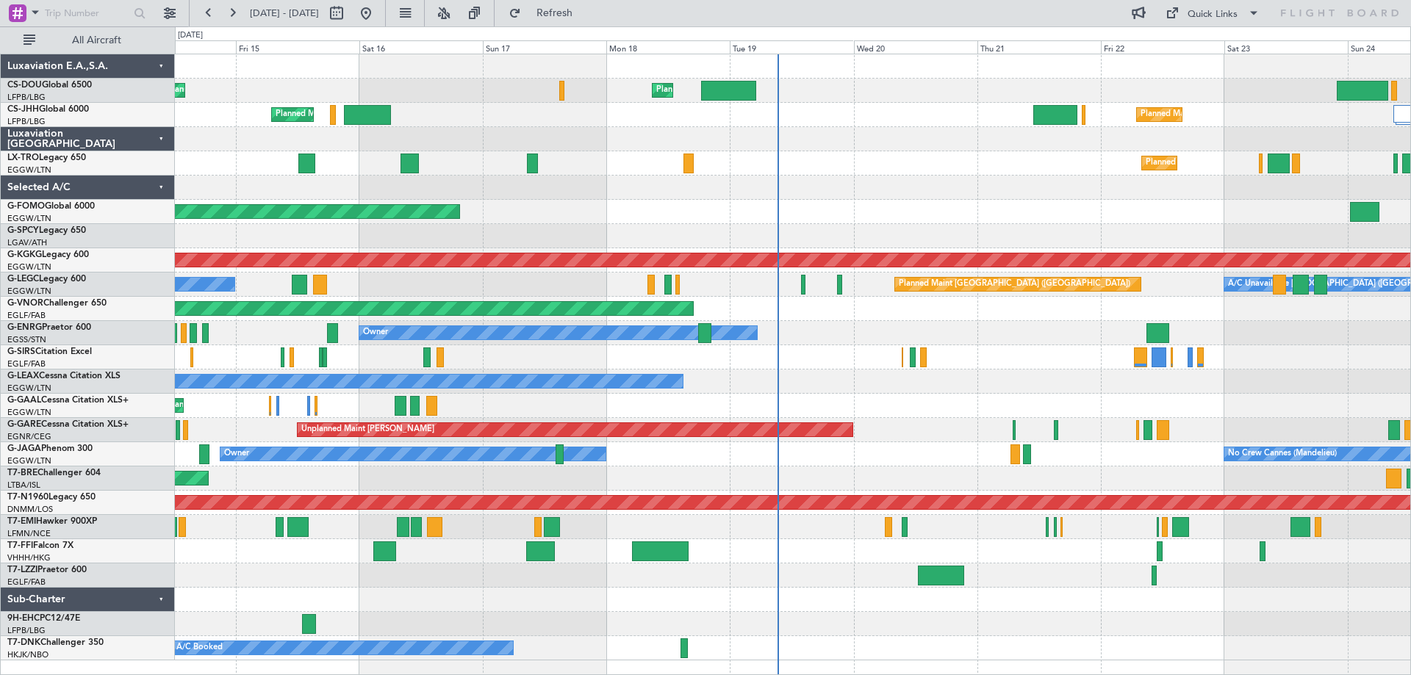
click at [658, 604] on div "Unplanned Maint Paris (Le Bourget) Planned Maint London (Luton) A/C Unavailable…" at bounding box center [792, 357] width 1235 height 606
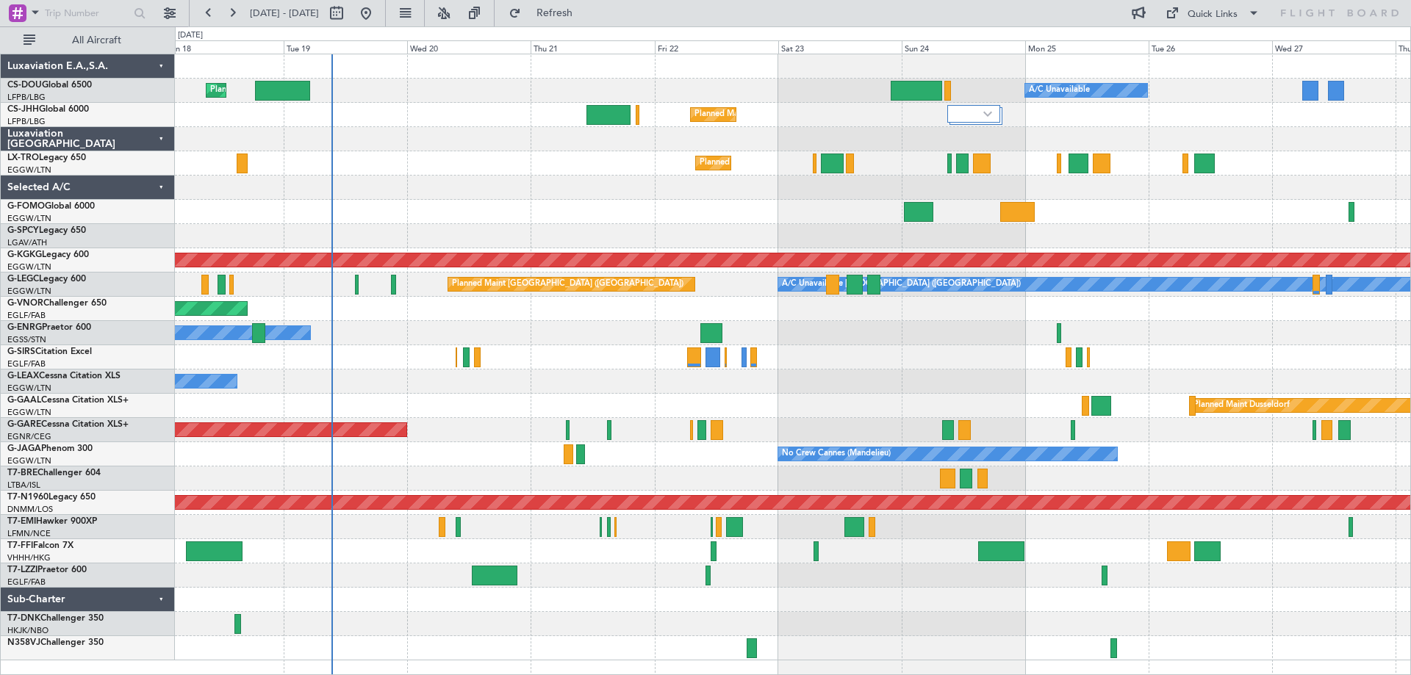
click at [840, 605] on div at bounding box center [792, 600] width 1235 height 24
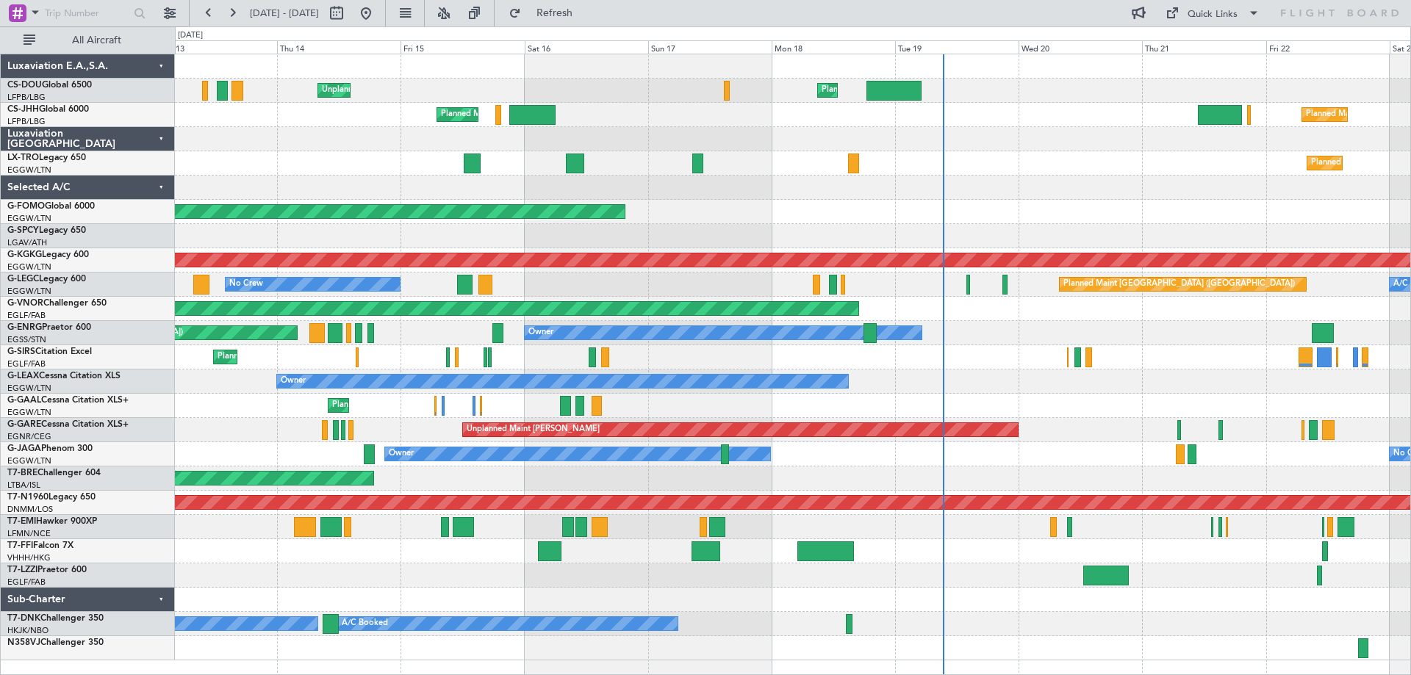
click at [1024, 204] on div "Planned Maint Windsor Locks ([PERSON_NAME] Intl)" at bounding box center [792, 212] width 1235 height 24
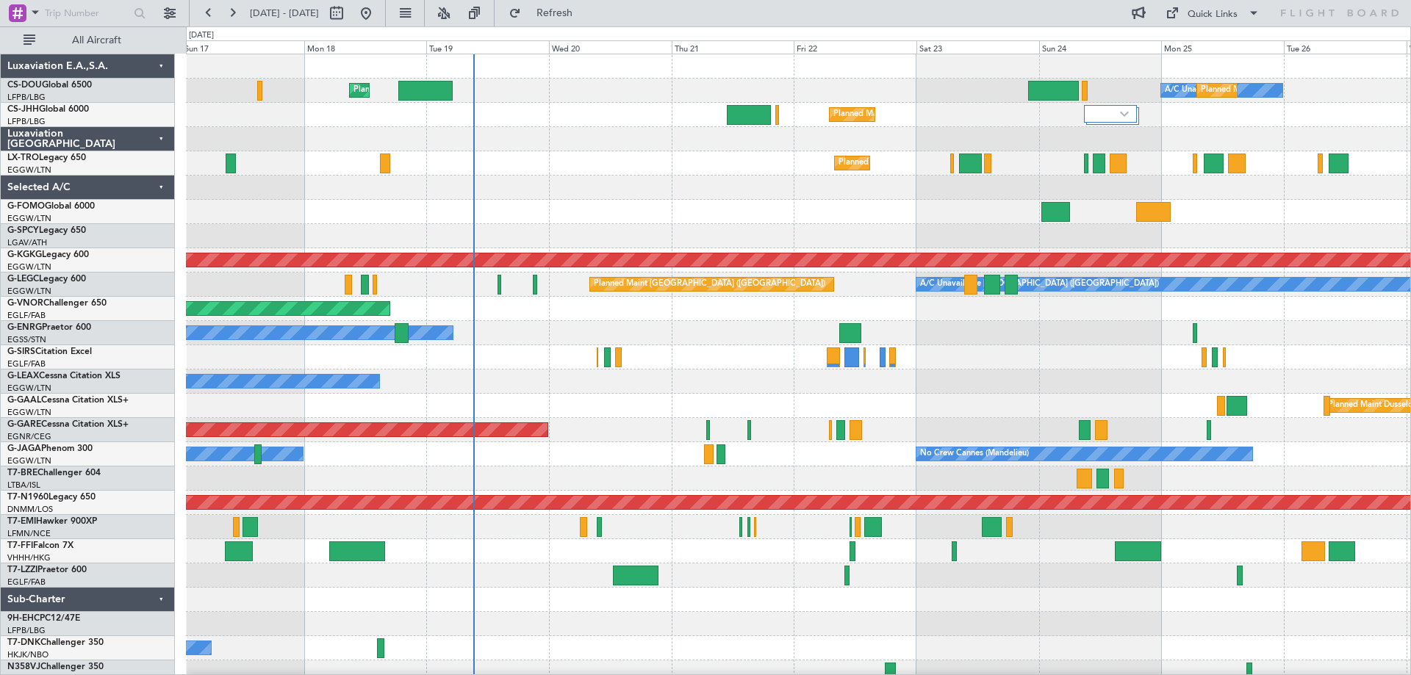
click at [723, 226] on div "Planned Maint London (Luton) A/C Unavailable Planned Maint Paris (Le Bourget) U…" at bounding box center [798, 369] width 1224 height 630
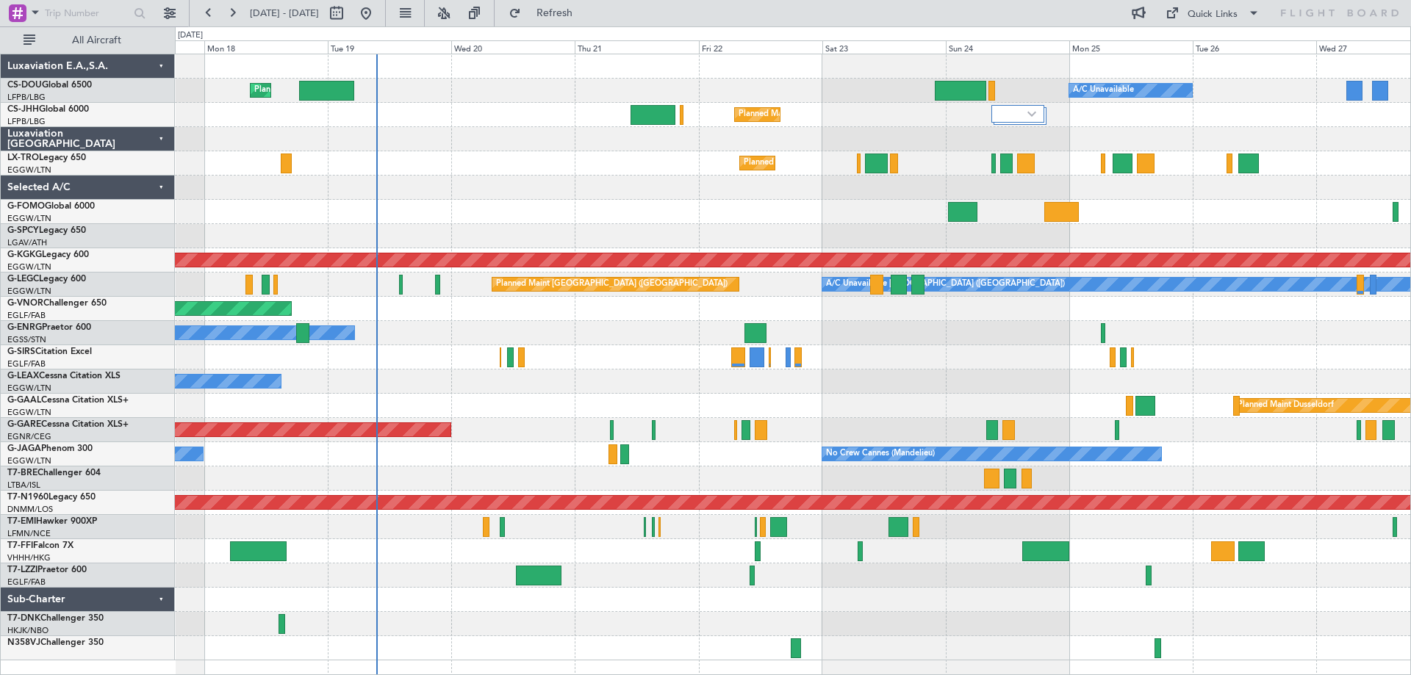
click at [1306, 521] on div at bounding box center [792, 527] width 1235 height 24
click at [640, 178] on div at bounding box center [792, 188] width 1235 height 24
click at [637, 200] on div "Planned Maint Windsor Locks ([PERSON_NAME] Intl)" at bounding box center [792, 212] width 1235 height 24
click at [639, 175] on div "Planned Maint [GEOGRAPHIC_DATA] ([GEOGRAPHIC_DATA])" at bounding box center [792, 163] width 1235 height 24
click at [638, 198] on div at bounding box center [792, 188] width 1235 height 24
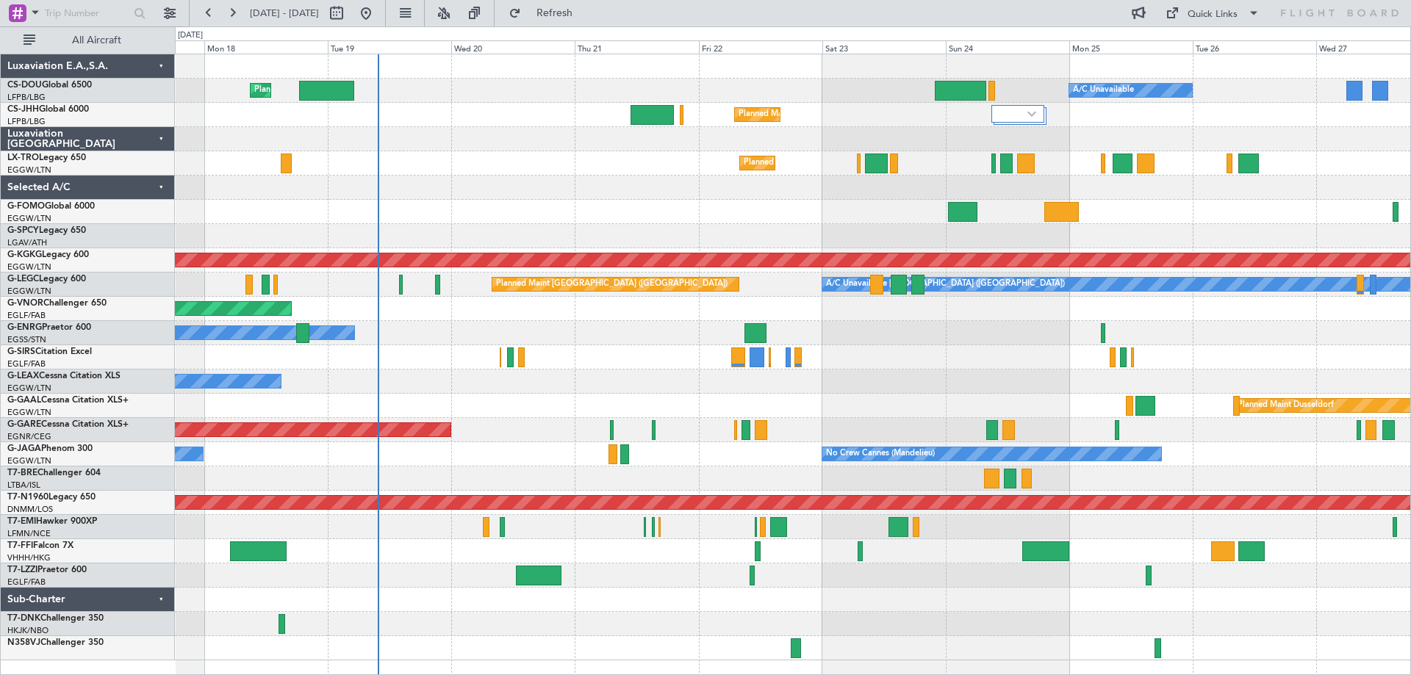
click at [639, 201] on div "Planned Maint Windsor Locks ([PERSON_NAME] Intl)" at bounding box center [792, 212] width 1235 height 24
click at [510, 201] on div "Planned Maint Windsor Locks ([PERSON_NAME] Intl)" at bounding box center [792, 212] width 1235 height 24
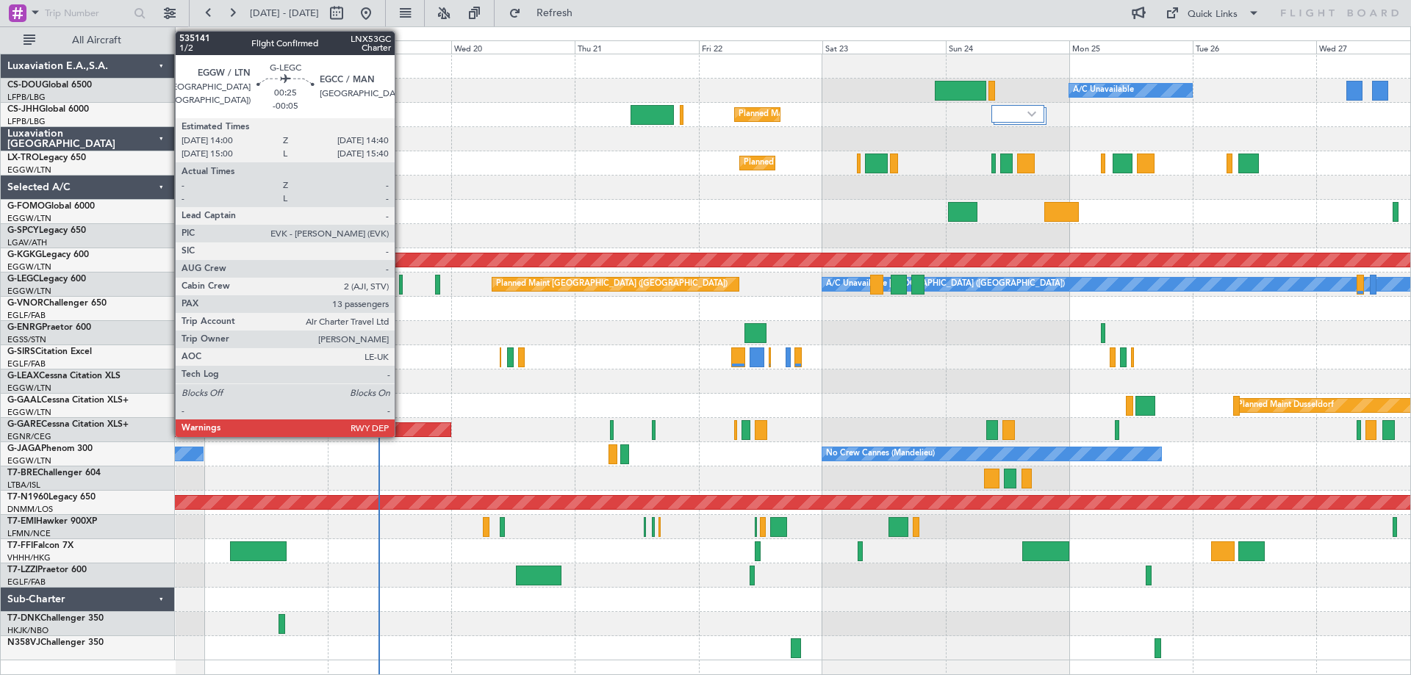
click at [401, 283] on div at bounding box center [401, 285] width 4 height 20
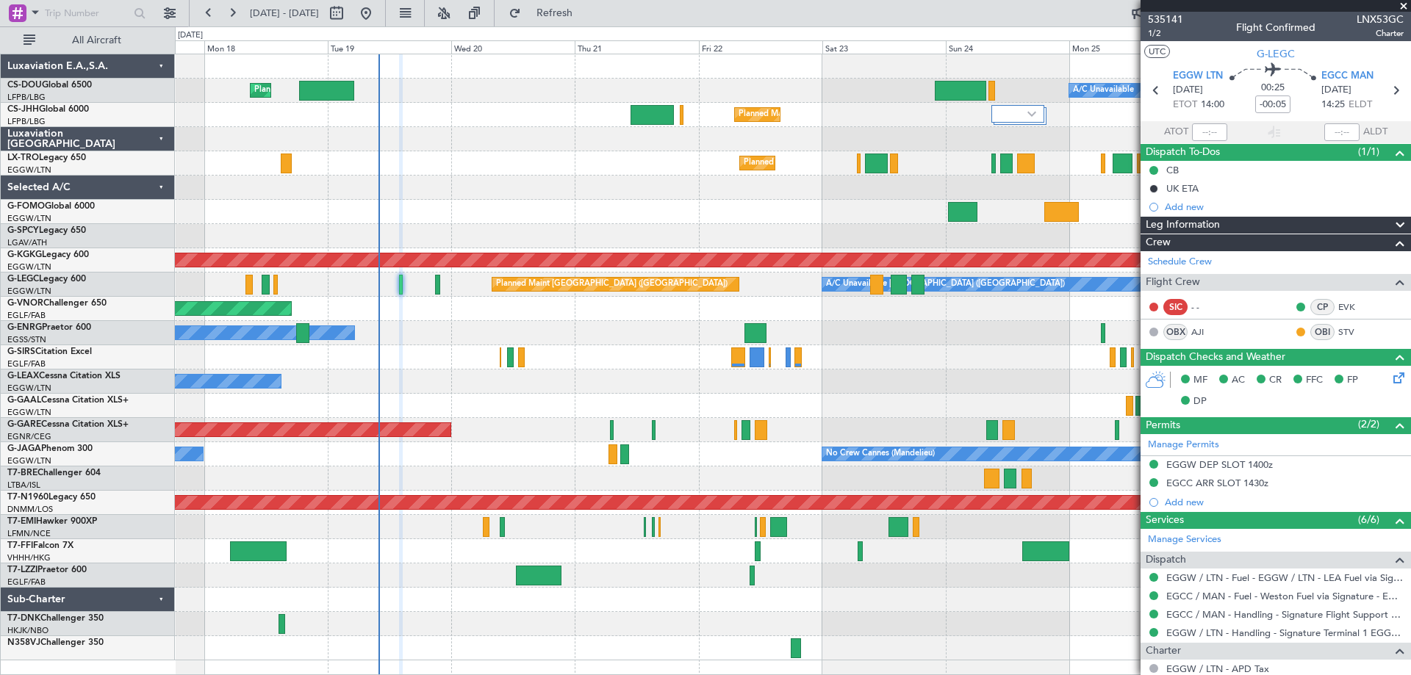
click at [1402, 5] on span at bounding box center [1403, 6] width 15 height 13
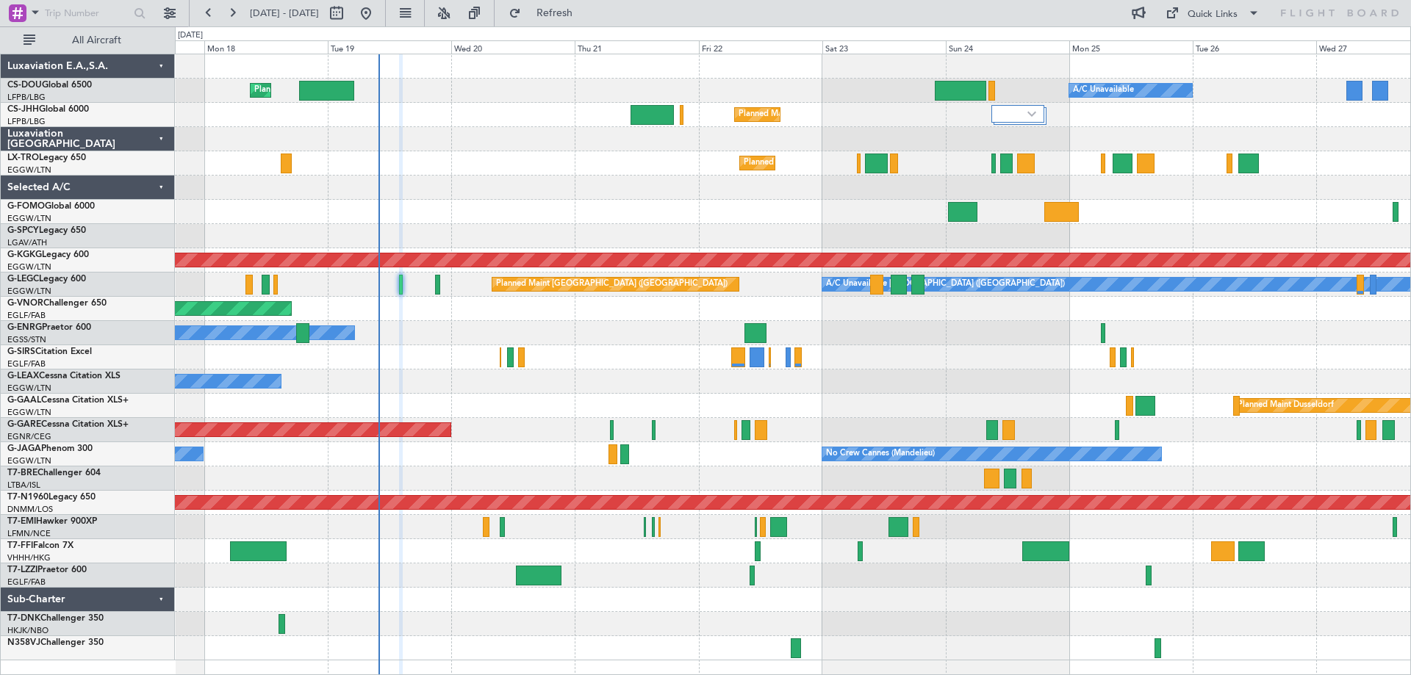
type input "0"
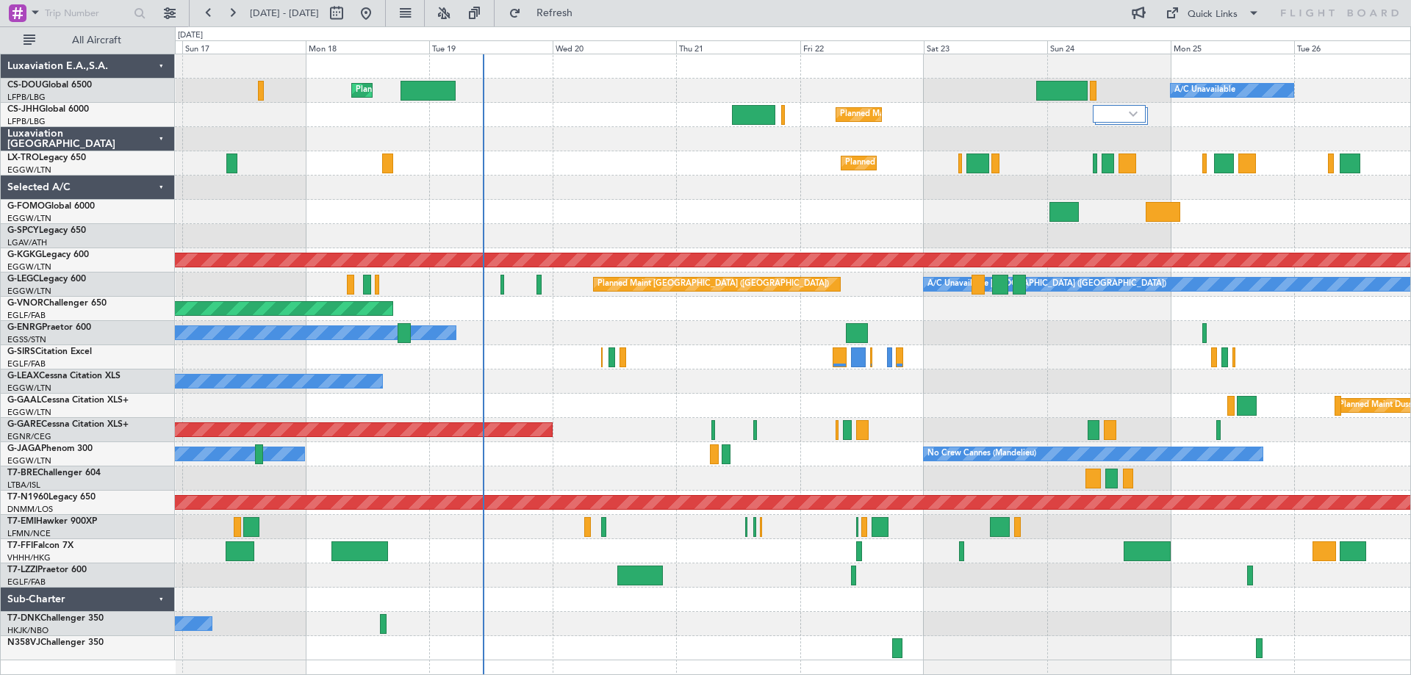
click at [603, 158] on div "Planned Maint [GEOGRAPHIC_DATA] ([GEOGRAPHIC_DATA])" at bounding box center [792, 163] width 1235 height 24
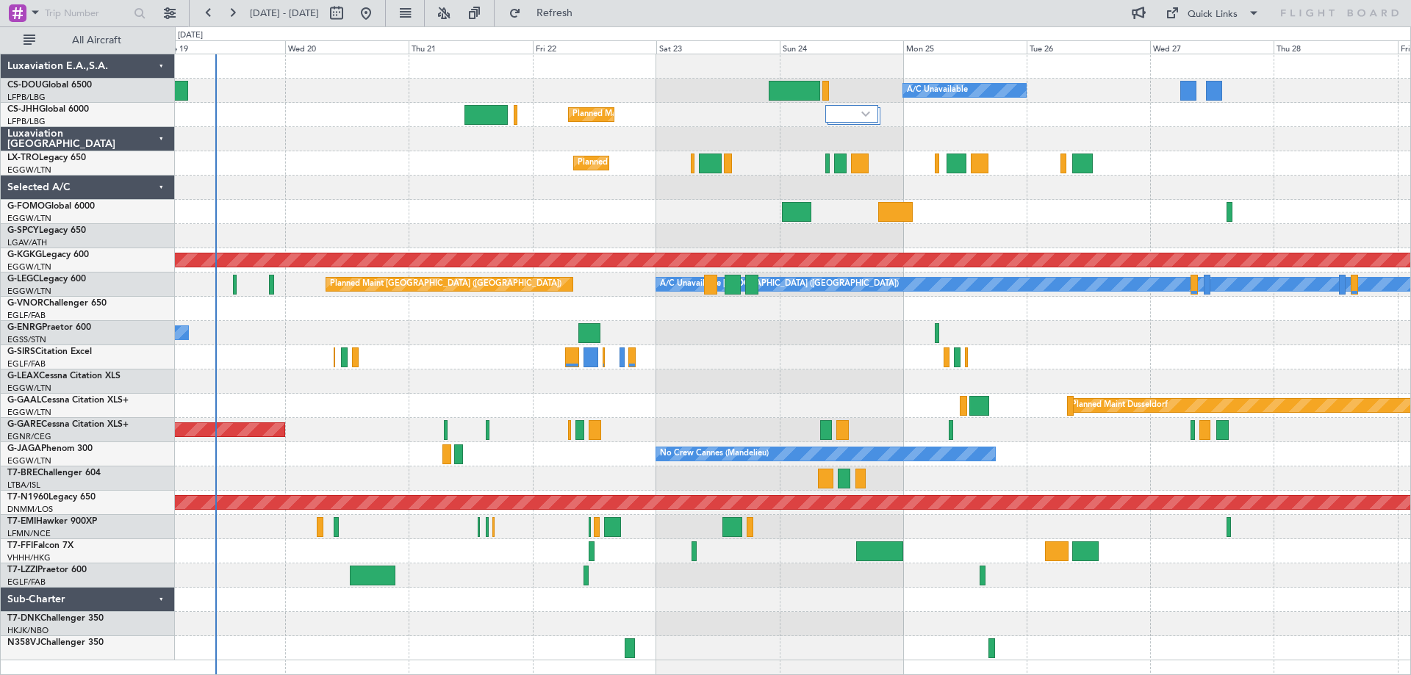
click at [623, 458] on div "No Crew Cannes (Mandelieu) Owner" at bounding box center [792, 454] width 1235 height 24
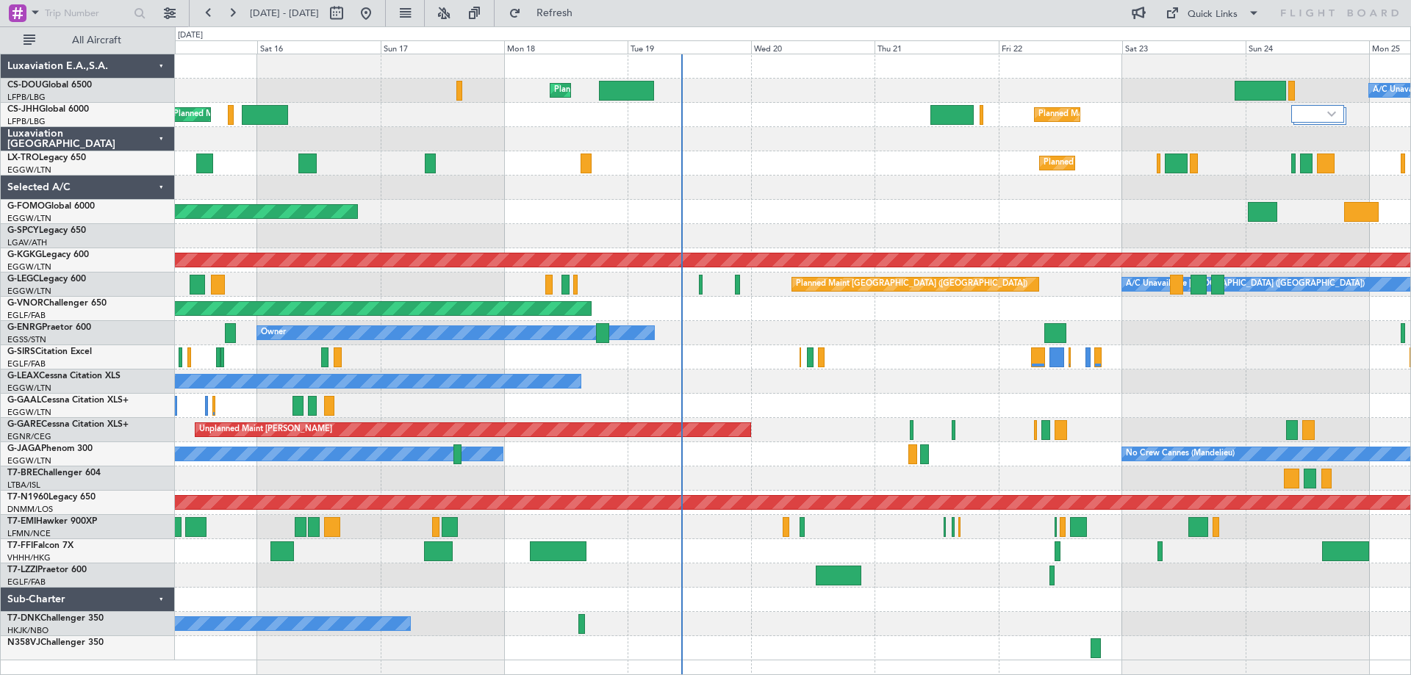
click at [735, 414] on div "Planned Maint Planned Maint Dusseldorf" at bounding box center [792, 406] width 1235 height 24
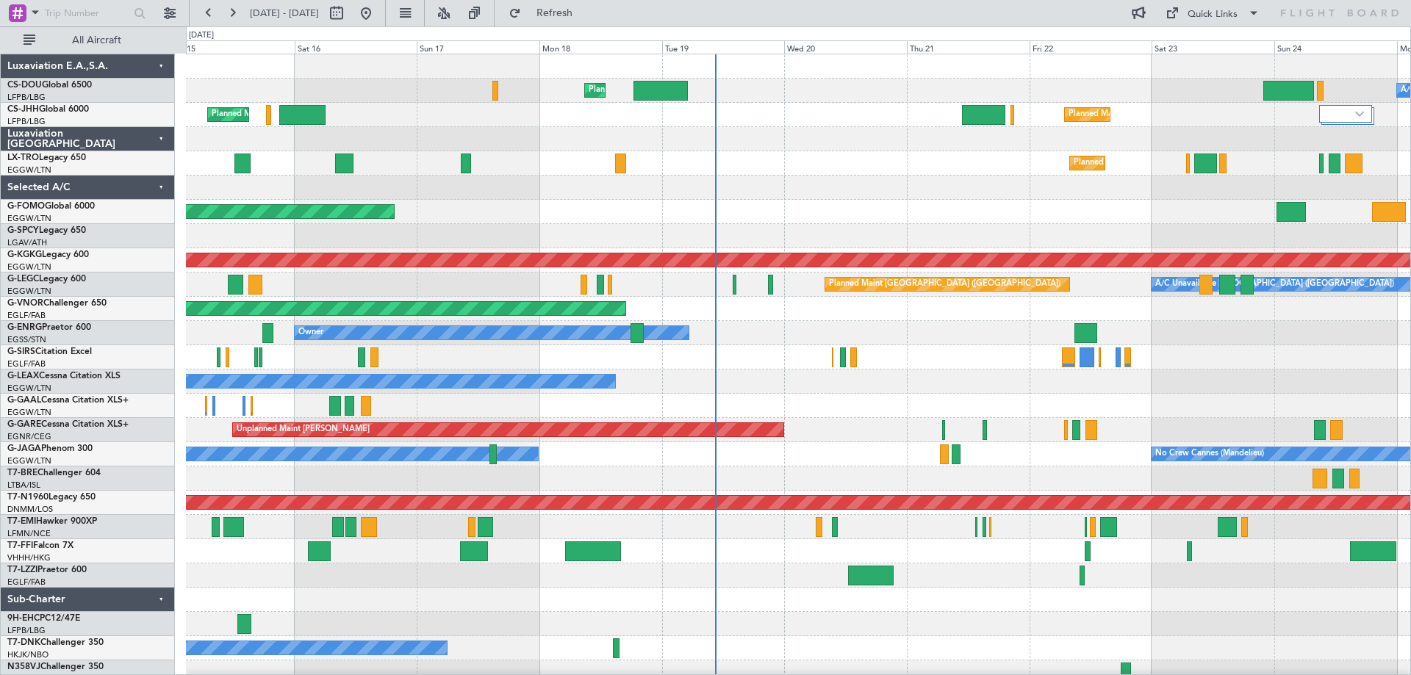
click at [860, 403] on div "Planned Maint Planned Maint Dusseldorf" at bounding box center [798, 406] width 1224 height 24
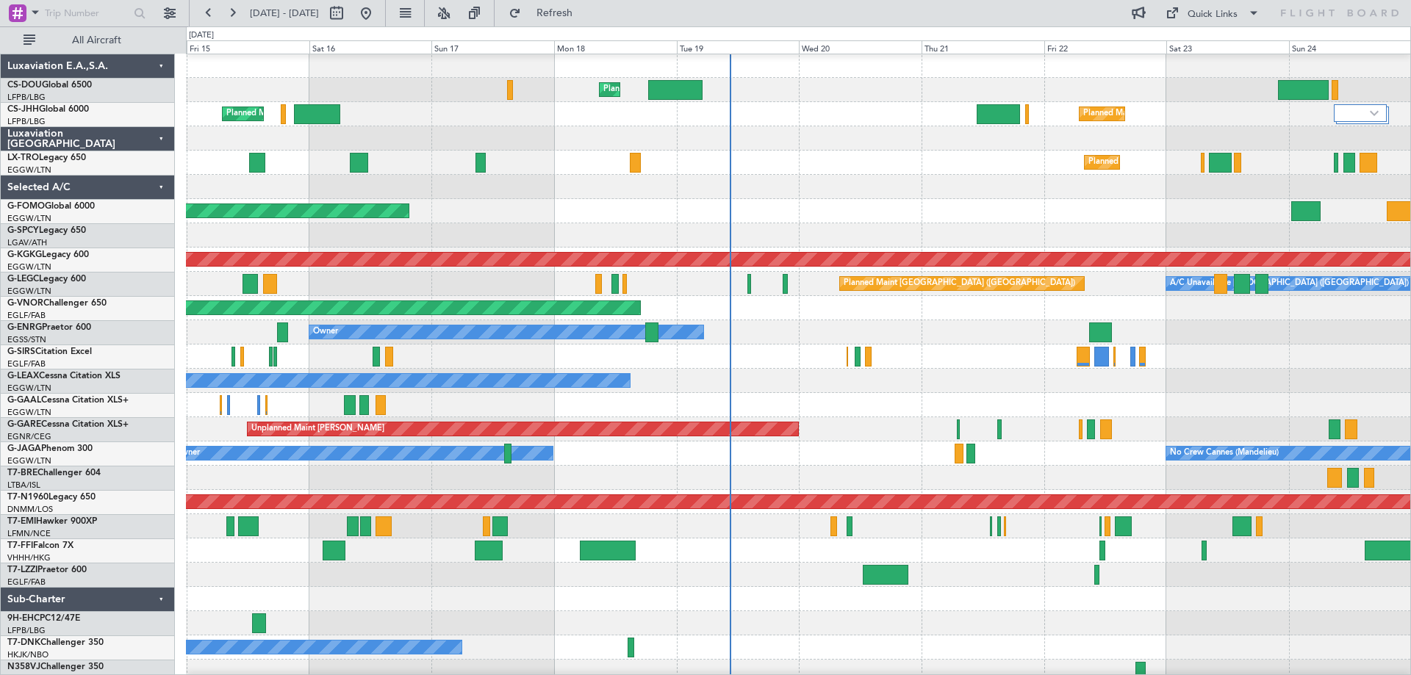
scroll to position [5, 0]
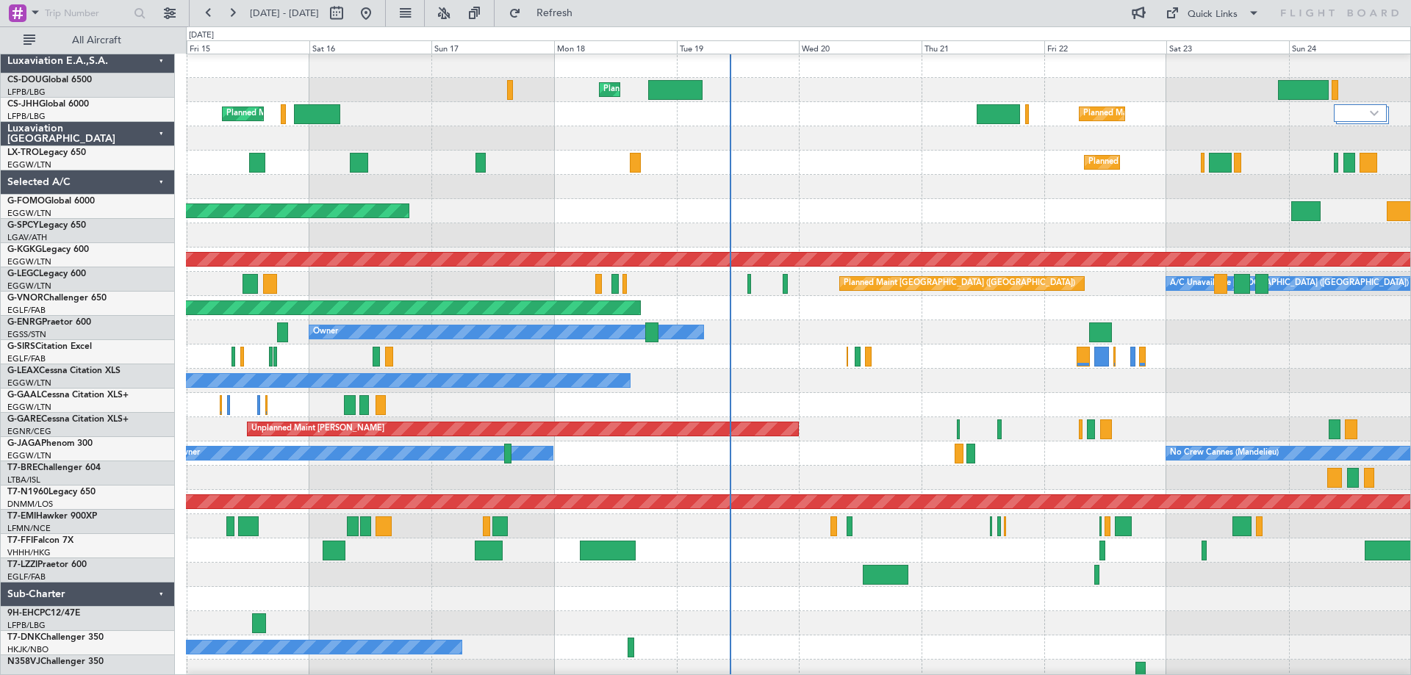
click at [543, 234] on div at bounding box center [798, 235] width 1224 height 24
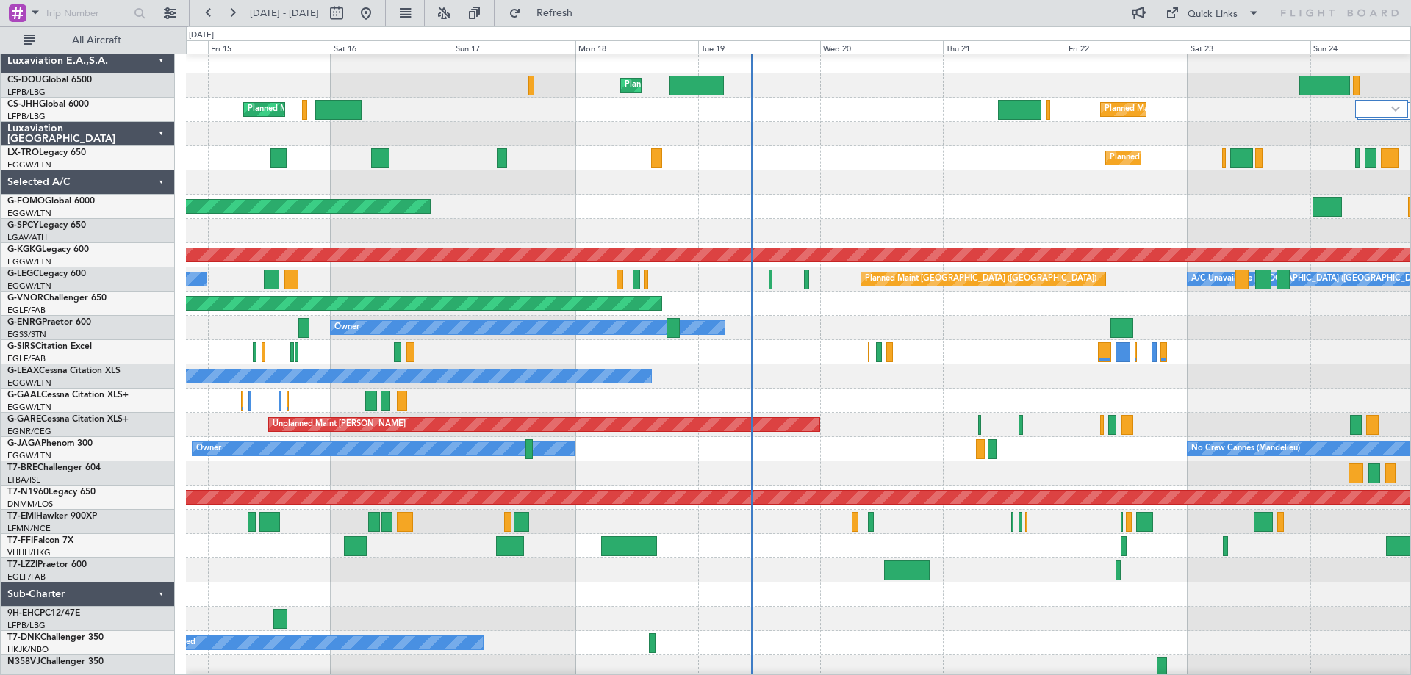
scroll to position [7, 0]
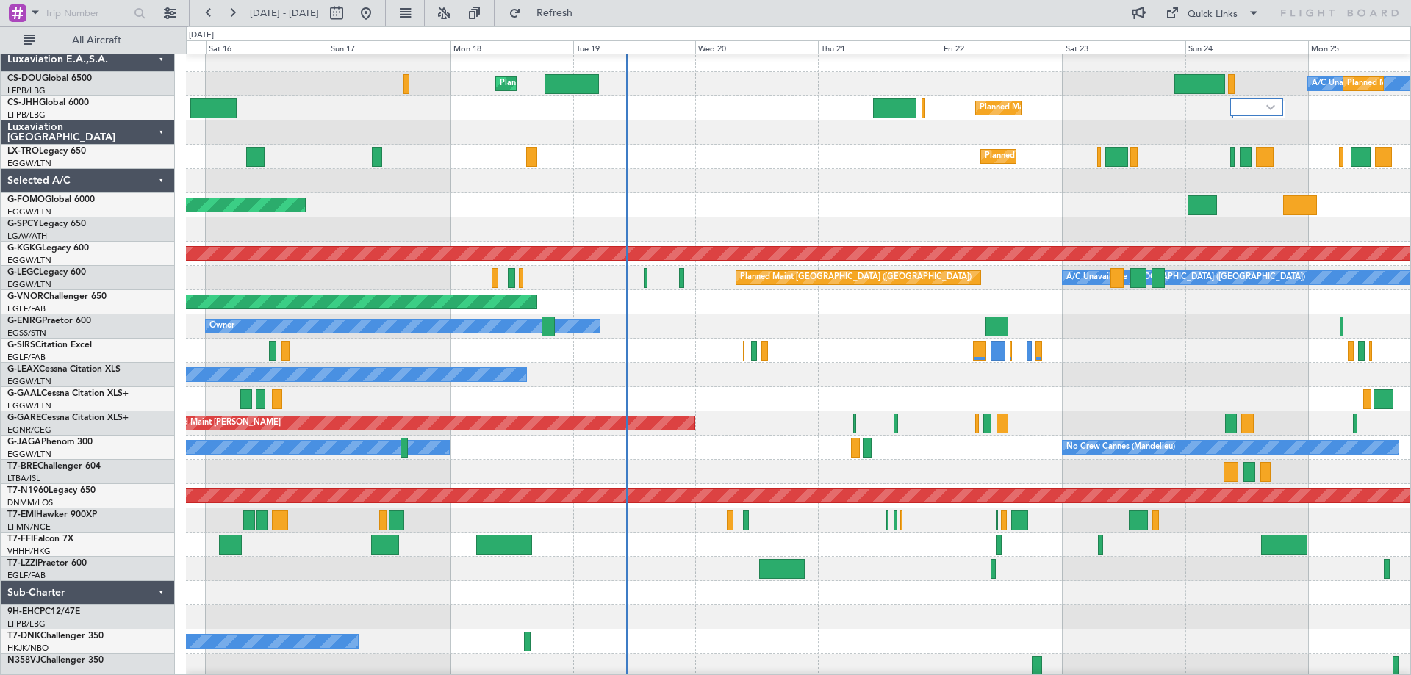
click at [1130, 309] on div "Planned Maint London ([GEOGRAPHIC_DATA])" at bounding box center [798, 302] width 1224 height 24
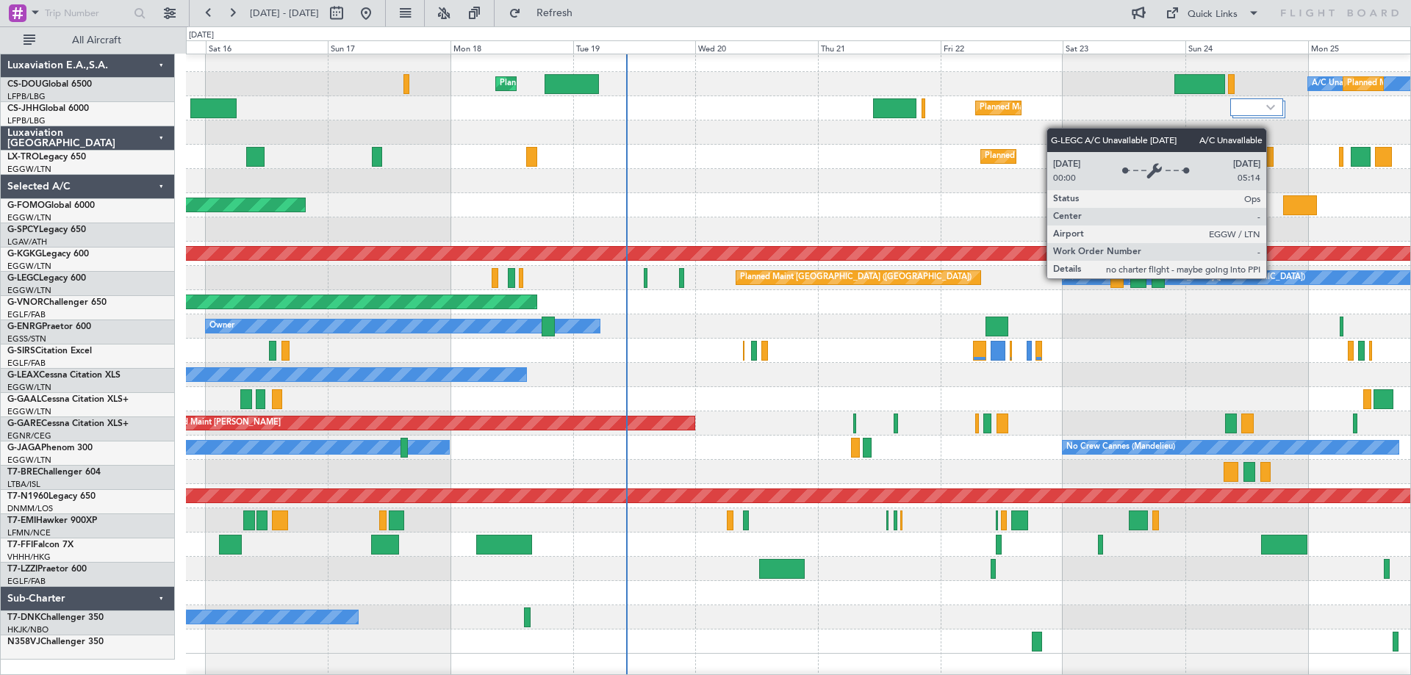
scroll to position [0, 0]
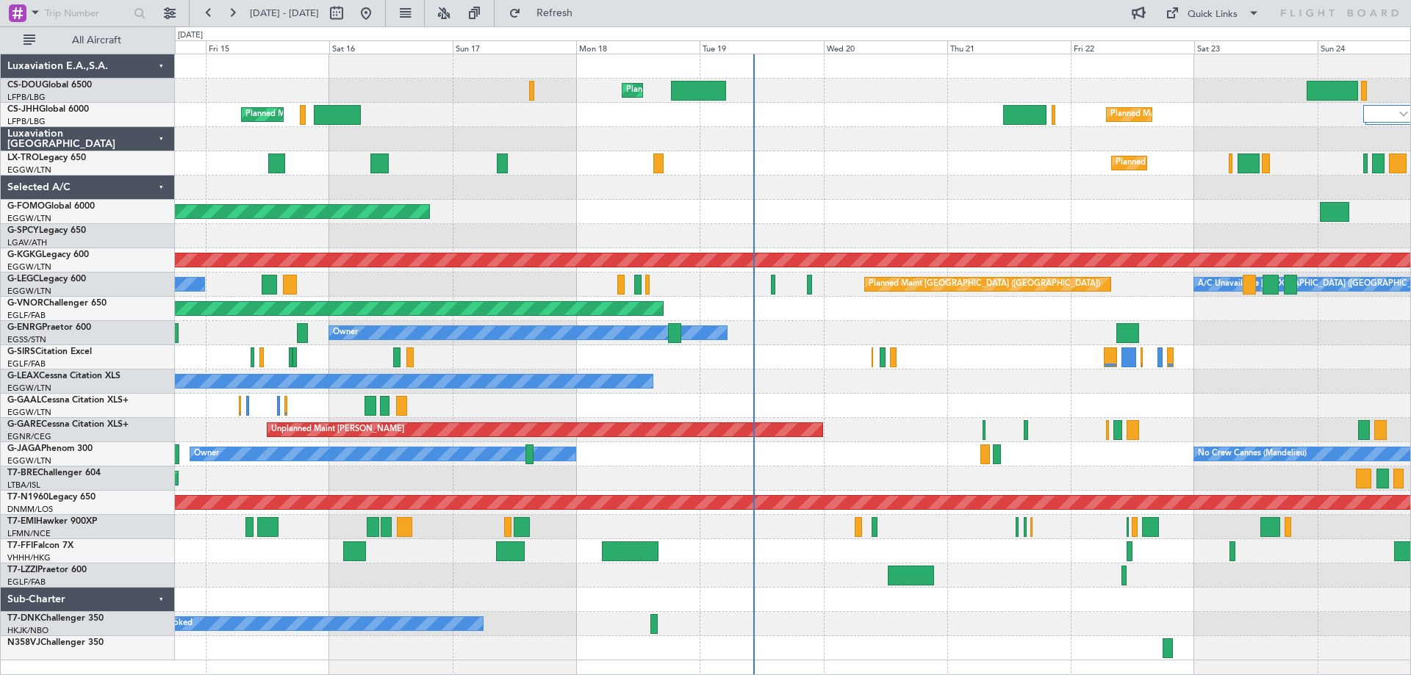
click at [1239, 326] on div "Owner Planned Maint [GEOGRAPHIC_DATA] ([GEOGRAPHIC_DATA])" at bounding box center [792, 333] width 1235 height 24
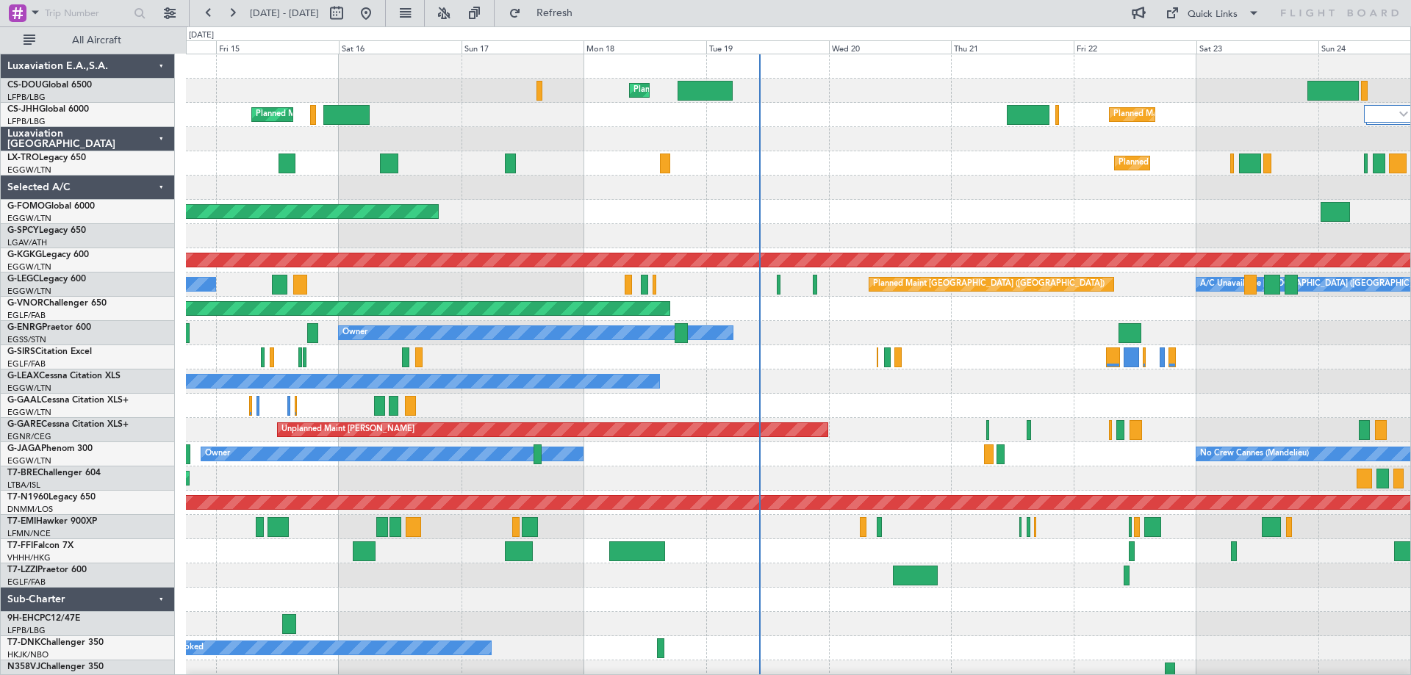
scroll to position [9, 0]
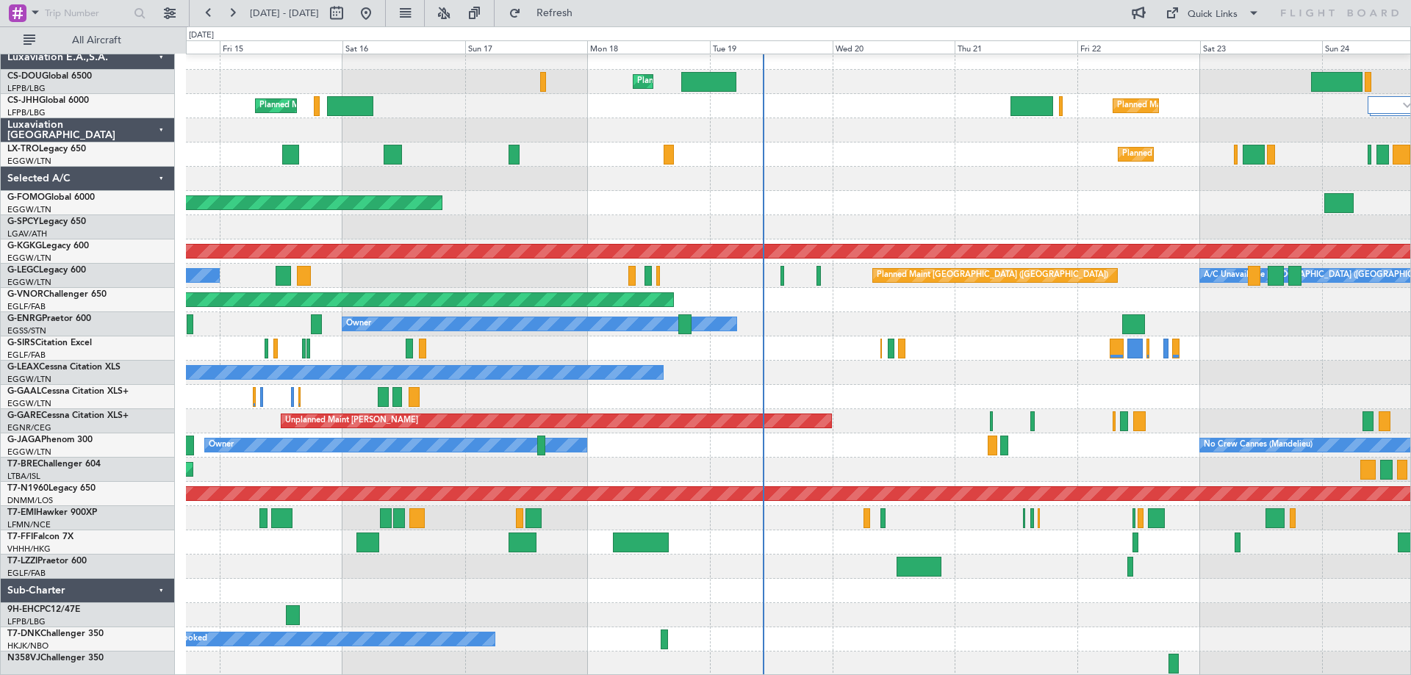
click at [756, 326] on div "Planned Maint London (Luton) Unplanned Maint Paris (Le Bourget) A/C Unavailable…" at bounding box center [798, 361] width 1224 height 630
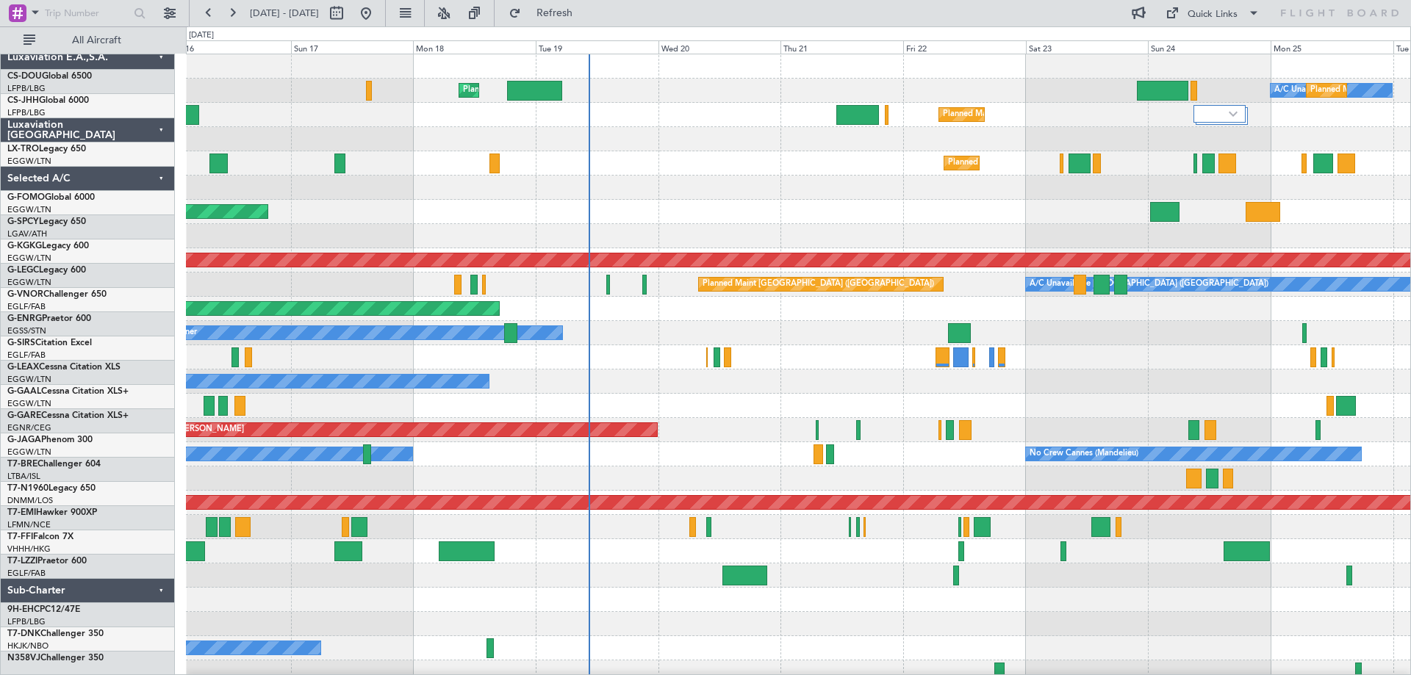
scroll to position [0, 0]
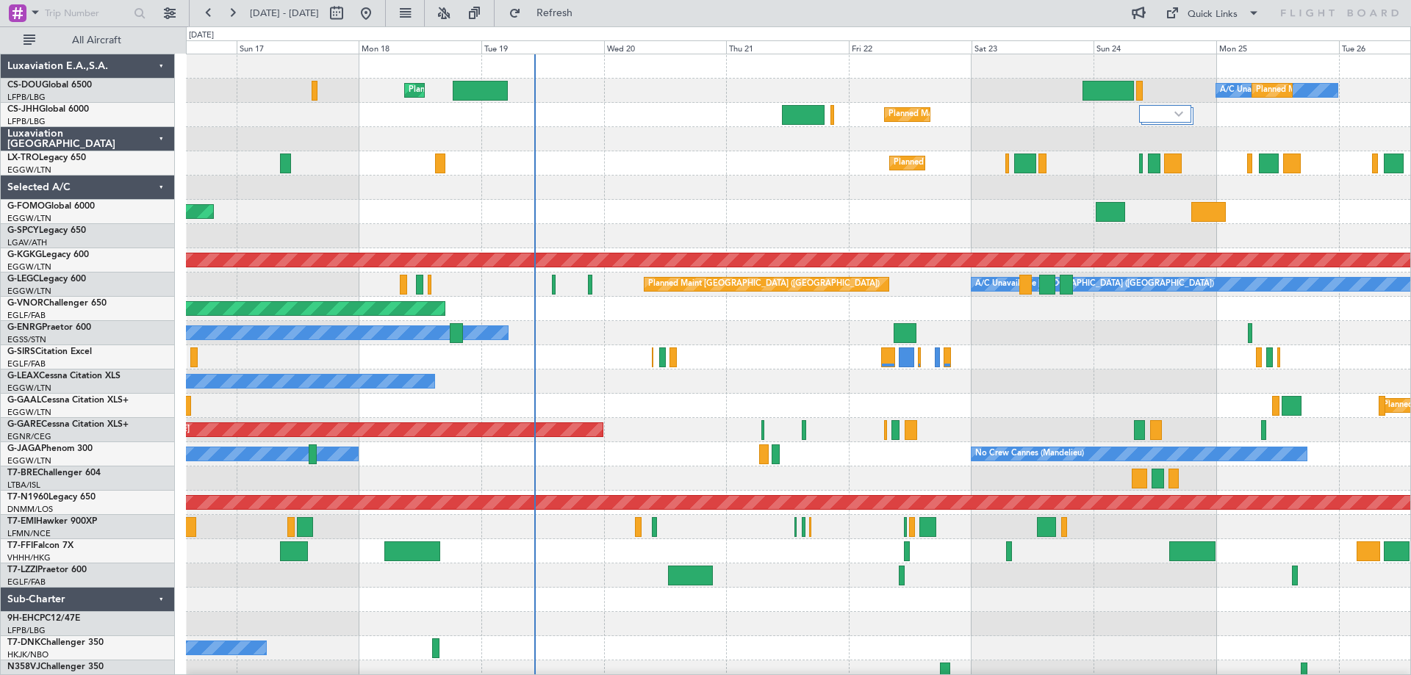
click at [1005, 394] on div "Planned Maint London (Luton) A/C Unavailable Planned Maint Paris (Le Bourget) U…" at bounding box center [798, 369] width 1224 height 630
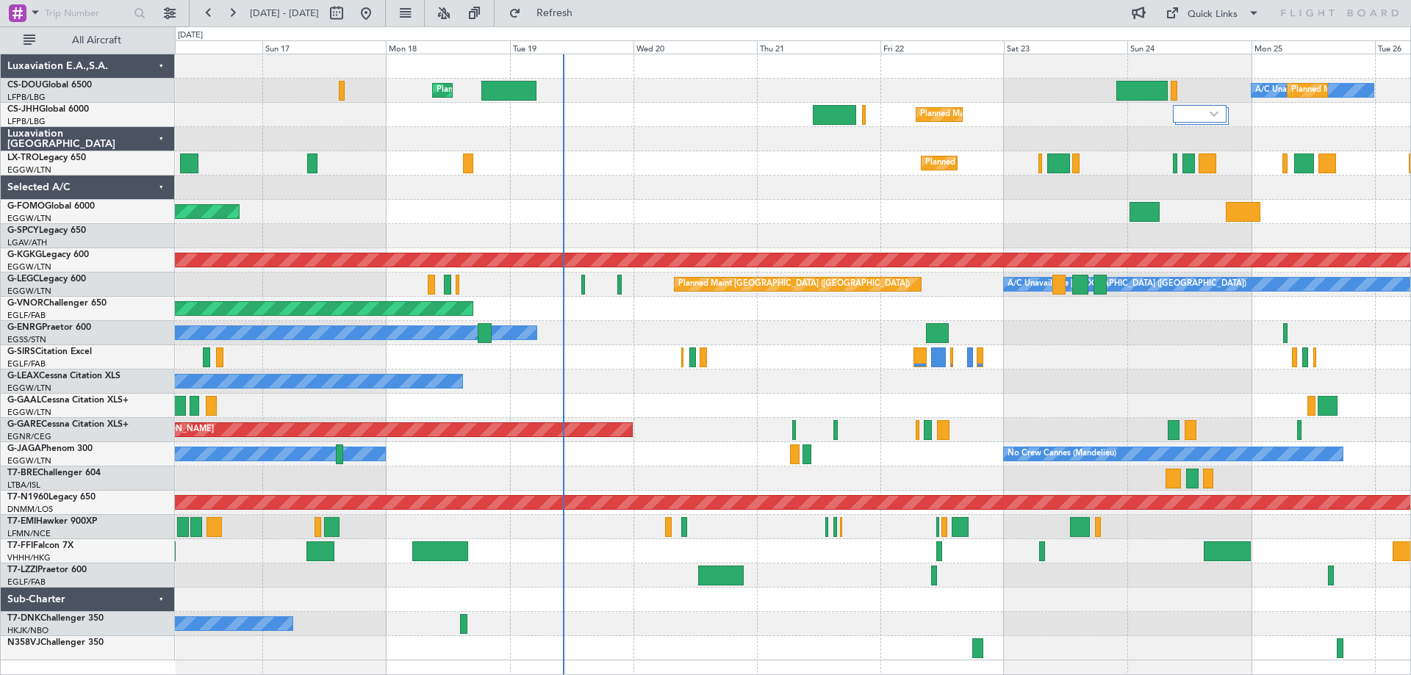
click at [909, 393] on div "Planned Maint London (Luton) A/C Unavailable Planned Maint Paris (Le Bourget) U…" at bounding box center [792, 357] width 1235 height 606
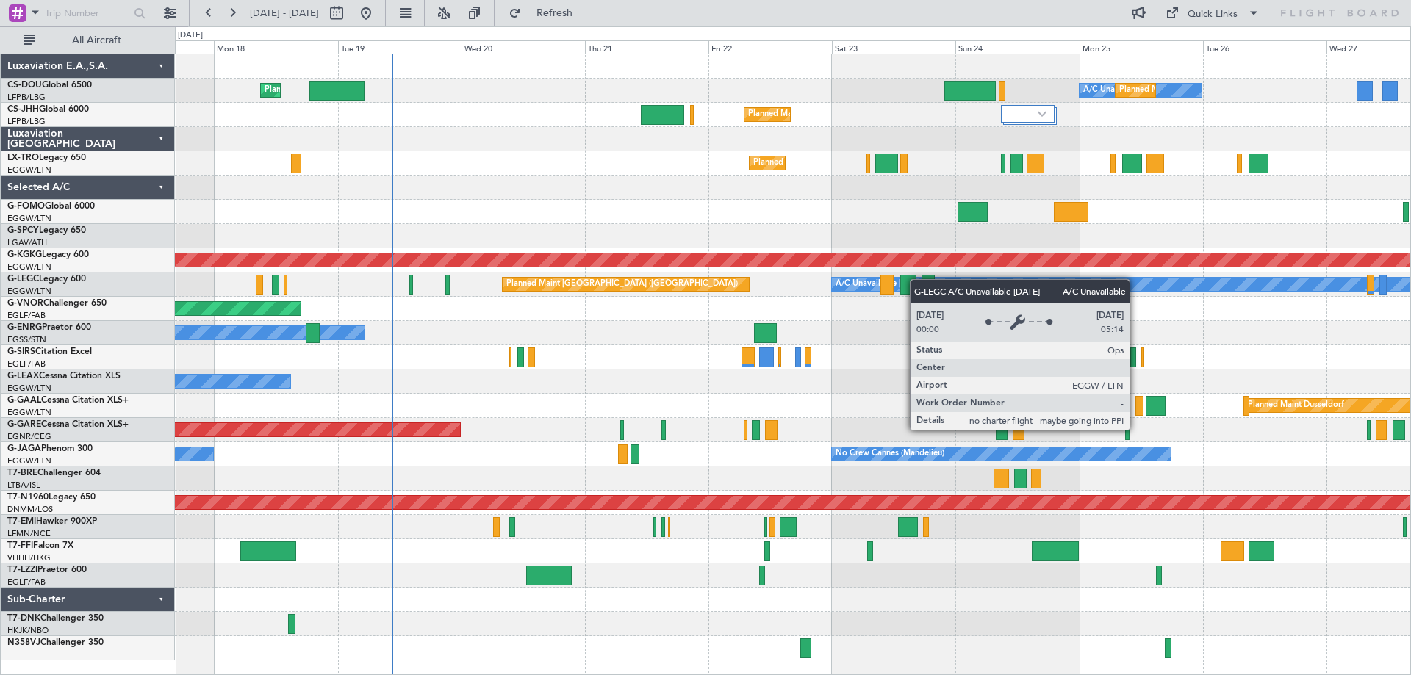
click at [917, 279] on div "A/C Unavailable Planned Maint Paris (Le Bourget) Planned Maint London (Luton) P…" at bounding box center [792, 357] width 1235 height 606
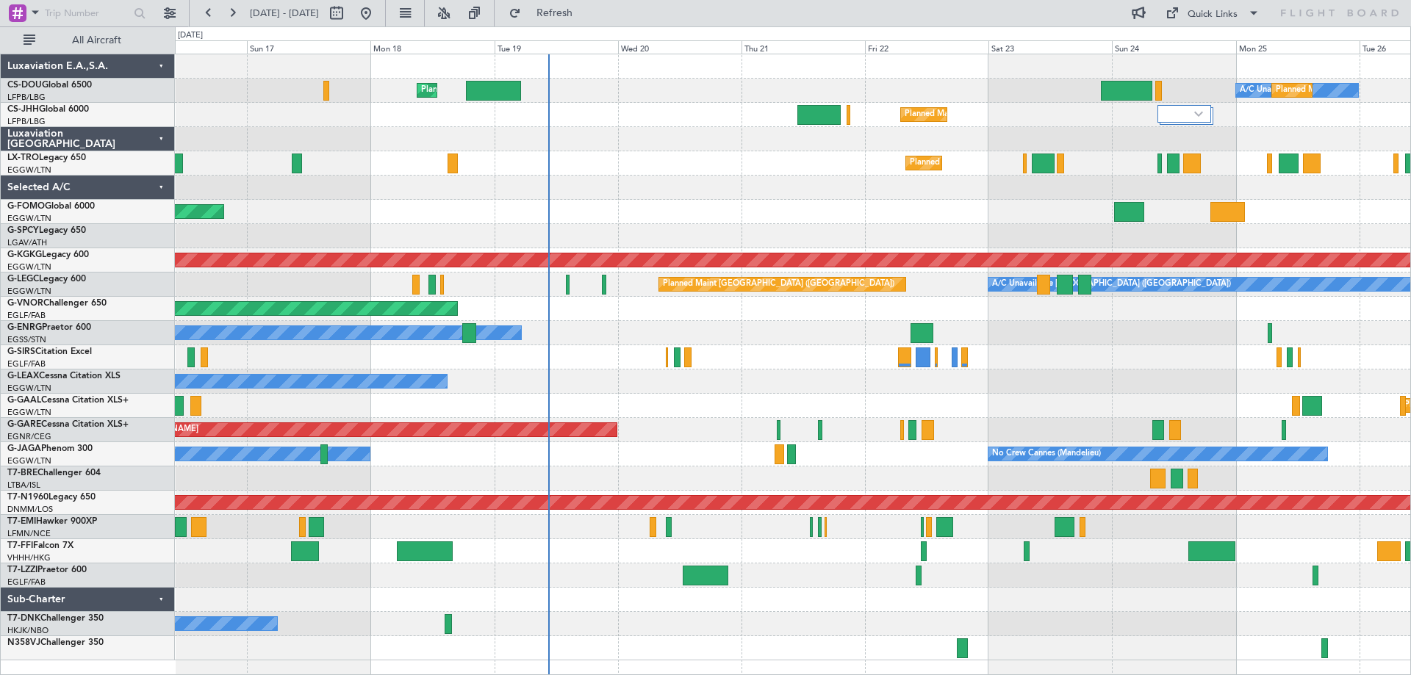
click at [749, 313] on div "Planned Maint London ([GEOGRAPHIC_DATA])" at bounding box center [792, 309] width 1235 height 24
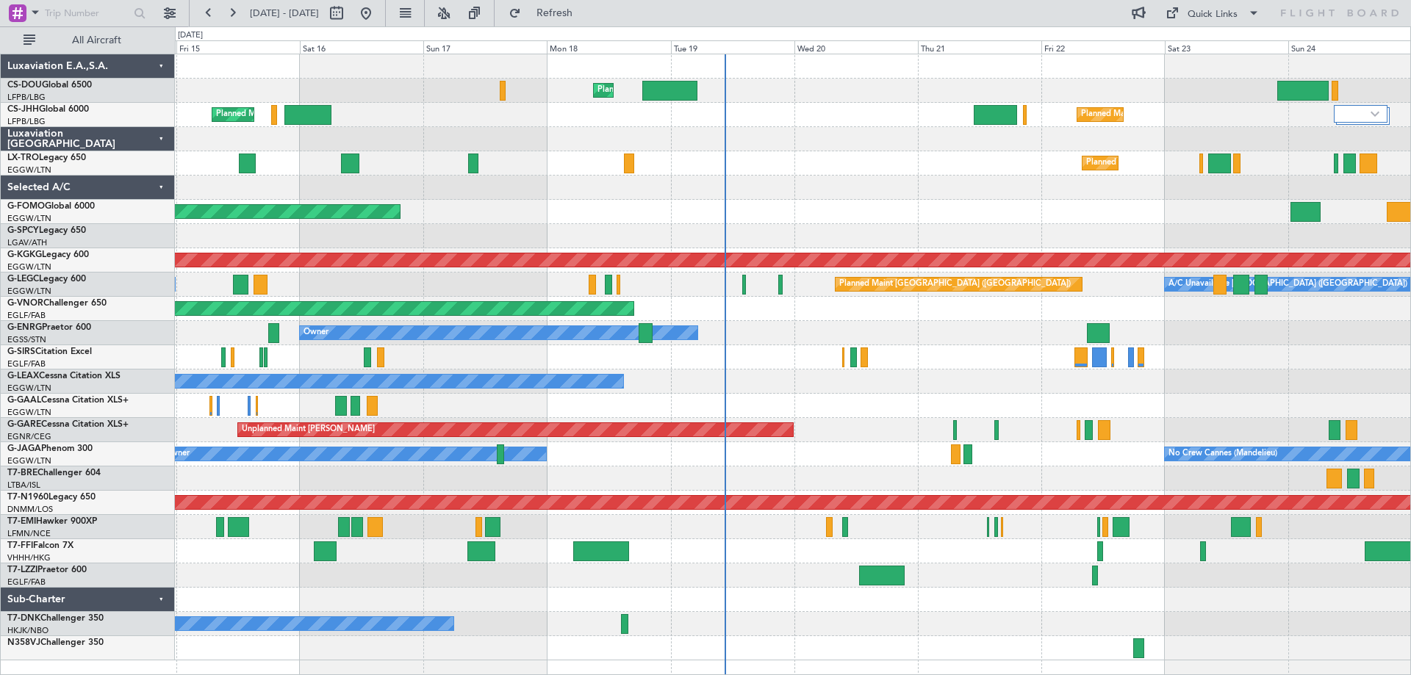
click at [916, 342] on div "Owner Planned Maint [GEOGRAPHIC_DATA] ([GEOGRAPHIC_DATA])" at bounding box center [792, 333] width 1235 height 24
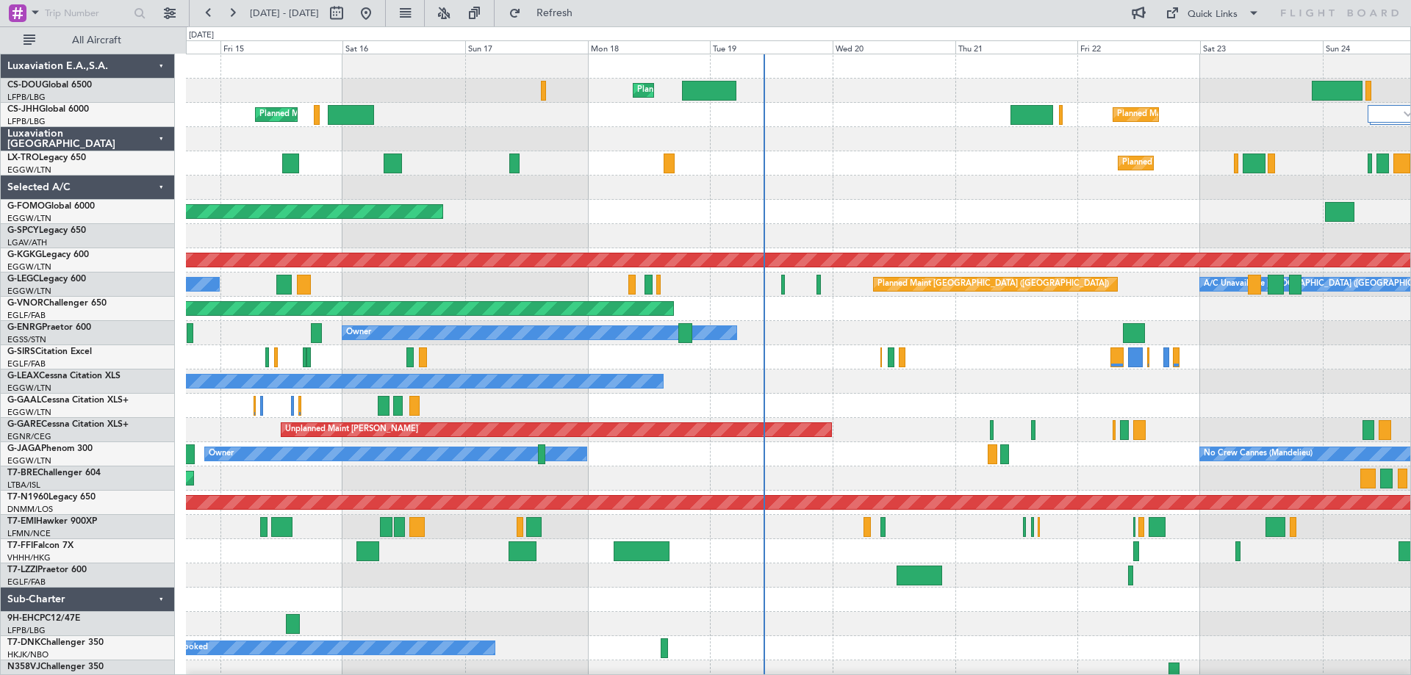
click at [899, 330] on div "Owner Planned Maint [GEOGRAPHIC_DATA] ([GEOGRAPHIC_DATA]) No Crew" at bounding box center [798, 333] width 1224 height 24
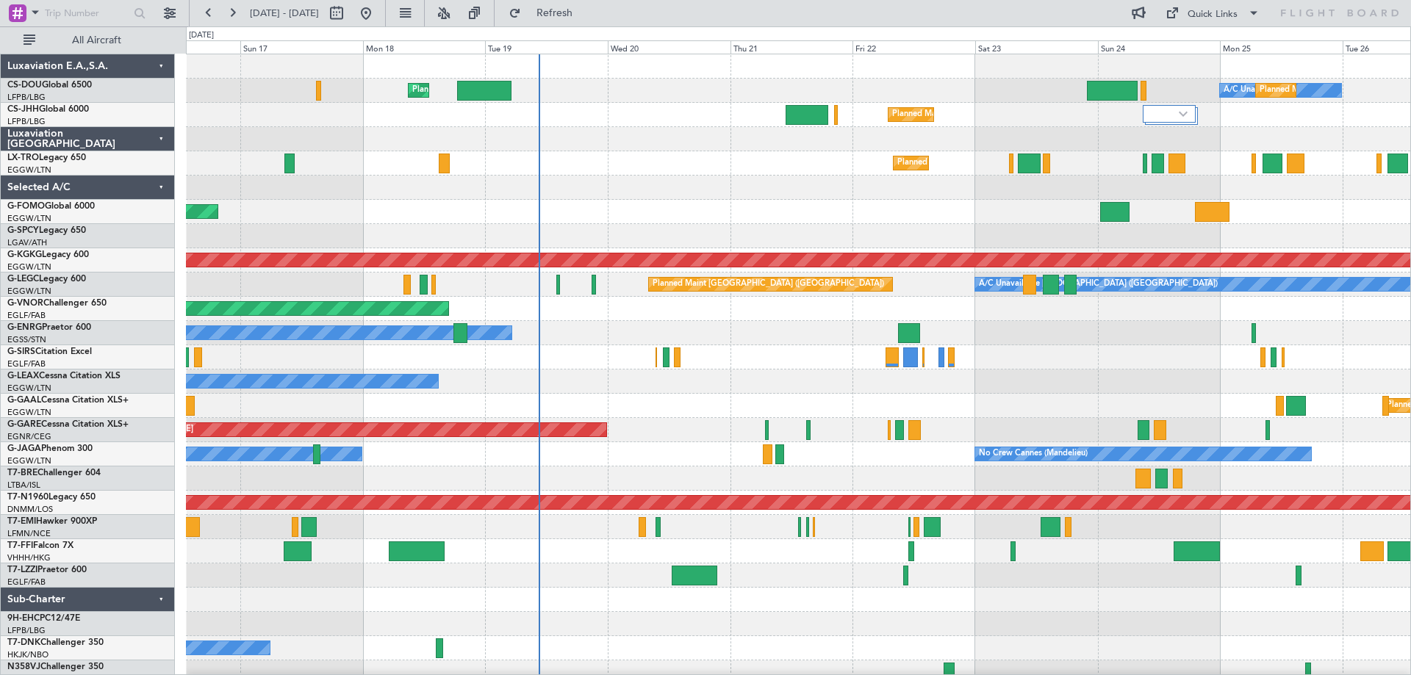
click at [983, 360] on div at bounding box center [798, 357] width 1224 height 24
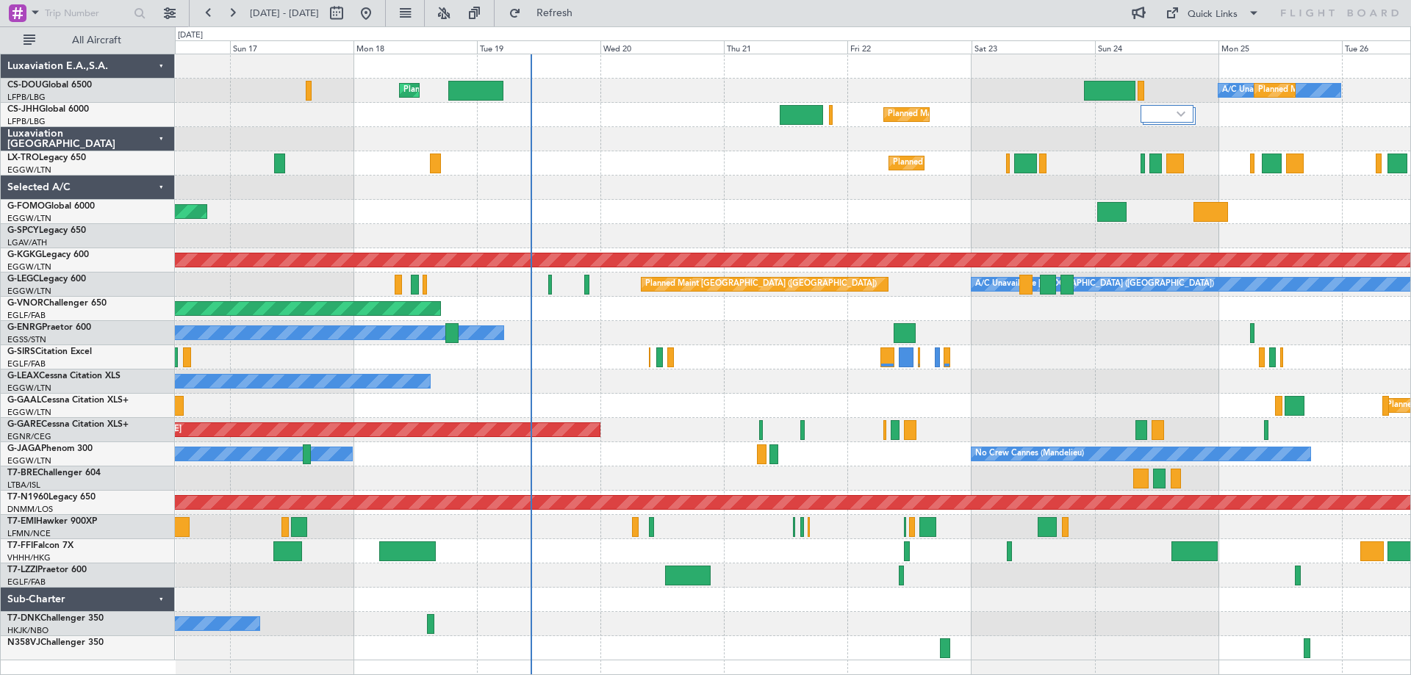
click at [672, 400] on div "Planned Maint Dusseldorf Planned Maint" at bounding box center [792, 406] width 1235 height 24
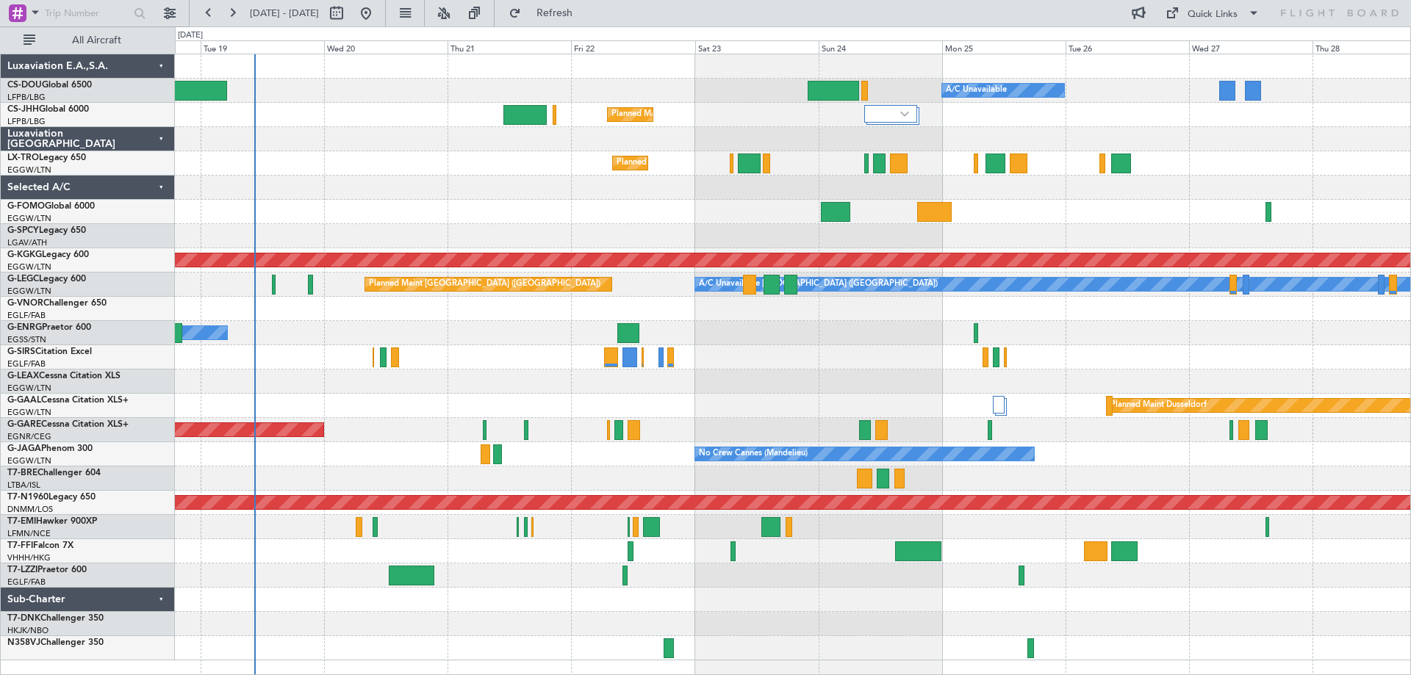
click at [1068, 325] on div "Planned Maint Paris (Le Bourget) A/C Unavailable Planned Maint London (Luton) P…" at bounding box center [792, 357] width 1235 height 606
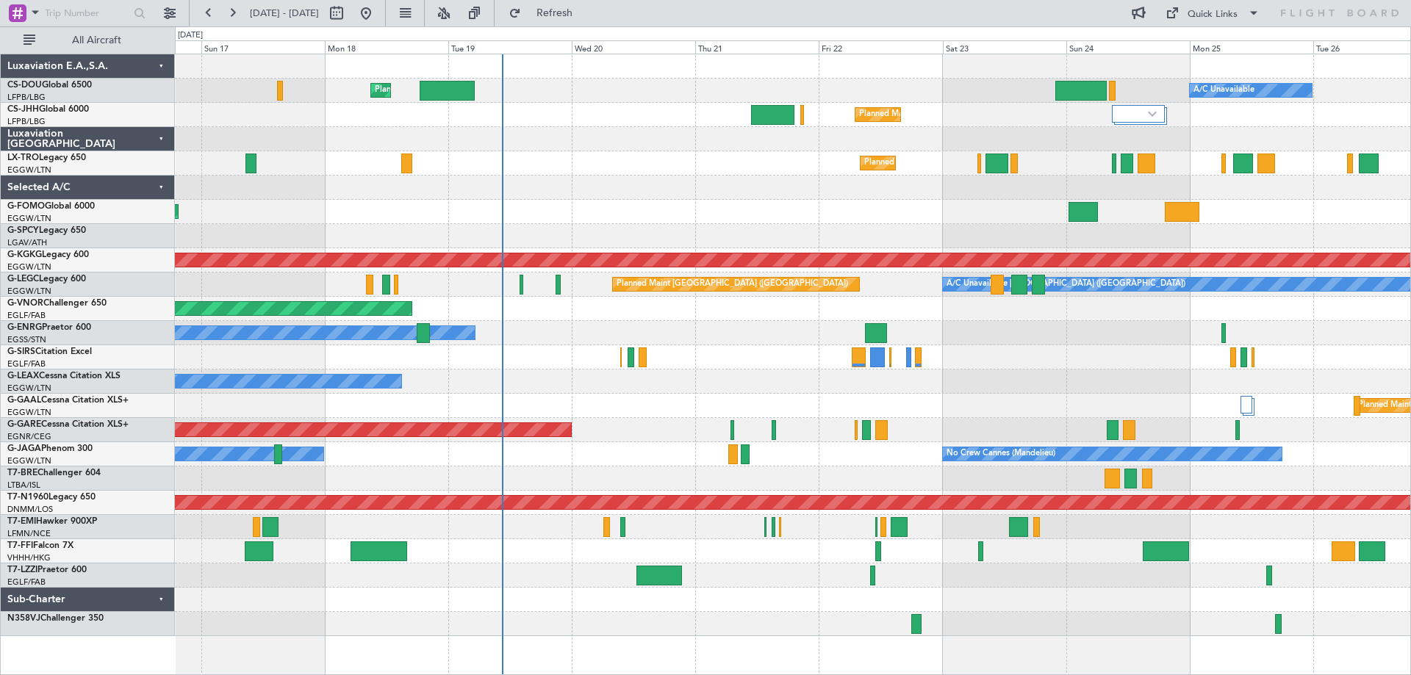
click at [1095, 333] on div "Owner" at bounding box center [792, 333] width 1235 height 24
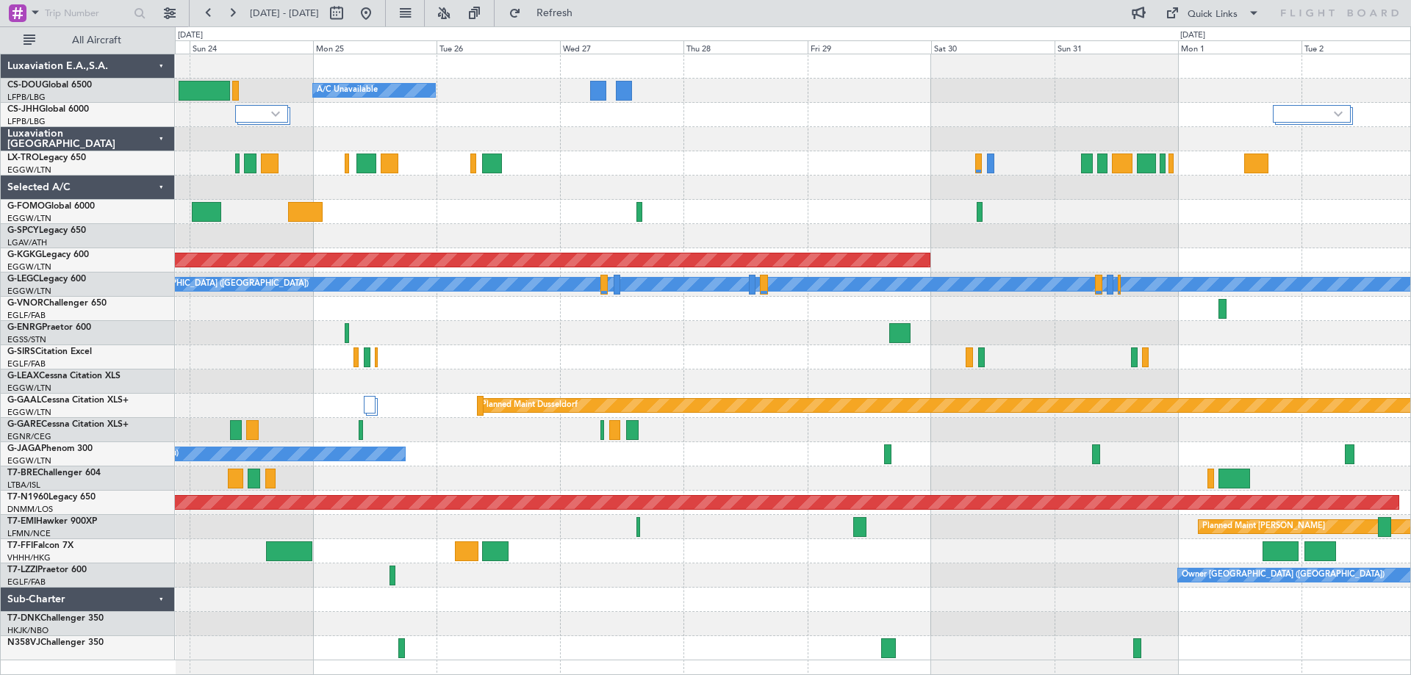
click at [392, 335] on div "Planned Maint Paris (Le Bourget) A/C Unavailable Planned Maint London (Luton) P…" at bounding box center [792, 357] width 1235 height 606
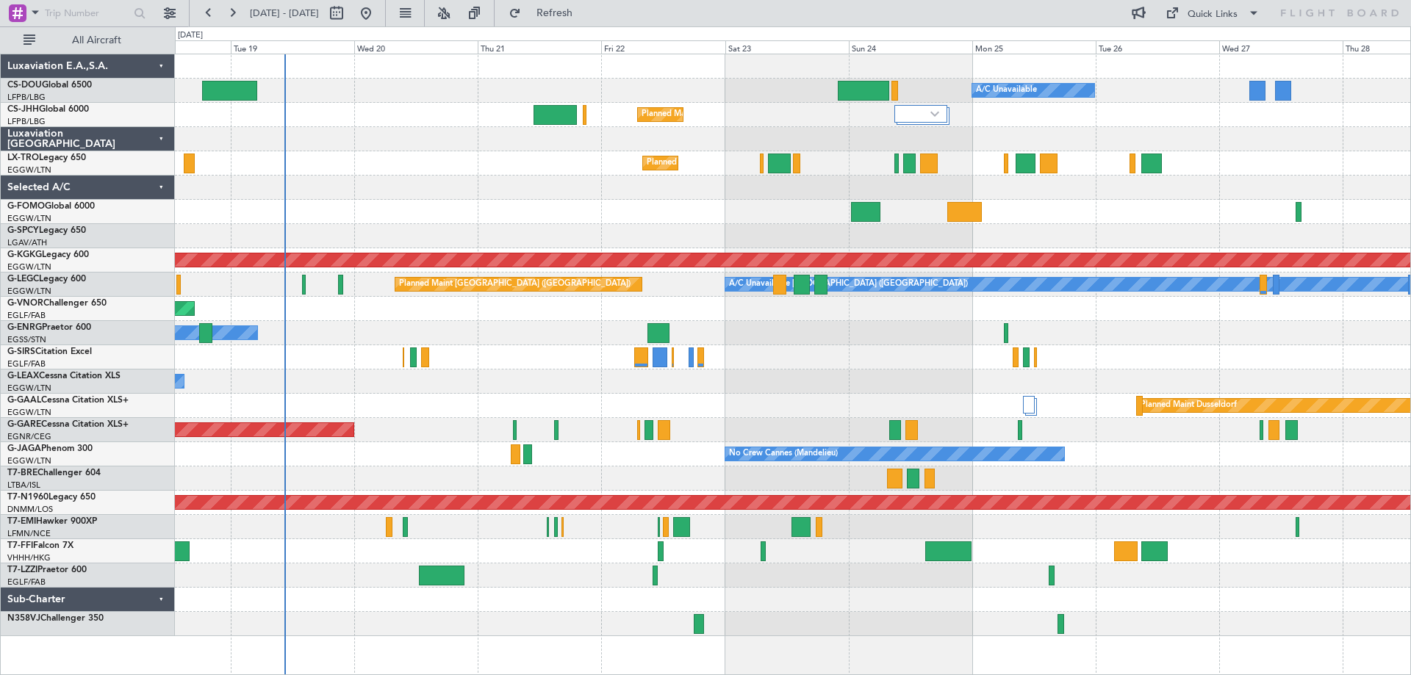
click at [1231, 328] on div "Owner" at bounding box center [792, 333] width 1235 height 24
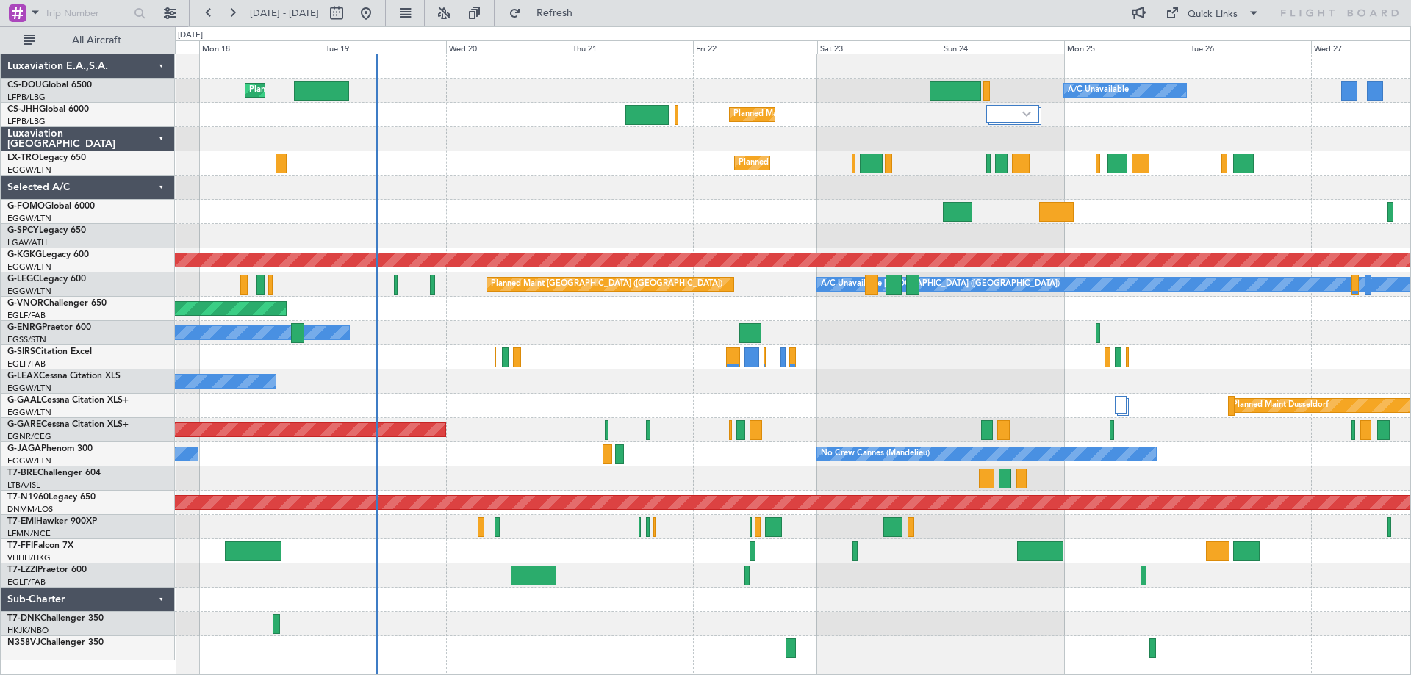
click at [919, 323] on div "Owner" at bounding box center [792, 333] width 1235 height 24
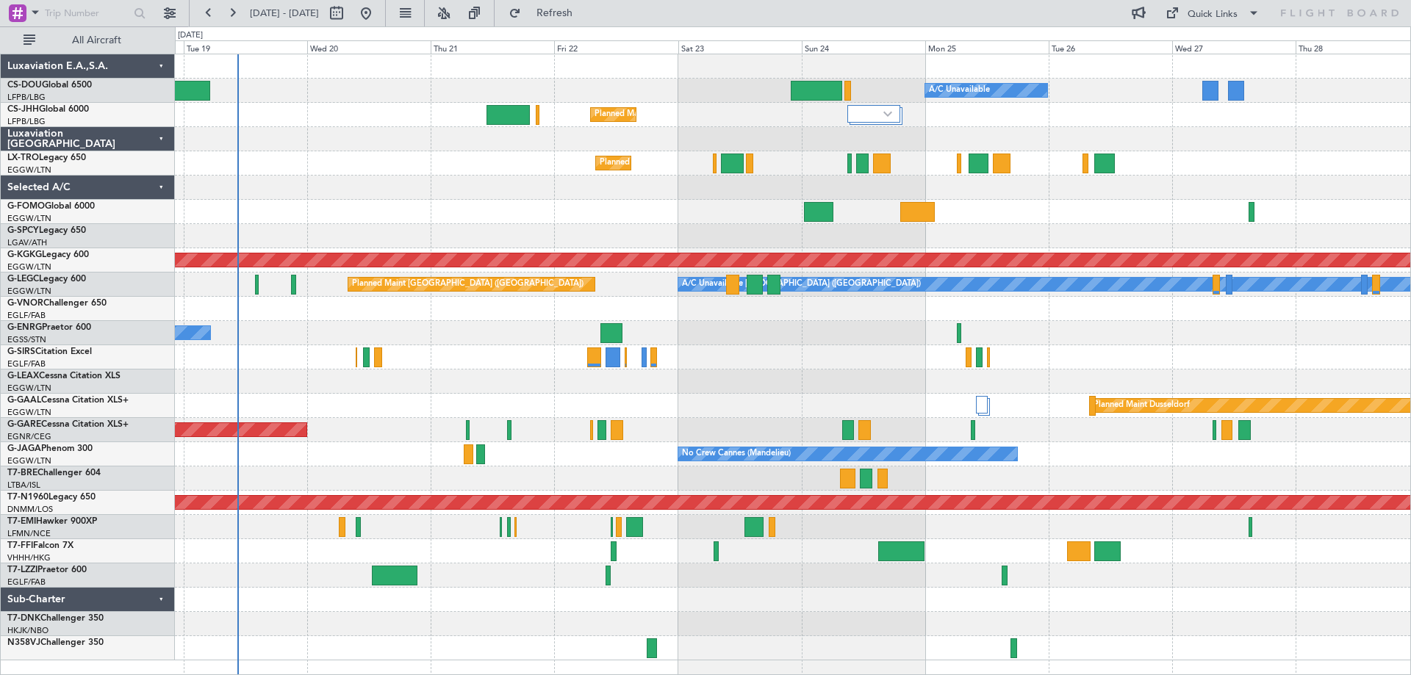
click at [1039, 325] on div "Planned Maint Paris (Le Bourget) A/C Unavailable Planned Maint London (Luton) P…" at bounding box center [792, 357] width 1235 height 606
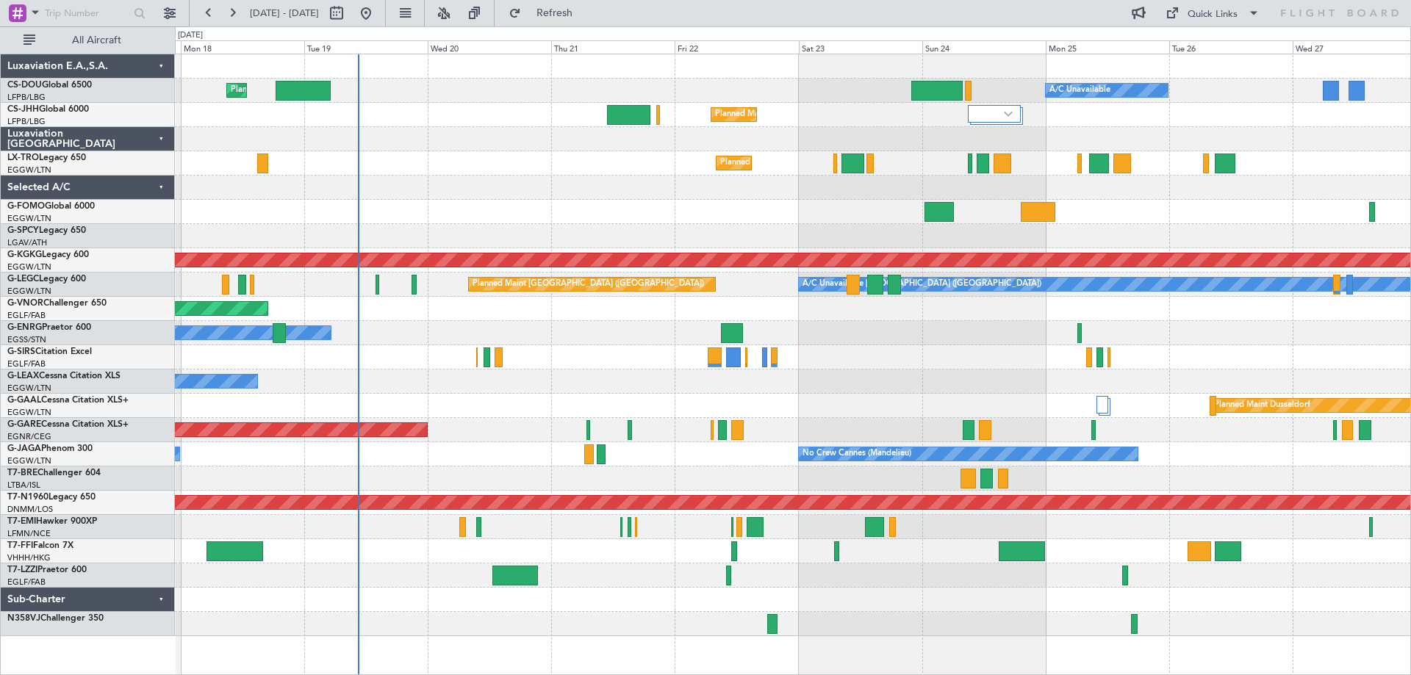
click at [954, 323] on div "Owner" at bounding box center [792, 333] width 1235 height 24
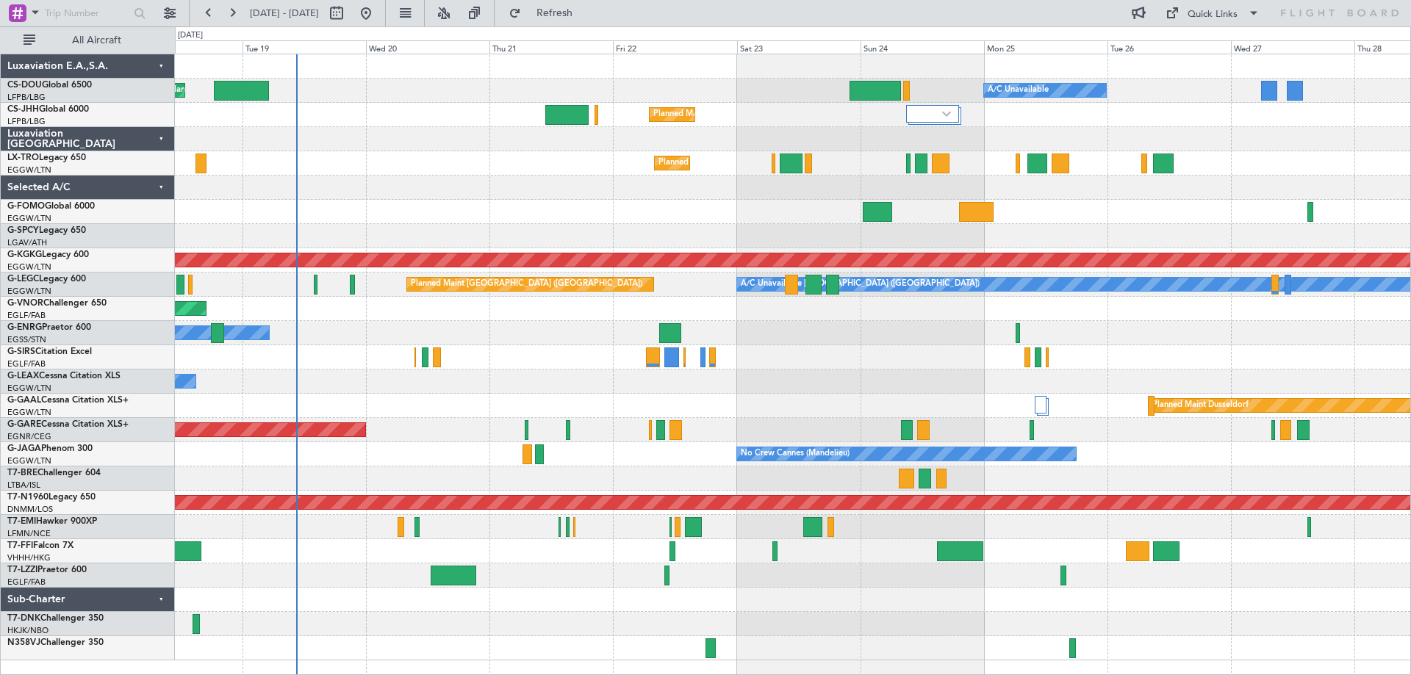
click at [1205, 316] on div "Planned Maint London ([GEOGRAPHIC_DATA])" at bounding box center [792, 309] width 1235 height 24
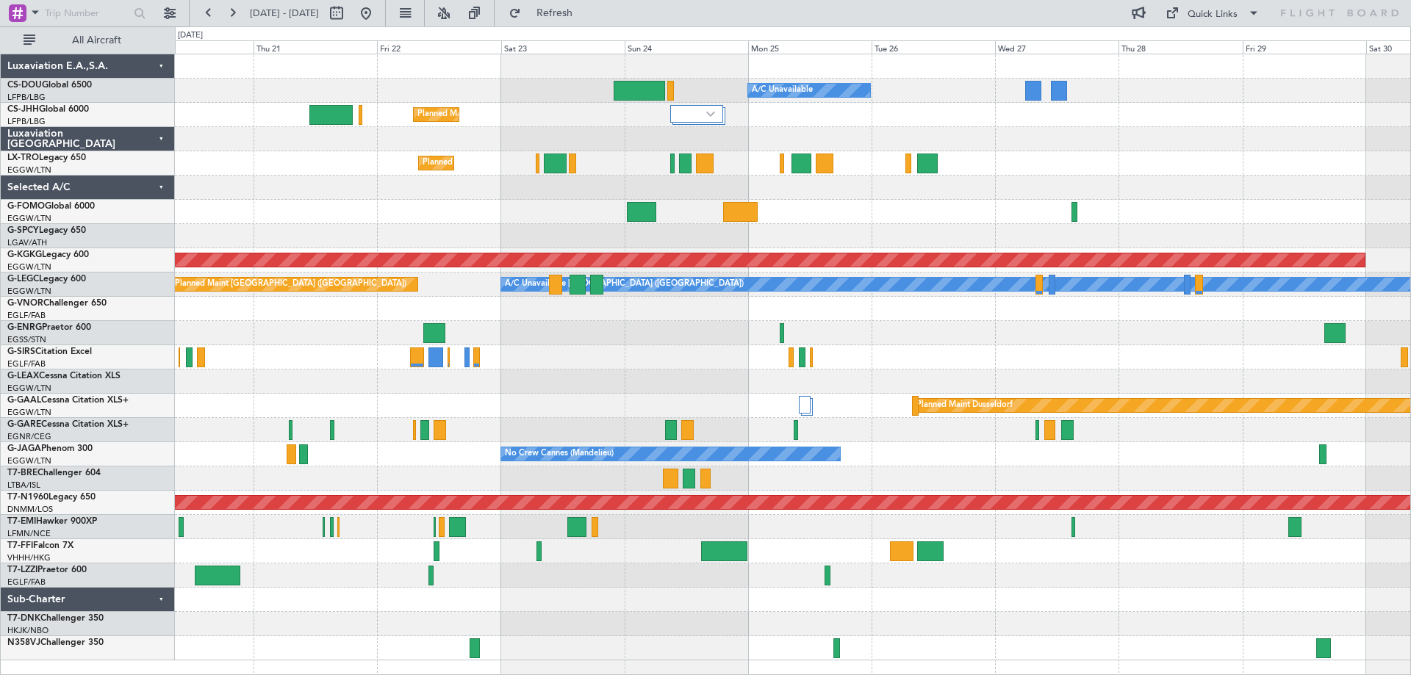
click at [938, 353] on div "Planned Maint Paris (Le Bourget) A/C Unavailable Planned Maint London (Luton) P…" at bounding box center [792, 357] width 1235 height 606
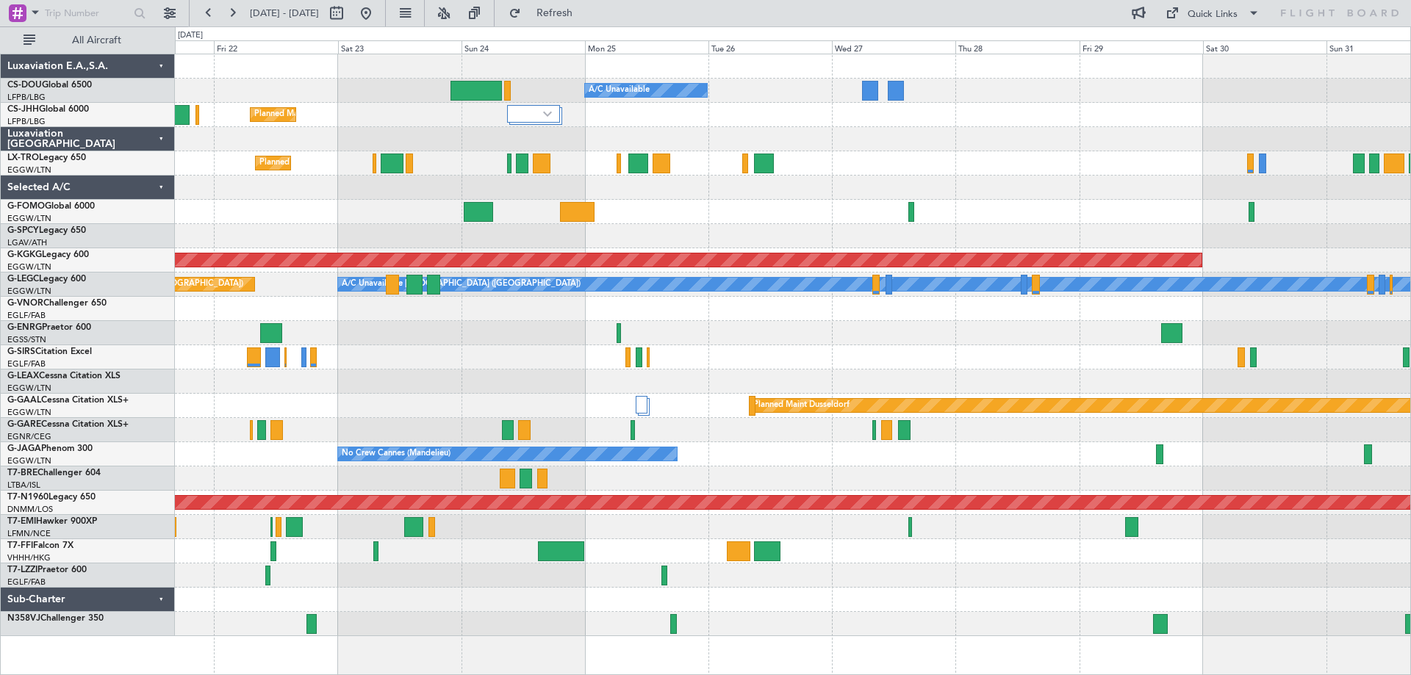
click at [1139, 320] on div at bounding box center [792, 309] width 1235 height 24
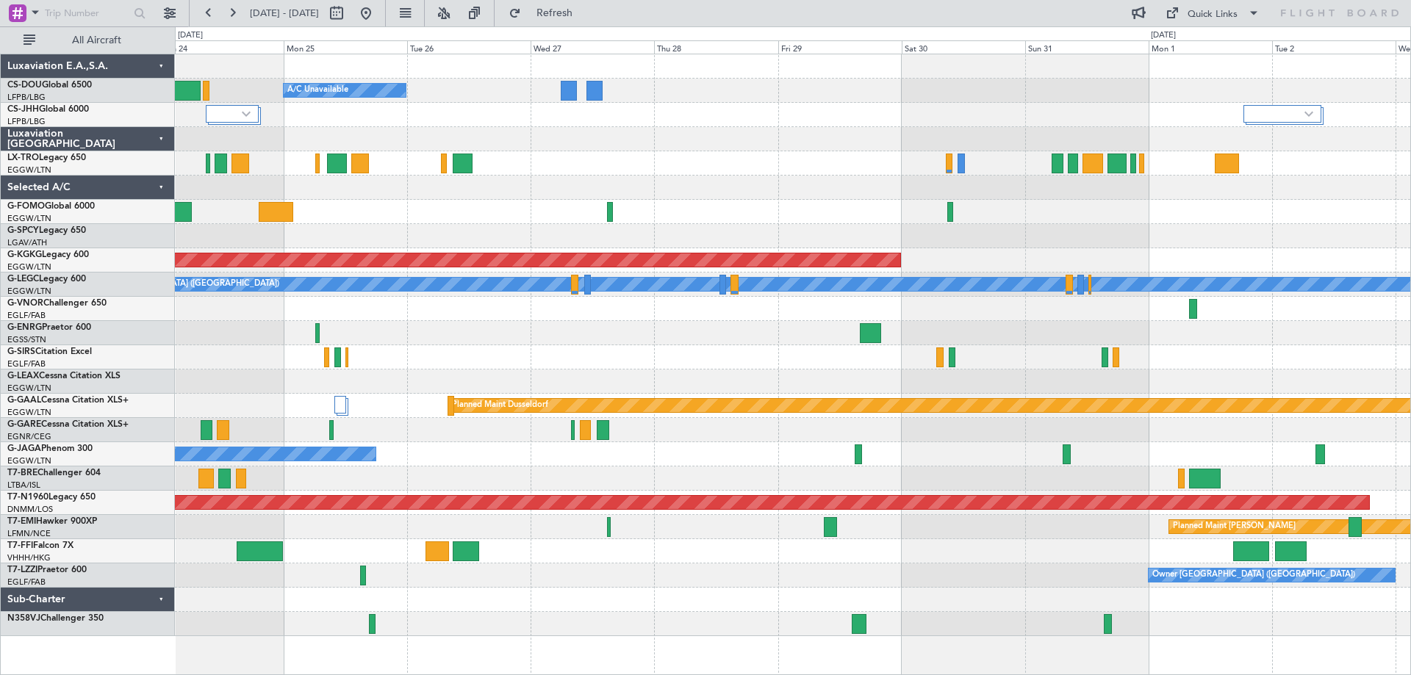
click at [856, 321] on div "Planned Maint Paris (Le Bourget) A/C Unavailable Planned Maint London (Luton) P…" at bounding box center [792, 345] width 1235 height 582
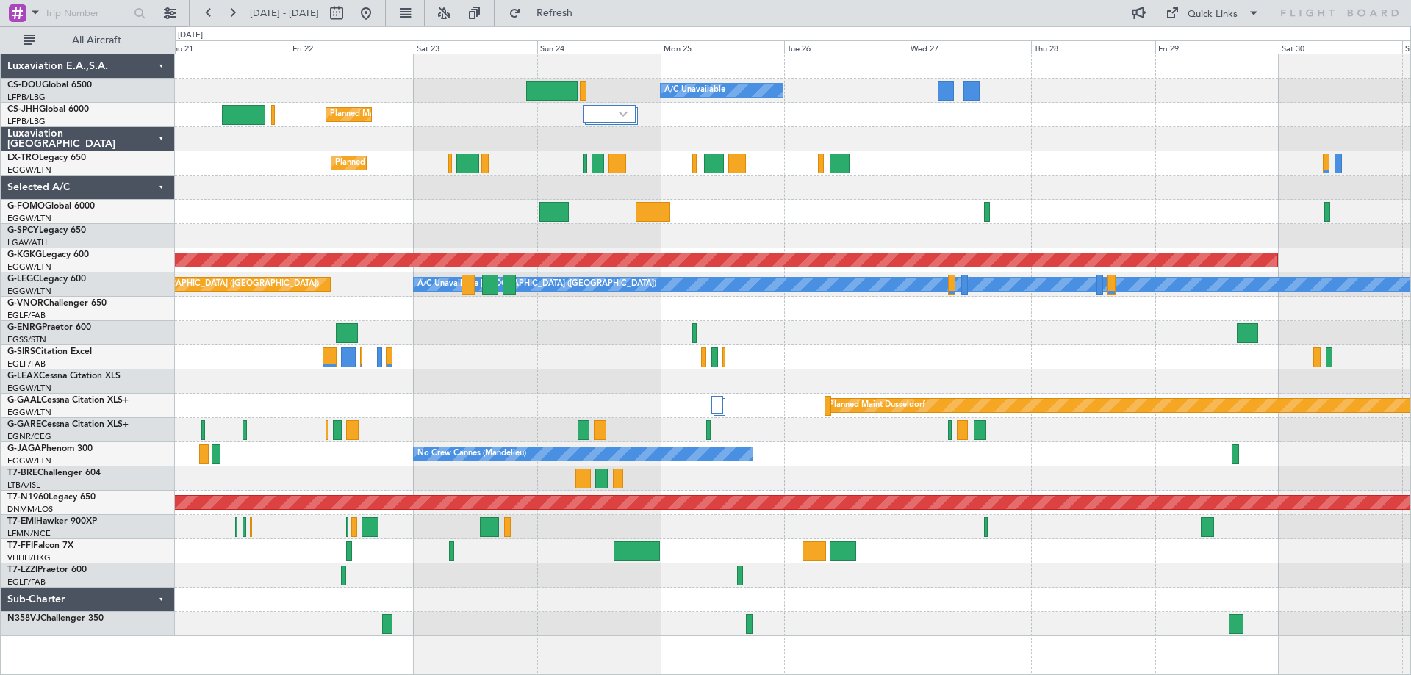
click at [1009, 318] on div "Planned Maint Paris (Le Bourget) A/C Unavailable Planned Maint London (Luton) P…" at bounding box center [792, 345] width 1235 height 582
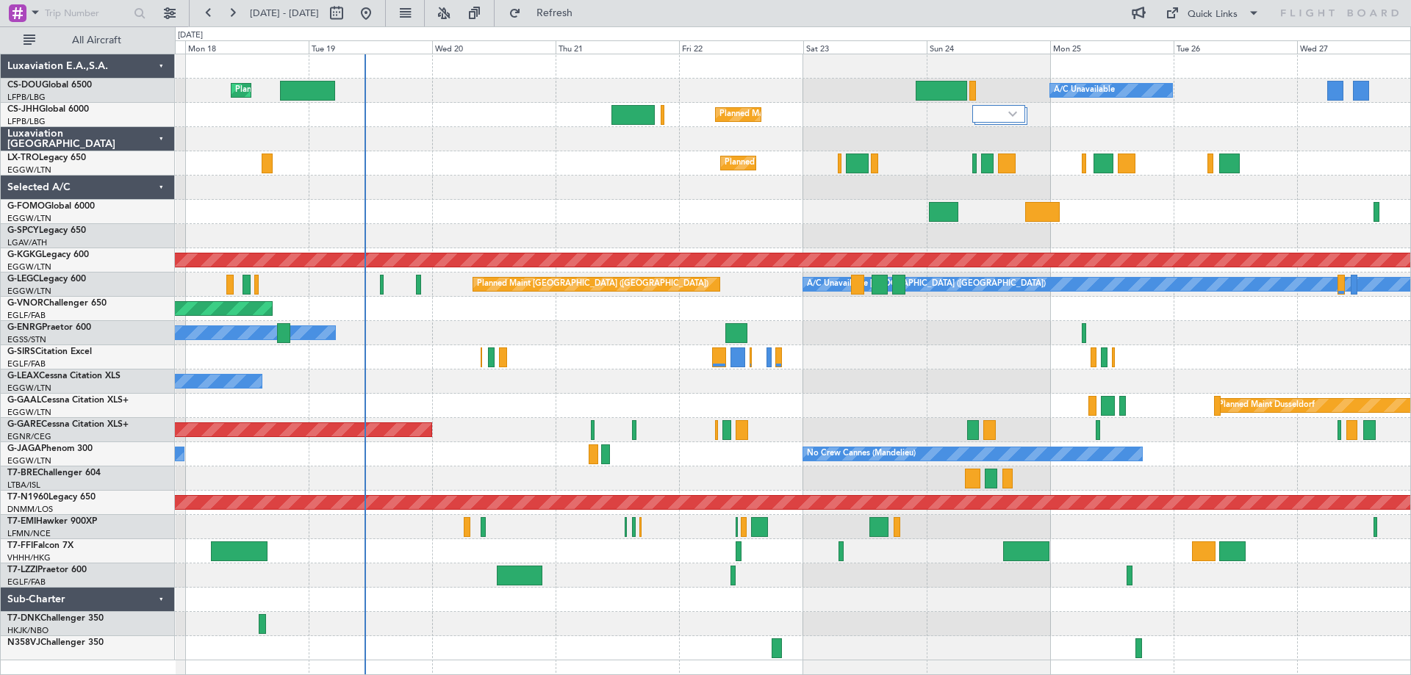
click at [458, 203] on div "Planned Maint Windsor Locks ([PERSON_NAME] Intl)" at bounding box center [792, 212] width 1235 height 24
click at [616, 209] on div "Planned Maint Windsor Locks ([PERSON_NAME] Intl)" at bounding box center [792, 212] width 1235 height 24
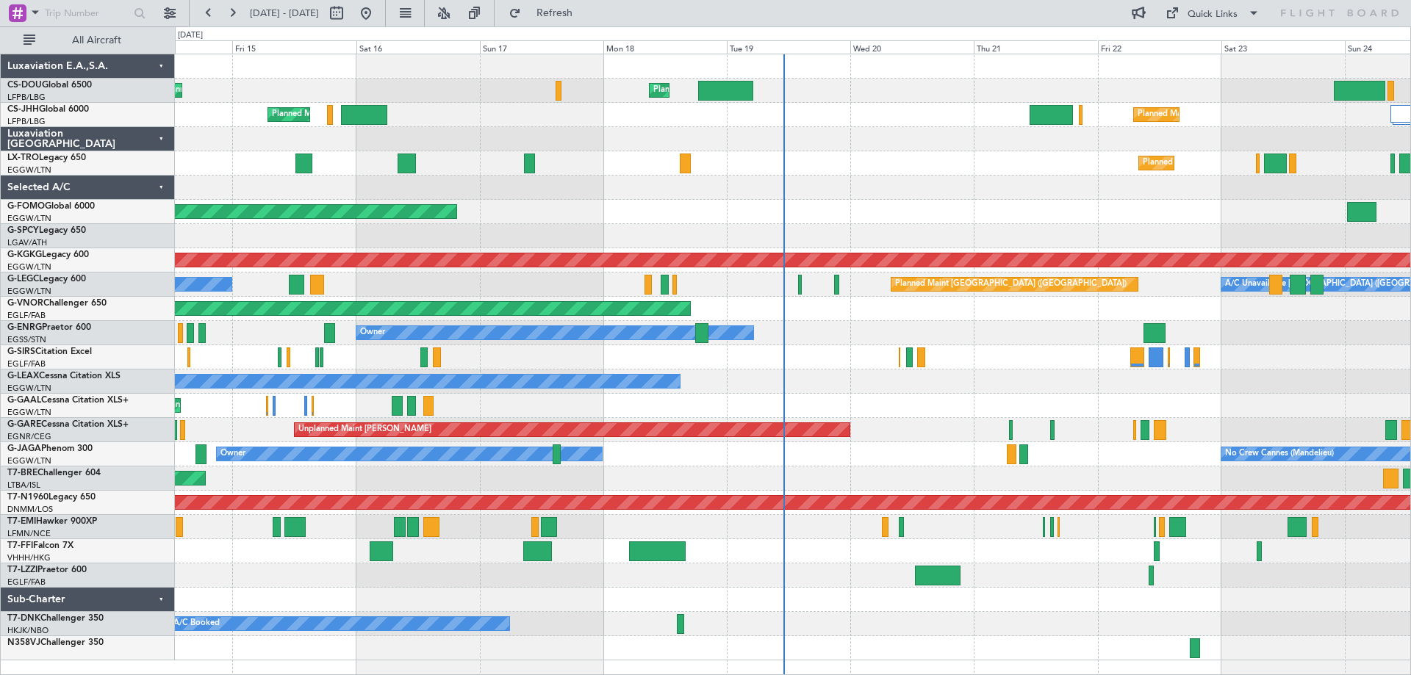
click at [974, 228] on div "Planned Maint London (Luton) Unplanned Maint Paris (Le Bourget) A/C Unavailable…" at bounding box center [792, 357] width 1235 height 606
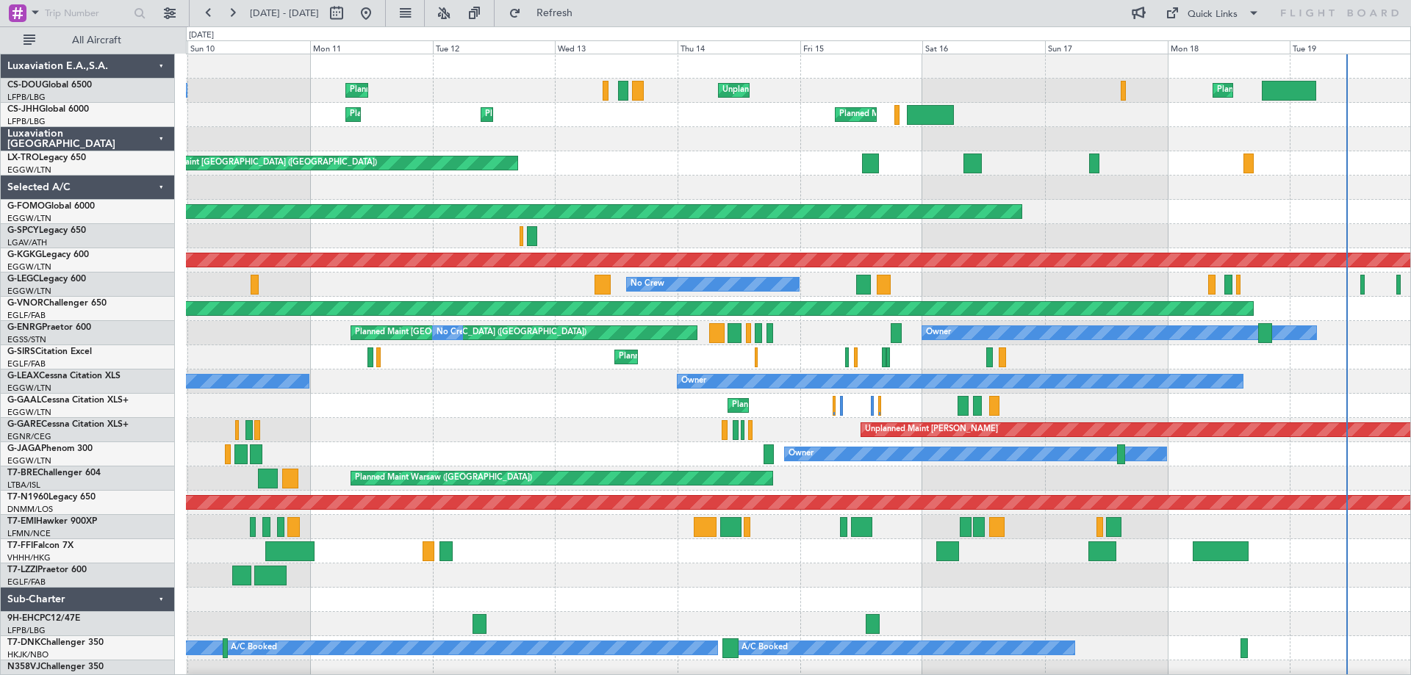
click at [952, 244] on div at bounding box center [798, 236] width 1224 height 24
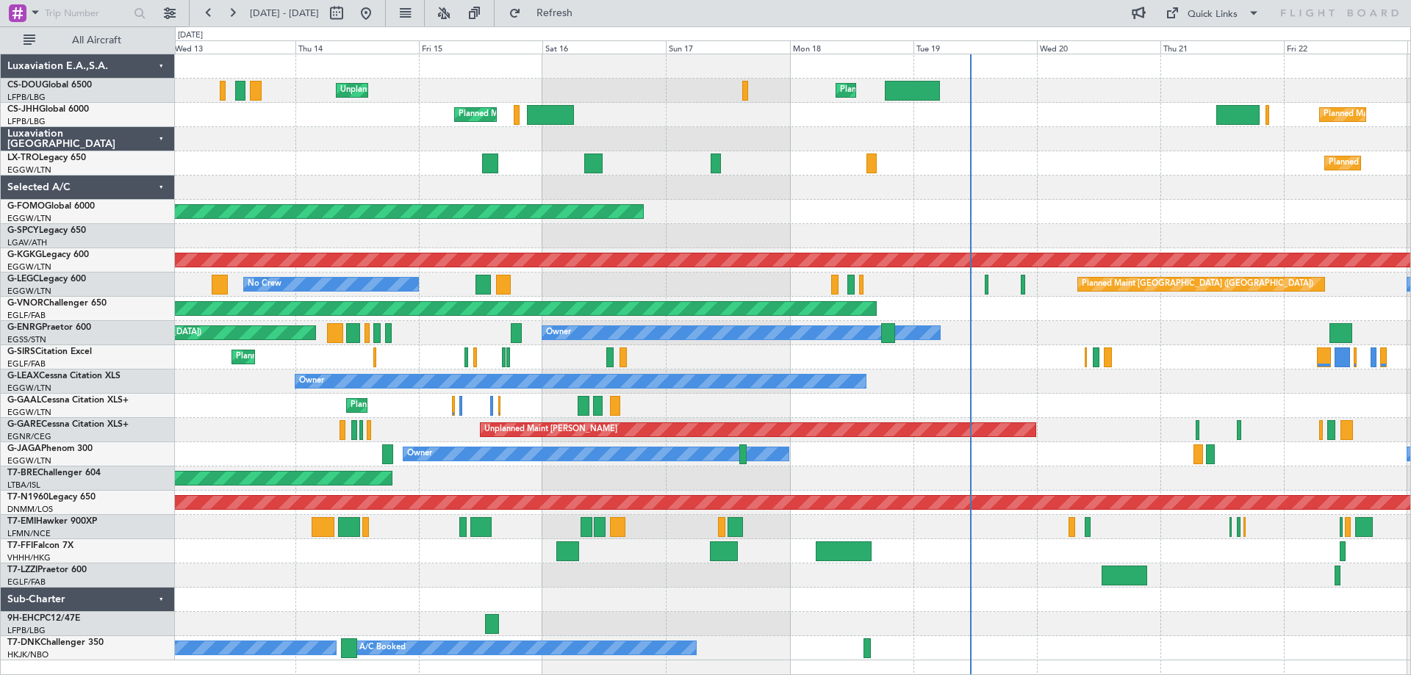
click at [835, 231] on div at bounding box center [792, 236] width 1235 height 24
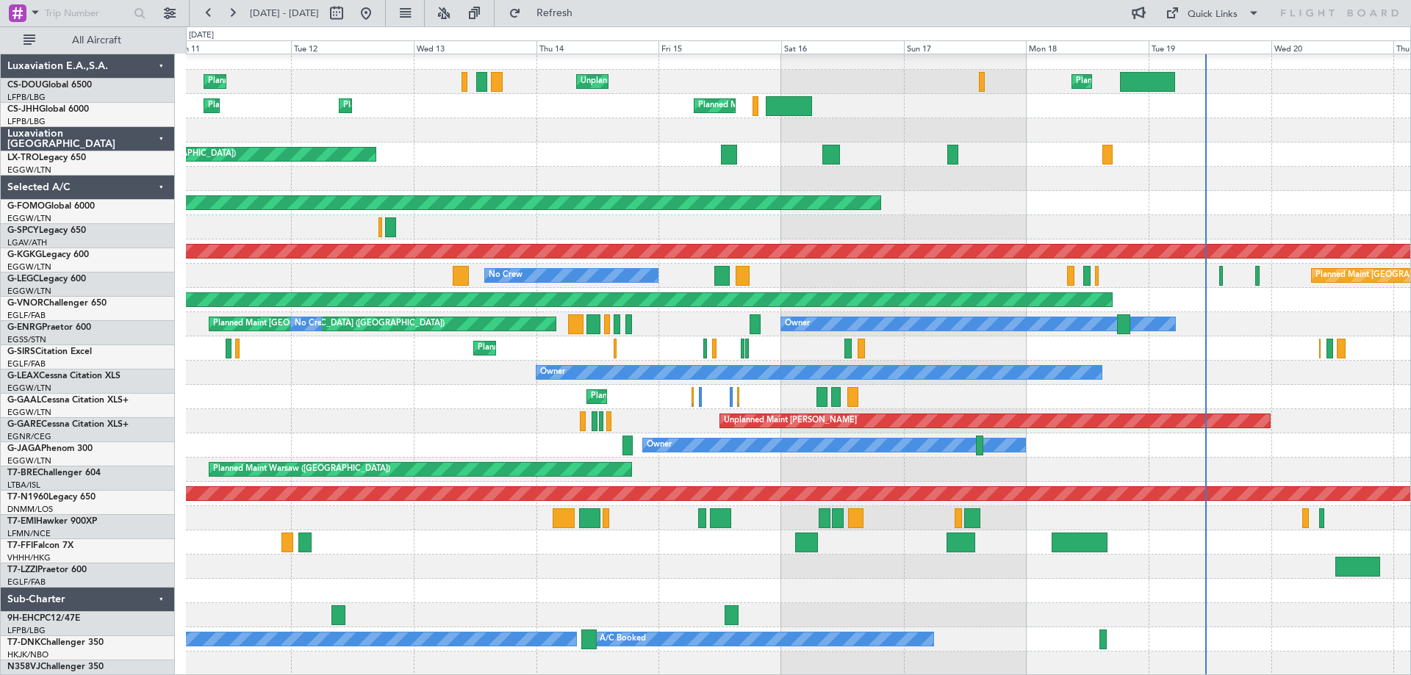
scroll to position [9, 0]
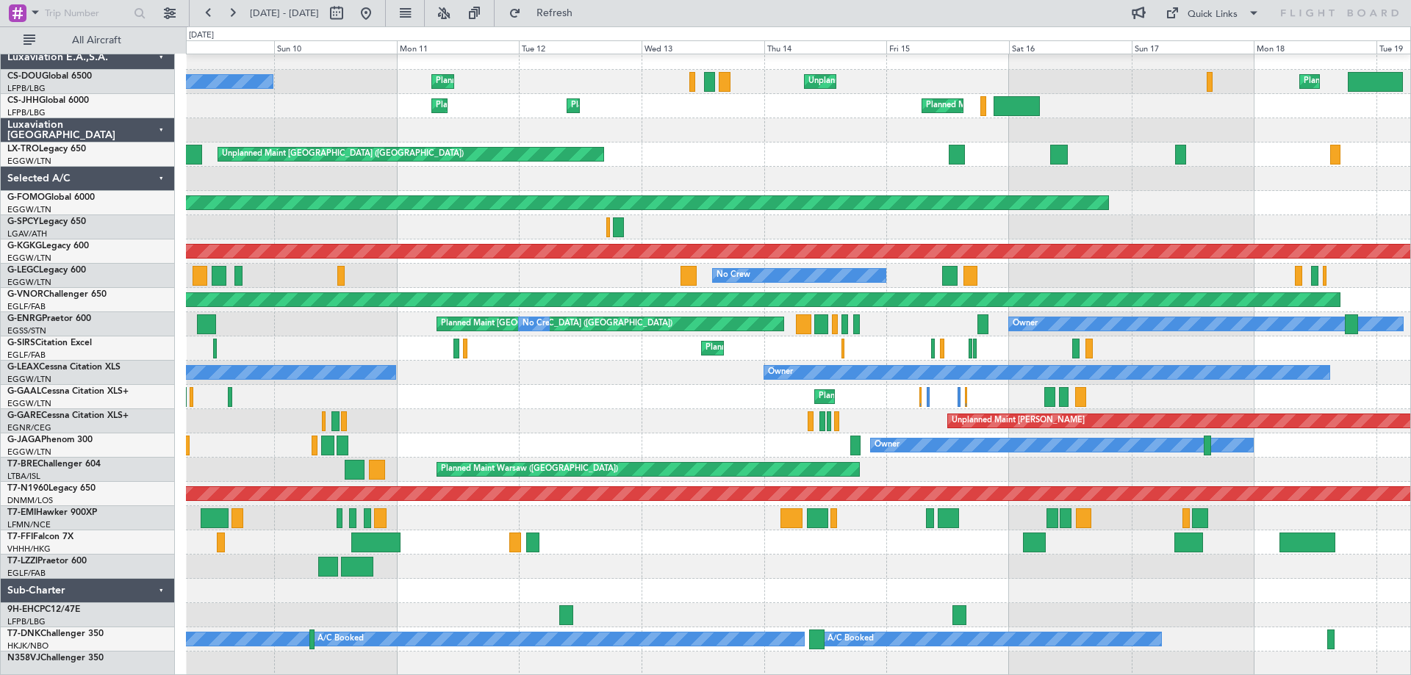
click at [1272, 188] on div "Unplanned Maint Paris (Le Bourget) Planned Maint London (Luton) Planned Maint P…" at bounding box center [798, 361] width 1224 height 630
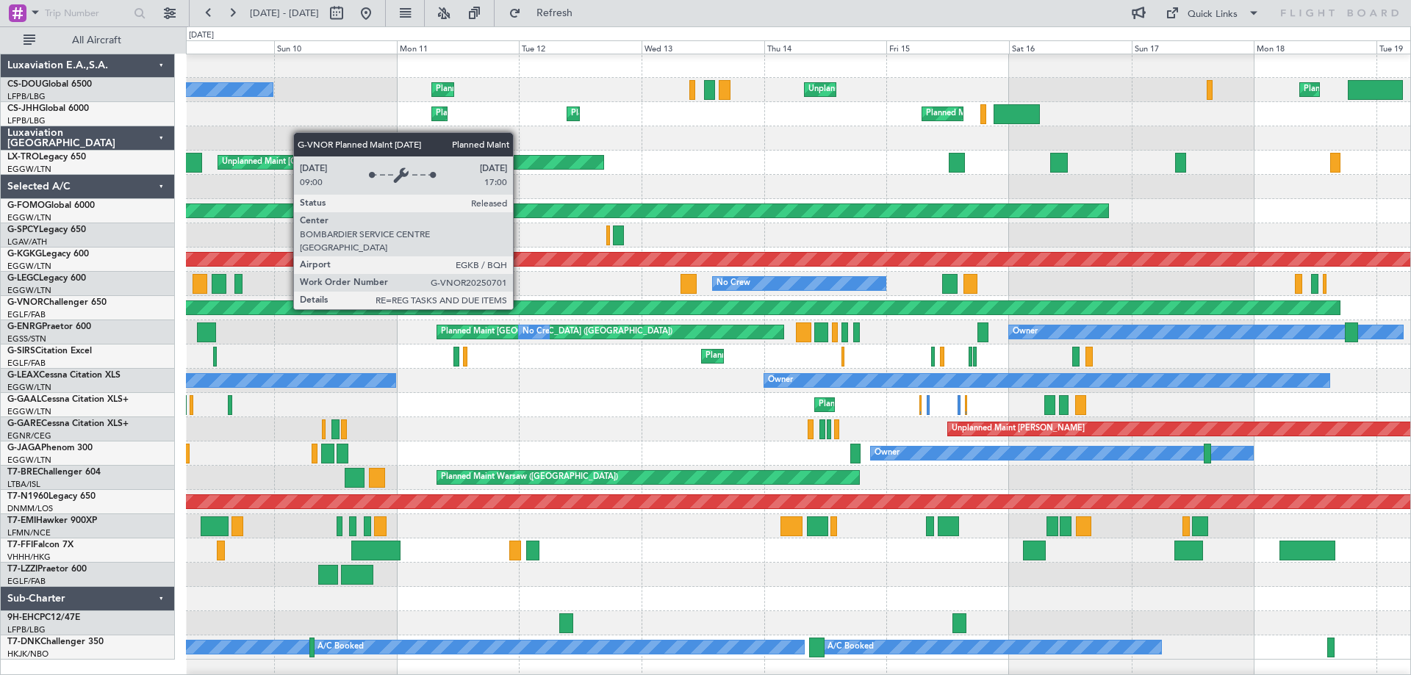
scroll to position [0, 0]
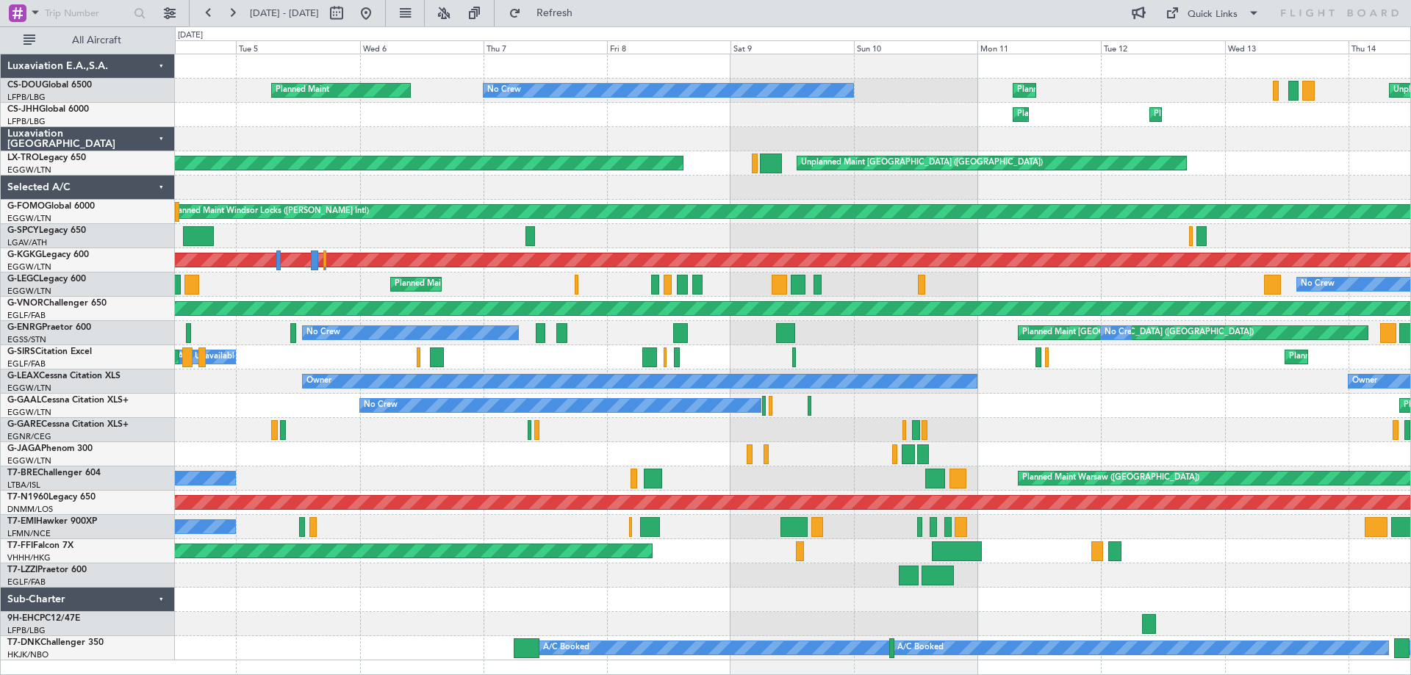
click at [1098, 370] on div "Unplanned Maint Paris (Le Bourget) Planned Maint Paris (Le Bourget) No Crew Pla…" at bounding box center [792, 357] width 1235 height 606
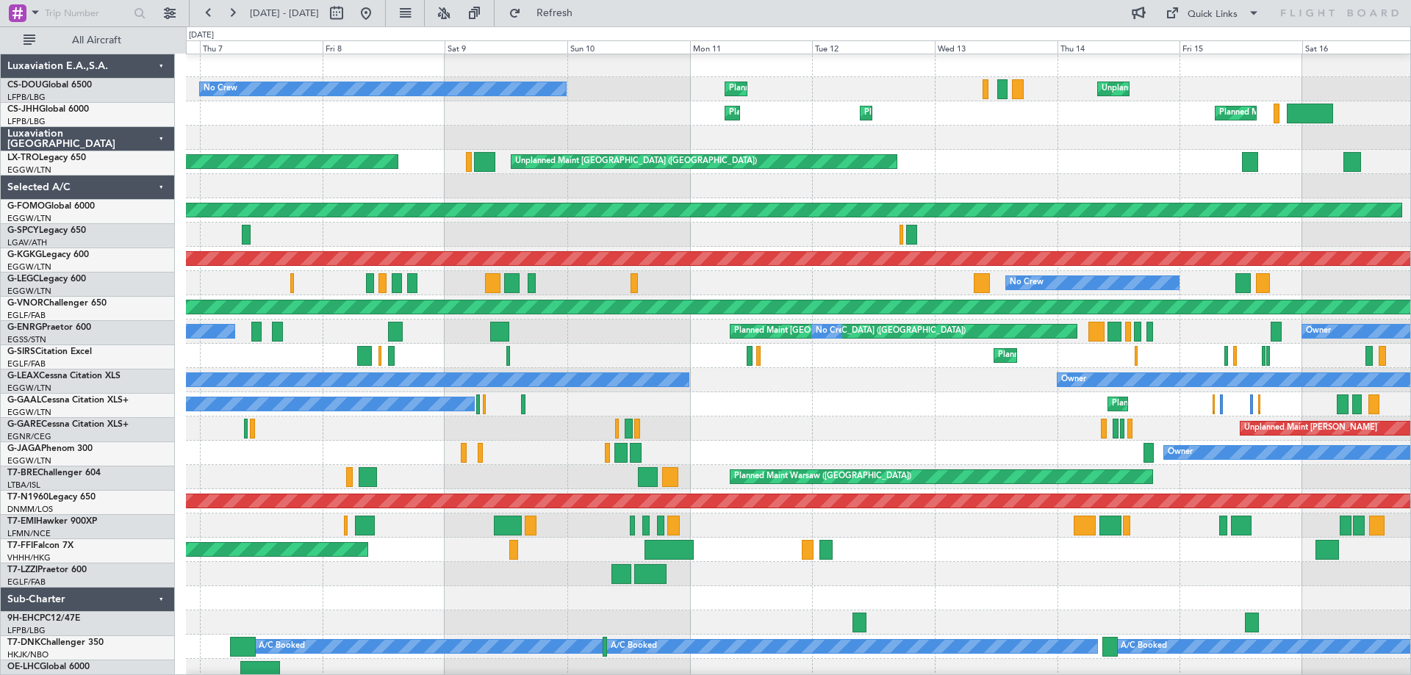
scroll to position [9, 0]
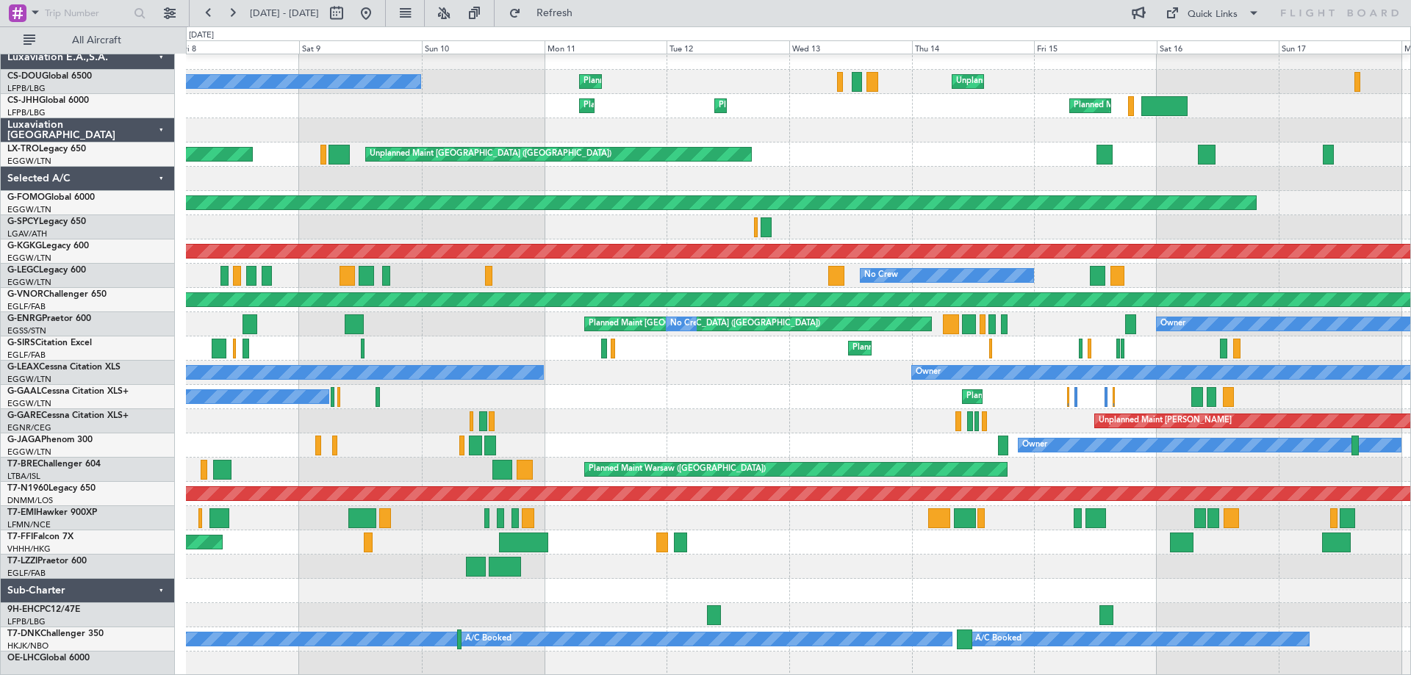
click at [790, 357] on div "Planned Maint Paris (Le Bourget) Unplanned Maint Paris (Le Bourget) No Crew Pla…" at bounding box center [798, 361] width 1224 height 630
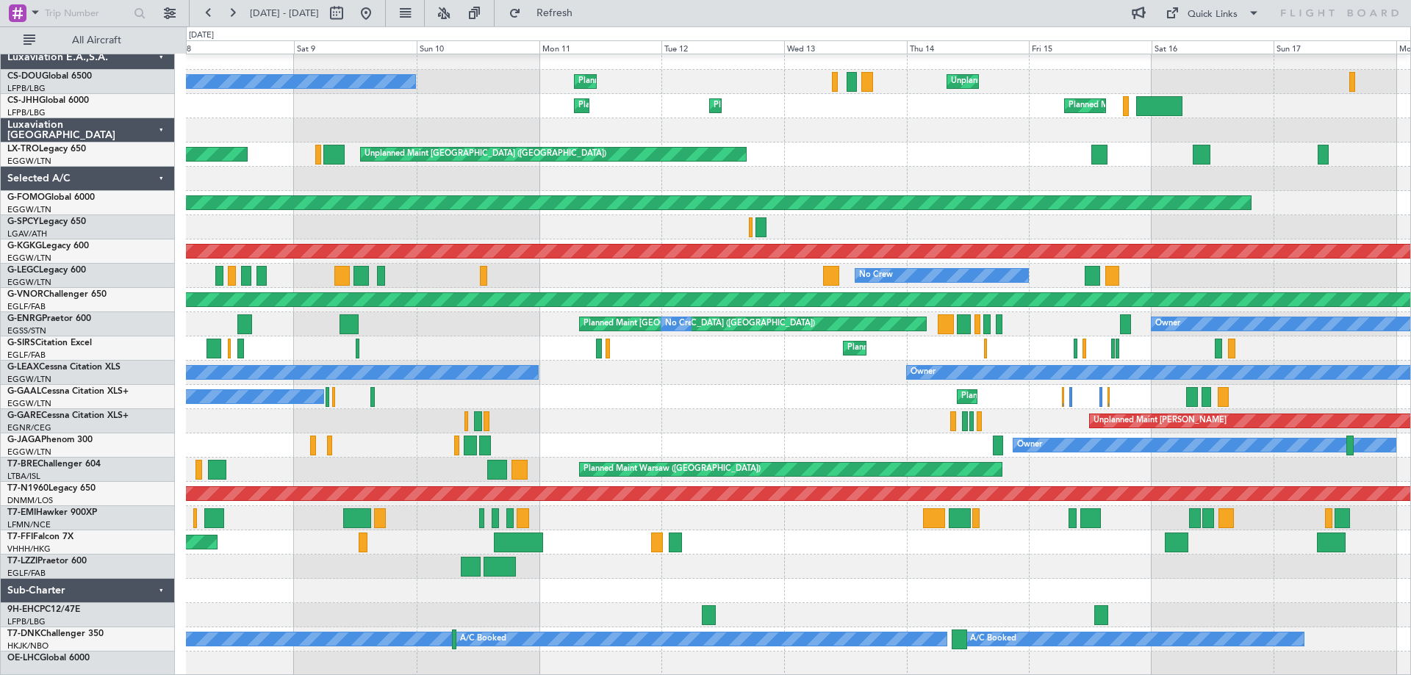
scroll to position [0, 0]
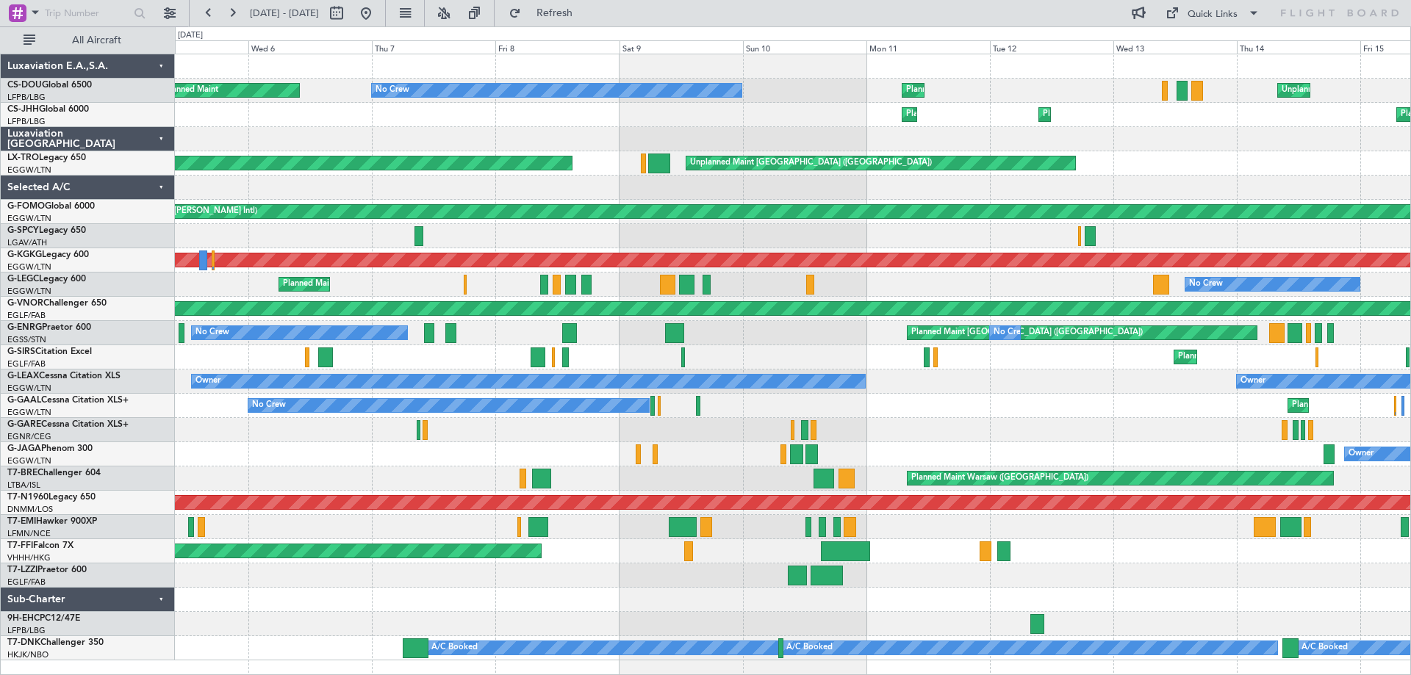
click at [990, 400] on div "Planned Maint Paris (Le Bourget) Unplanned Maint Paris (Le Bourget) No Crew Pla…" at bounding box center [792, 357] width 1235 height 606
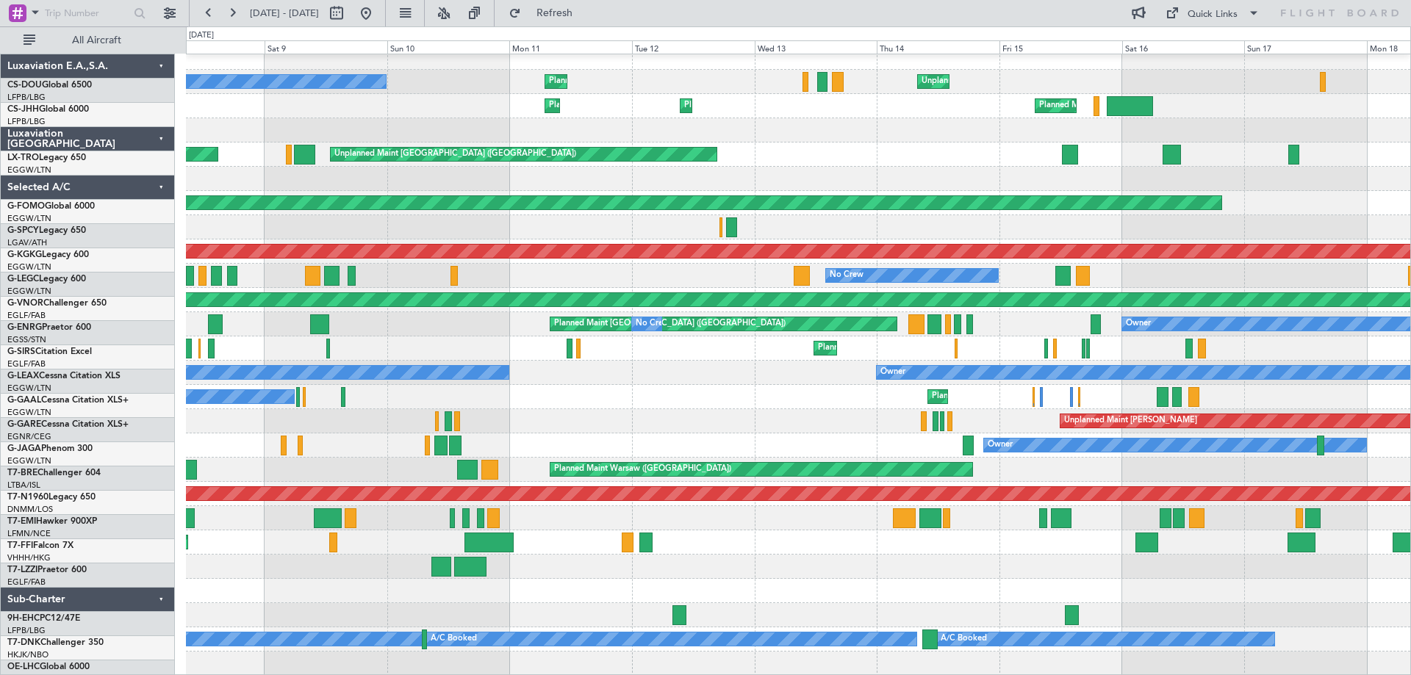
scroll to position [9, 0]
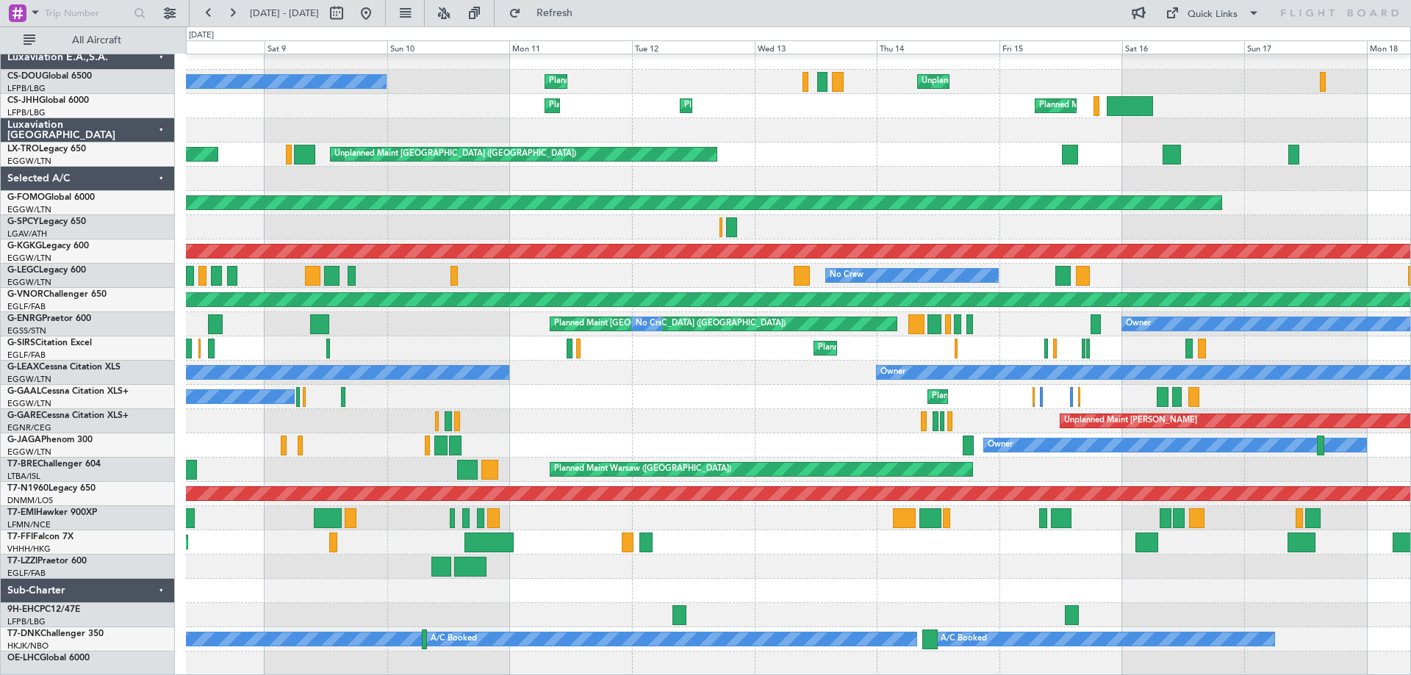
click at [736, 364] on div "Owner Owner" at bounding box center [798, 373] width 1224 height 24
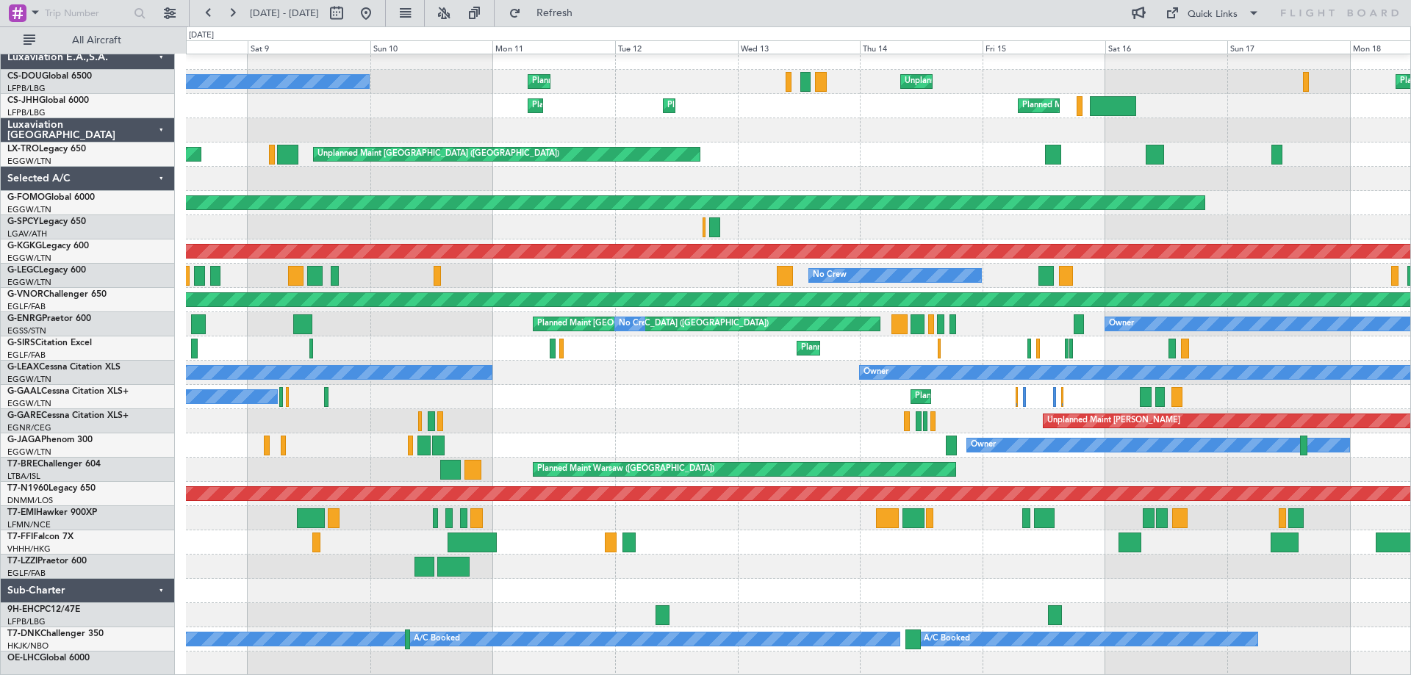
scroll to position [0, 0]
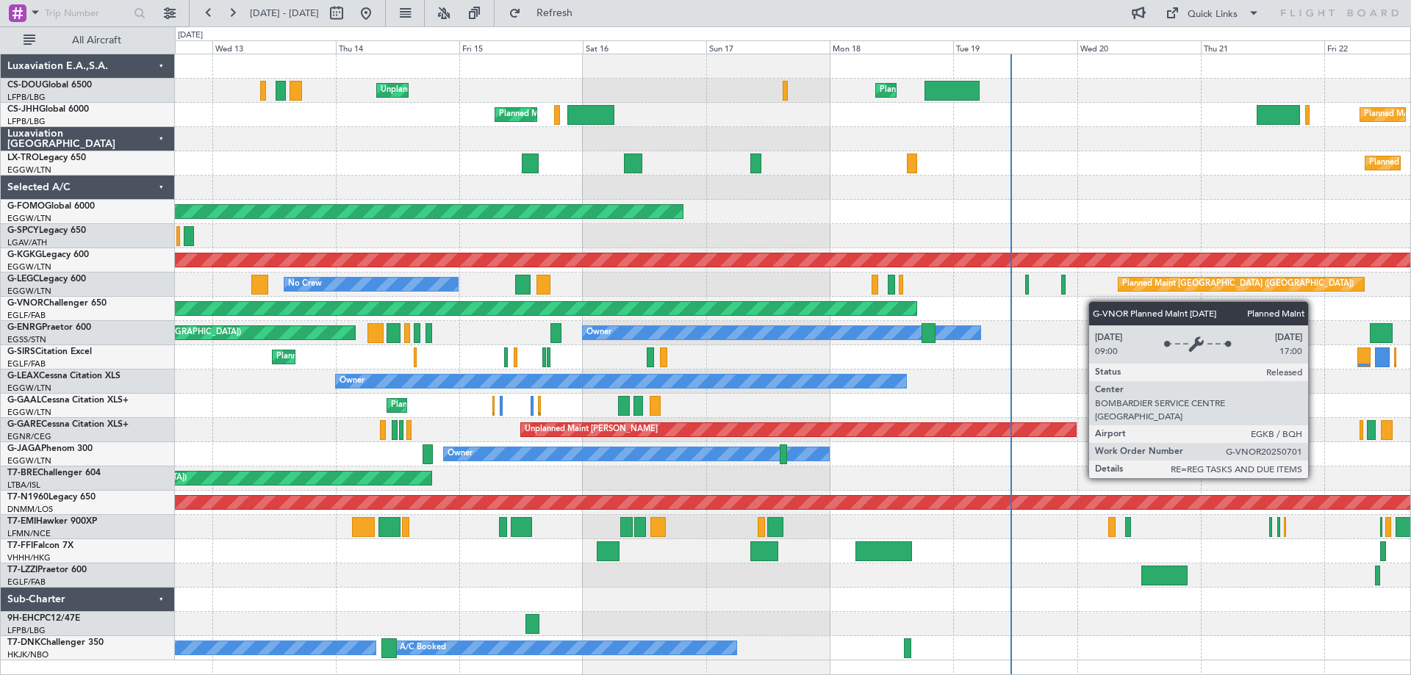
click at [732, 314] on div "Unplanned Maint Paris (Le Bourget) Planned Maint London (Luton) Planned Maint P…" at bounding box center [792, 357] width 1235 height 606
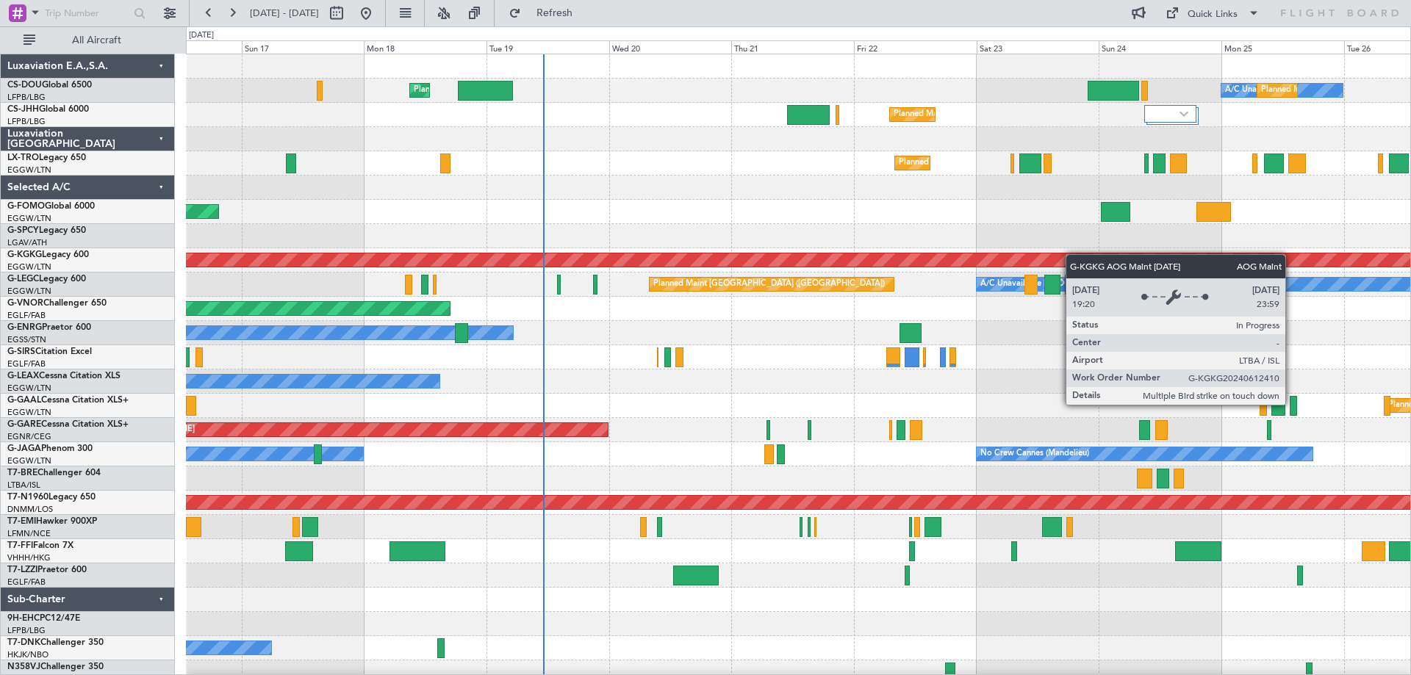
click at [803, 257] on div "Planned Maint London (Luton) A/C Unavailable Planned Maint Paris (Le Bourget) U…" at bounding box center [798, 369] width 1224 height 630
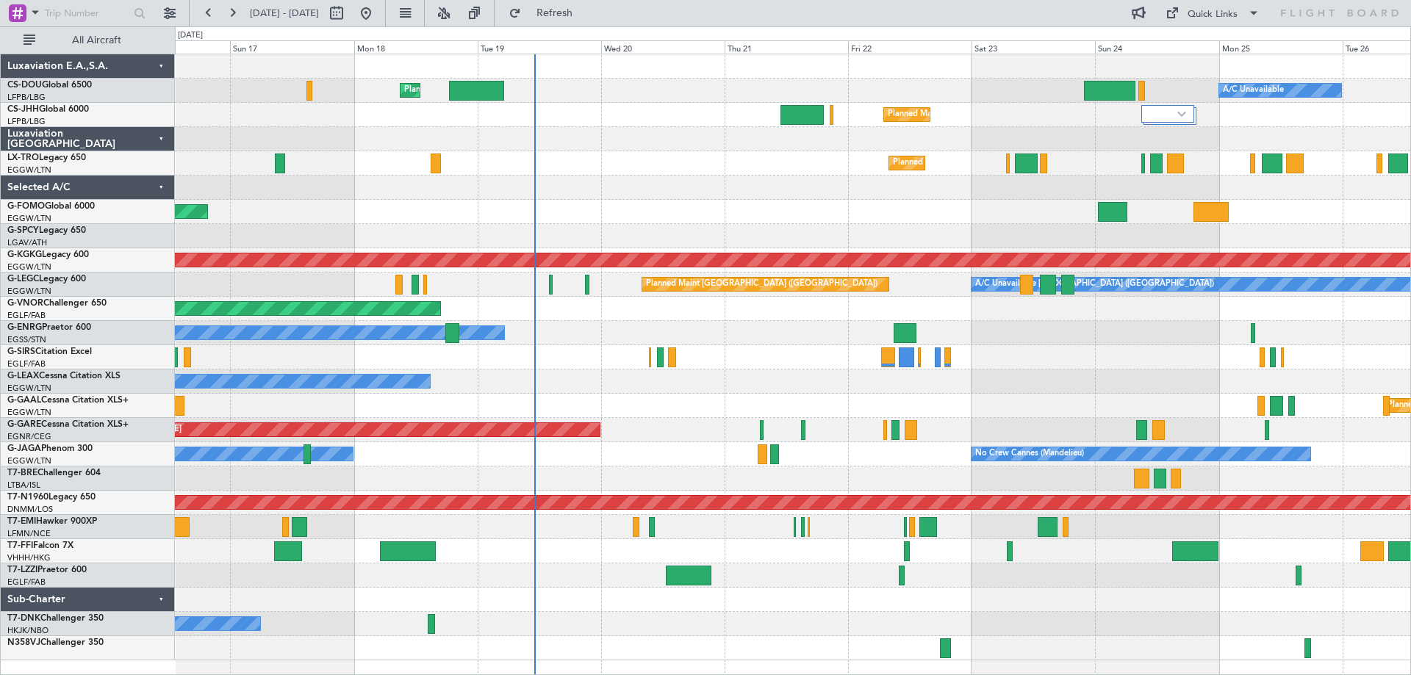
click at [1251, 236] on div at bounding box center [792, 236] width 1235 height 24
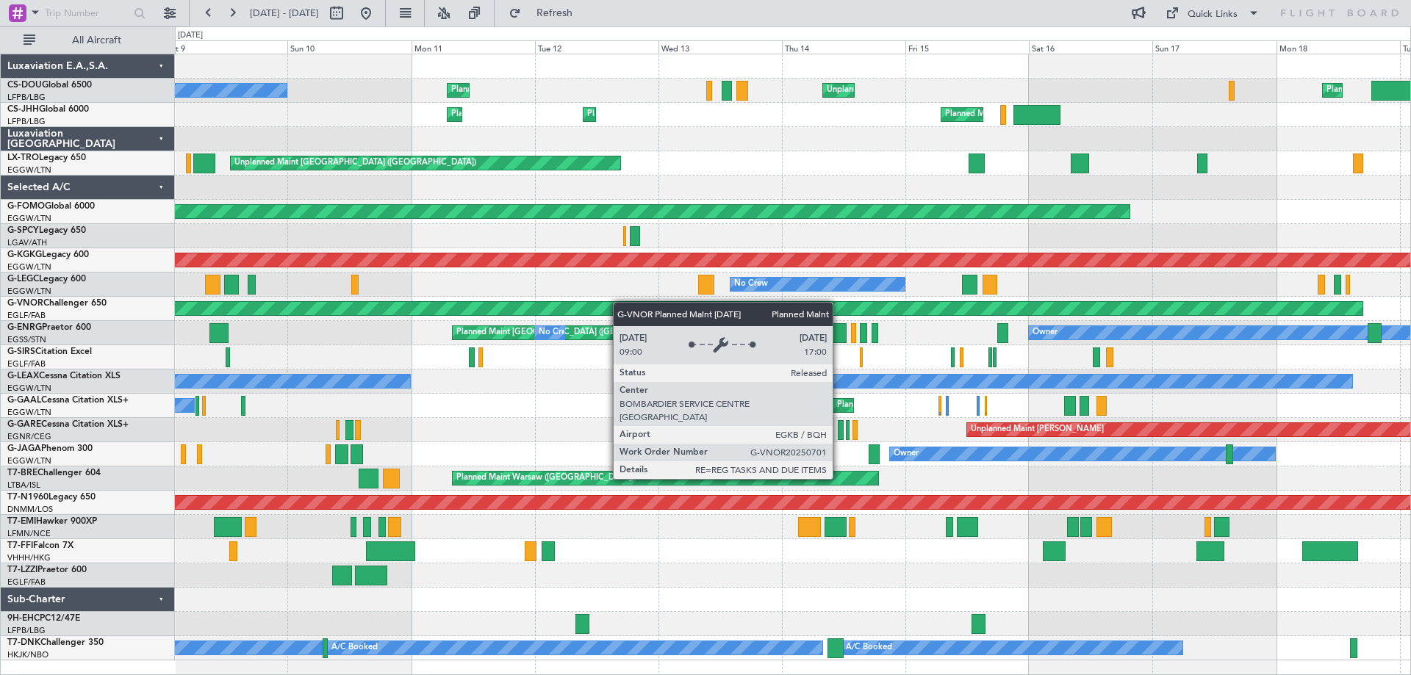
click at [626, 303] on div "Planned Maint London (Luton) Unplanned Maint Paris (Le Bourget) Planned Maint P…" at bounding box center [792, 357] width 1235 height 606
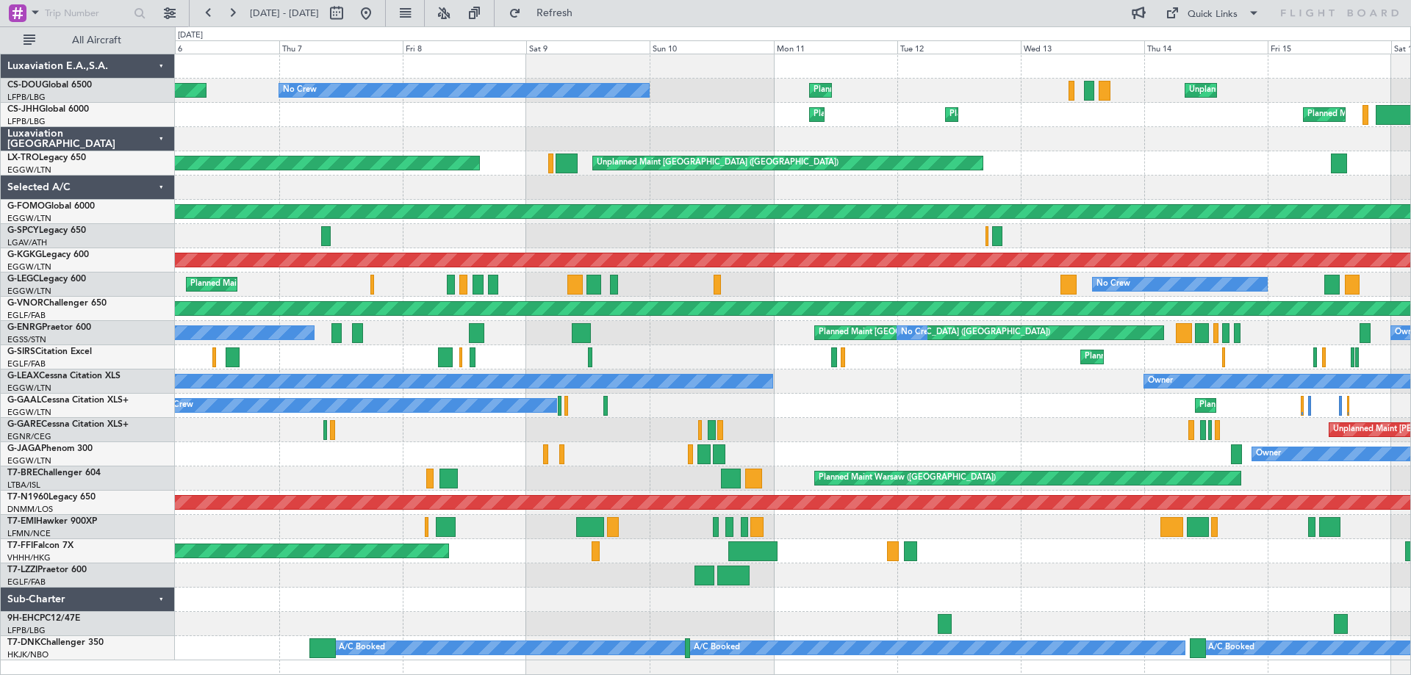
click at [907, 401] on div "Unplanned Maint Paris (Le Bourget) Planned Maint Paris (Le Bourget) No Crew Pla…" at bounding box center [792, 357] width 1235 height 606
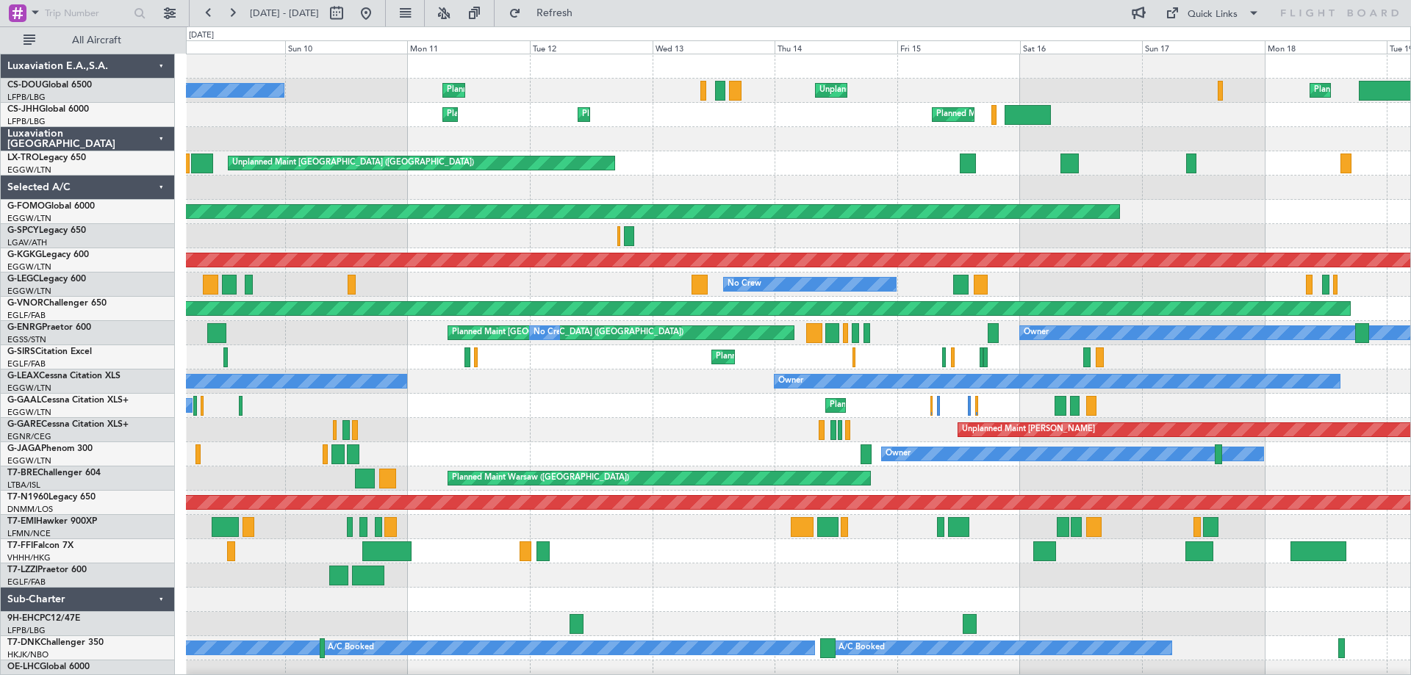
scroll to position [9, 0]
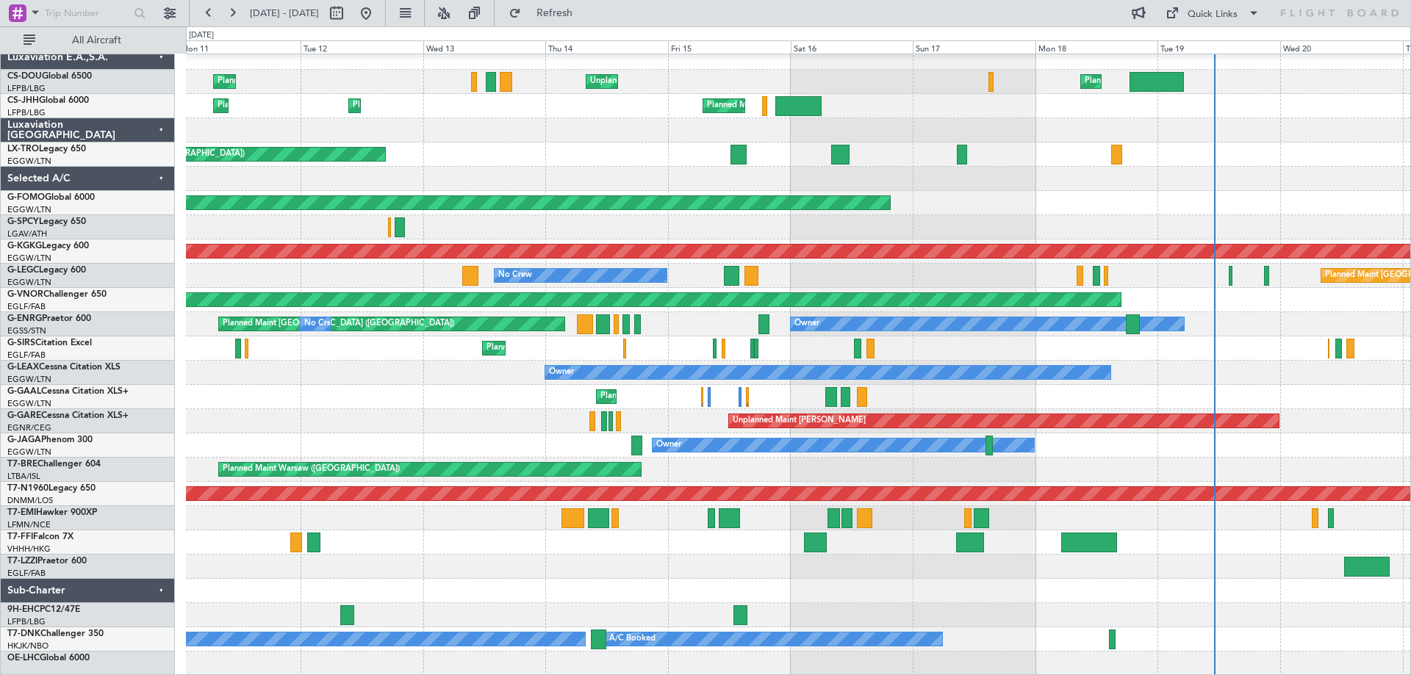
click at [497, 381] on div "Planned Maint Paris (Le Bourget) Unplanned Maint Paris (Le Bourget) Planned Mai…" at bounding box center [798, 361] width 1224 height 630
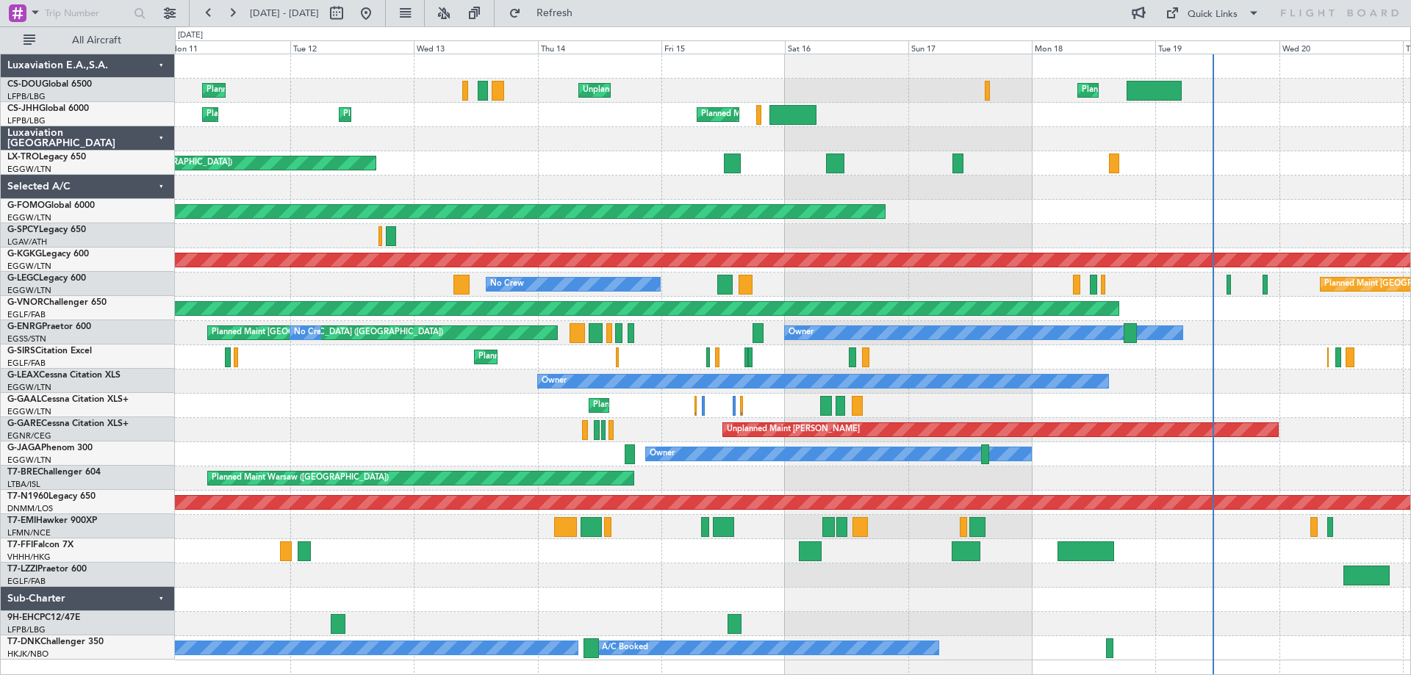
scroll to position [0, 0]
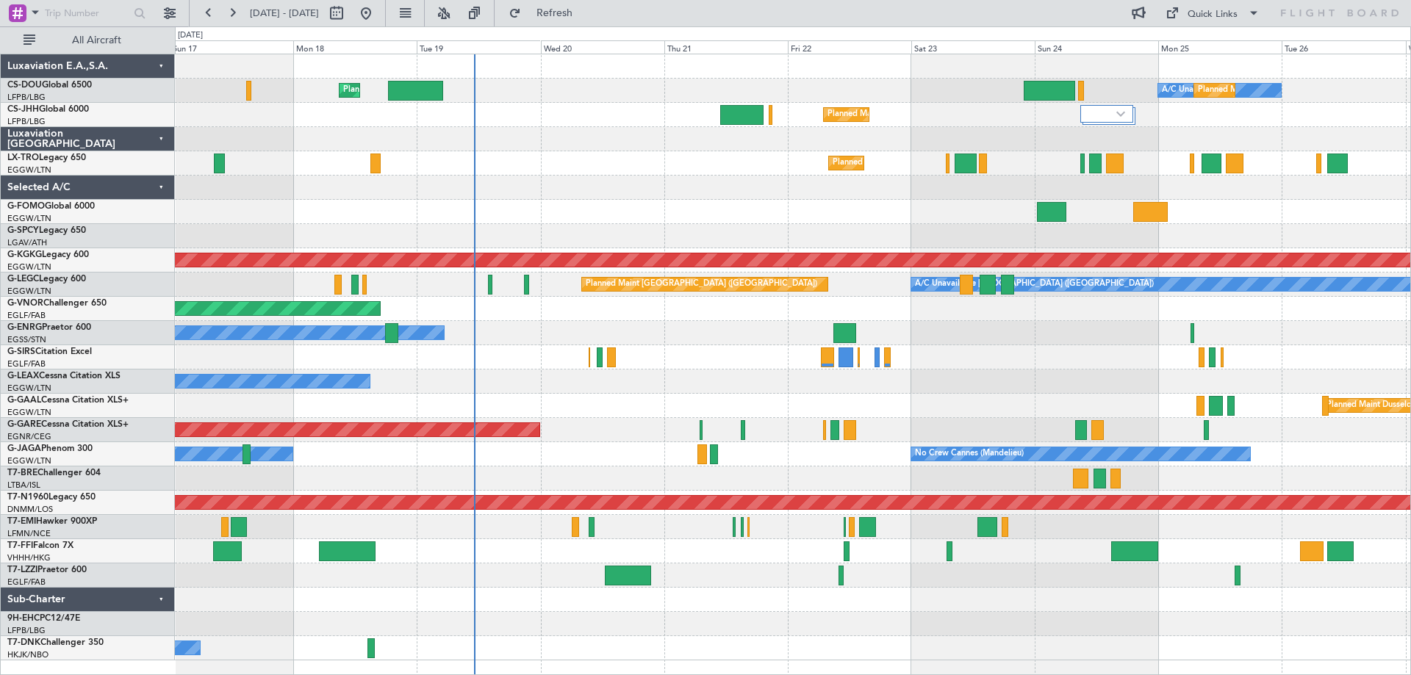
click at [505, 367] on div "Planned Maint London (Luton) A/C Unavailable Planned Maint Paris (Le Bourget) U…" at bounding box center [792, 357] width 1235 height 606
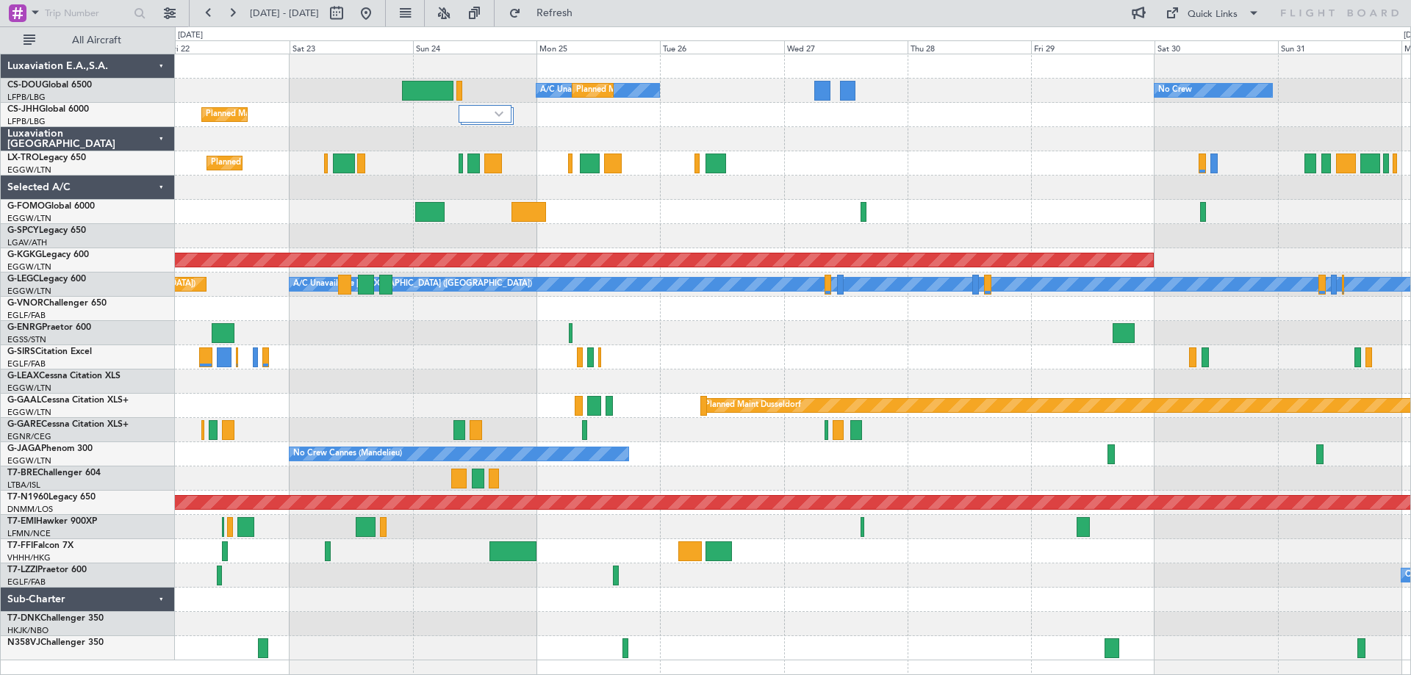
click at [514, 337] on div at bounding box center [792, 333] width 1235 height 24
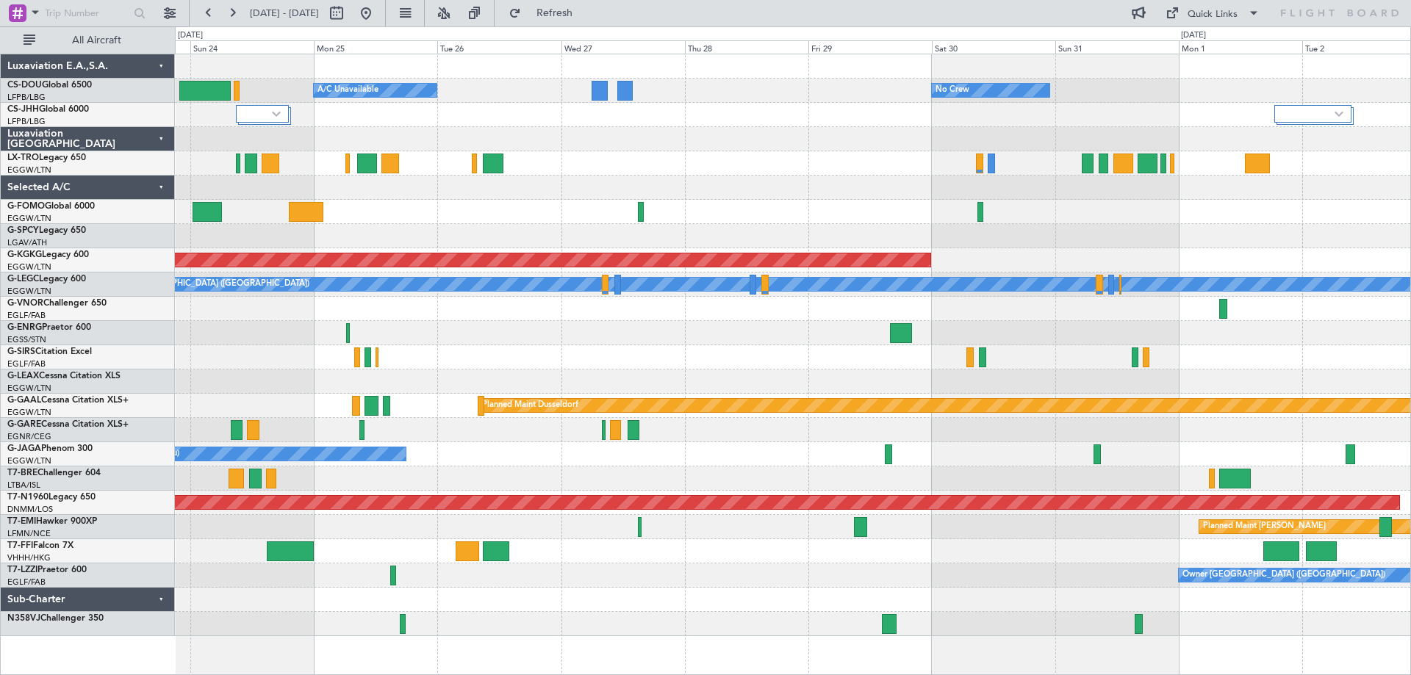
click at [579, 197] on div at bounding box center [792, 188] width 1235 height 24
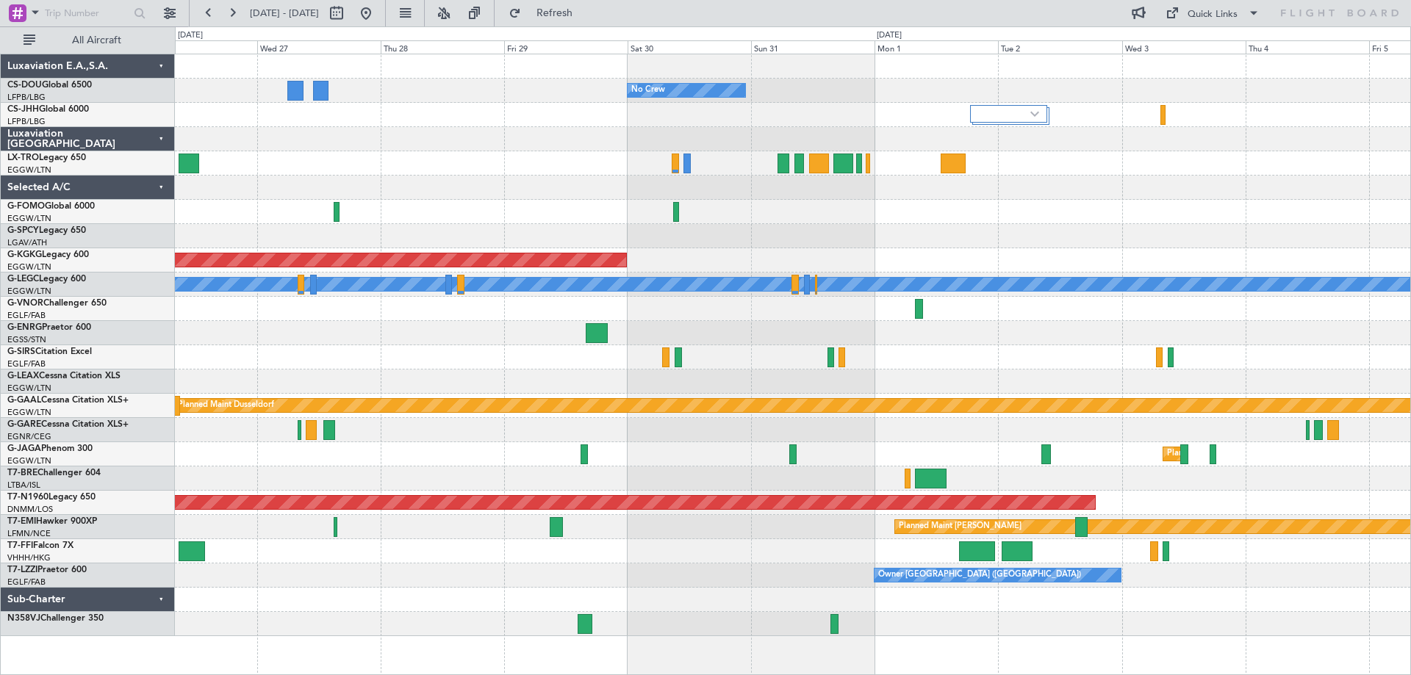
click at [835, 217] on div at bounding box center [792, 212] width 1235 height 24
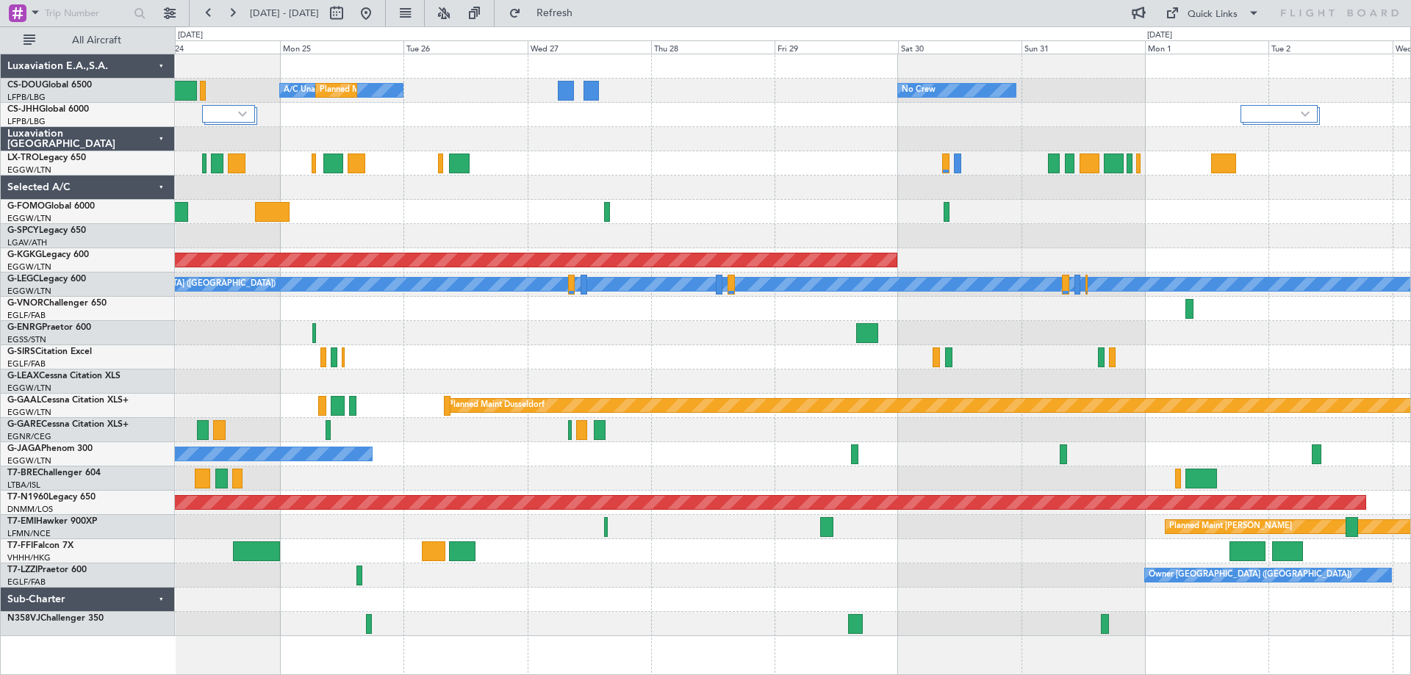
click at [855, 201] on div "No Crew A/C Unavailable Planned Maint Paris (Le Bourget) Planned Maint London (…" at bounding box center [792, 345] width 1235 height 582
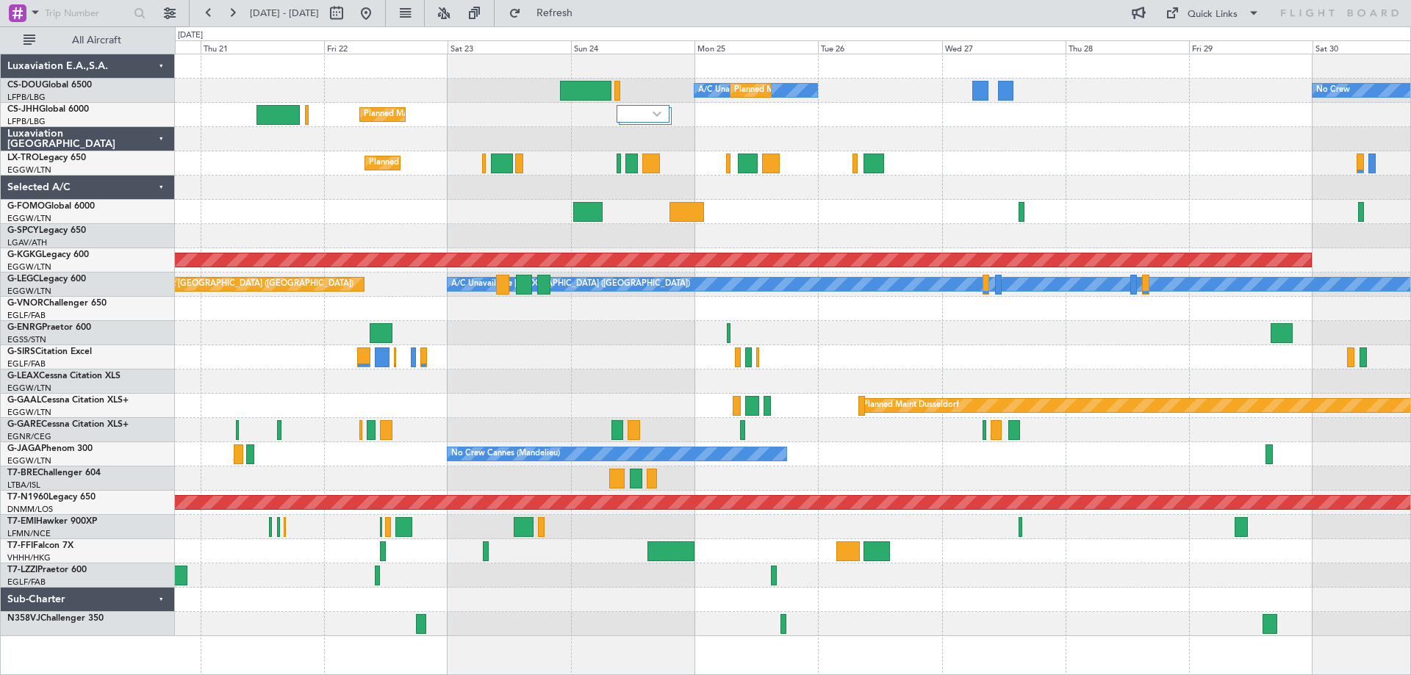
click at [891, 200] on div at bounding box center [792, 212] width 1235 height 24
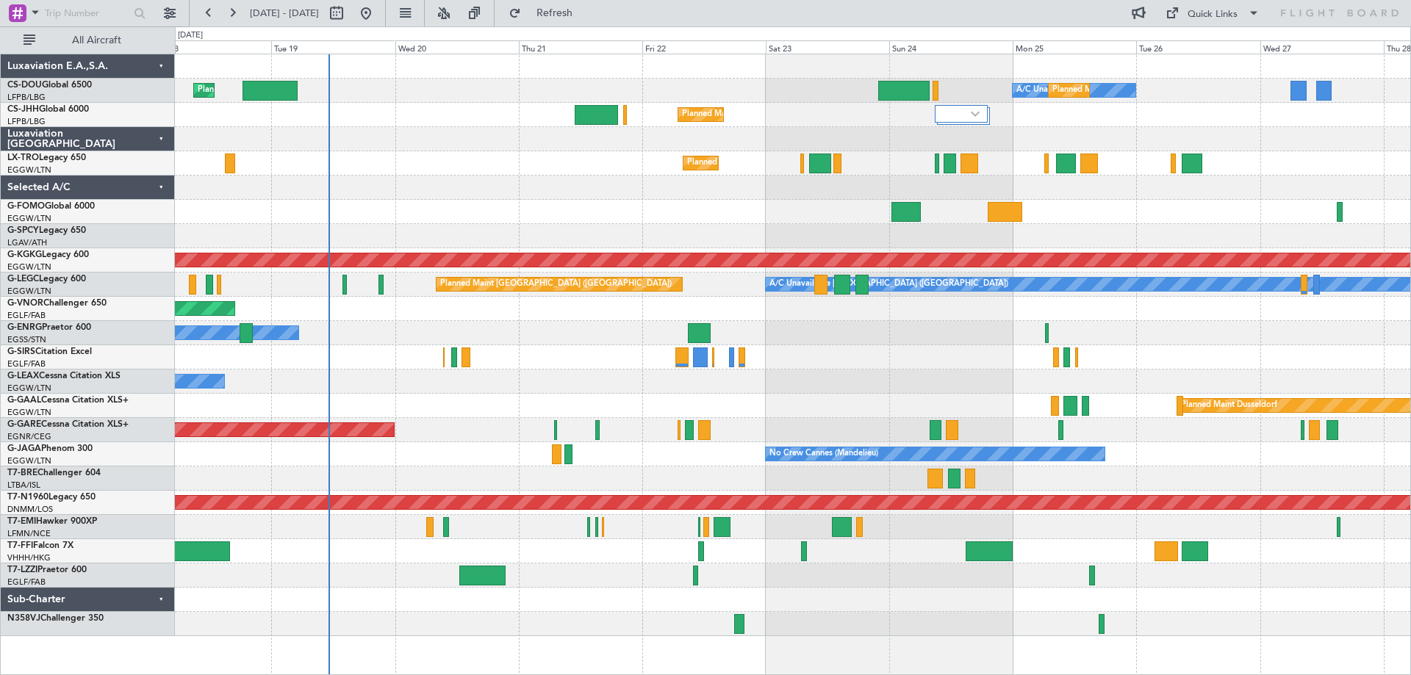
click at [873, 193] on div at bounding box center [792, 188] width 1235 height 24
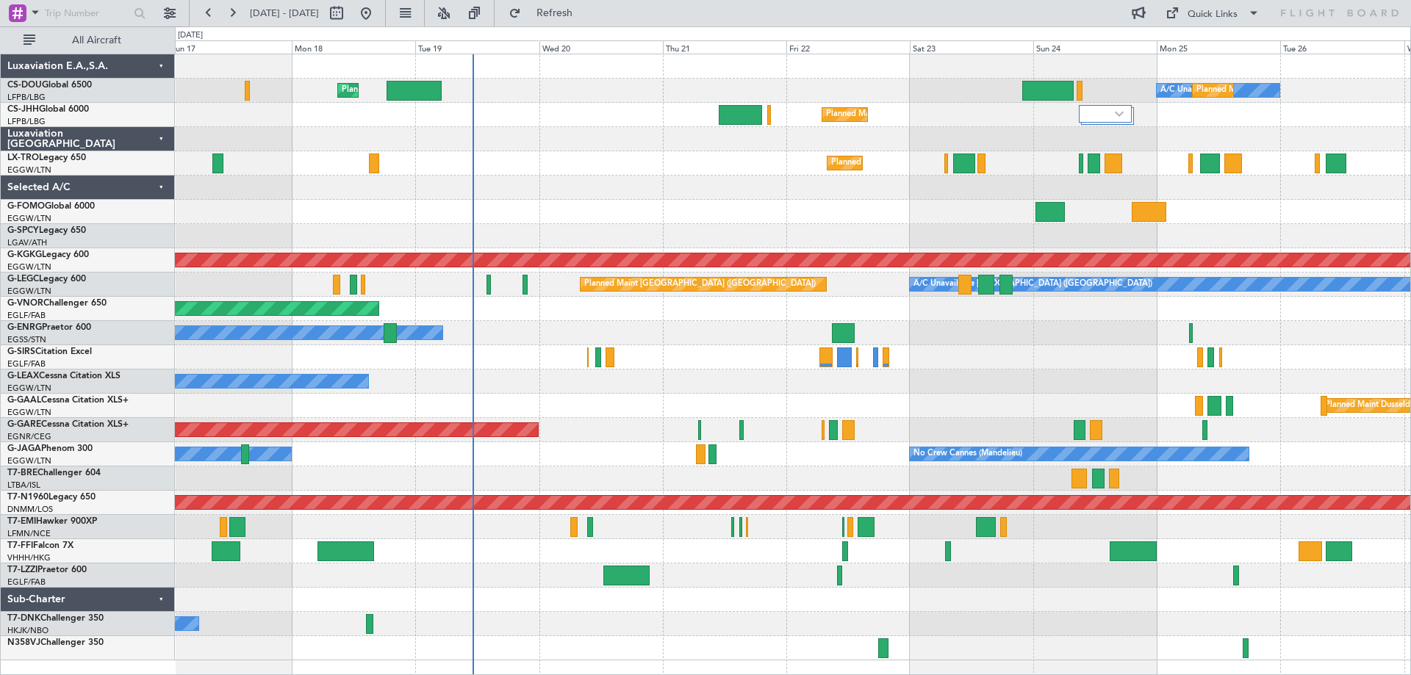
click at [799, 194] on div at bounding box center [792, 188] width 1235 height 24
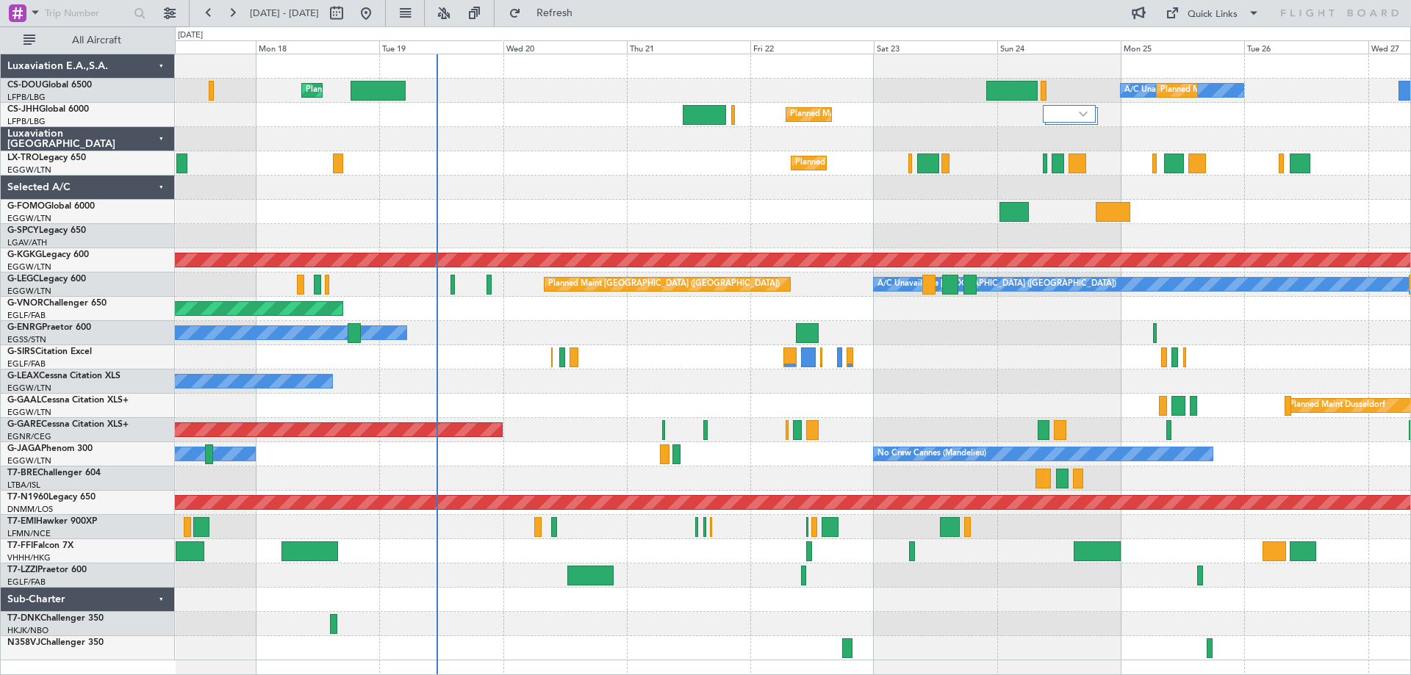
click at [971, 613] on div "A/C Booked" at bounding box center [792, 624] width 1235 height 24
